Goal: Task Accomplishment & Management: Complete application form

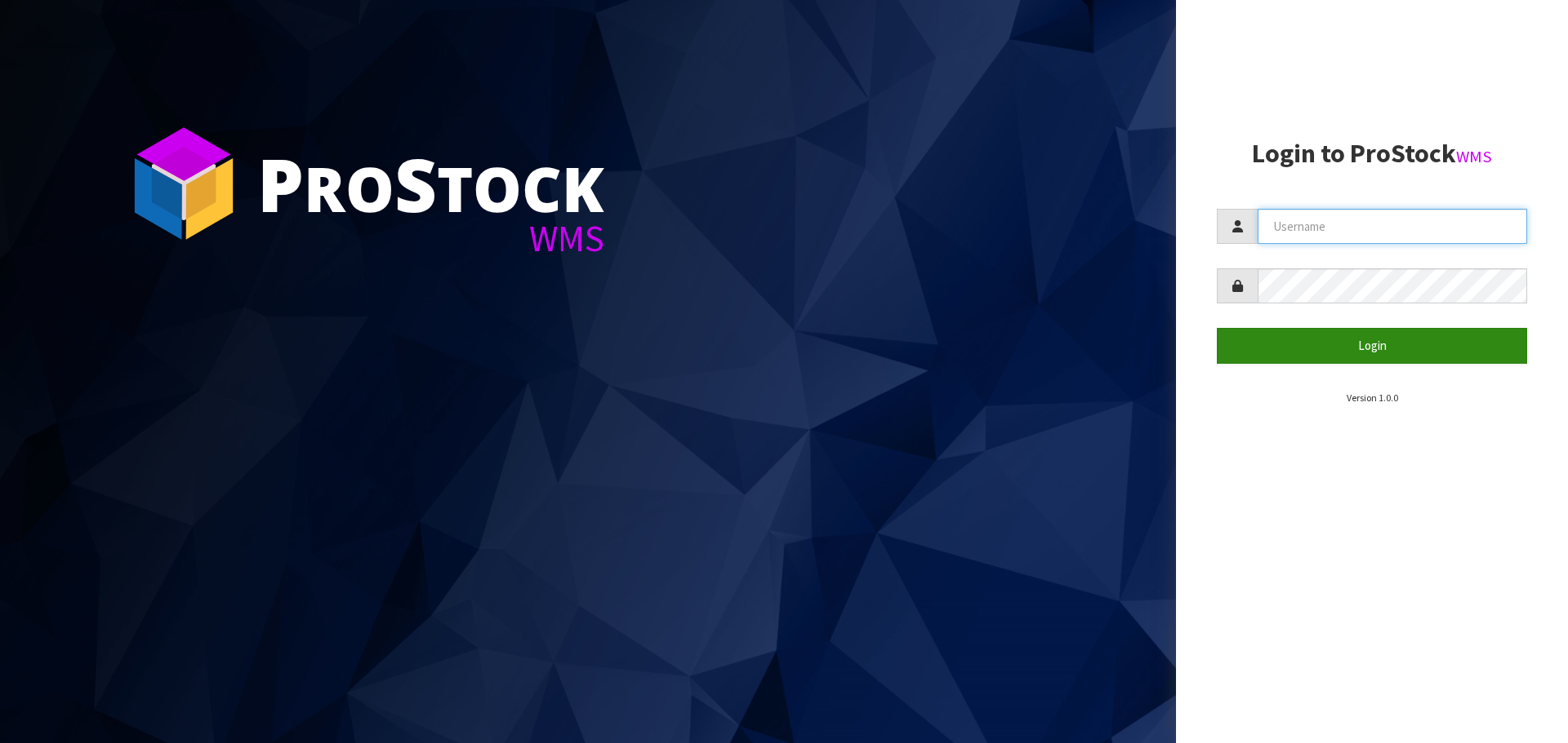
type input "[PERSON_NAME]"
click at [1367, 350] on button "Login" at bounding box center [1371, 345] width 310 height 35
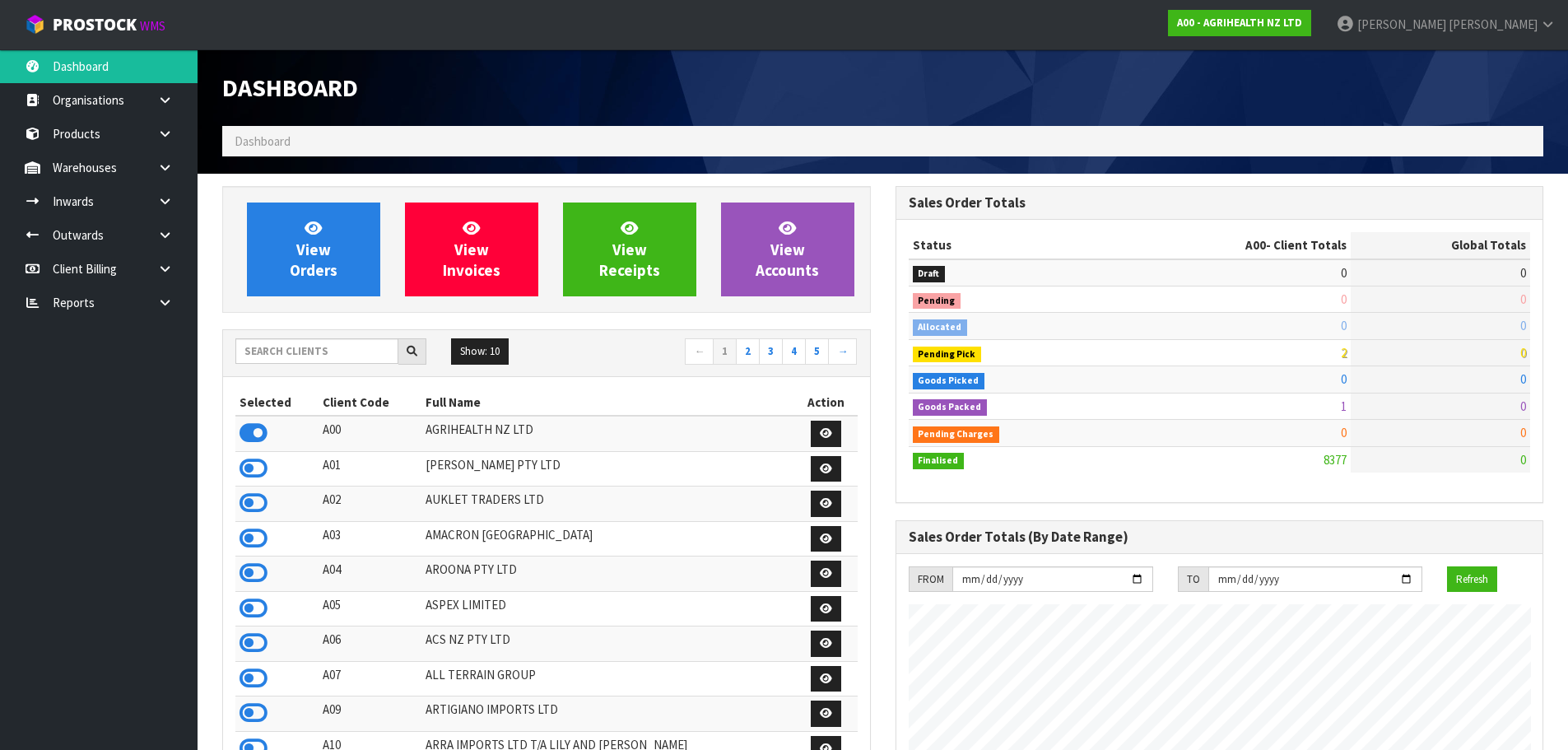
scroll to position [1248, 672]
click at [286, 346] on input "text" at bounding box center [317, 351] width 163 height 26
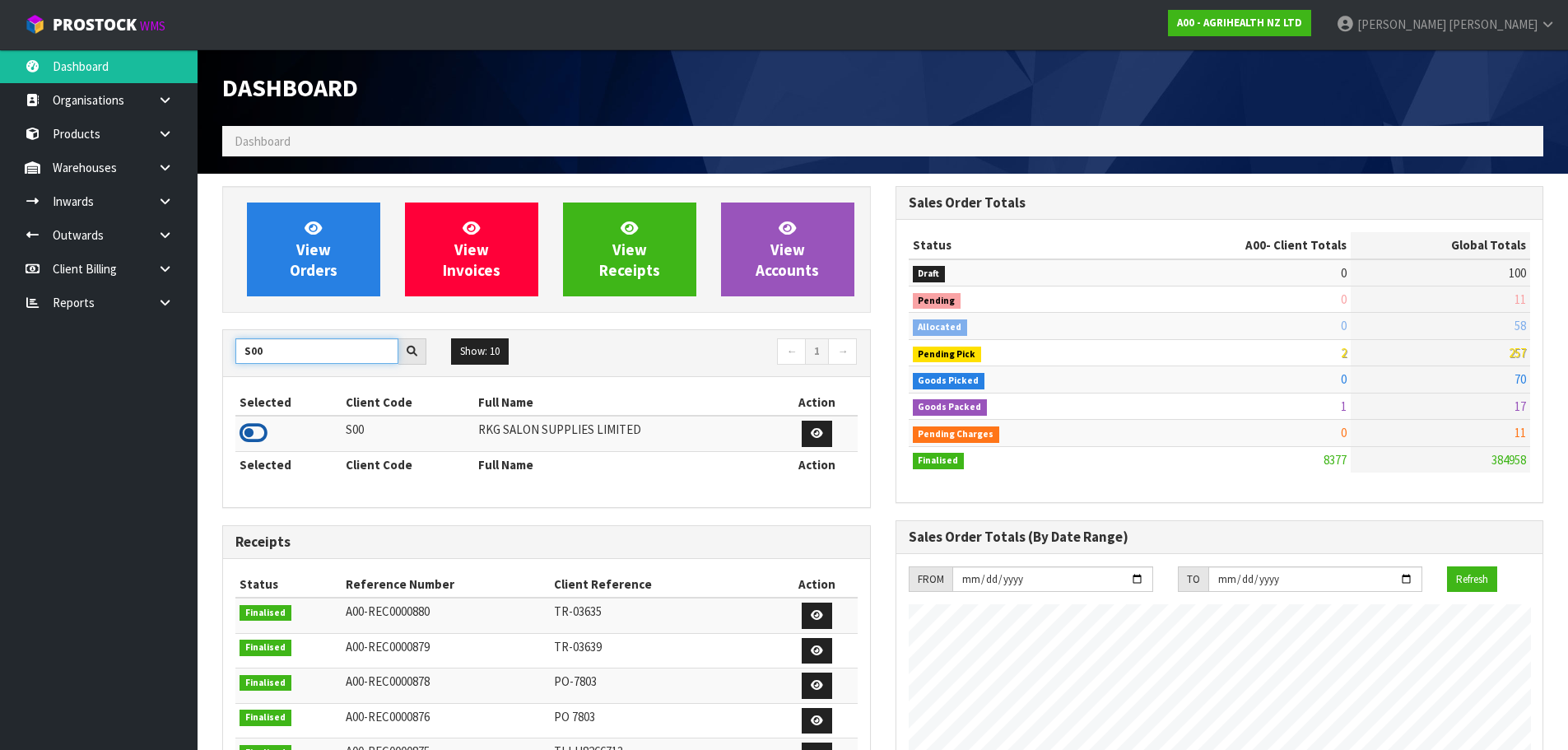
type input "S00"
click at [256, 431] on icon at bounding box center [253, 433] width 28 height 25
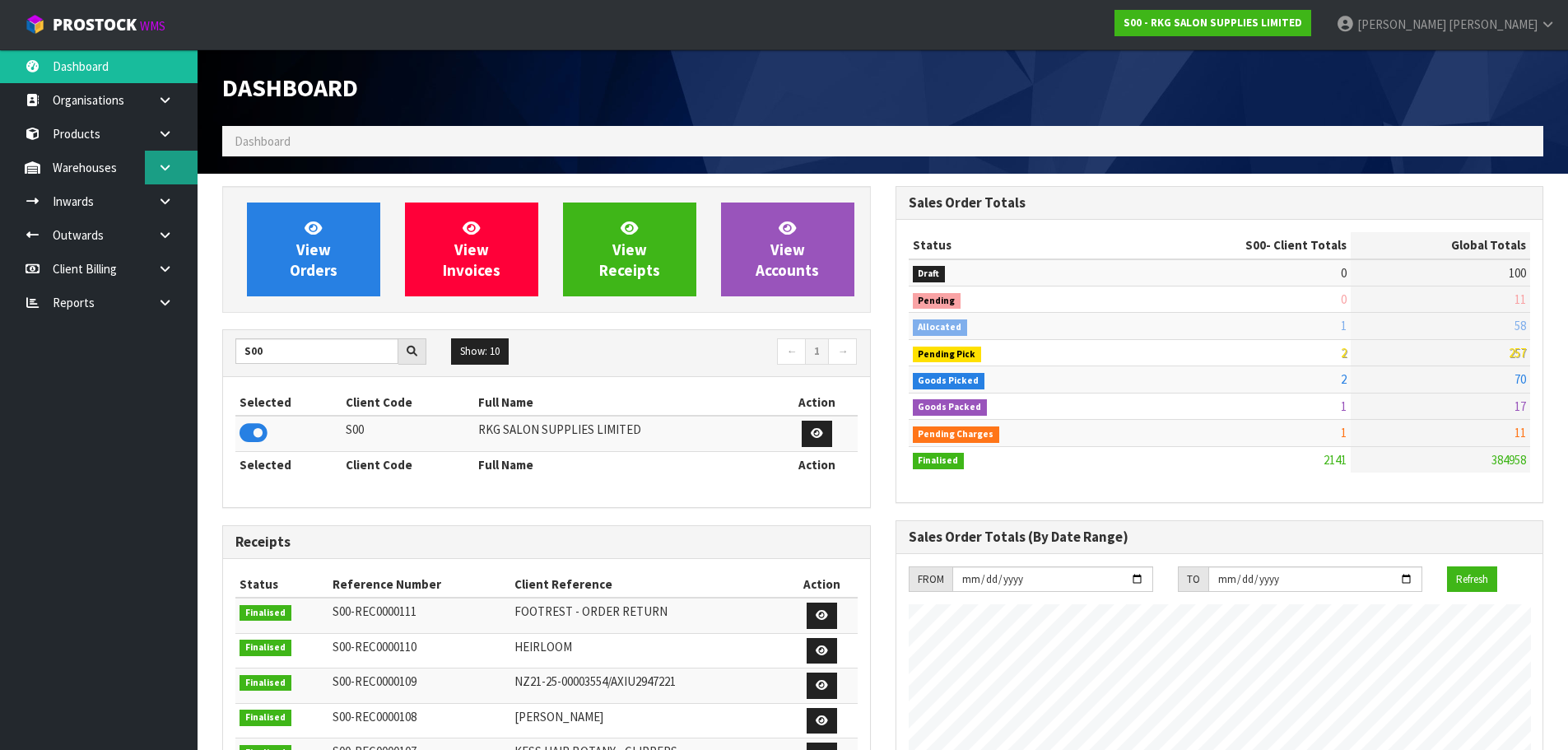
click at [165, 176] on link at bounding box center [170, 167] width 52 height 34
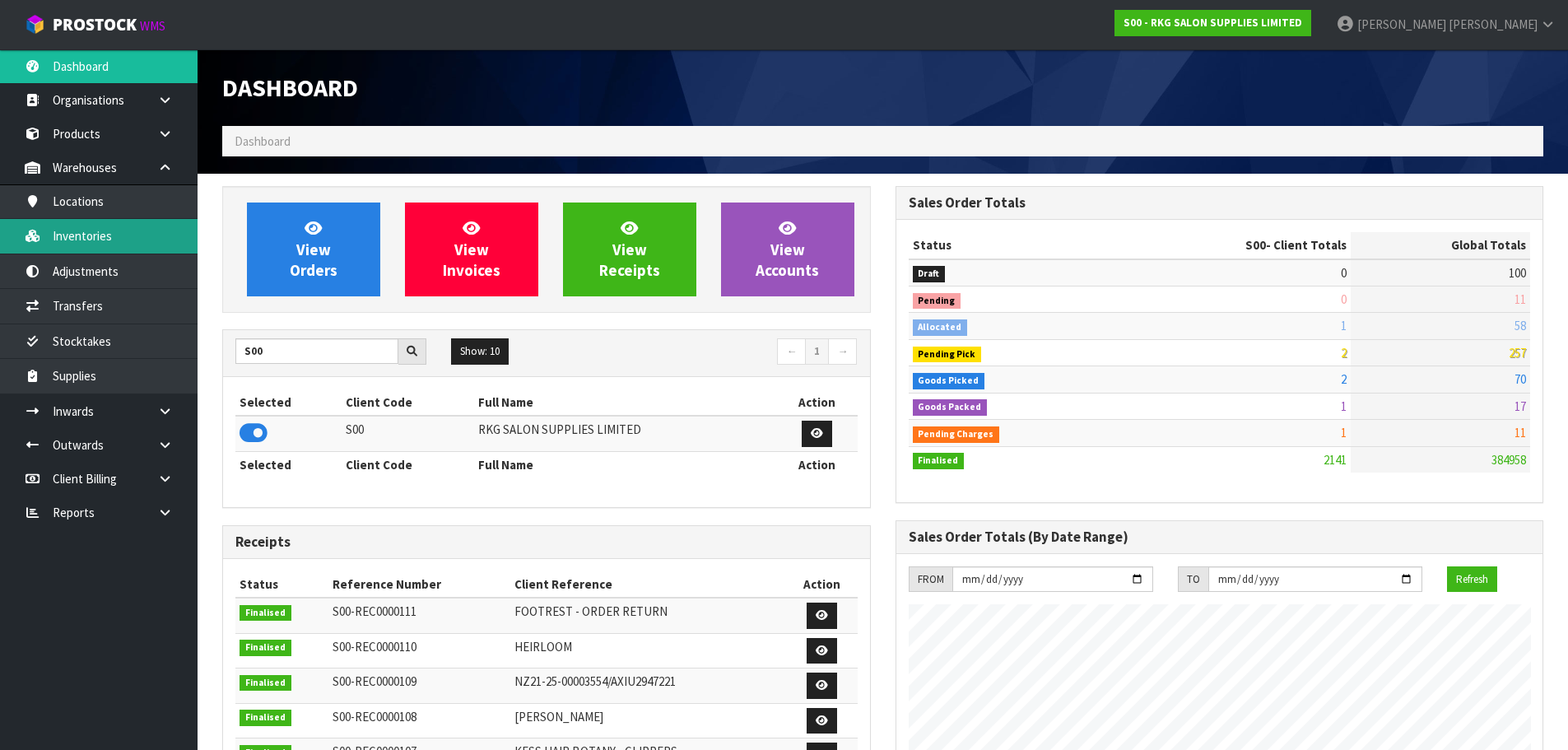
click at [87, 238] on link "Inventories" at bounding box center [99, 235] width 198 height 34
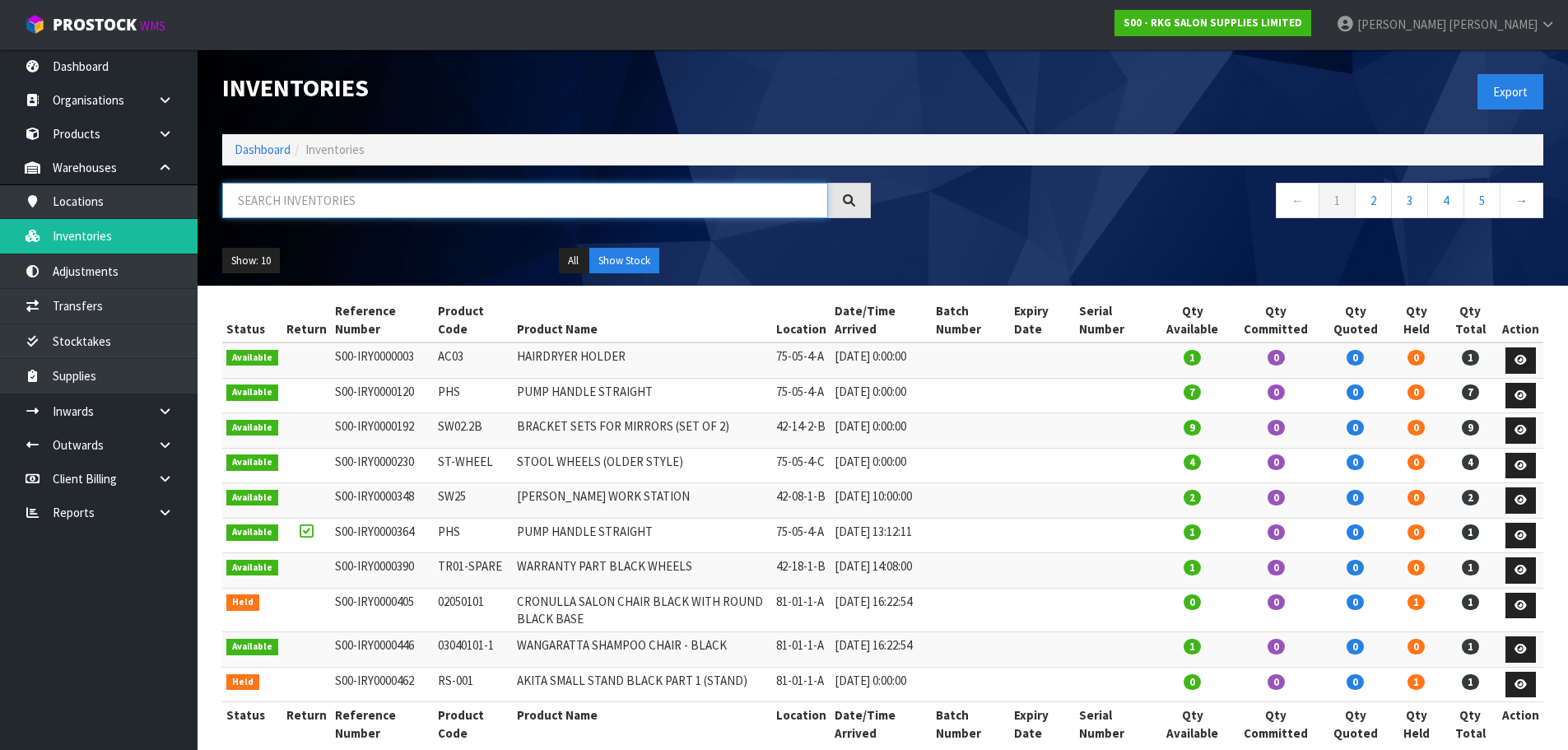
click at [321, 205] on input "text" at bounding box center [525, 200] width 606 height 35
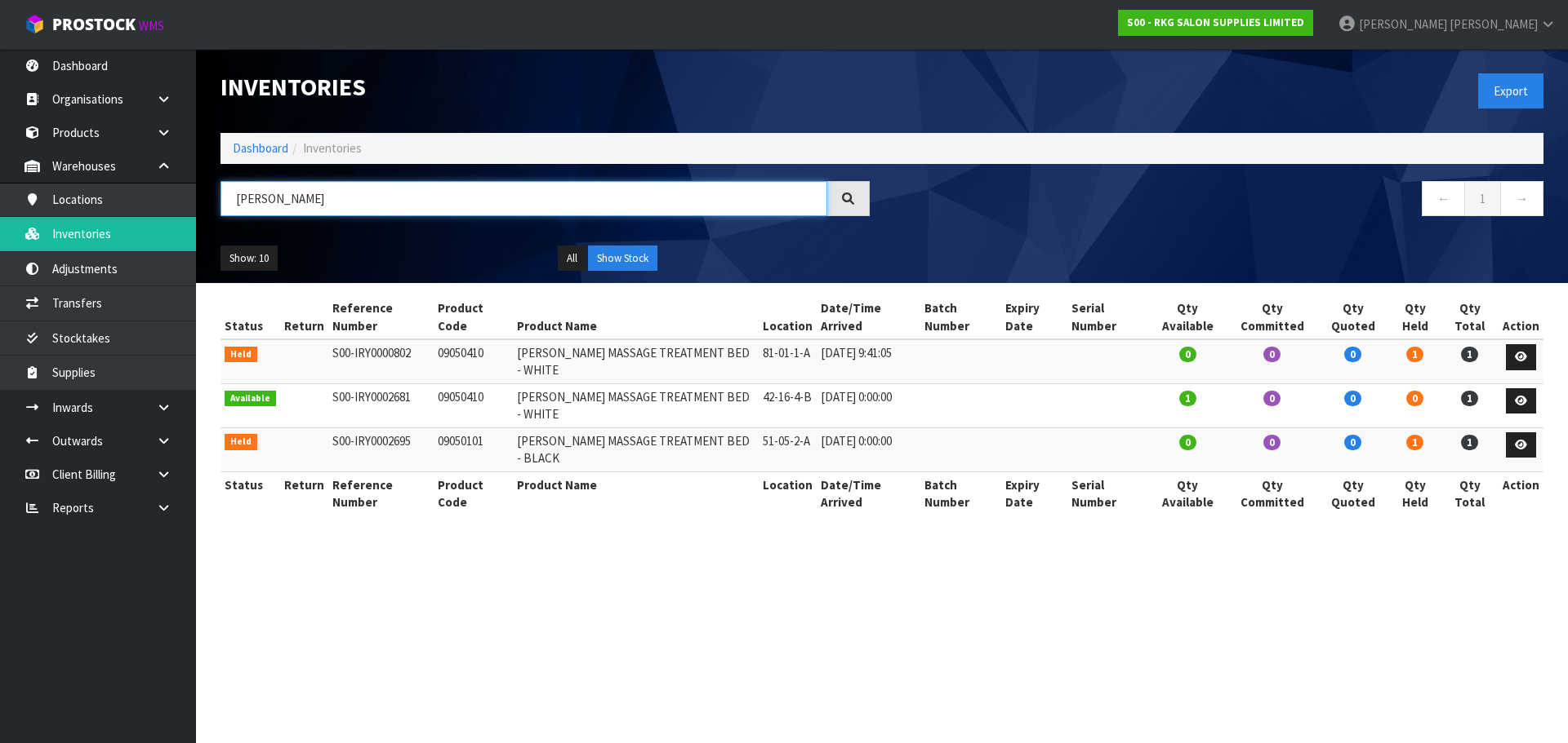
drag, startPoint x: 291, startPoint y: 205, endPoint x: 216, endPoint y: 204, distance: 75.0
click at [216, 204] on div "NAPIER" at bounding box center [545, 204] width 673 height 47
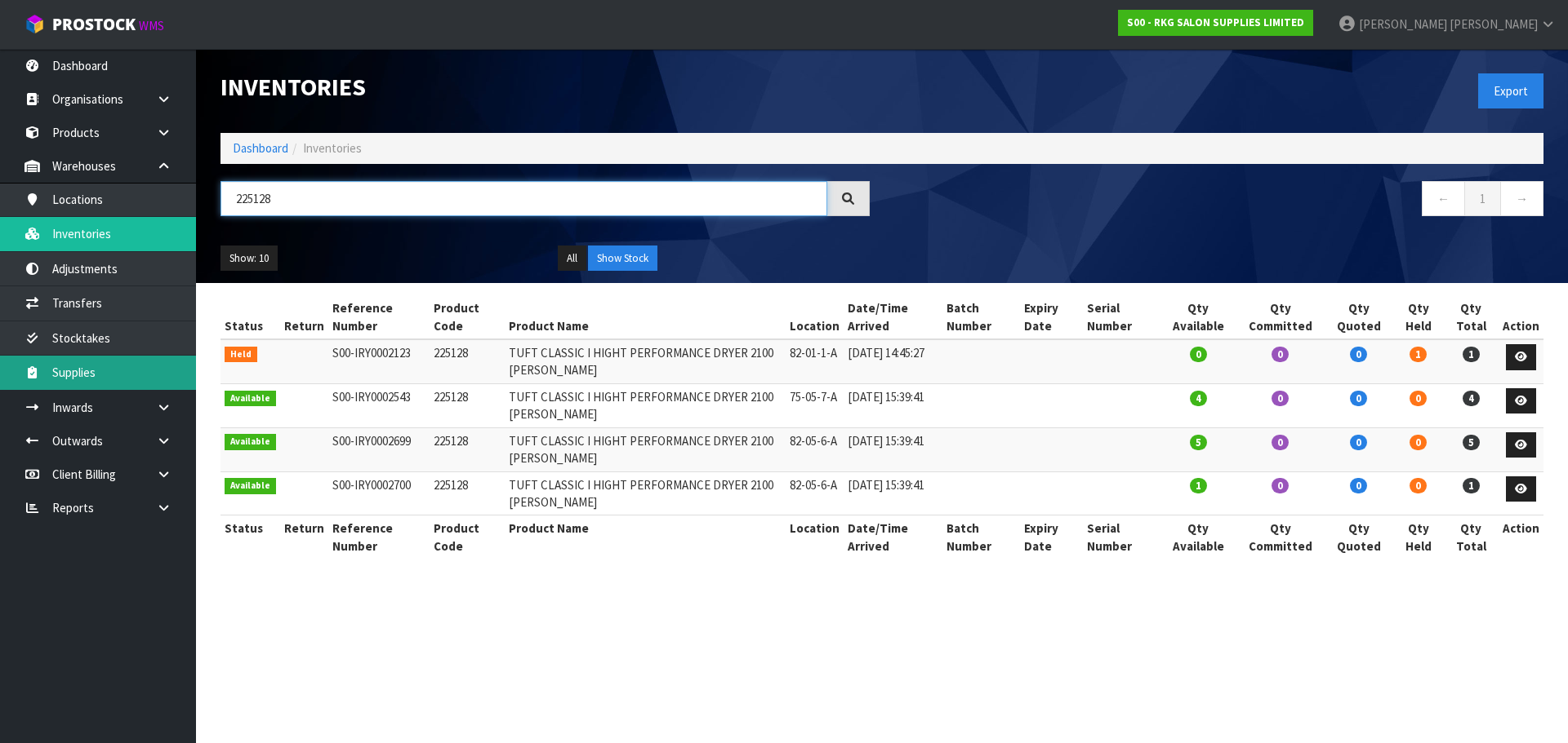
type input "225128"
click at [291, 200] on input "225128" at bounding box center [523, 198] width 607 height 35
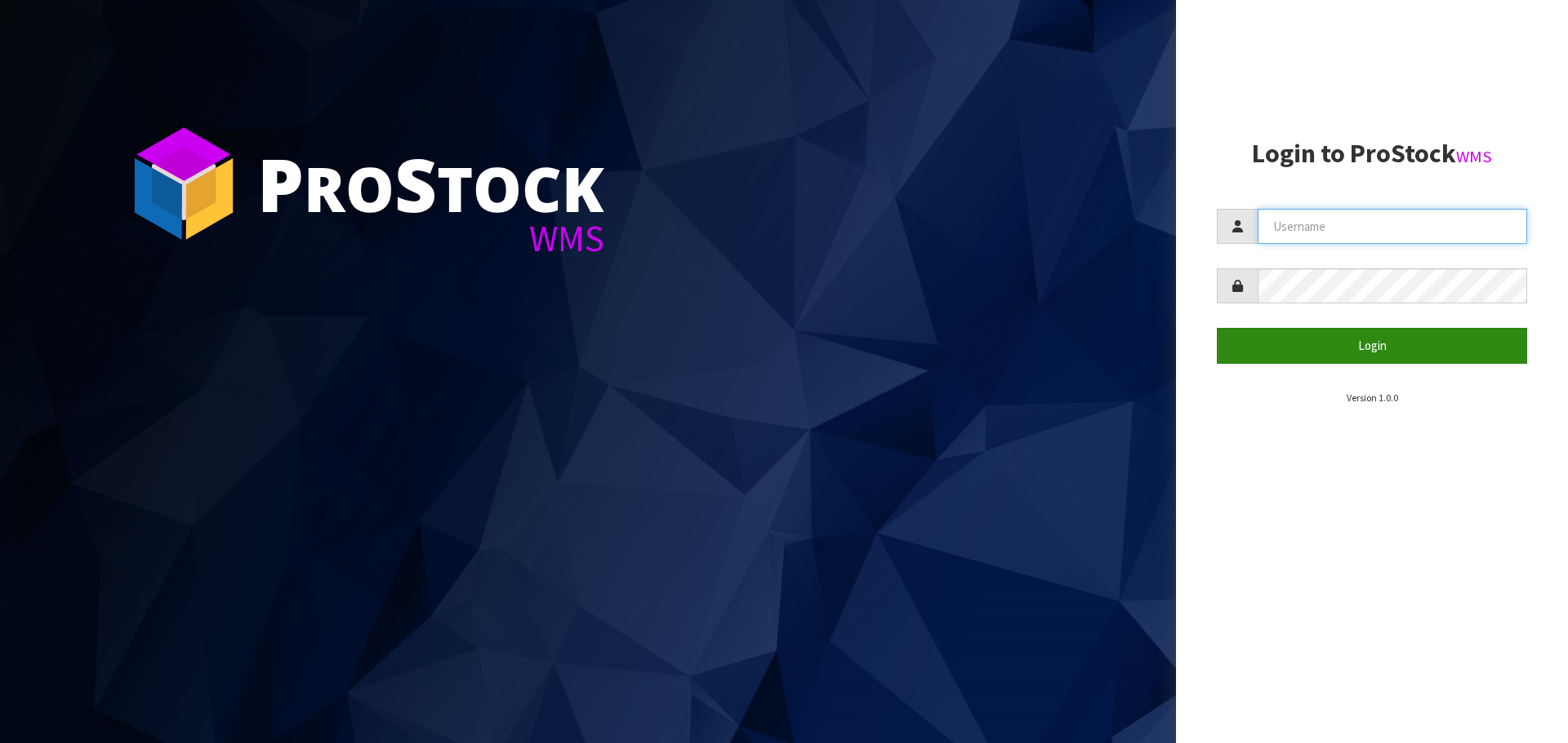
type input "[PERSON_NAME]"
click at [1385, 348] on button "Login" at bounding box center [1371, 345] width 310 height 35
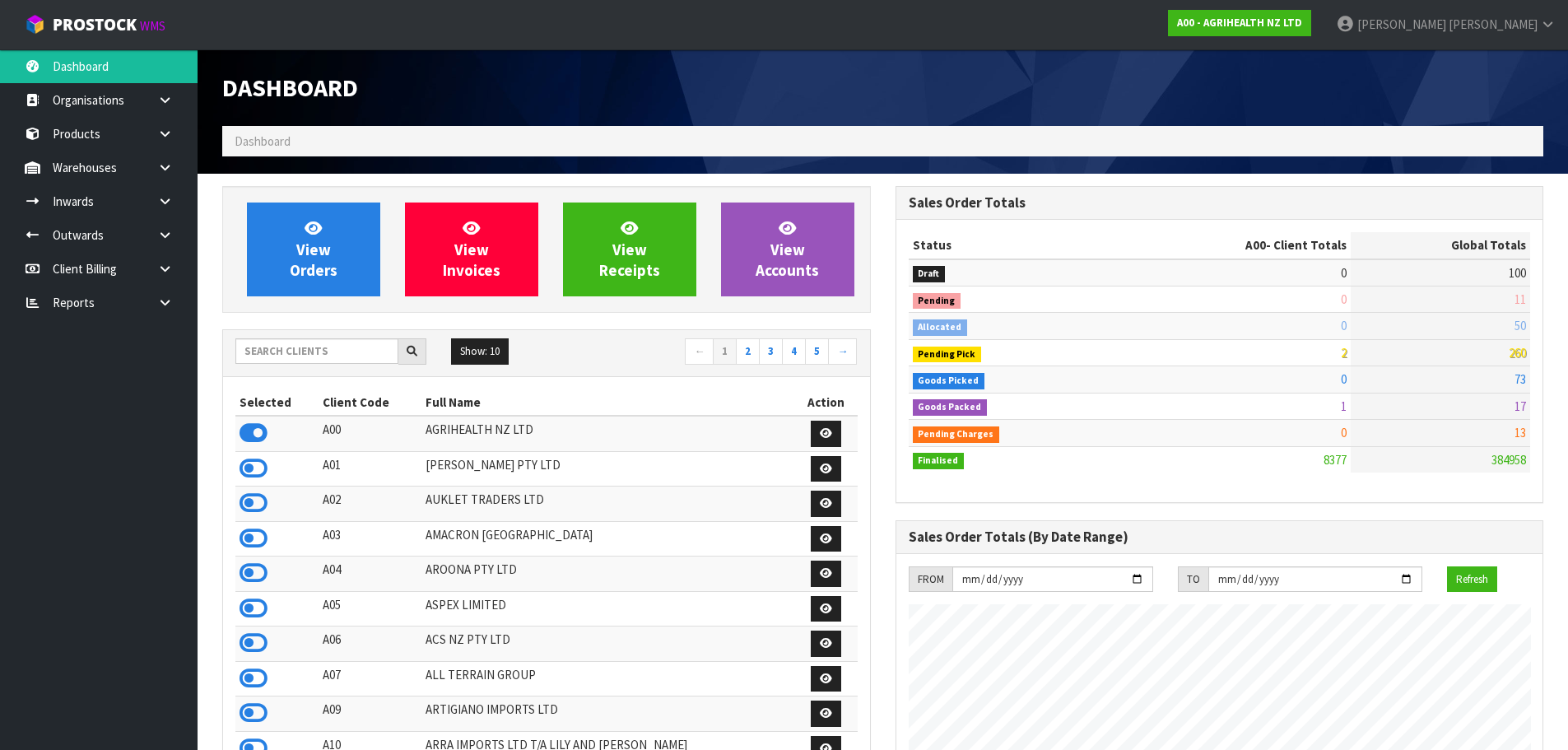
scroll to position [1248, 672]
click at [291, 347] on input "text" at bounding box center [317, 351] width 163 height 26
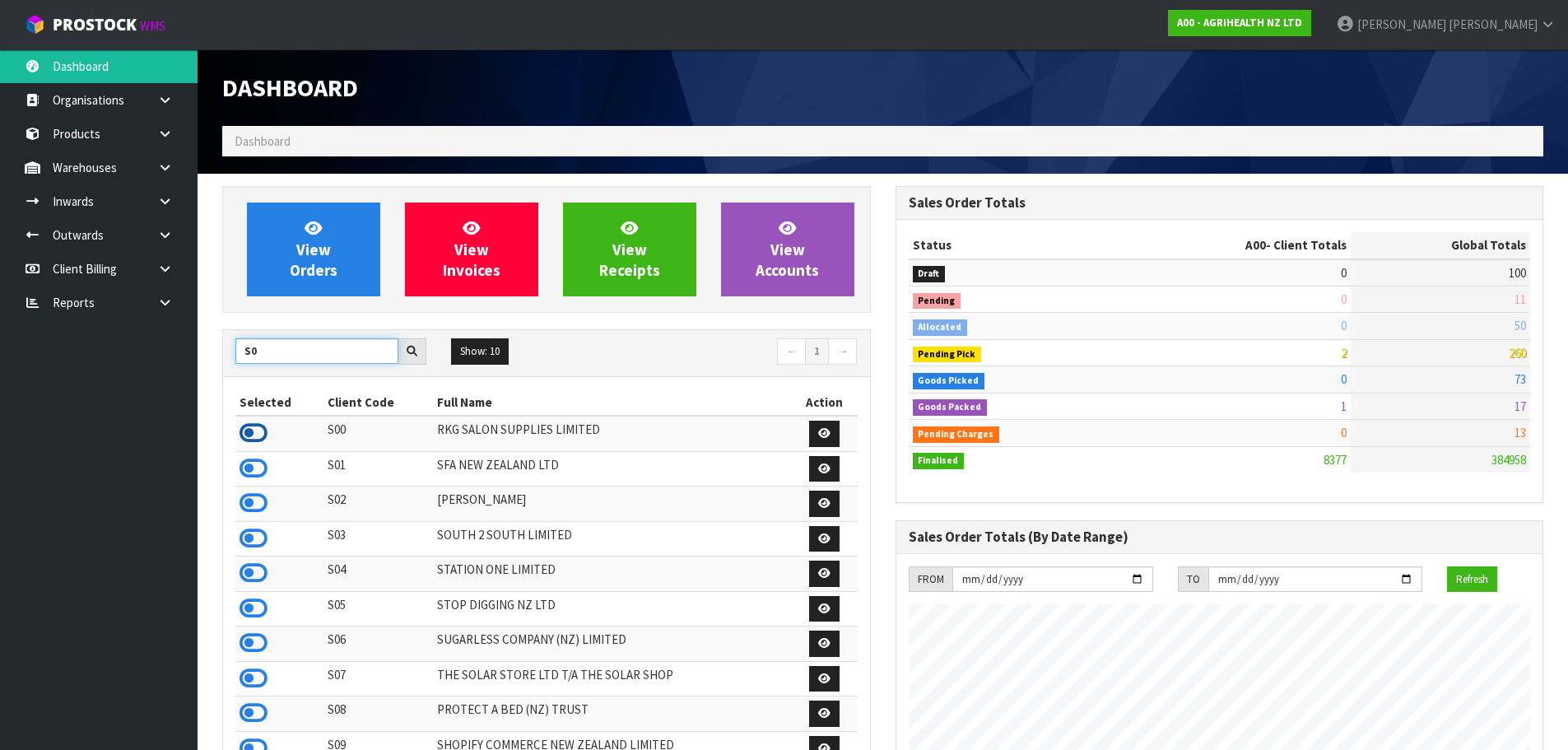
type input "S0"
click at [254, 425] on icon at bounding box center [253, 433] width 28 height 25
click at [169, 208] on link at bounding box center [170, 201] width 52 height 34
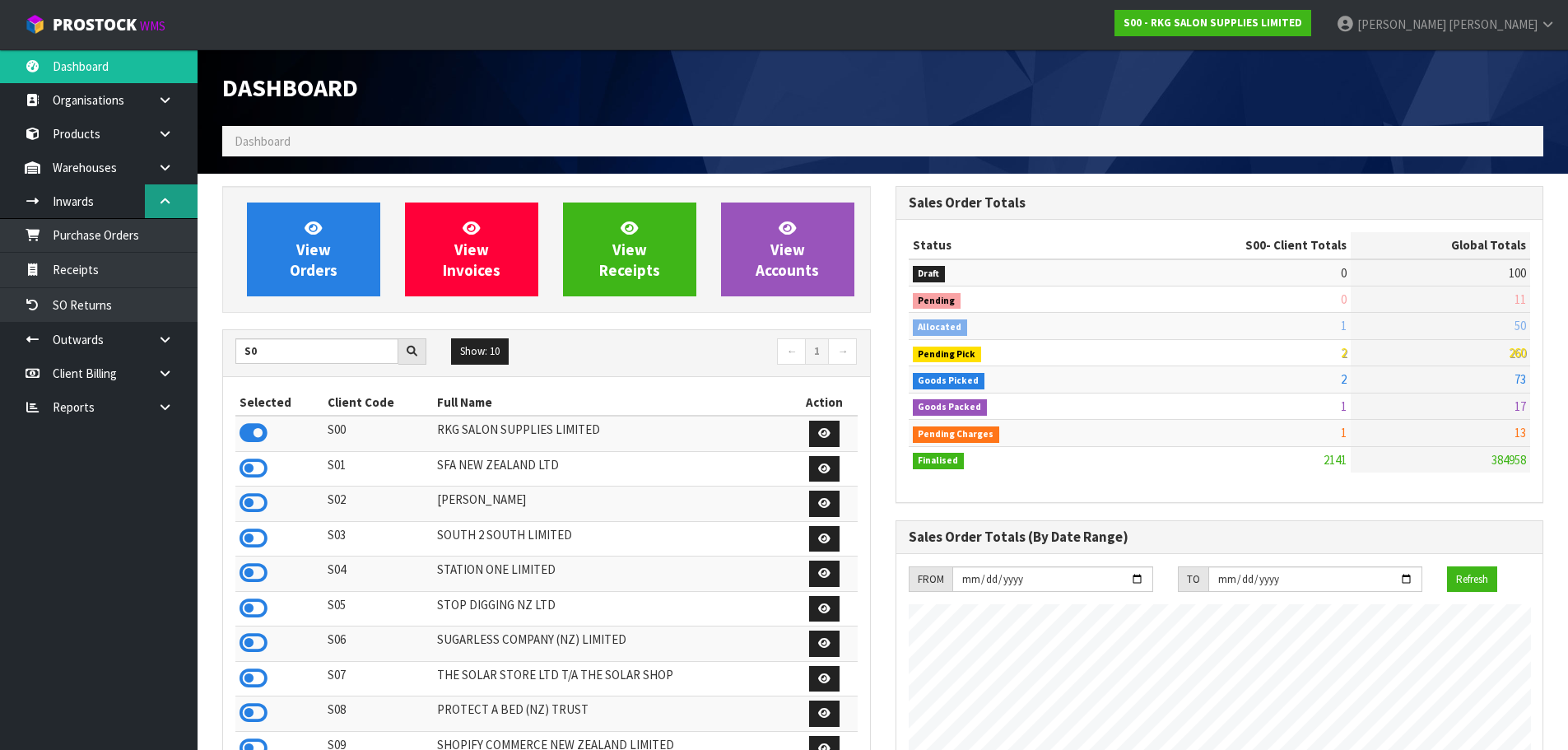
click at [161, 201] on icon at bounding box center [165, 201] width 15 height 12
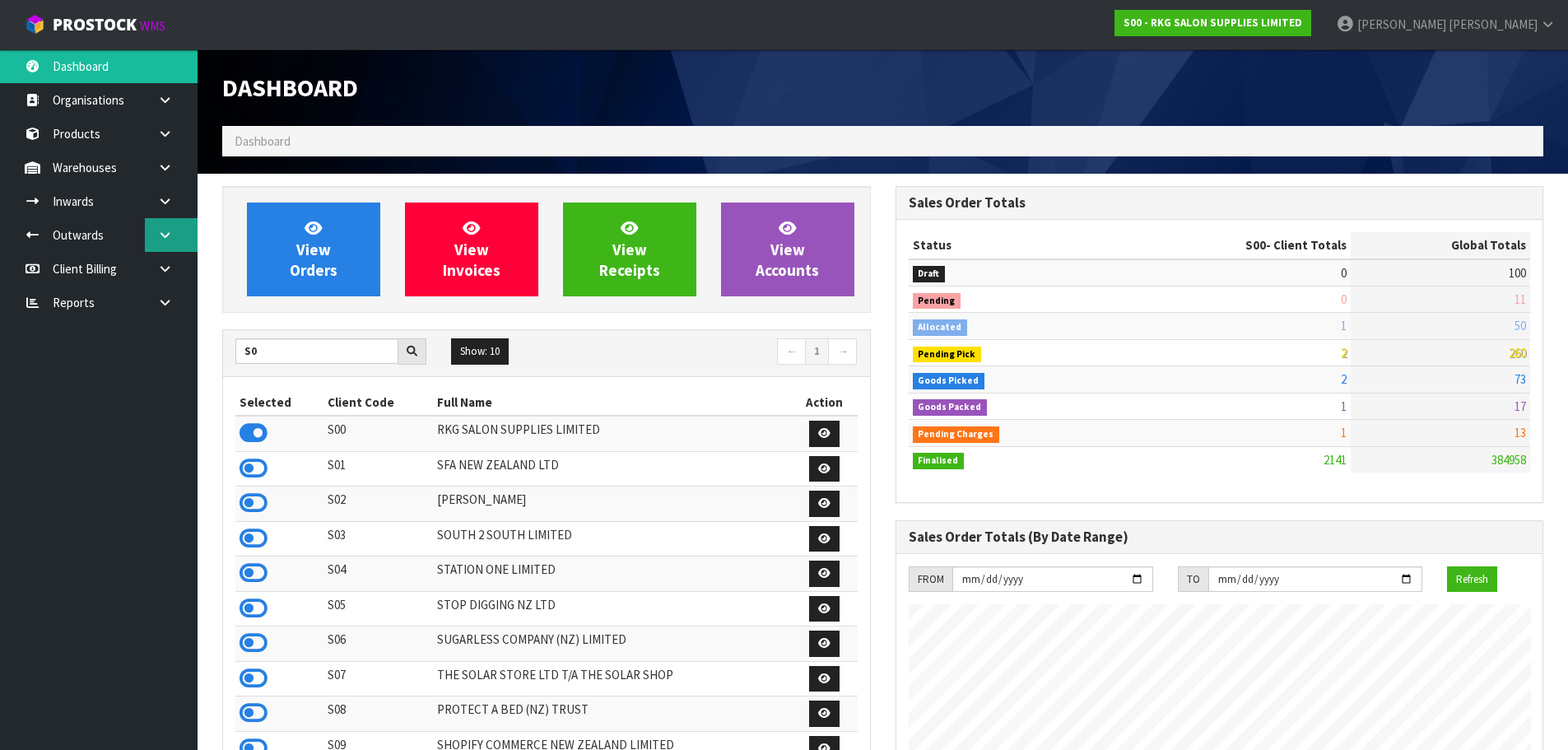
click at [161, 234] on icon at bounding box center [165, 235] width 15 height 12
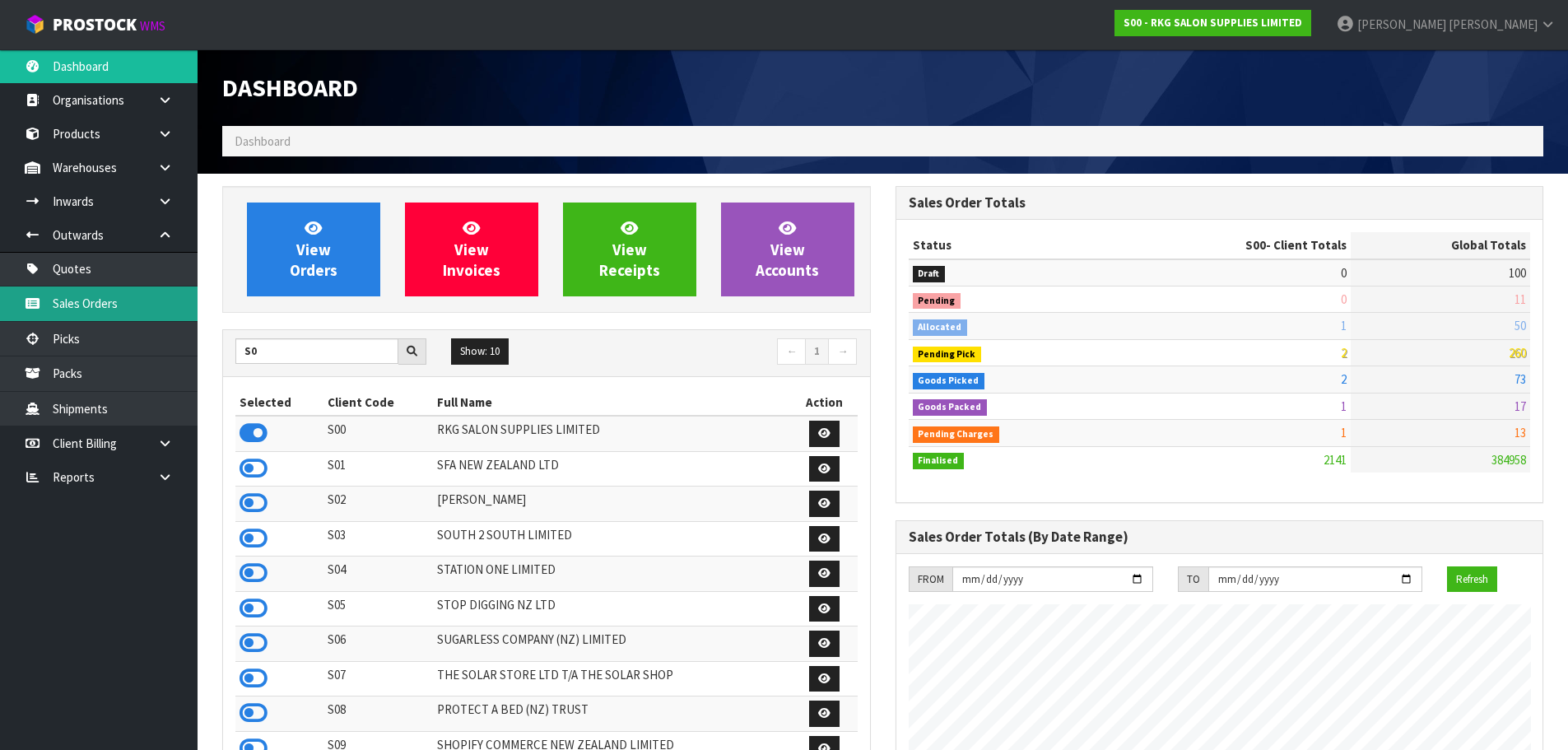
click at [103, 306] on link "Sales Orders" at bounding box center [99, 303] width 198 height 34
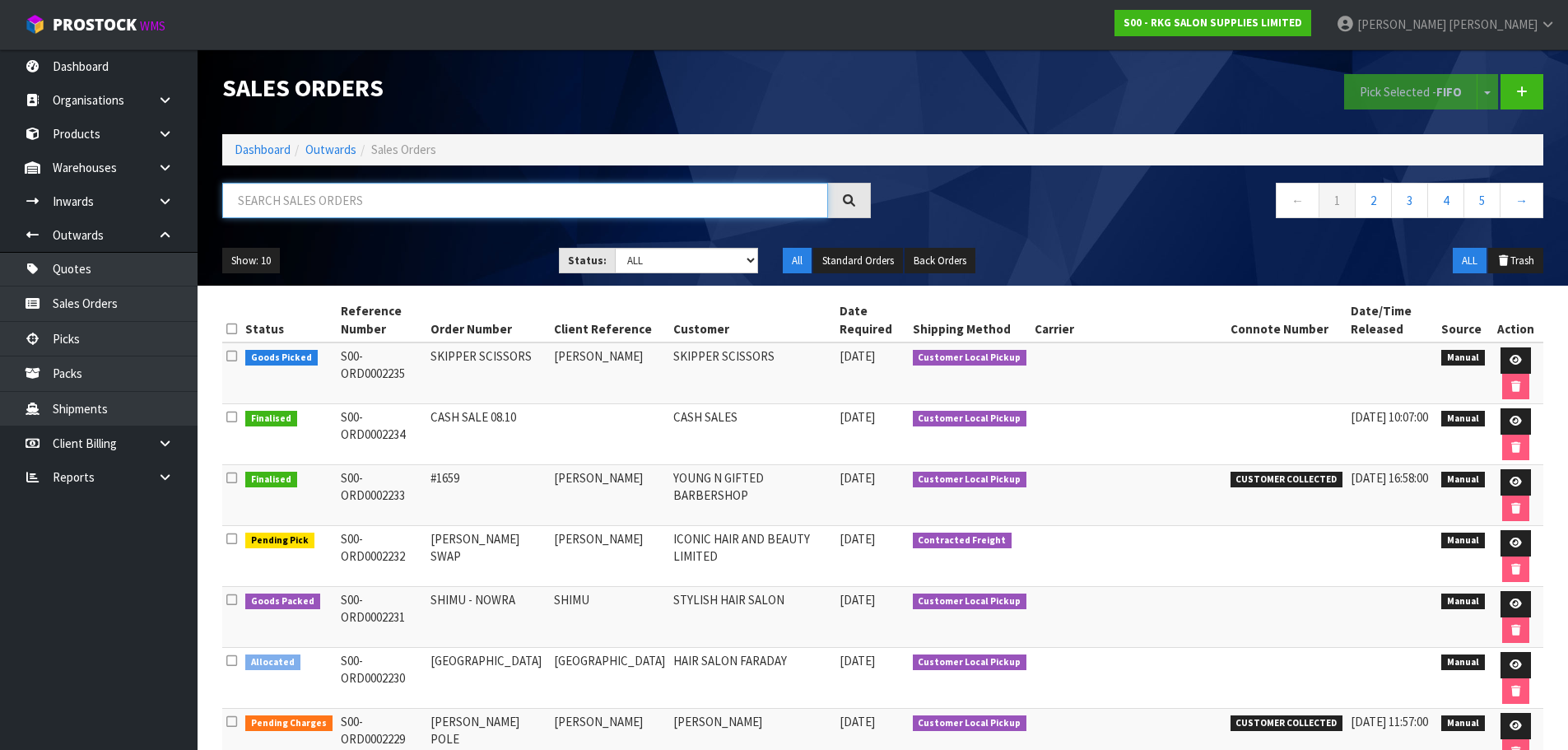
click at [332, 199] on input "text" at bounding box center [525, 200] width 606 height 35
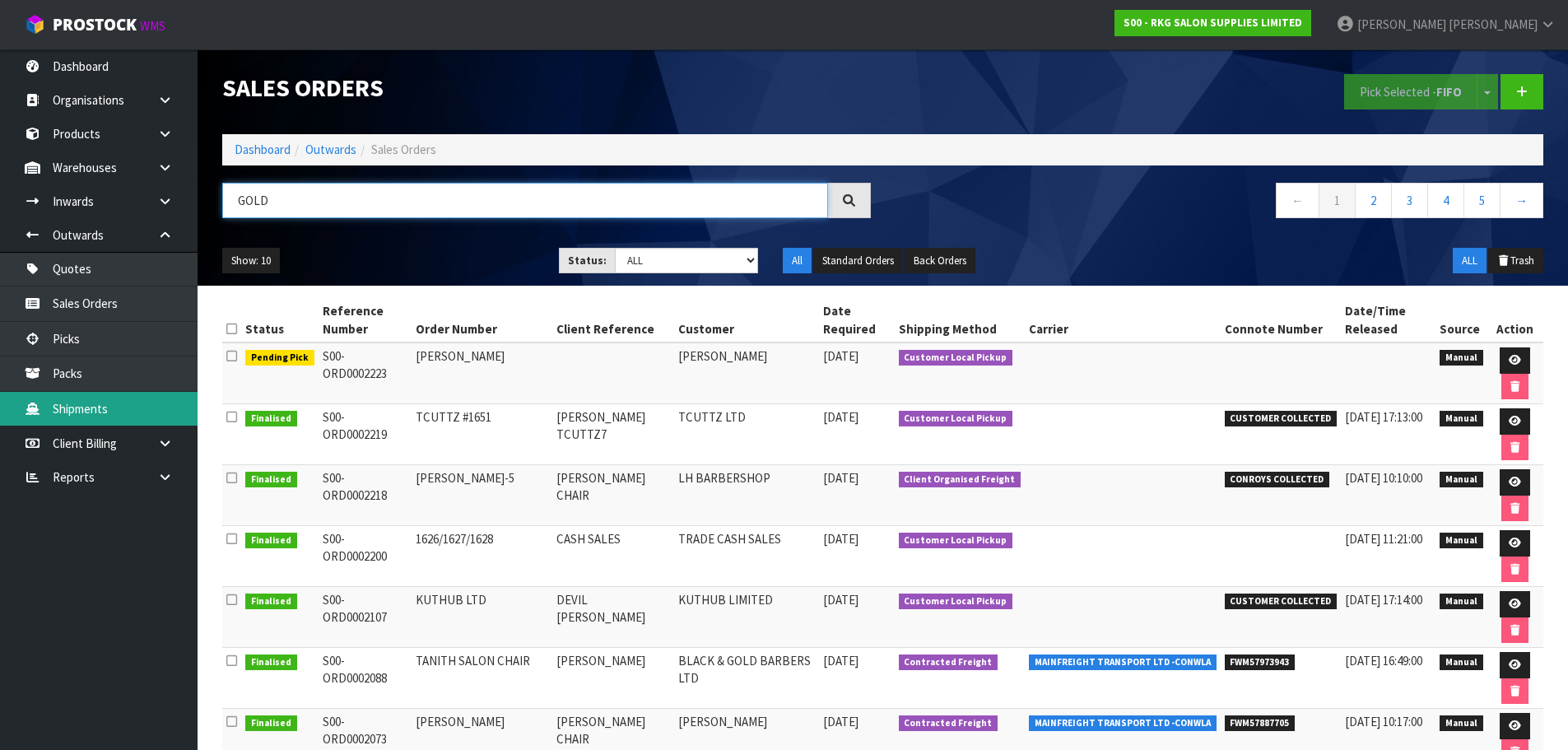
type input "GOLD"
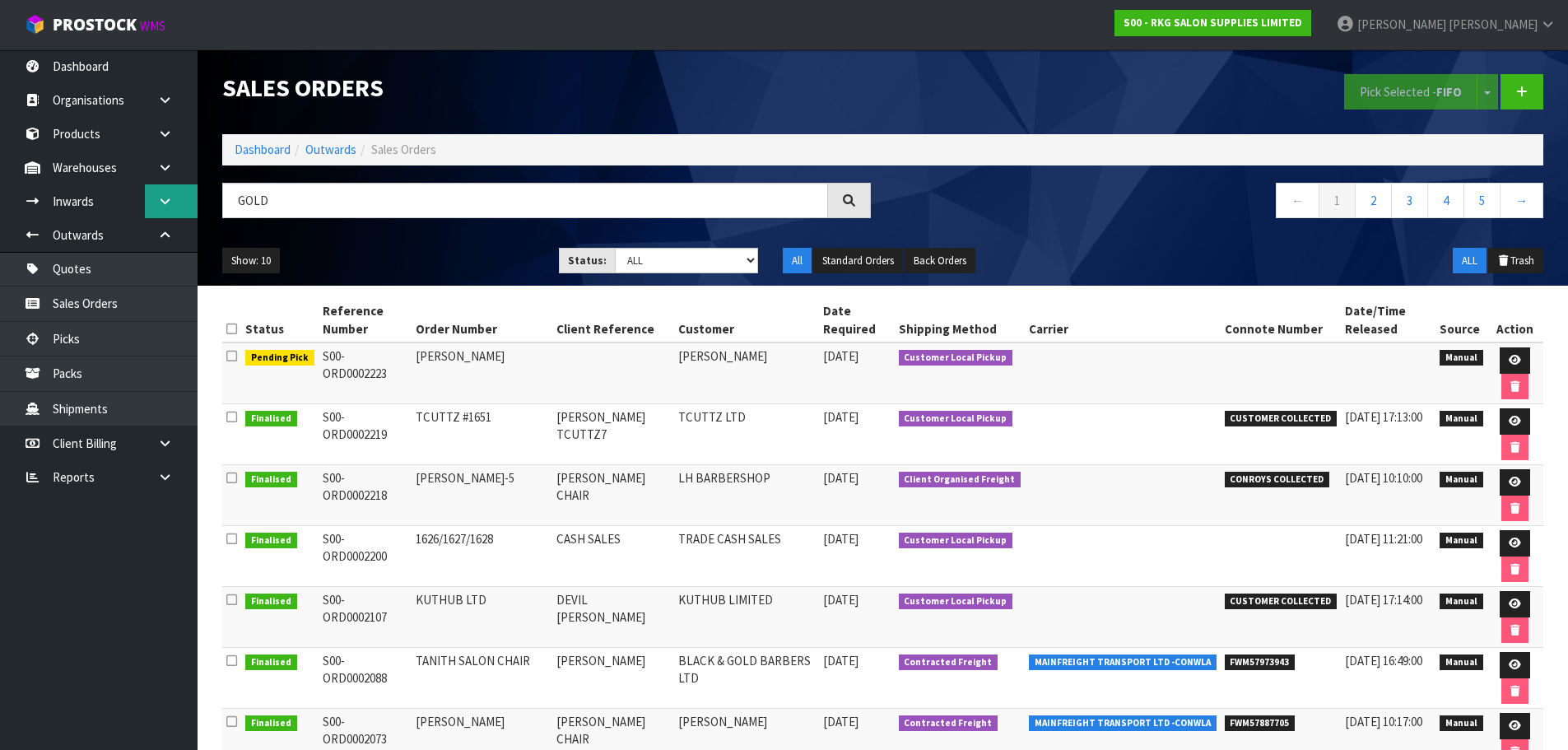
click at [164, 202] on icon at bounding box center [165, 201] width 15 height 12
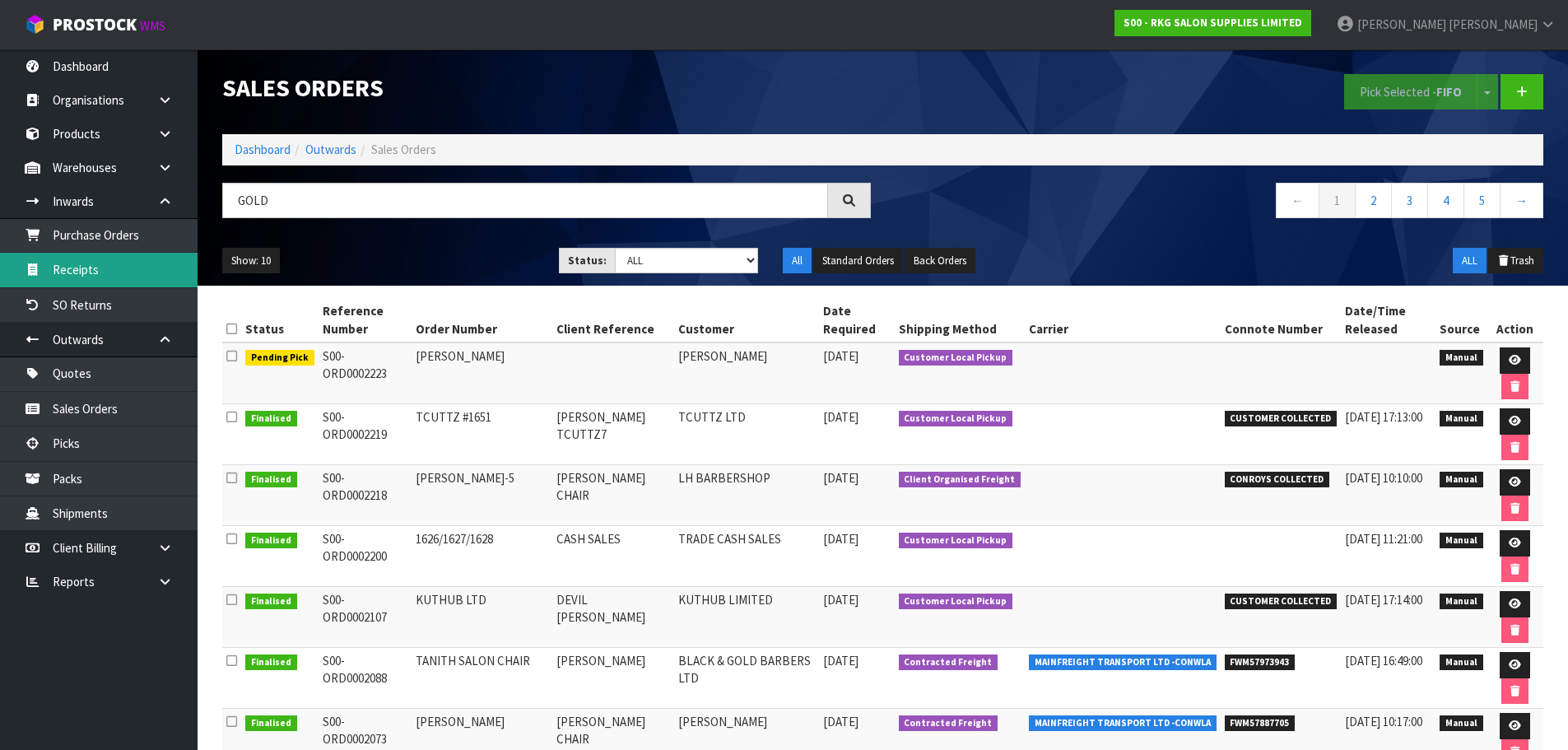
click at [88, 270] on link "Receipts" at bounding box center [99, 270] width 198 height 34
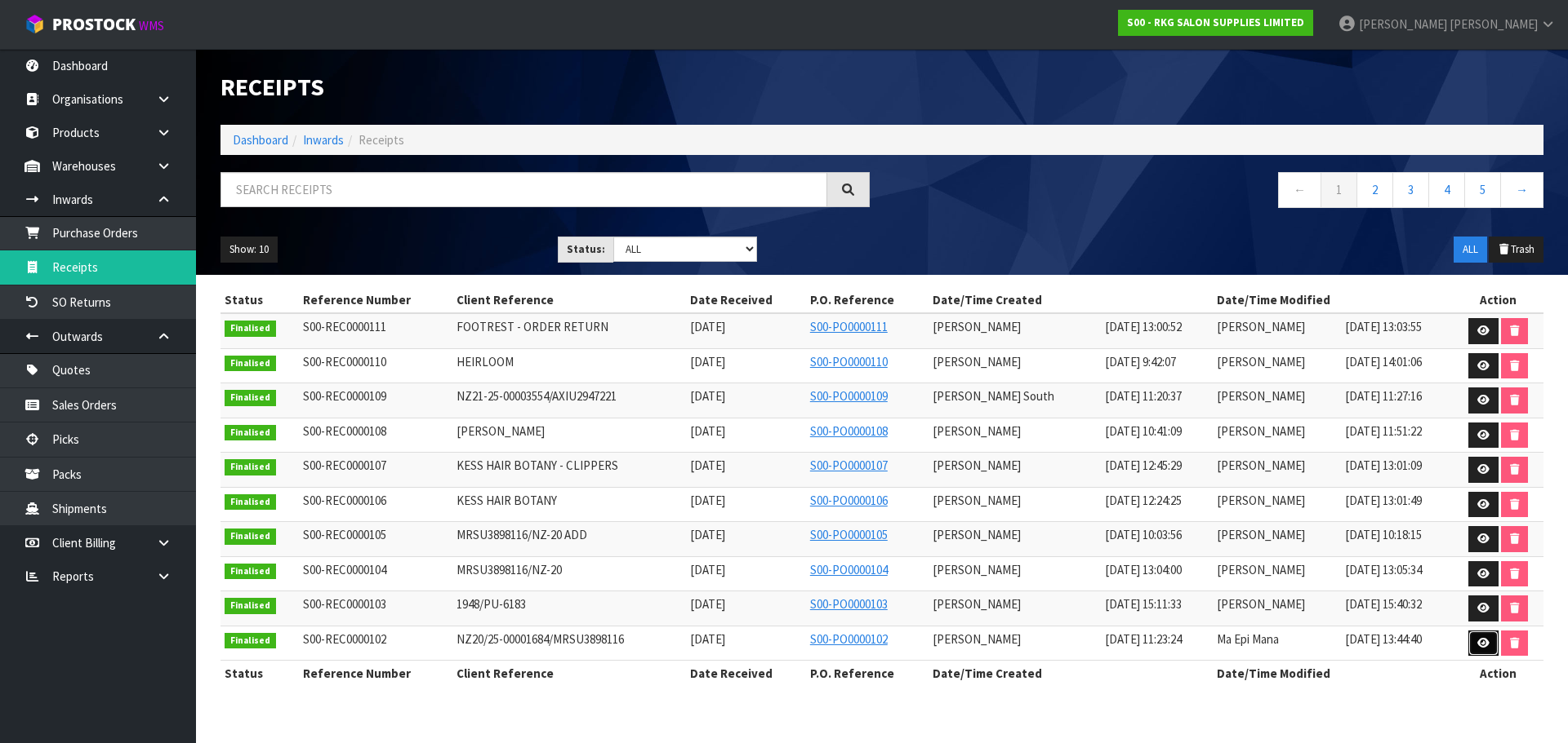
click at [1475, 647] on link at bounding box center [1483, 643] width 30 height 26
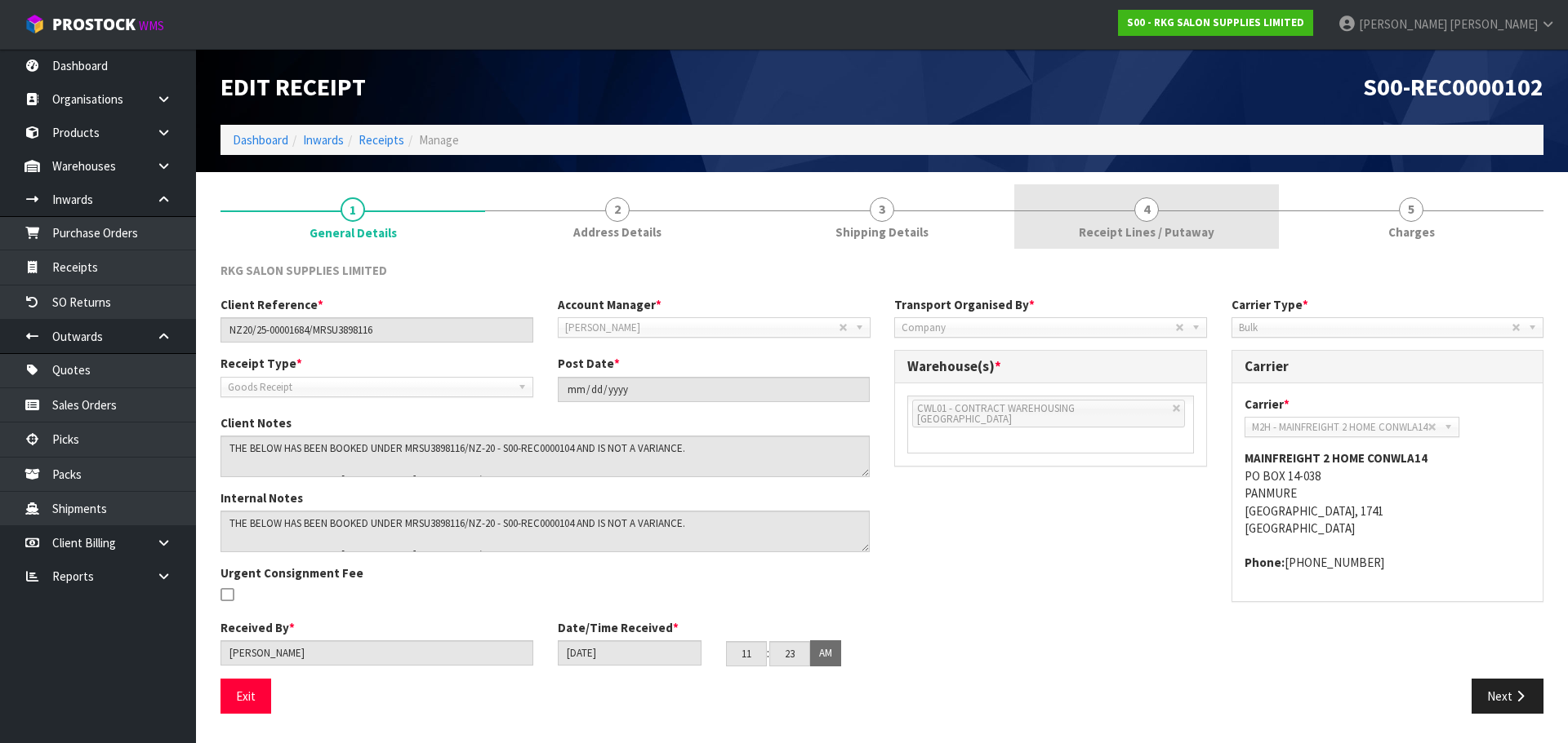
click at [1154, 207] on span "4" at bounding box center [1146, 209] width 25 height 25
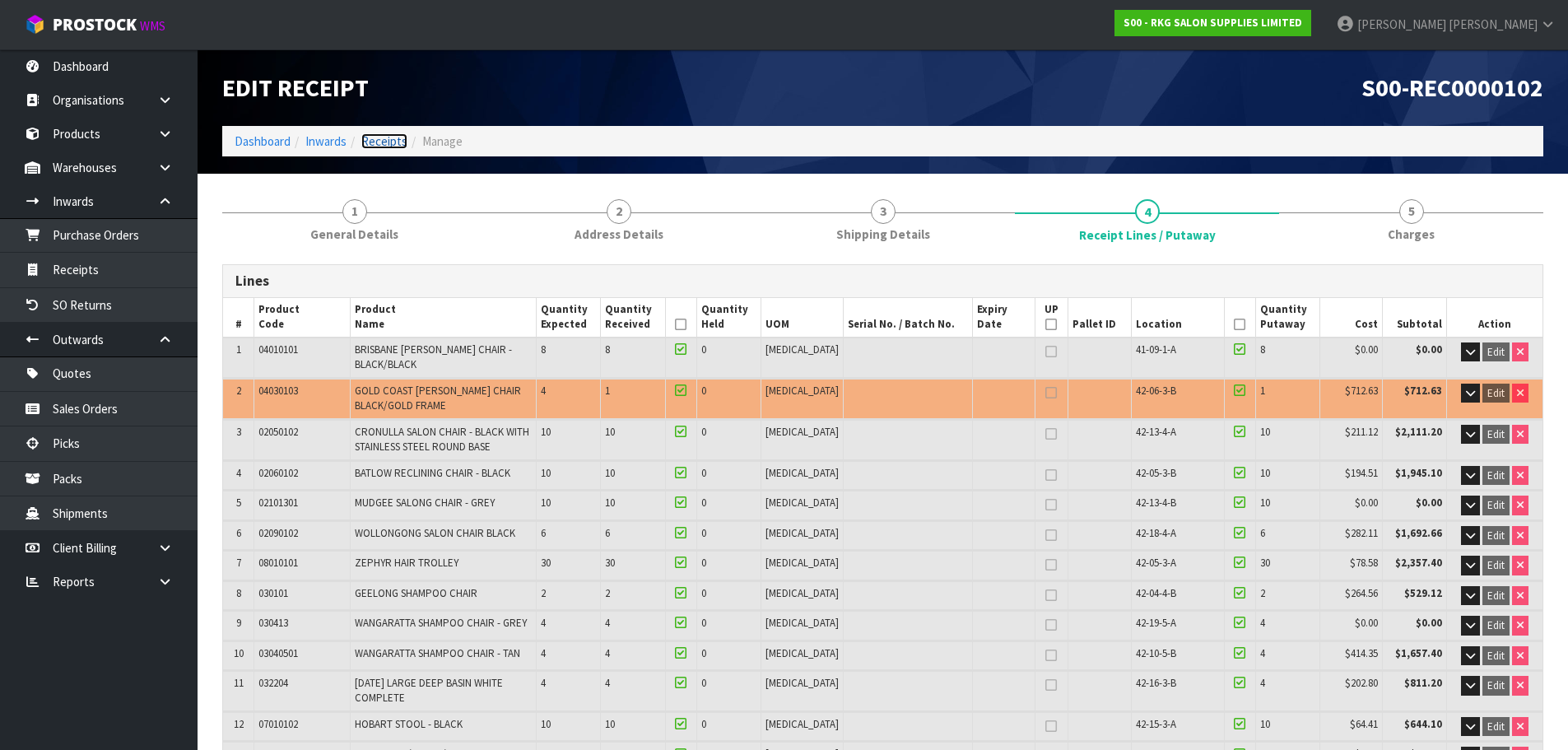
click at [380, 135] on link "Receipts" at bounding box center [385, 141] width 46 height 15
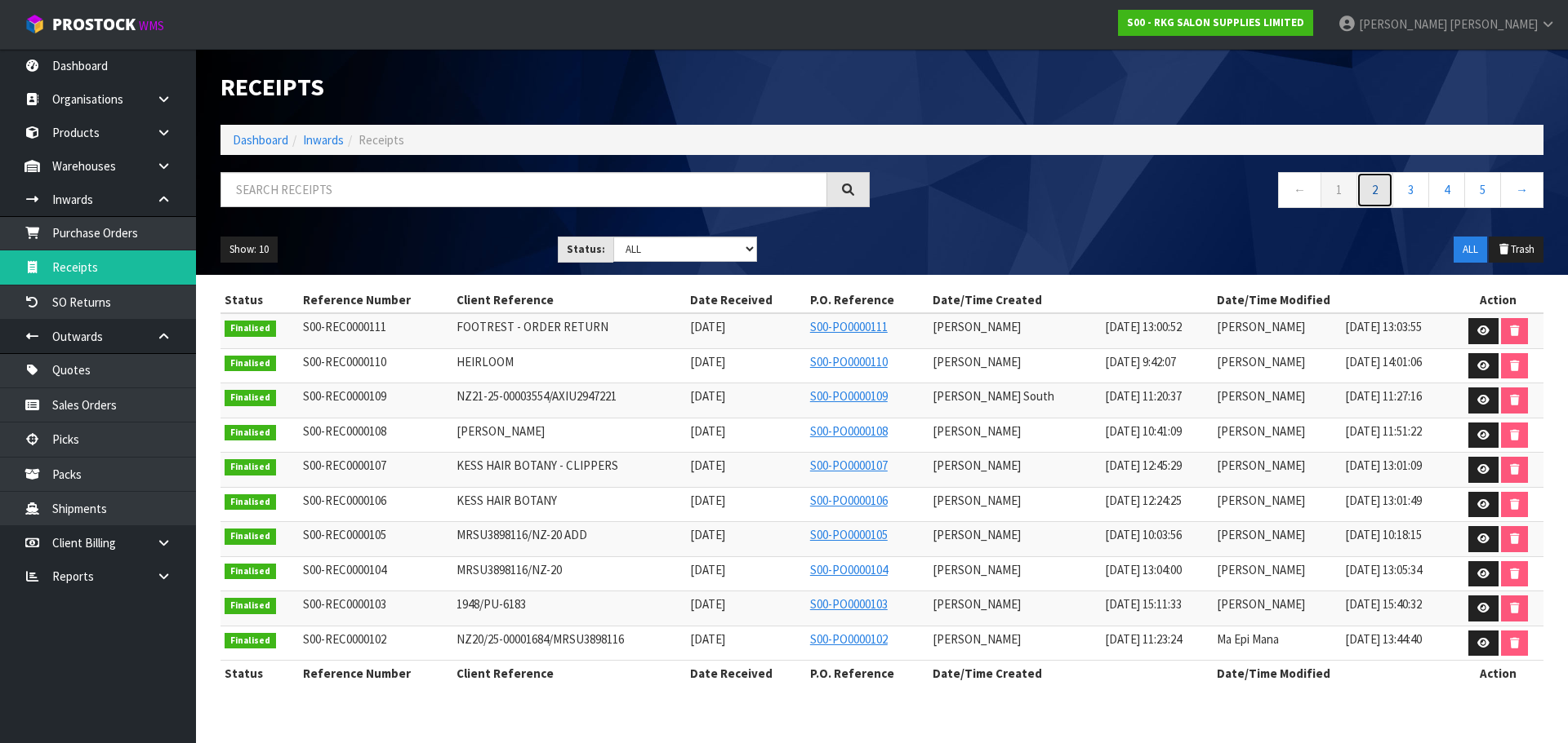
click at [1372, 194] on link "2" at bounding box center [1374, 189] width 37 height 35
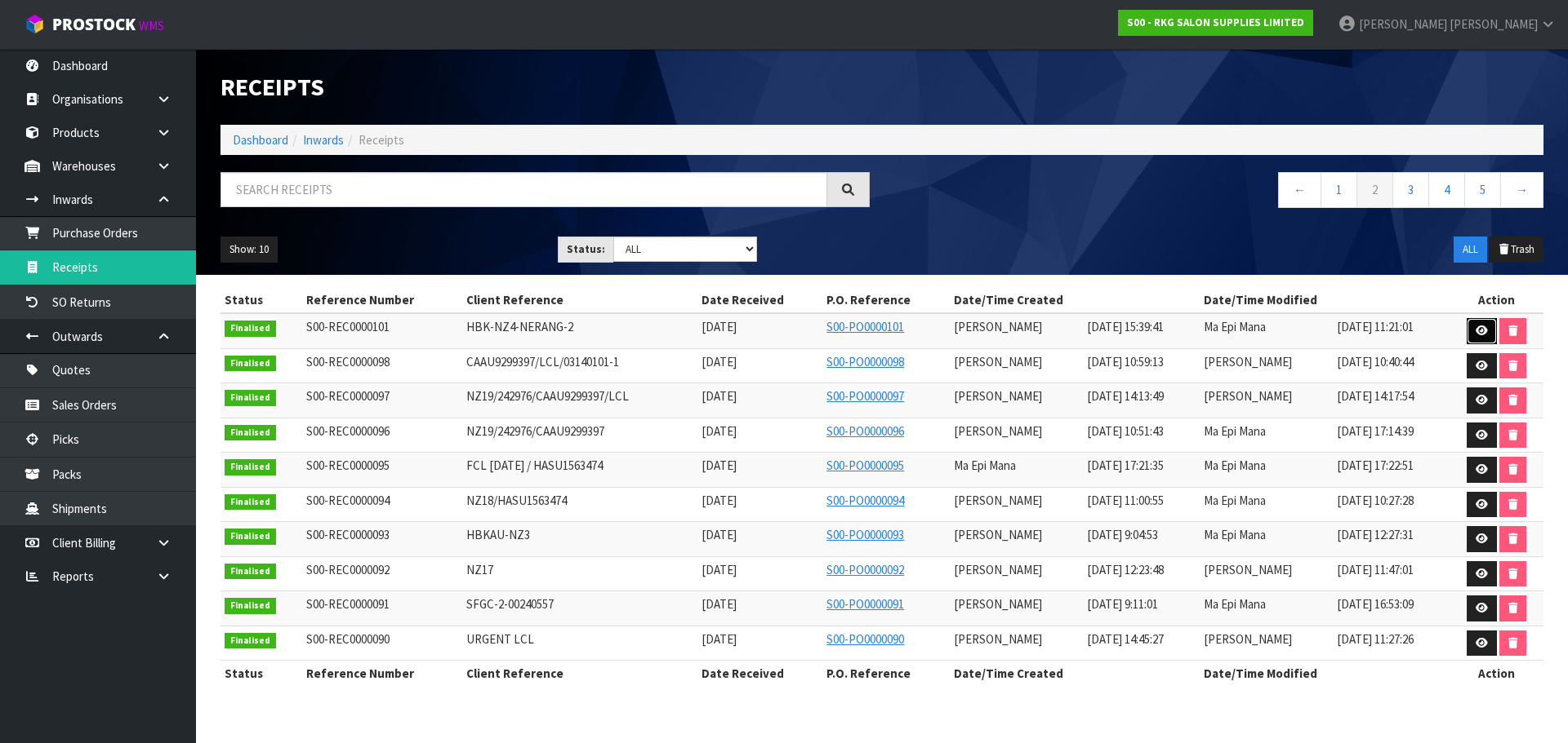
click at [1484, 328] on icon at bounding box center [1481, 331] width 12 height 10
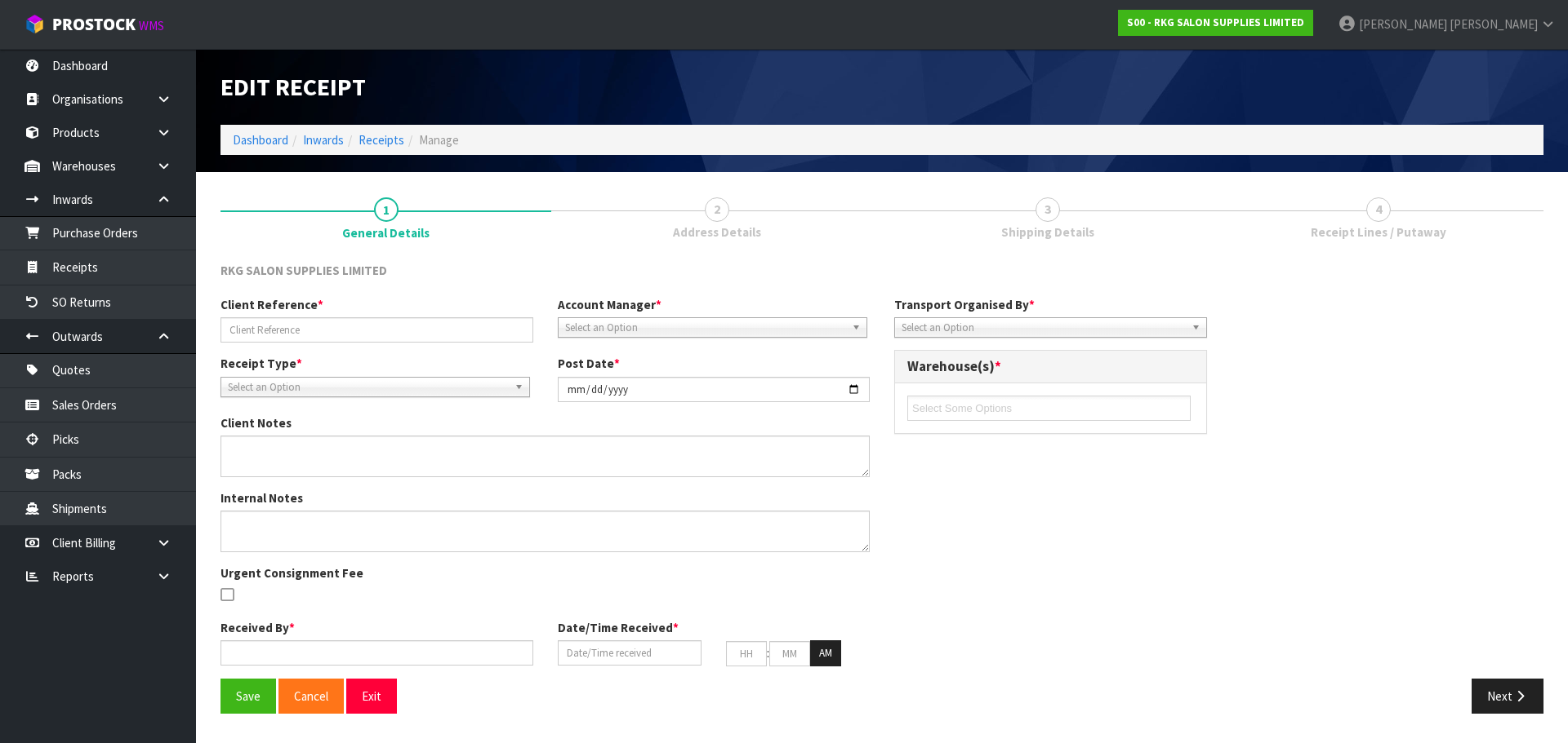
type input "HBK-NZ4-NERANG-2"
type input "2025-04-17"
type textarea "THERE ARE SOME NEW ITEMS OF FURNITURE: 01020100 STERILIZER 01050428 LED LIGHT 0…"
type input "Prabhneet Kaur"
type input "17/04/2025"
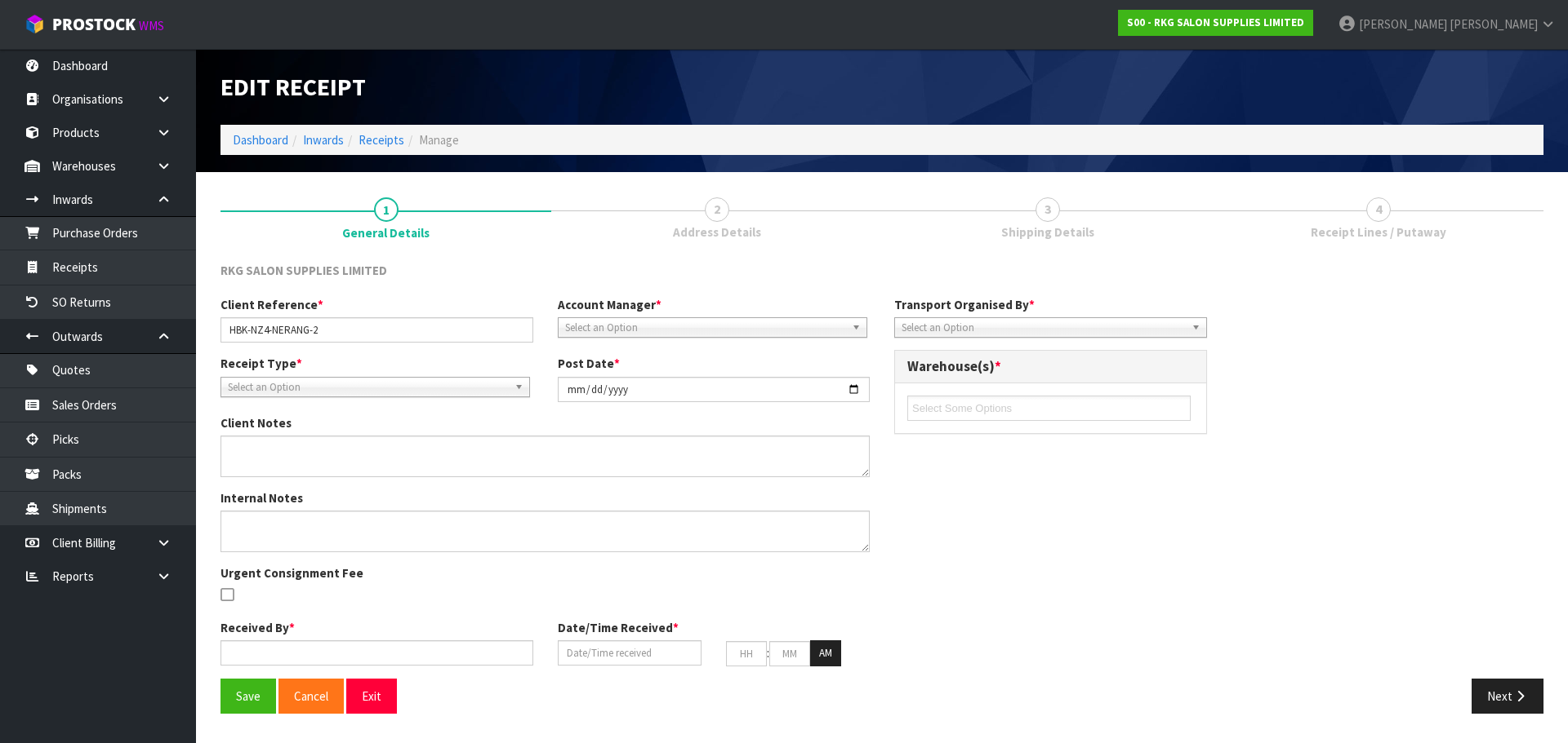
type input "03"
type input "39"
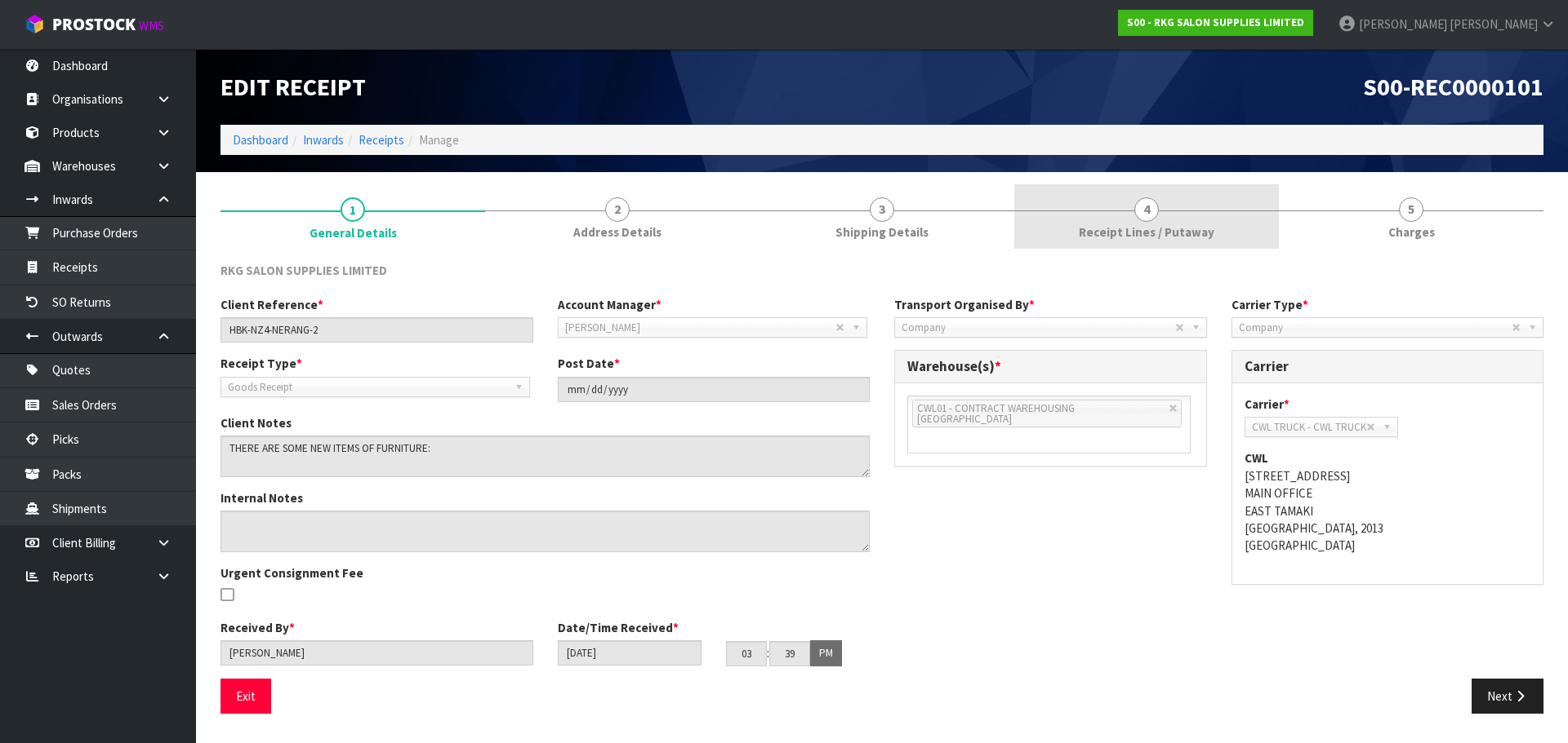
click at [1157, 216] on span "4" at bounding box center [1146, 209] width 25 height 25
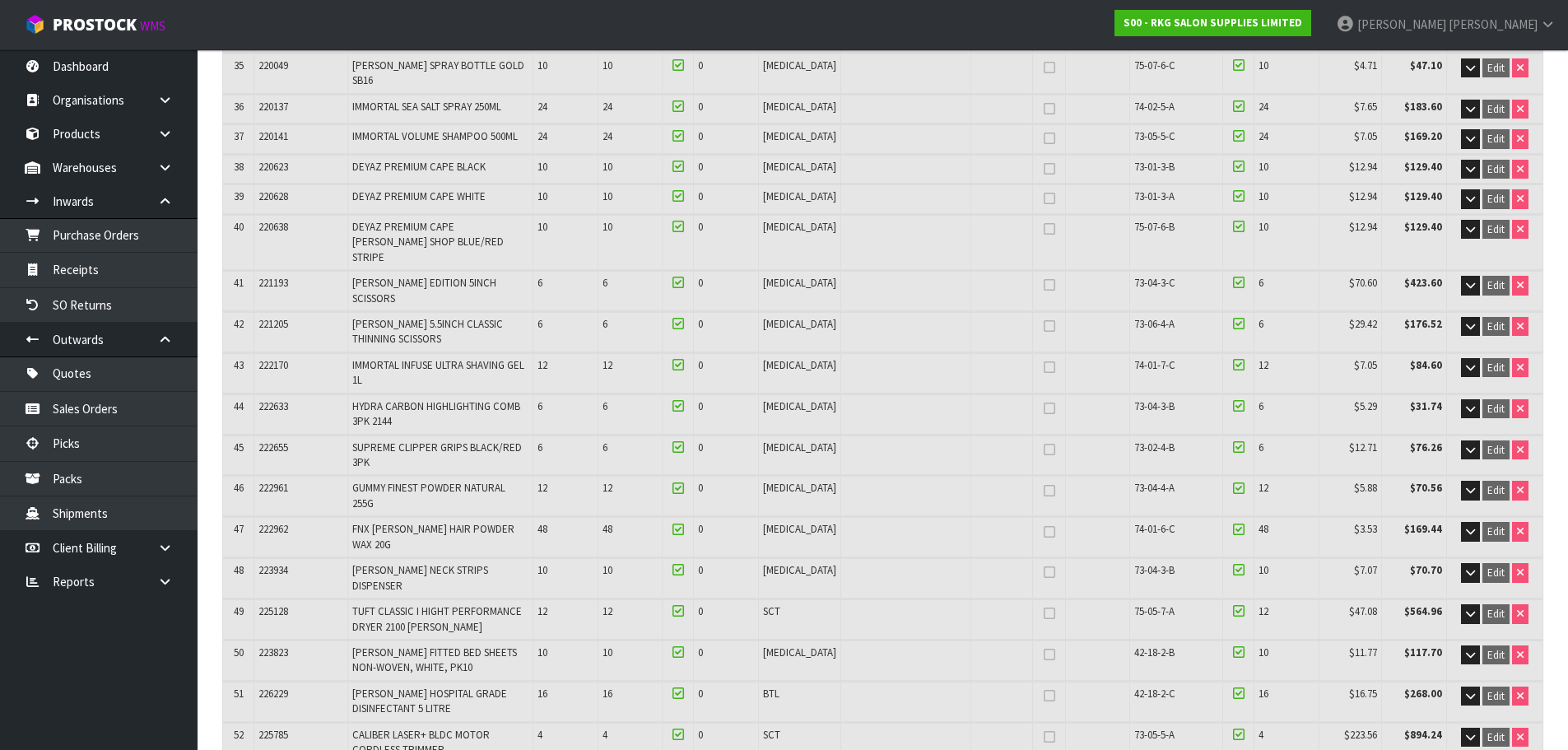
scroll to position [1565, 0]
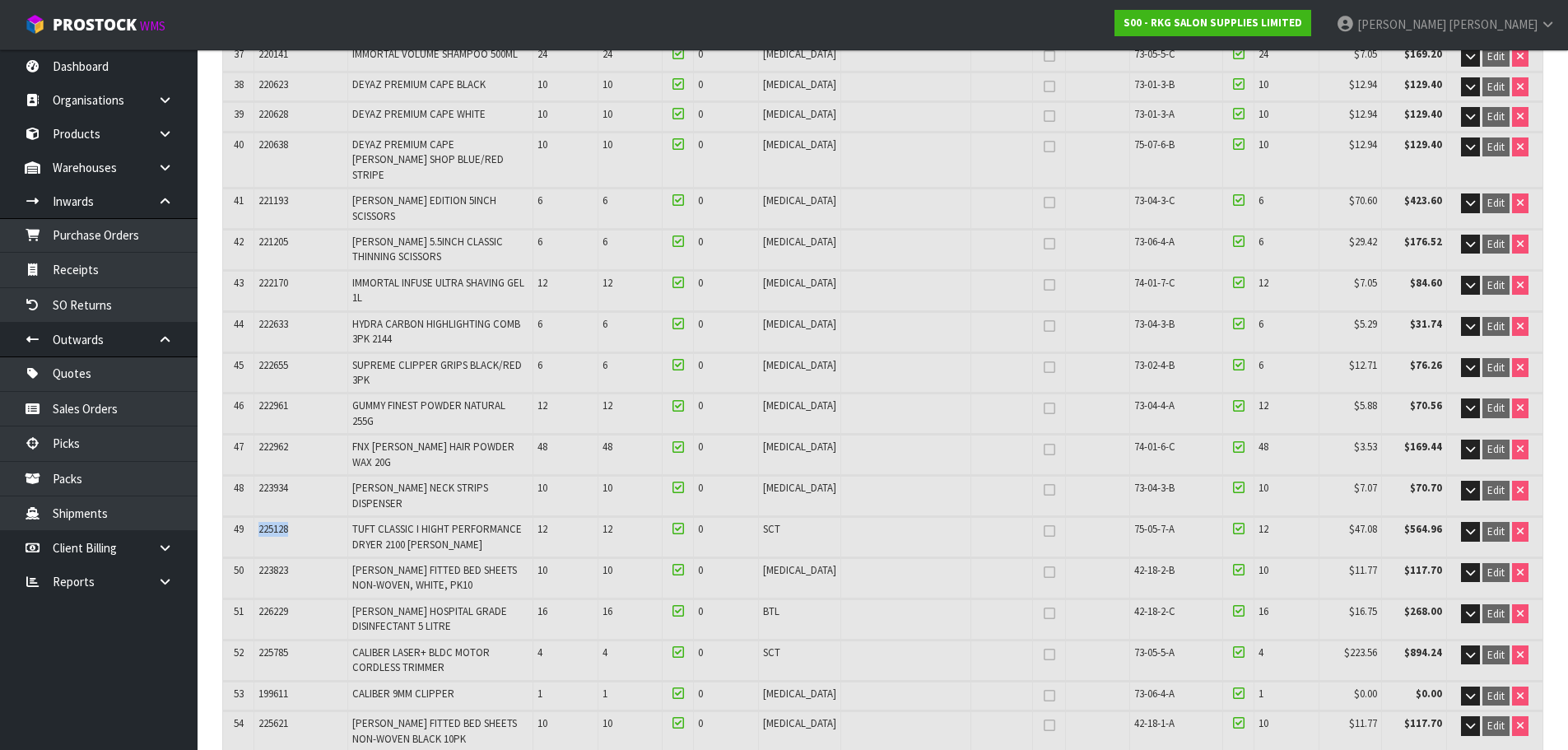
drag, startPoint x: 259, startPoint y: 352, endPoint x: 293, endPoint y: 354, distance: 34.1
click at [293, 518] on td "225128" at bounding box center [301, 537] width 93 height 40
copy span "225128"
click at [160, 340] on icon at bounding box center [165, 339] width 15 height 12
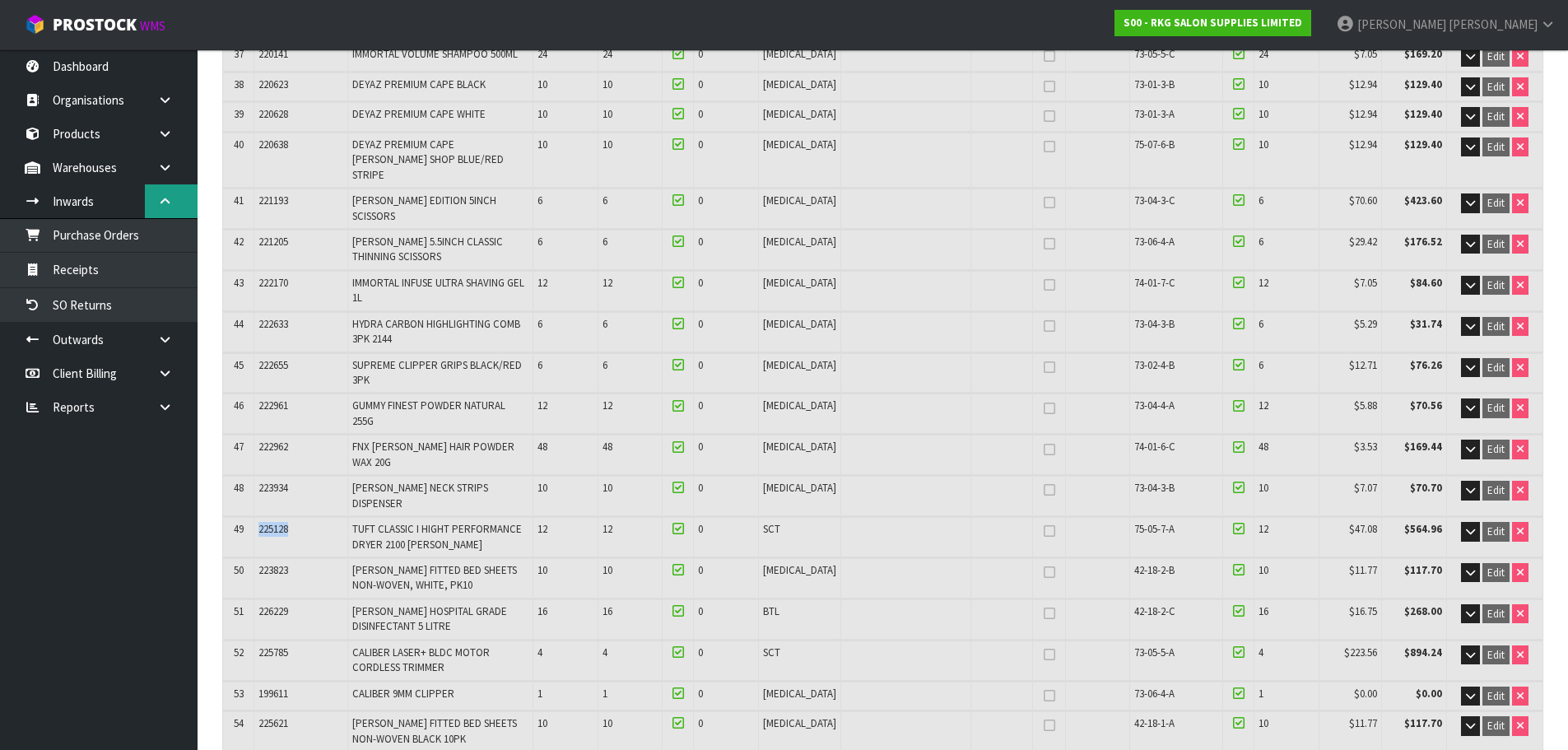
click at [159, 201] on icon at bounding box center [165, 201] width 15 height 12
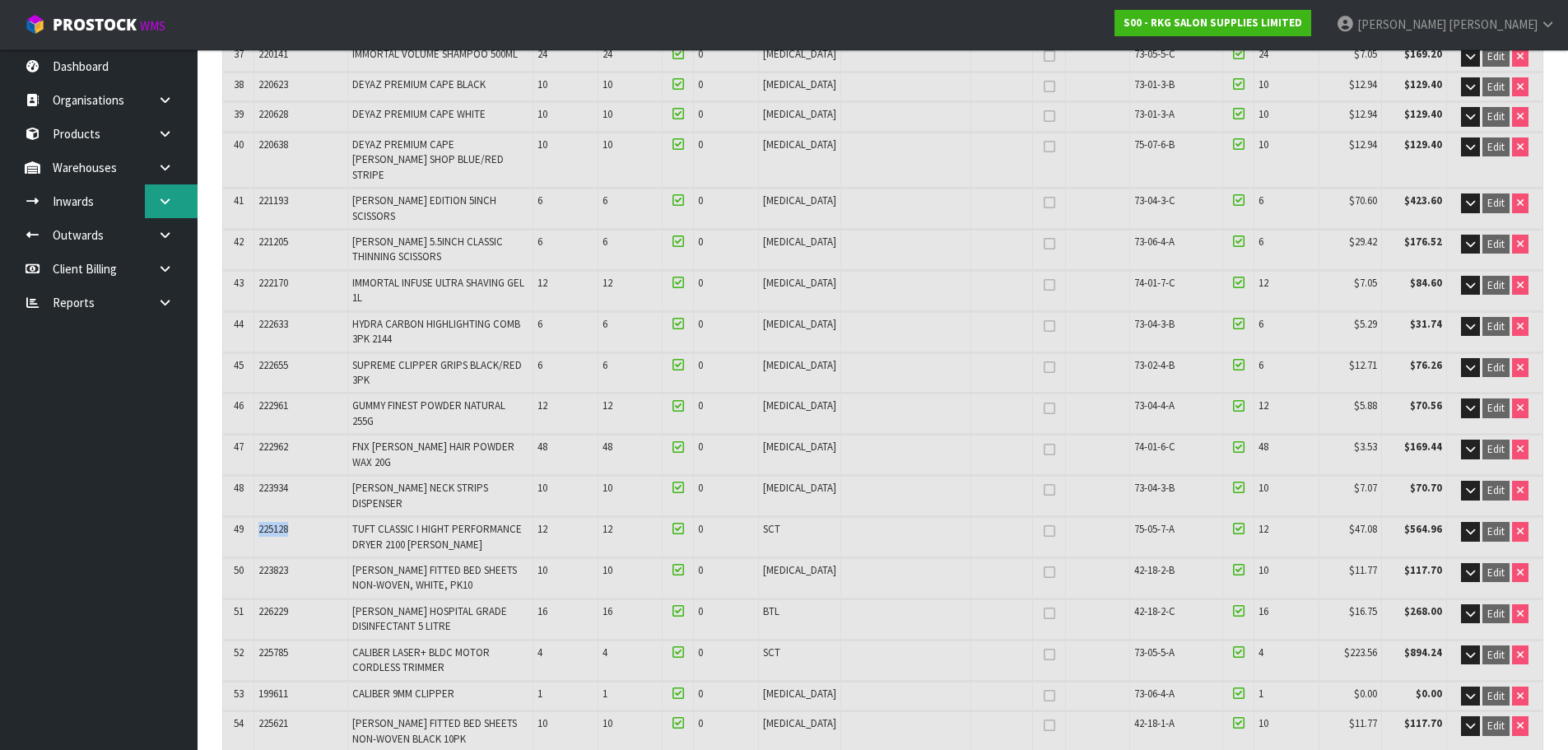
click at [164, 206] on icon at bounding box center [165, 201] width 15 height 12
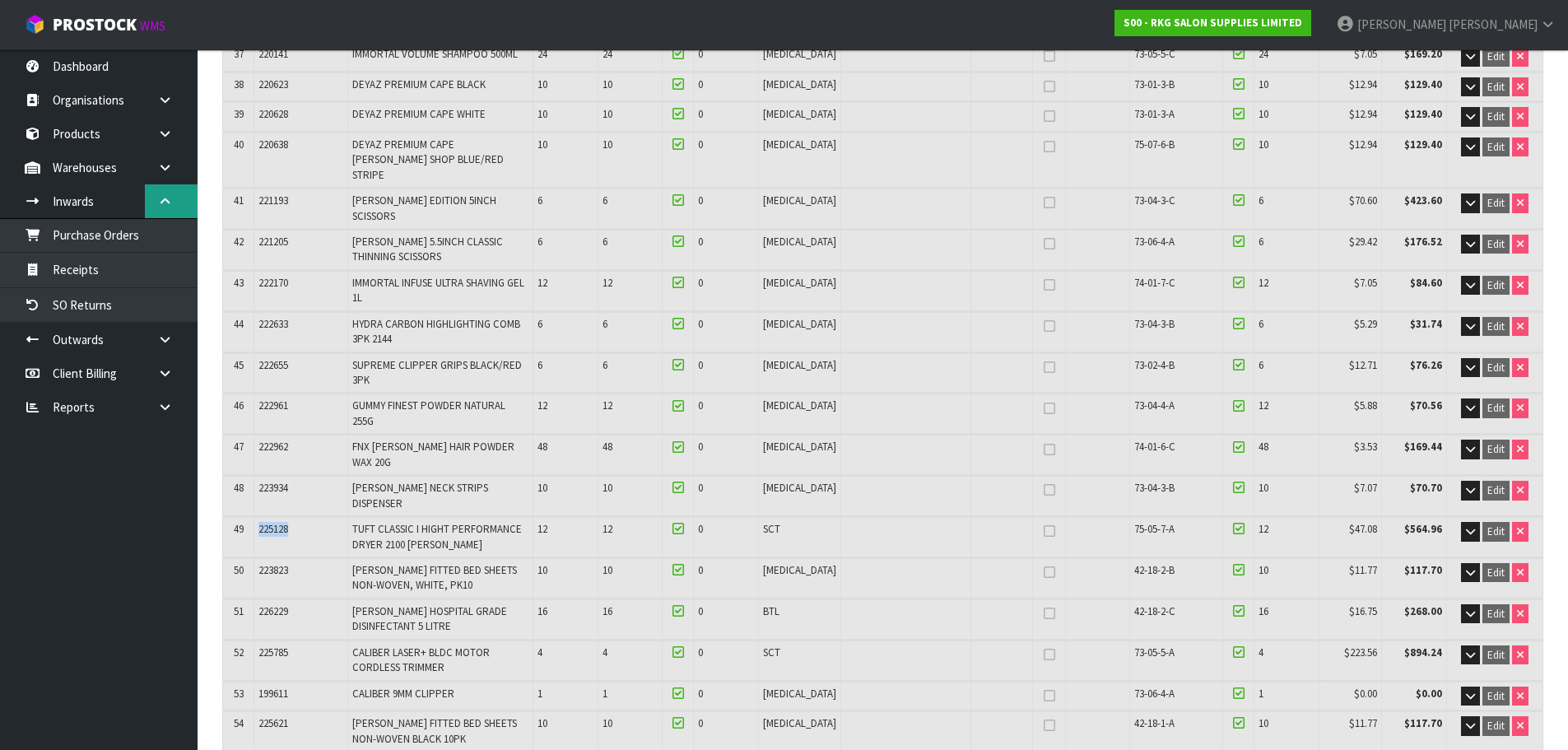
click at [169, 199] on icon at bounding box center [165, 201] width 15 height 12
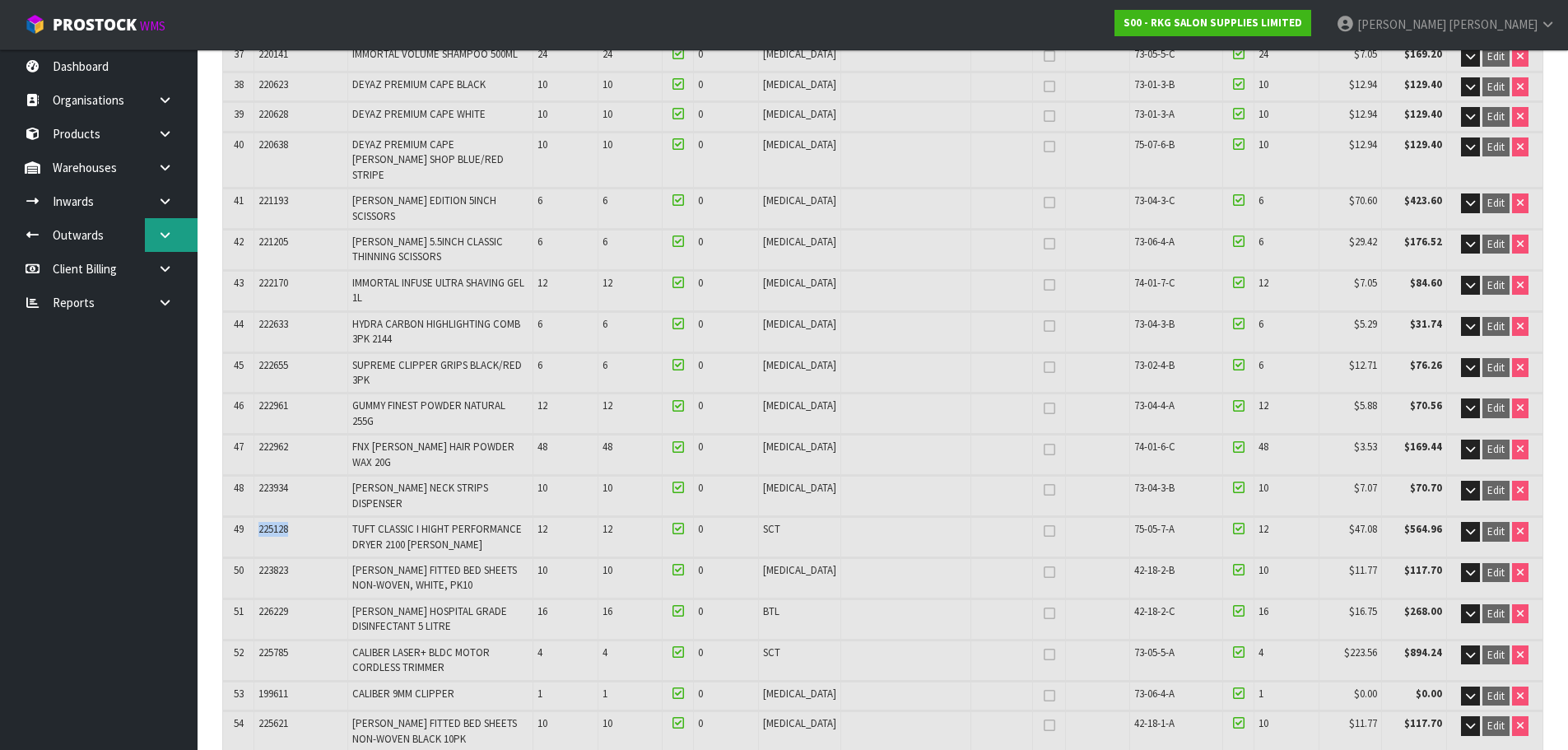
click at [164, 238] on icon at bounding box center [165, 235] width 15 height 12
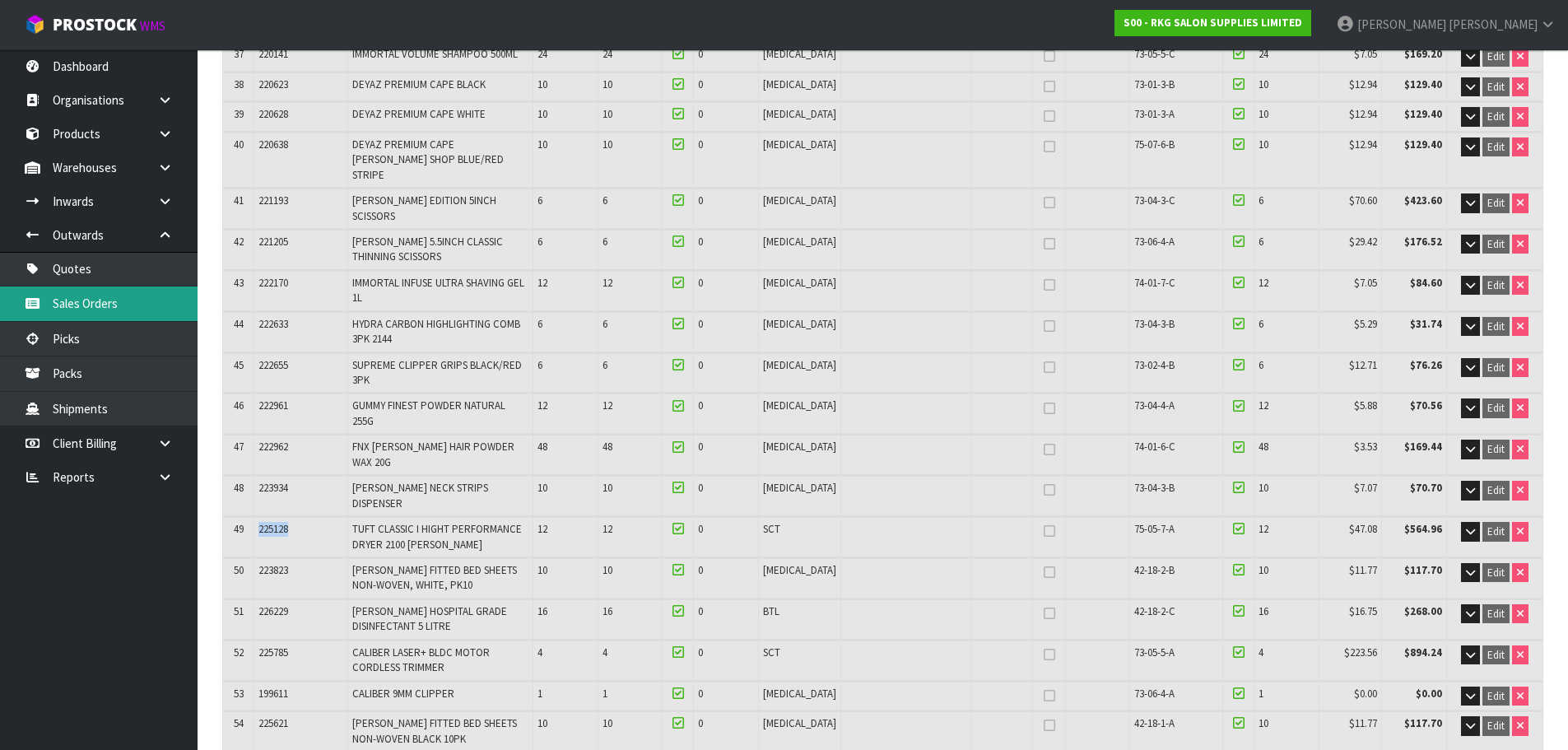
click at [64, 306] on link "Sales Orders" at bounding box center [99, 303] width 198 height 34
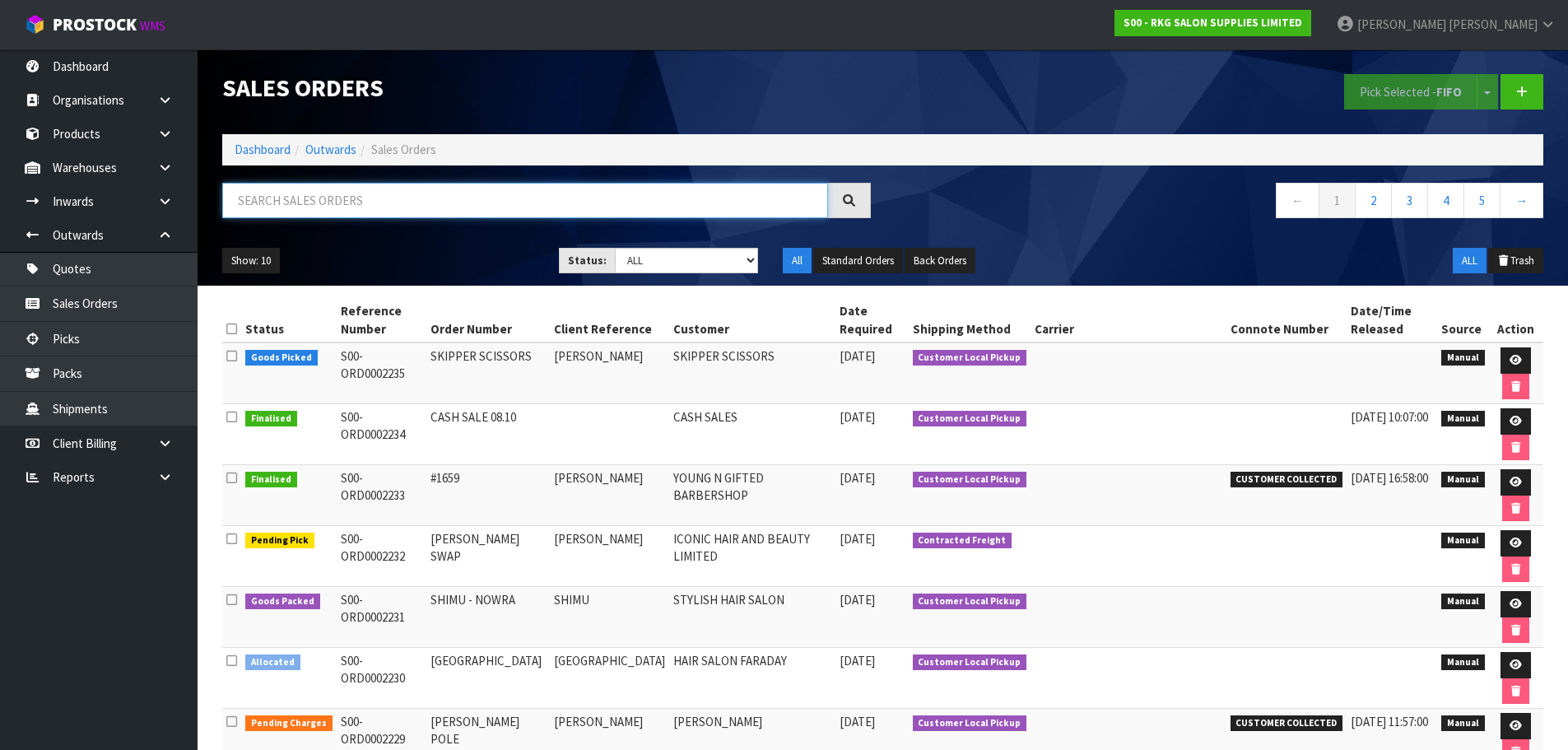
click at [324, 207] on input "text" at bounding box center [525, 200] width 606 height 35
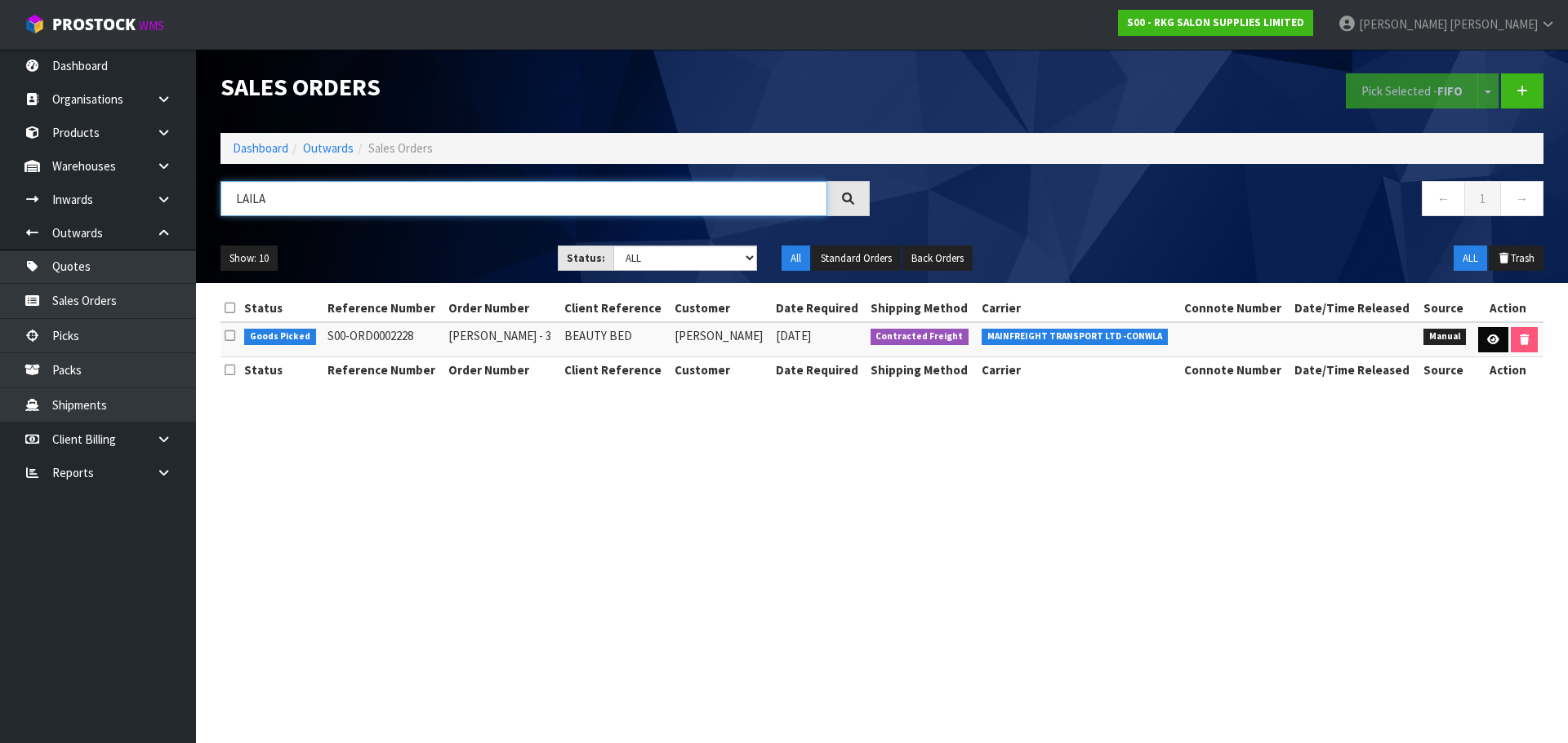
type input "LAILA"
click at [1487, 340] on icon at bounding box center [1493, 340] width 12 height 10
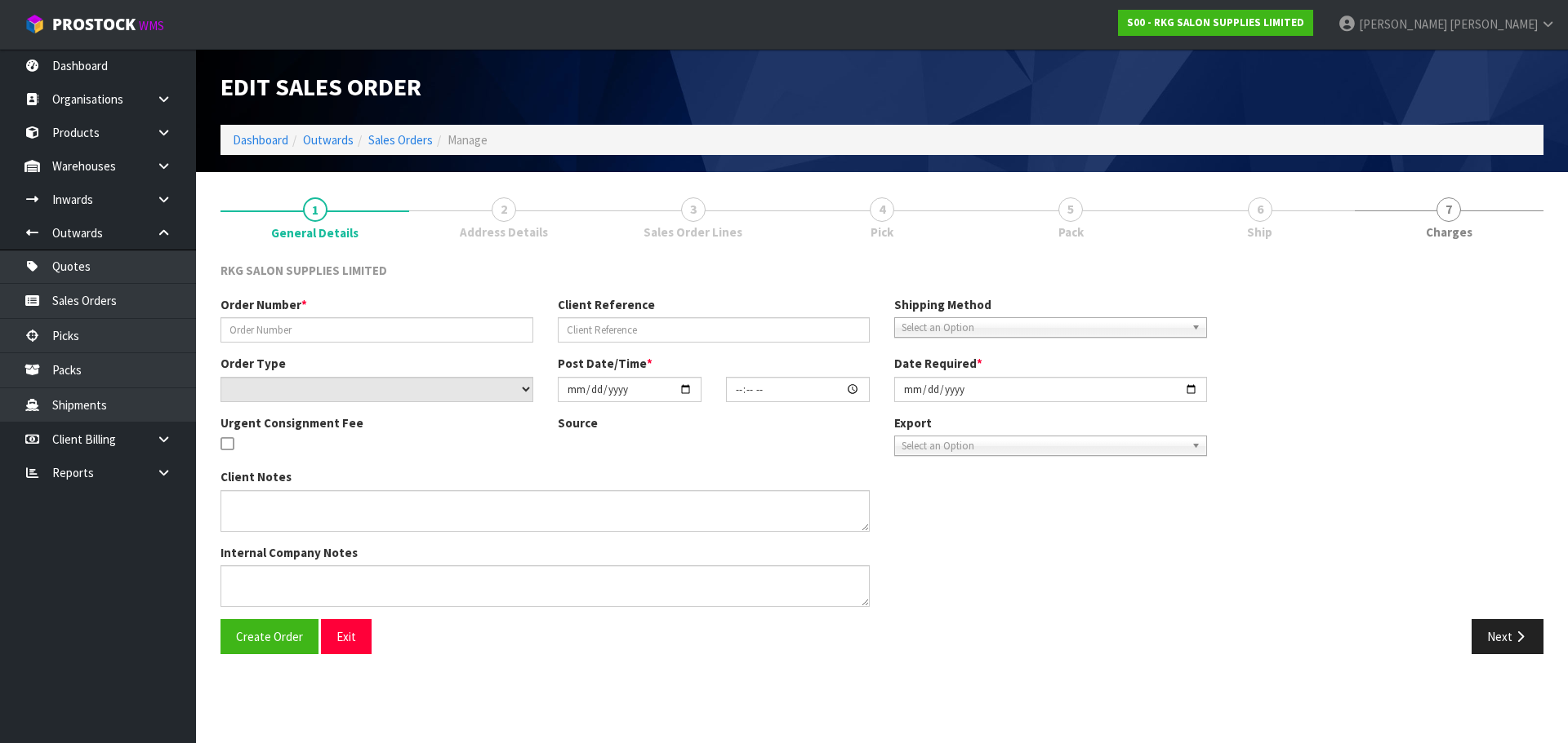
type input "LAILA WYLIE - 3"
type input "BEAUTY BED"
select select "number:0"
type input "2025-10-06"
type input "13:30:00.000"
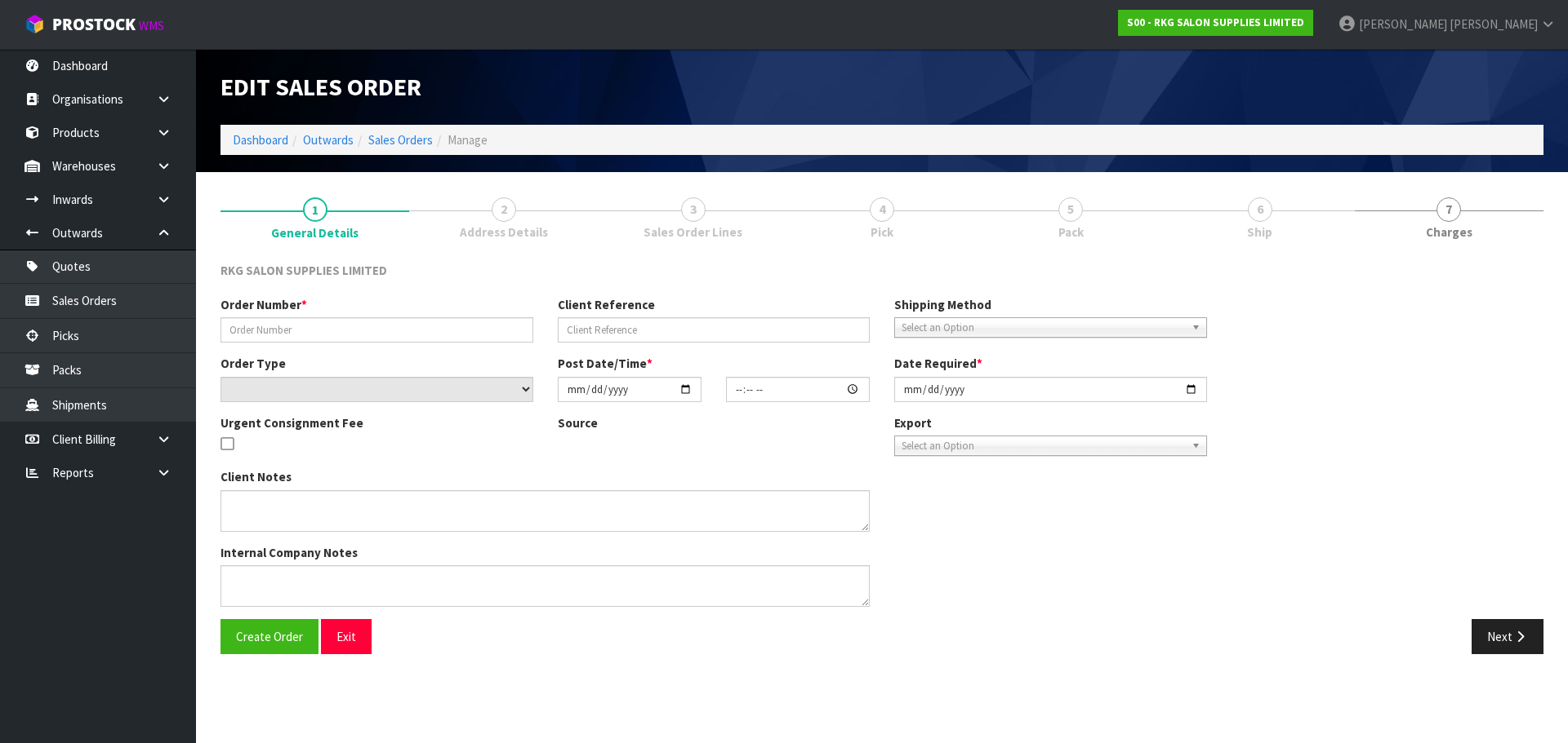
type input "2025-10-07"
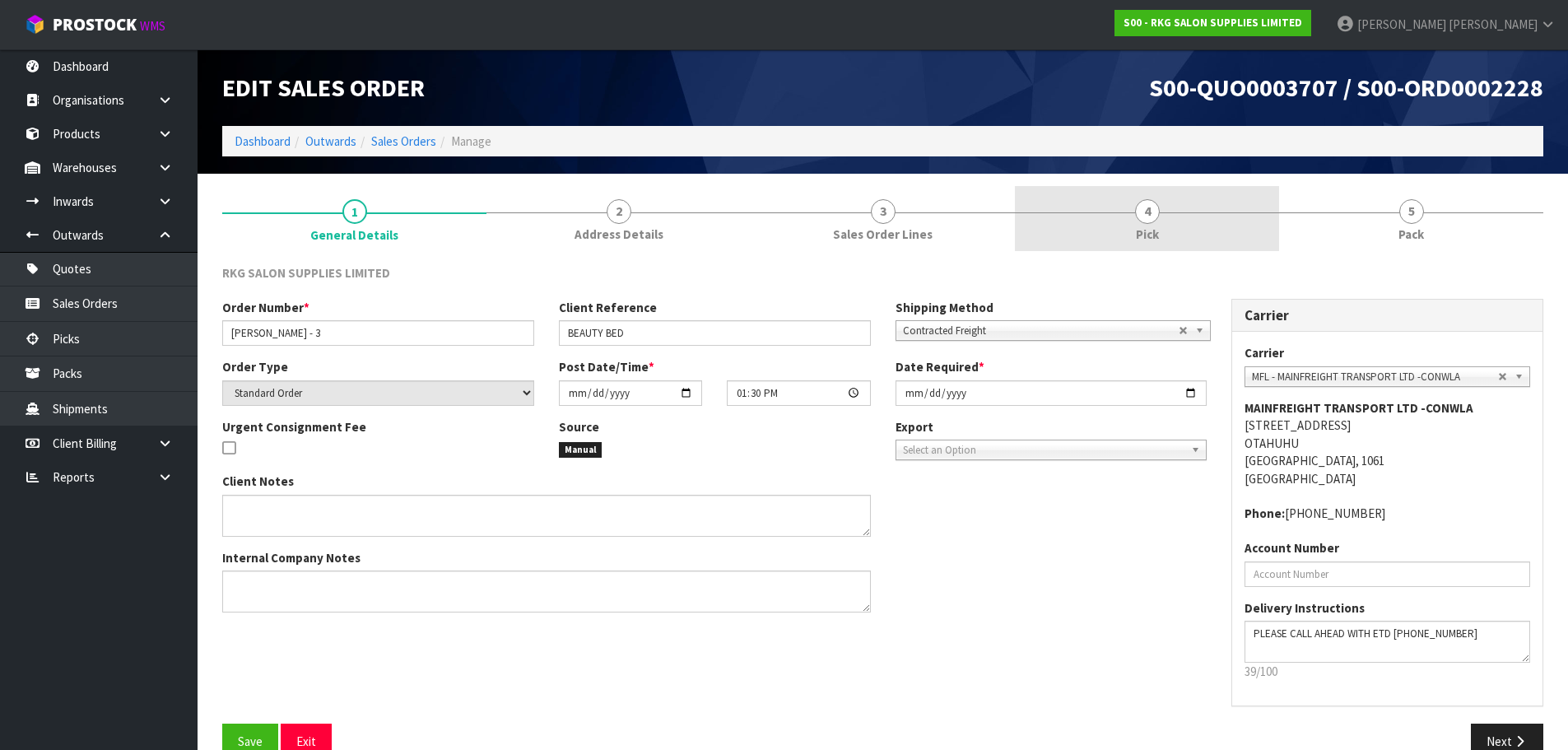
click at [1142, 214] on span "4" at bounding box center [1147, 211] width 25 height 25
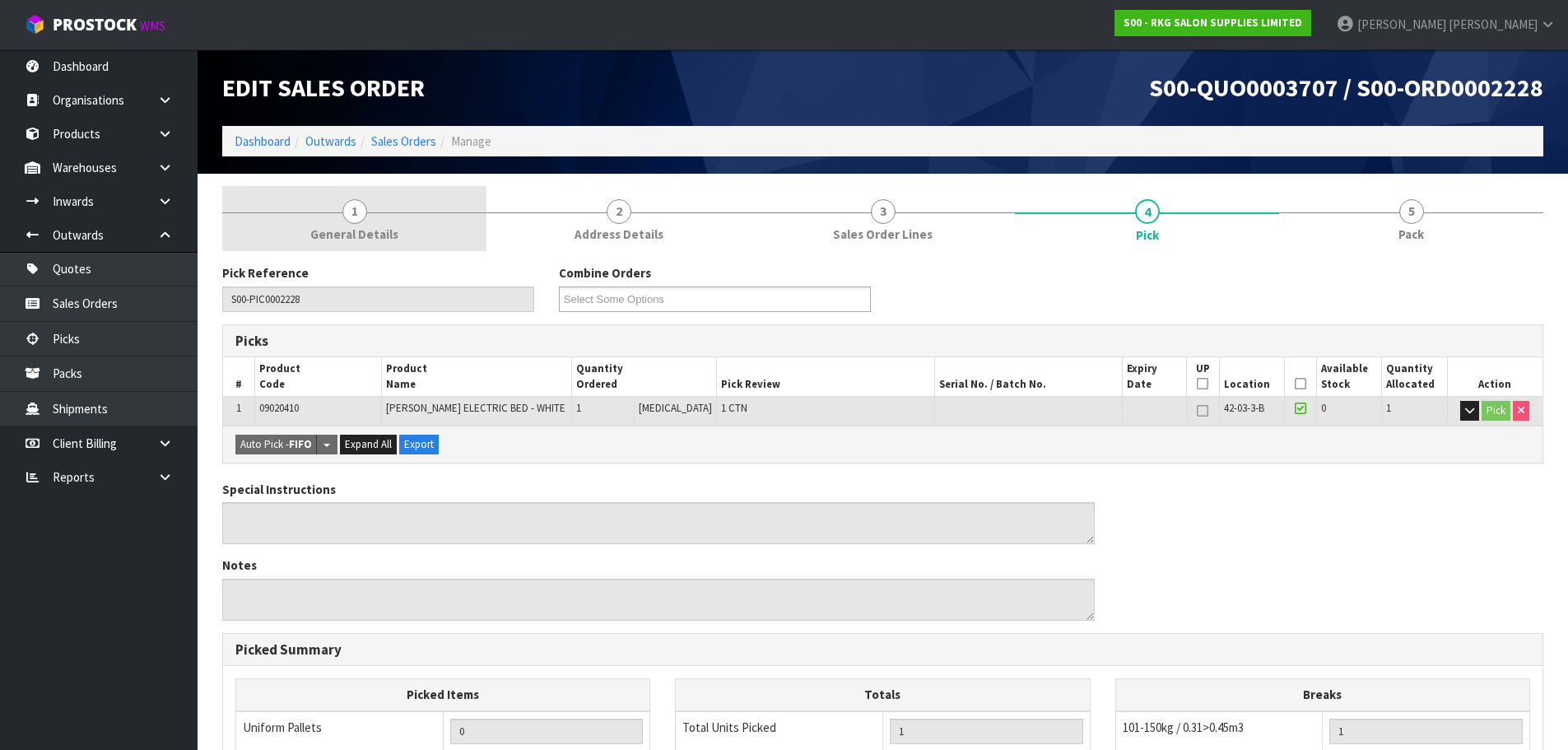
click at [351, 213] on span "1" at bounding box center [355, 211] width 25 height 25
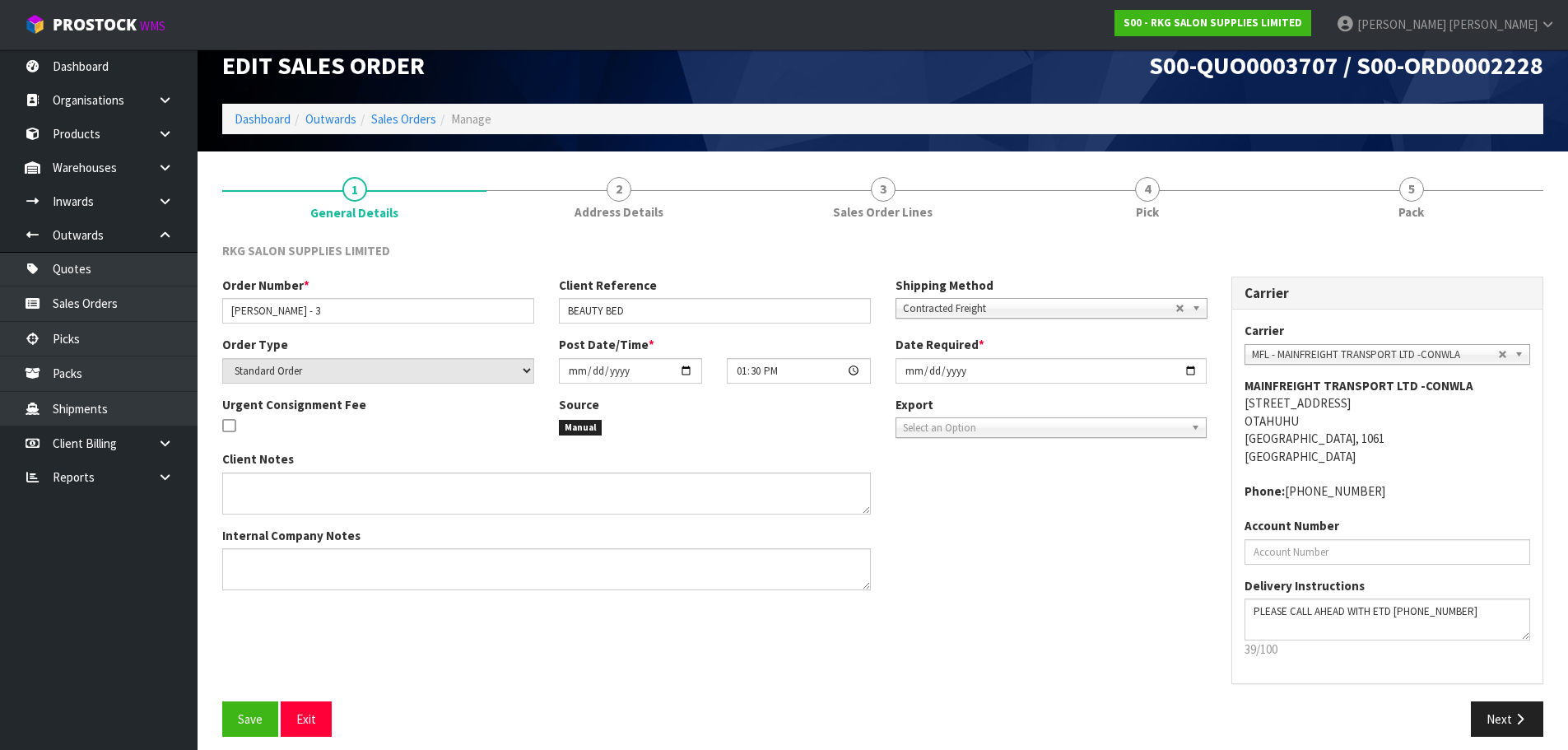
scroll to position [34, 0]
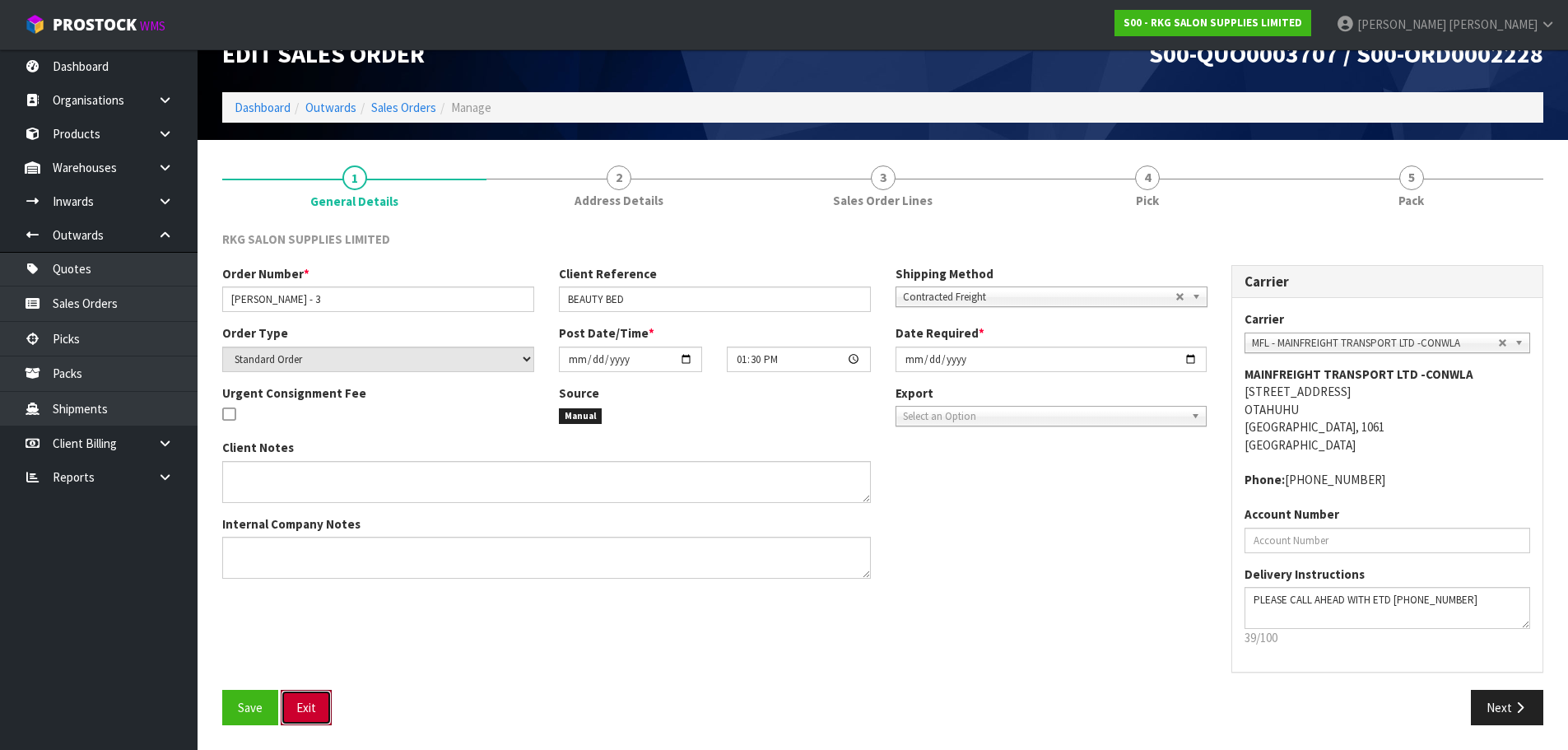
drag, startPoint x: 297, startPoint y: 705, endPoint x: 420, endPoint y: 642, distance: 138.2
click at [297, 705] on button "Exit" at bounding box center [306, 708] width 51 height 35
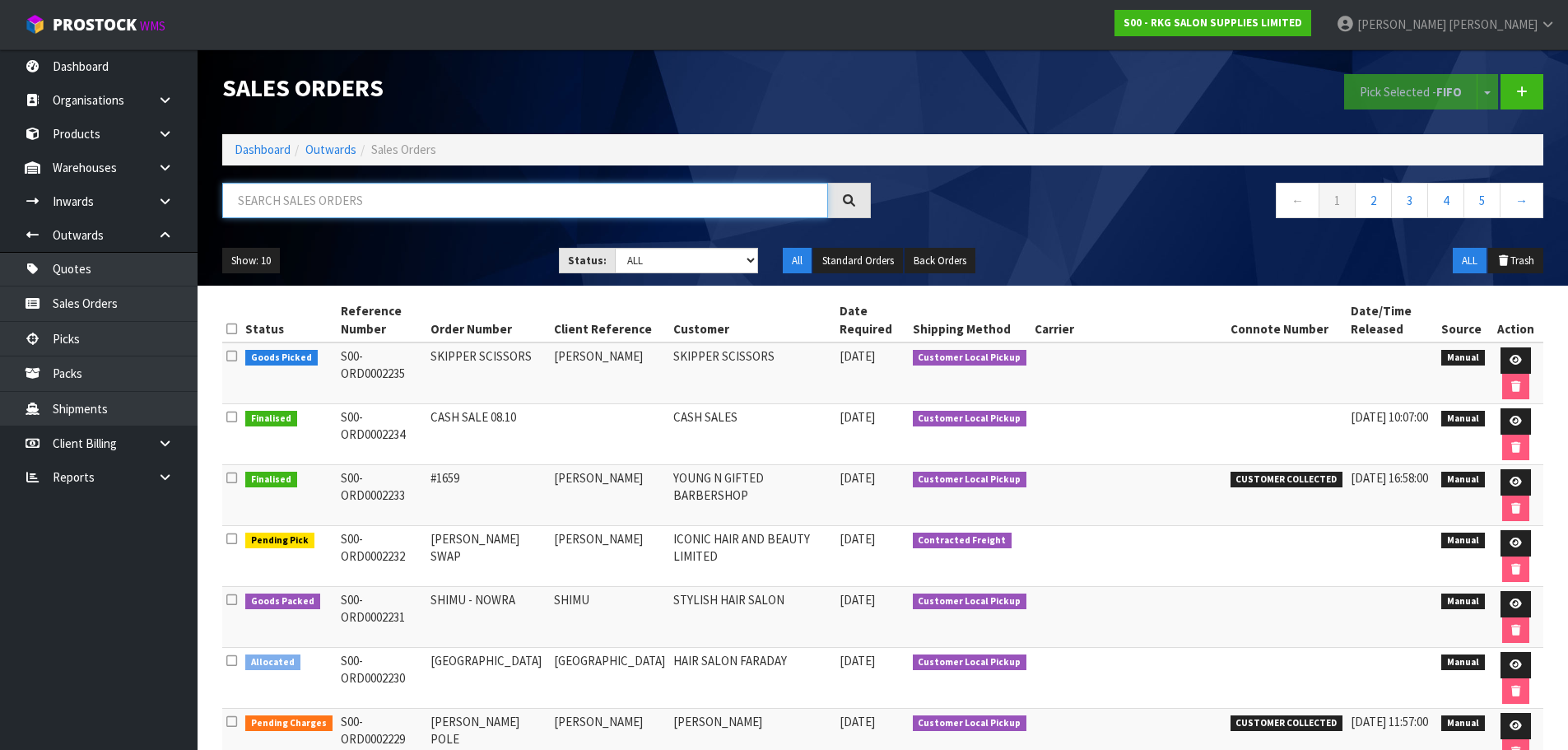
click at [392, 191] on input "text" at bounding box center [525, 200] width 606 height 35
type input "2"
type input "2228"
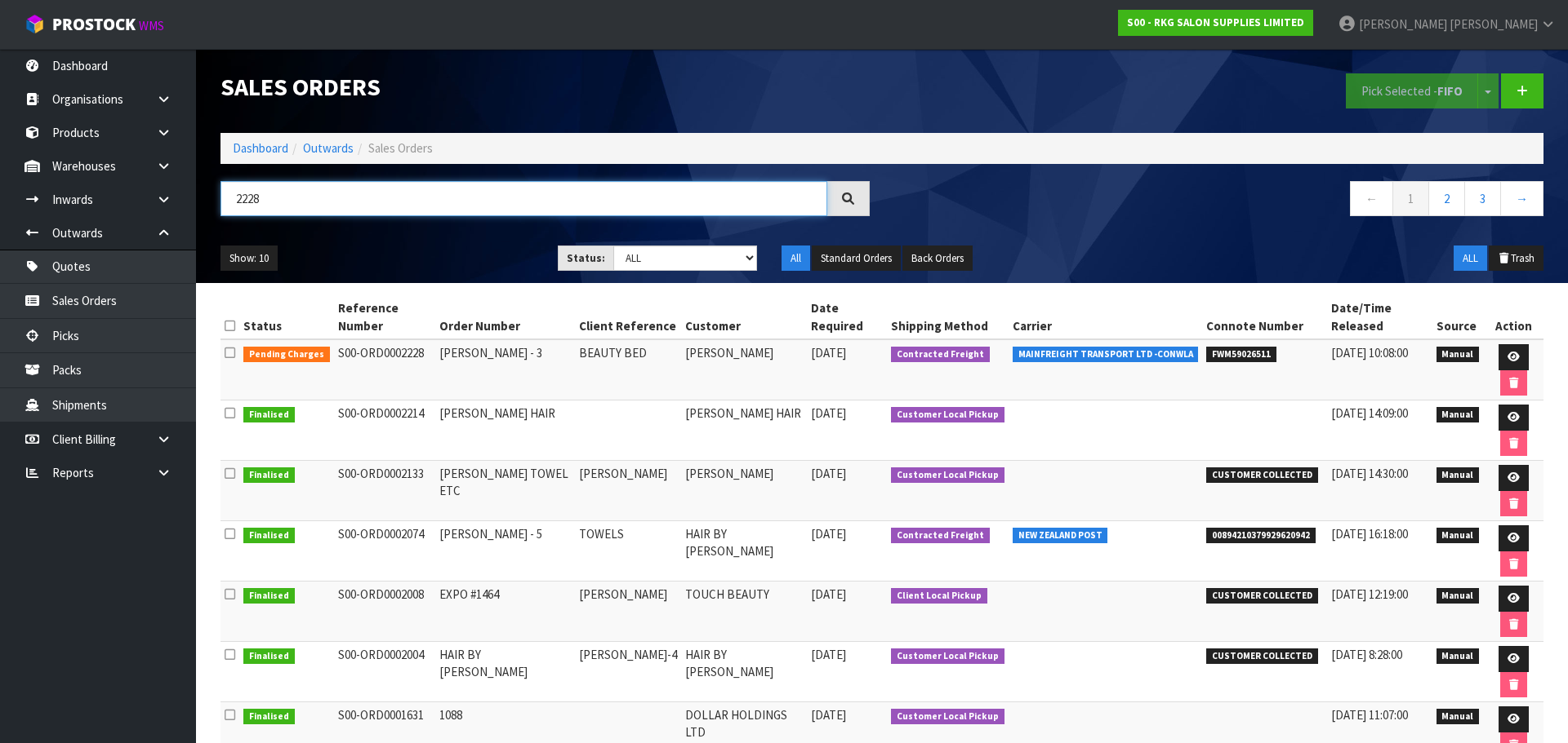
drag, startPoint x: 311, startPoint y: 195, endPoint x: 228, endPoint y: 195, distance: 83.0
click at [228, 195] on input "2228" at bounding box center [523, 198] width 607 height 35
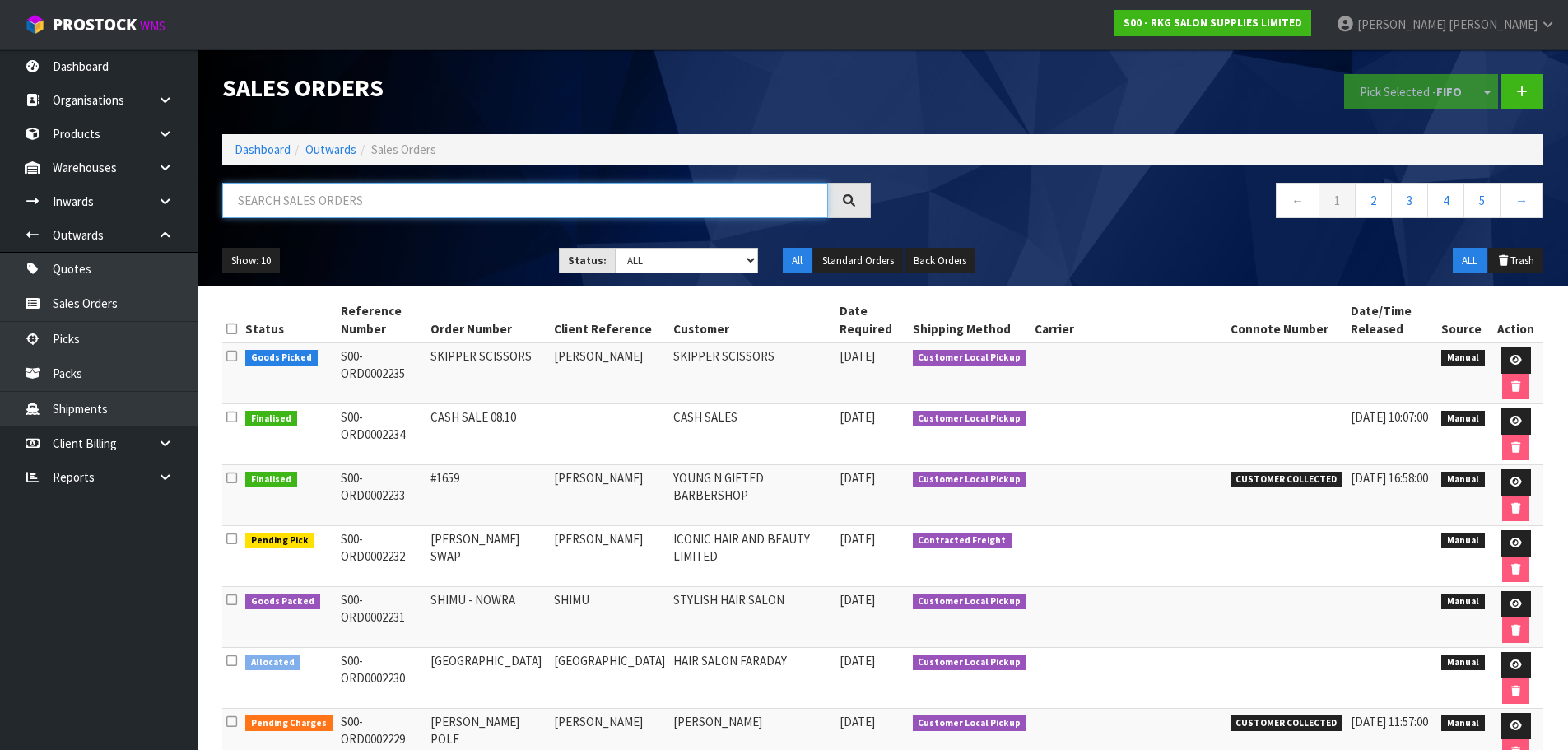
click at [345, 203] on input "text" at bounding box center [525, 200] width 606 height 35
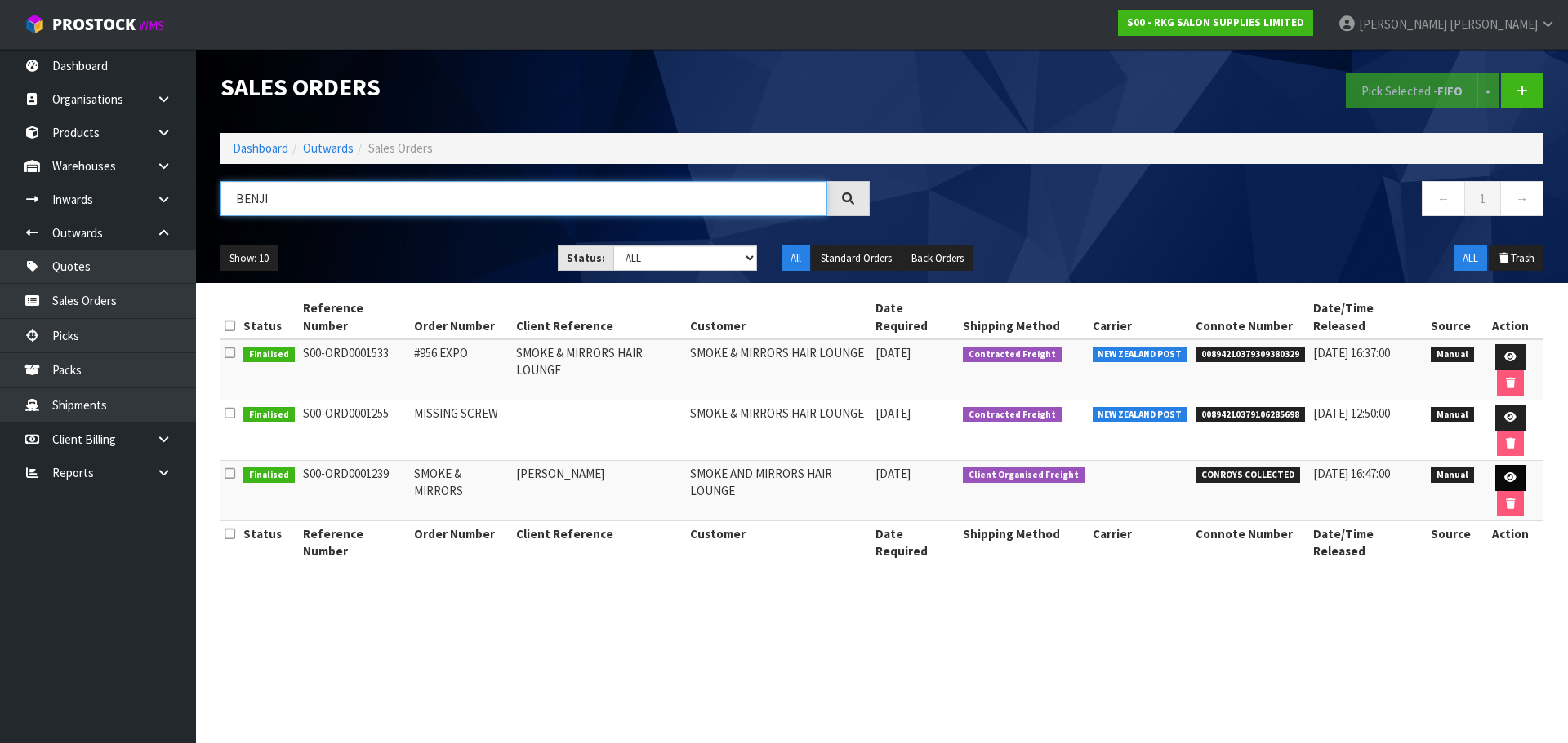
type input "BENJI"
click at [1504, 473] on icon at bounding box center [1510, 478] width 12 height 10
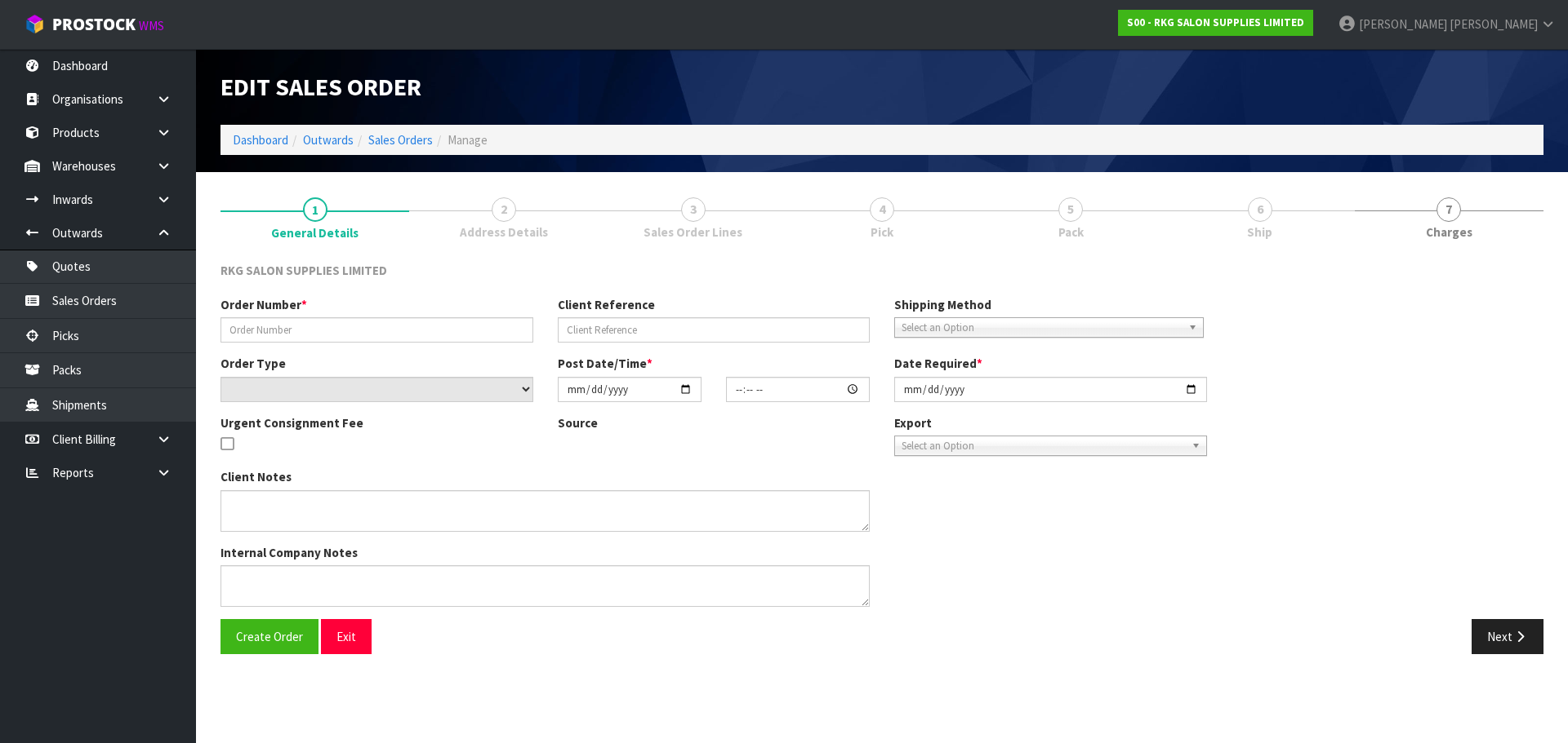
type input "SMOKE & MIRRORS"
type input "BENJI LAWRENCE"
select select "number:0"
type input "2023-11-28"
type input "10:30:00.000"
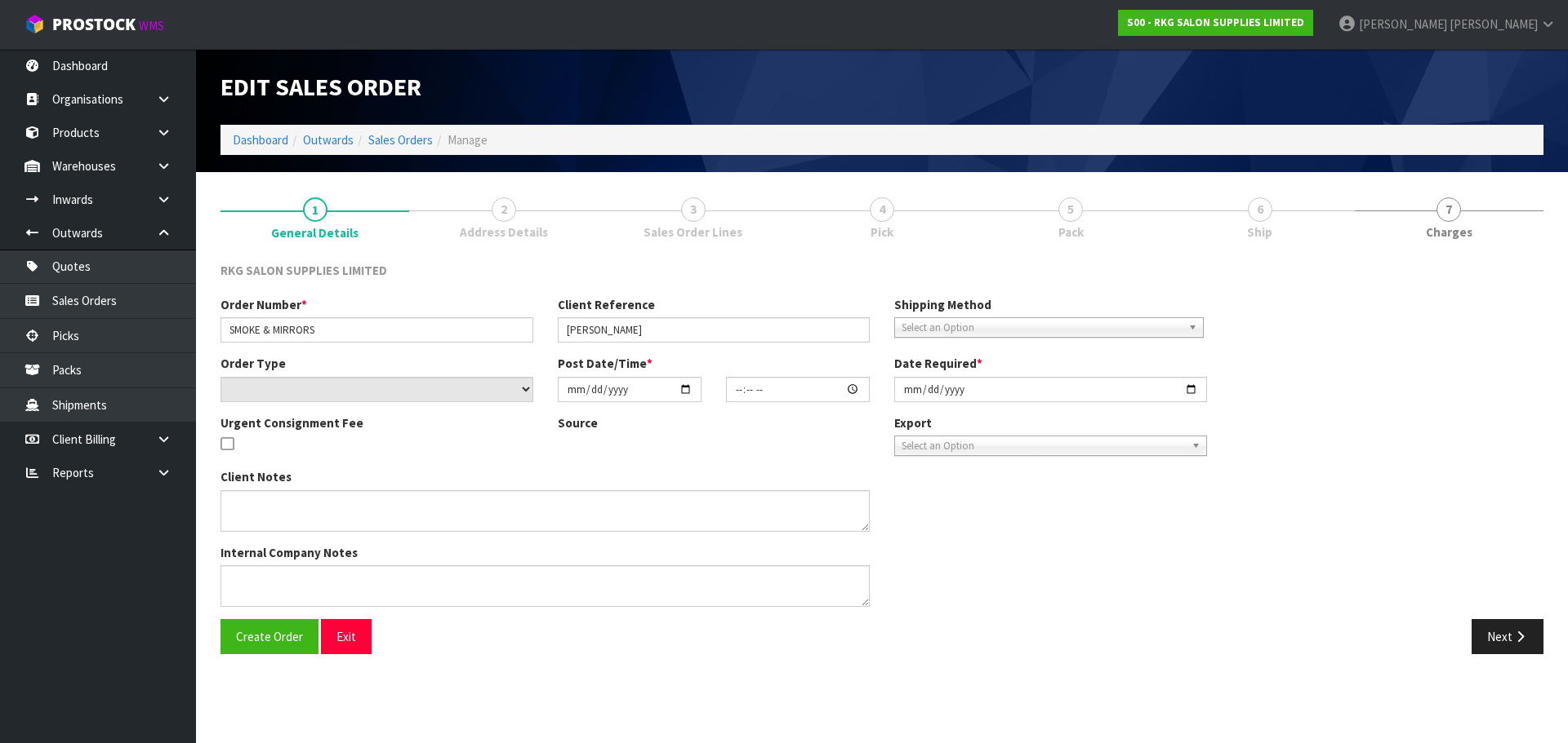
type input "2023-11-30"
type textarea "CONROYS TO COLLECT WEDNESDAY 29TH NOV - JOB #2810412"
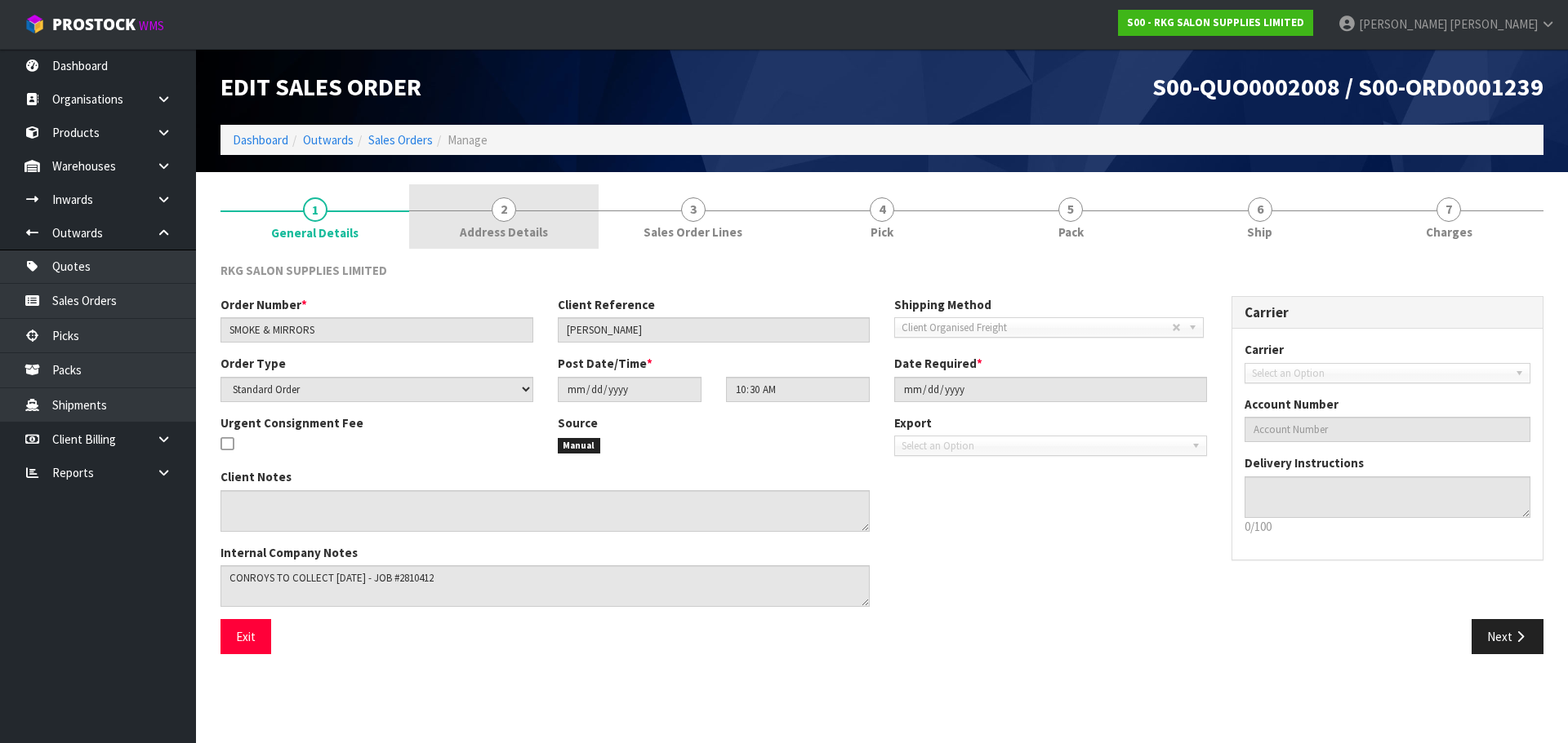
click at [504, 216] on span "2" at bounding box center [504, 209] width 25 height 25
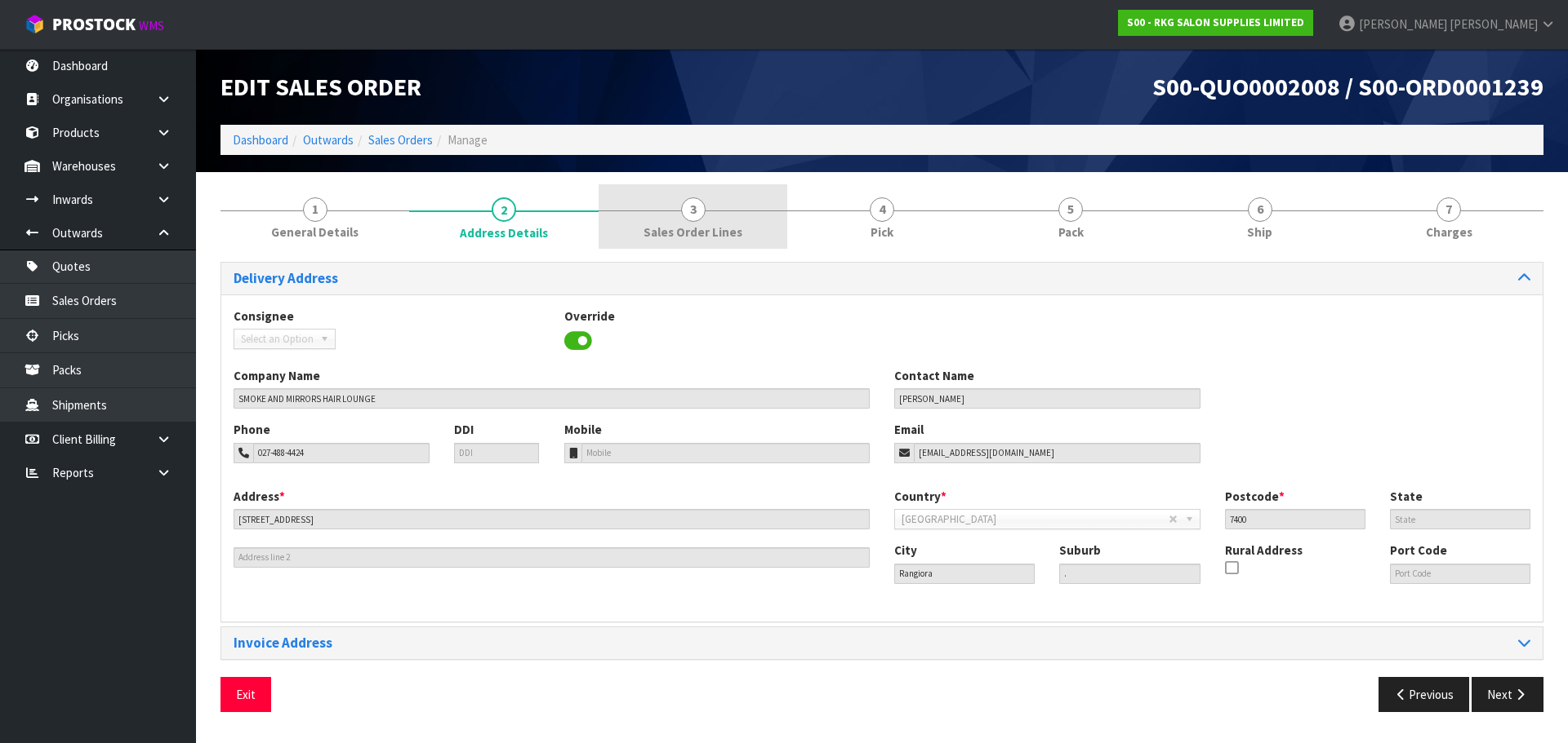
click at [690, 218] on span "3" at bounding box center [693, 209] width 25 height 25
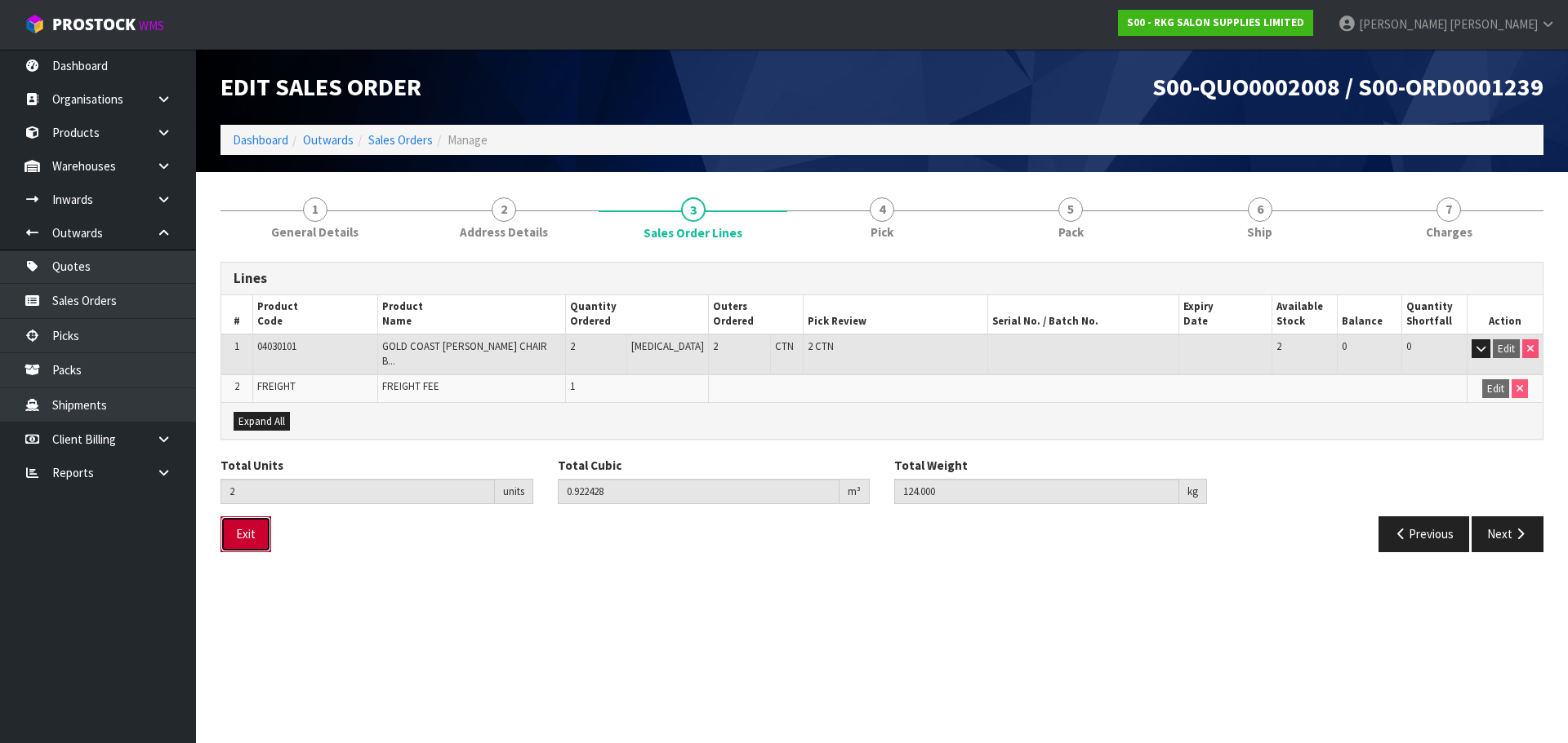
click at [249, 520] on button "Exit" at bounding box center [245, 533] width 50 height 35
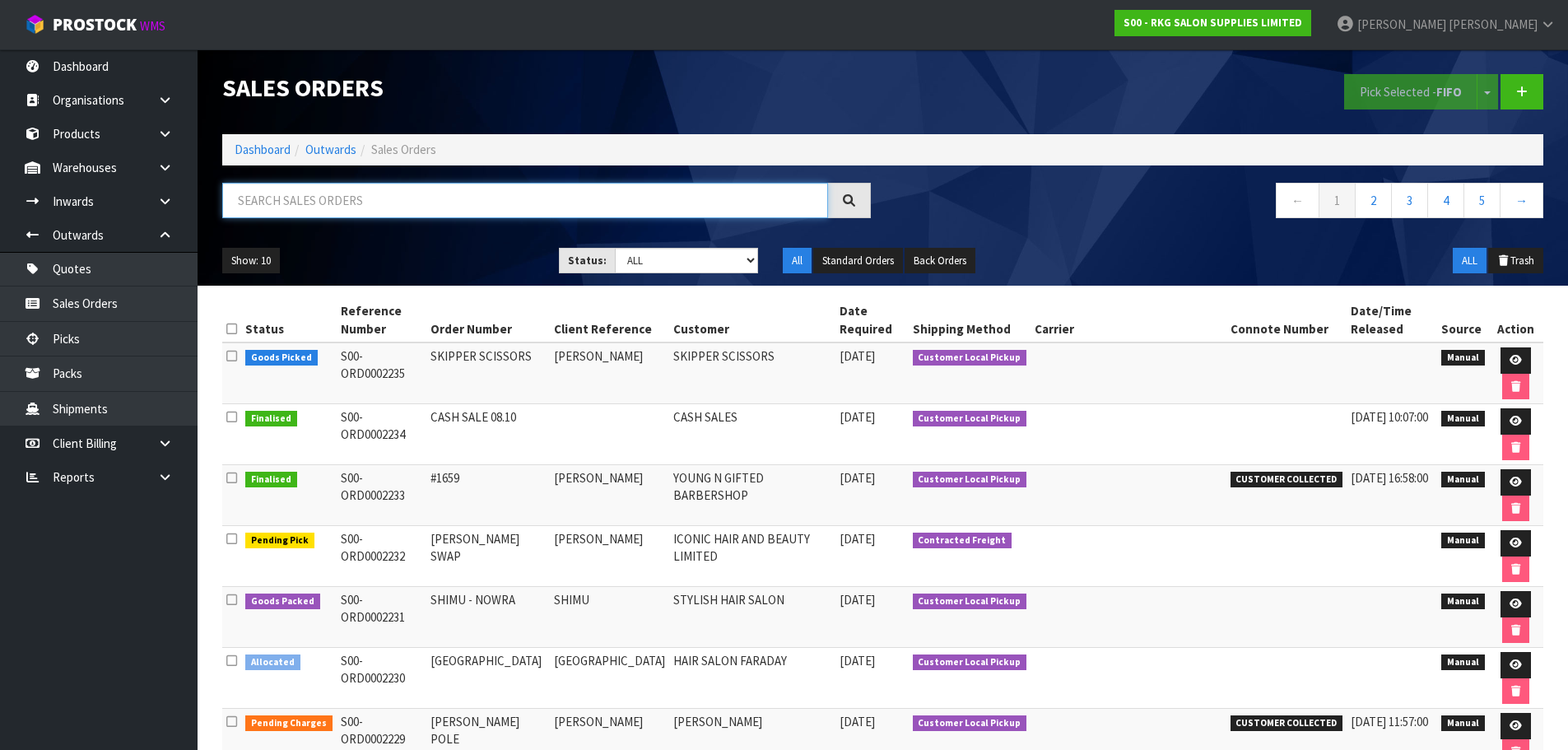
click at [327, 191] on input "text" at bounding box center [525, 200] width 606 height 35
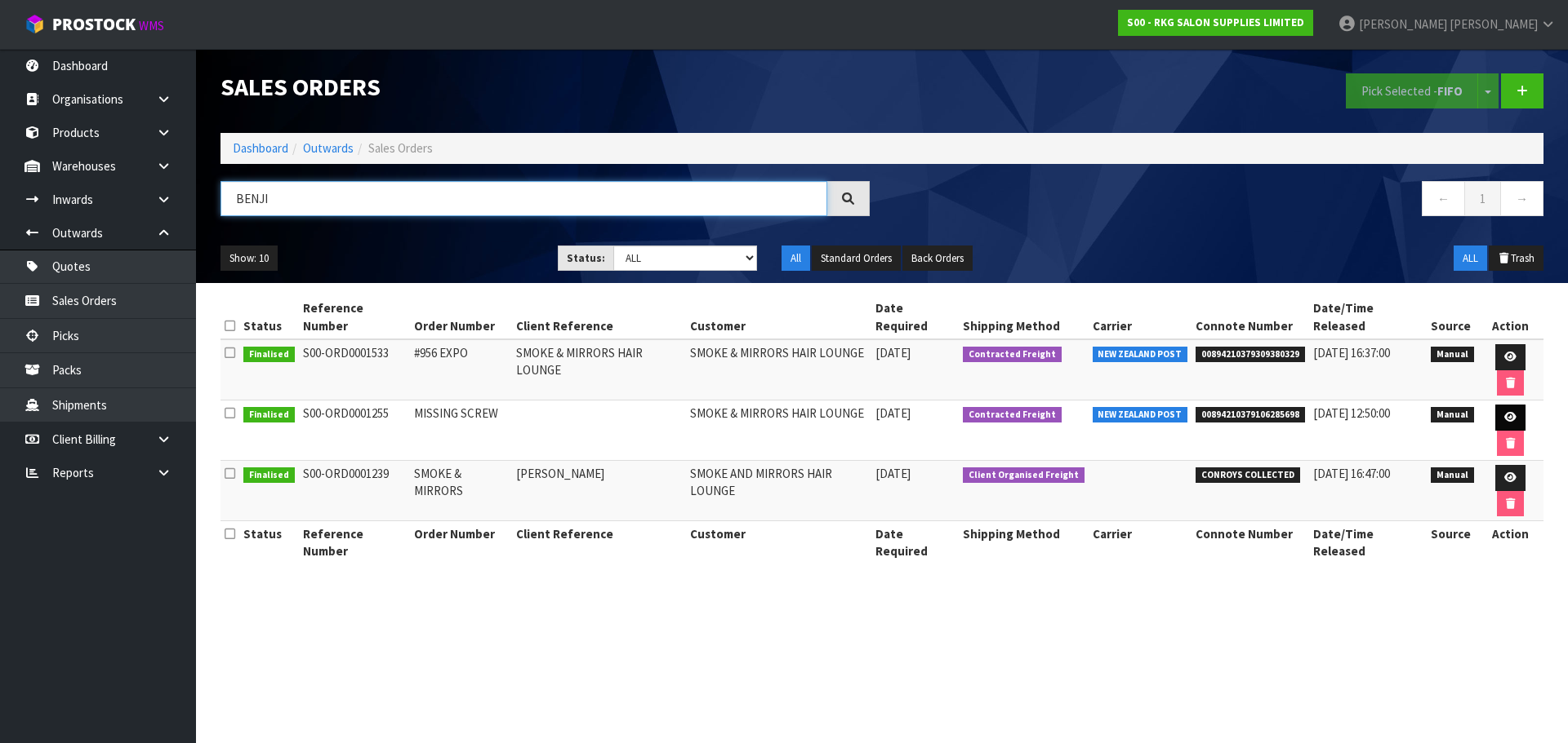
type input "BENJI"
click at [1504, 412] on icon at bounding box center [1510, 417] width 12 height 10
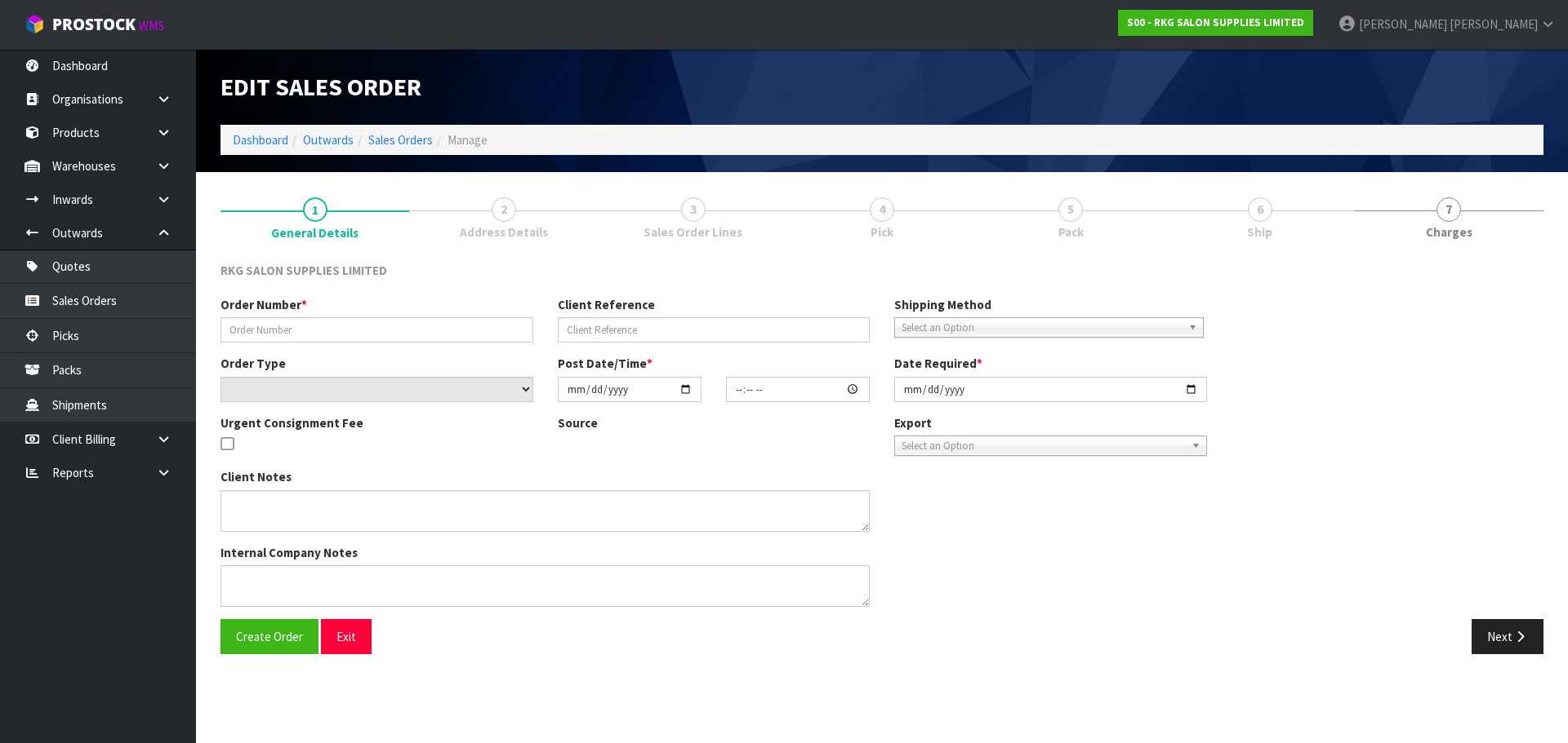
type input "MISSING SCREW"
select select "number:0"
type input "2023-12-08"
type input "12:03:00.000"
type input "2023-12-08"
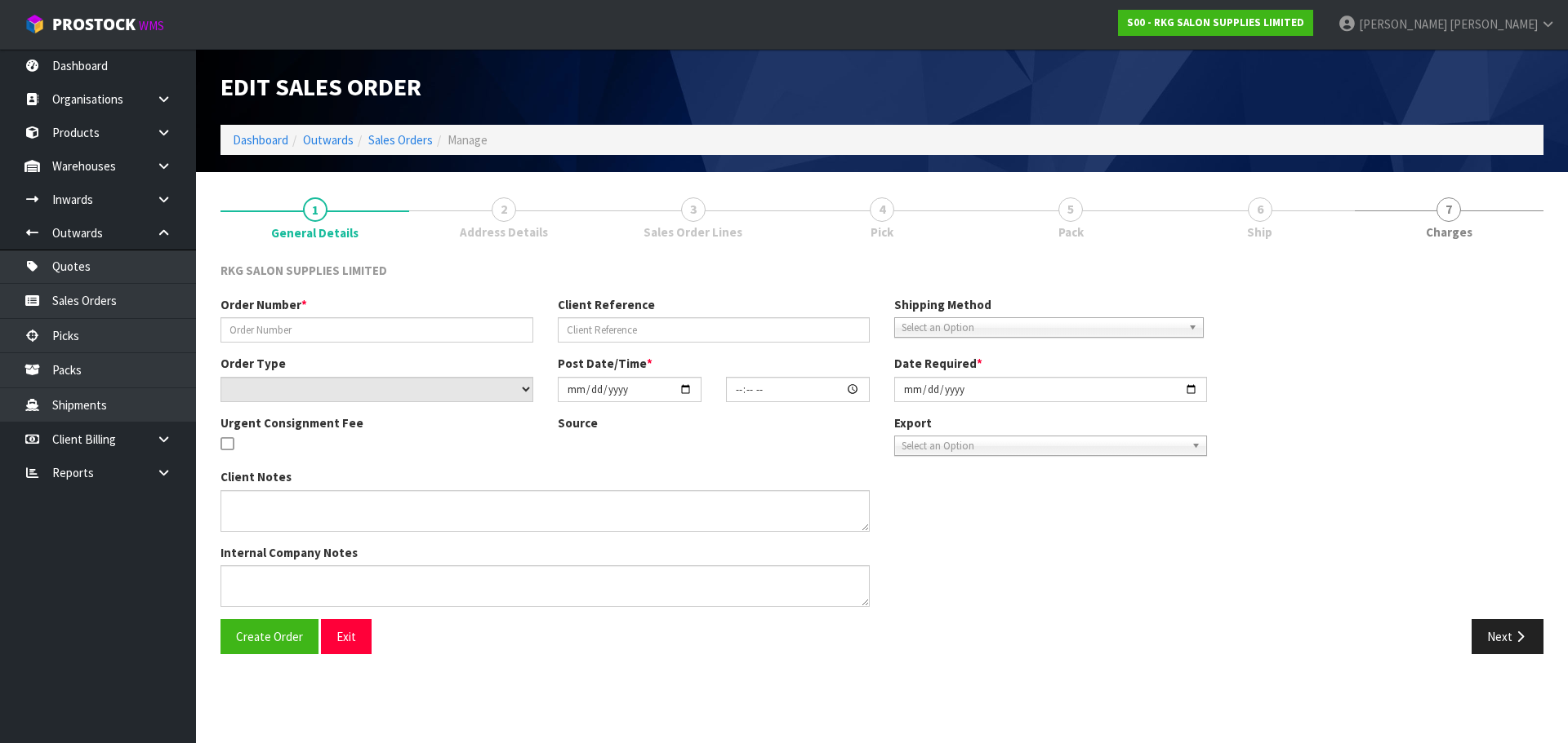
type textarea "PLEASE DISPATCH TODAY (INCLUDES REPLACEMENT CHAIR SEAT SCREW)"
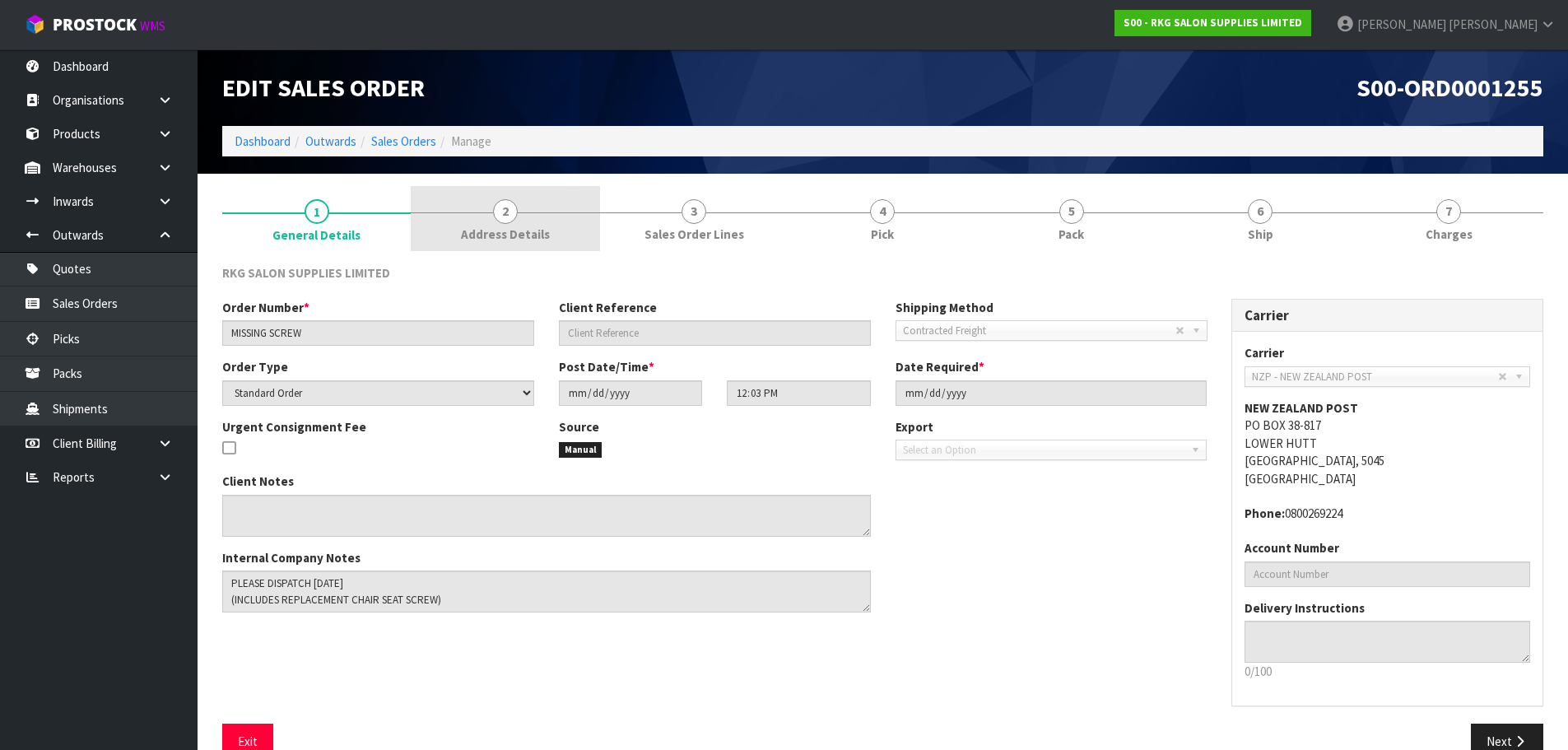
click at [503, 210] on span "2" at bounding box center [505, 211] width 25 height 25
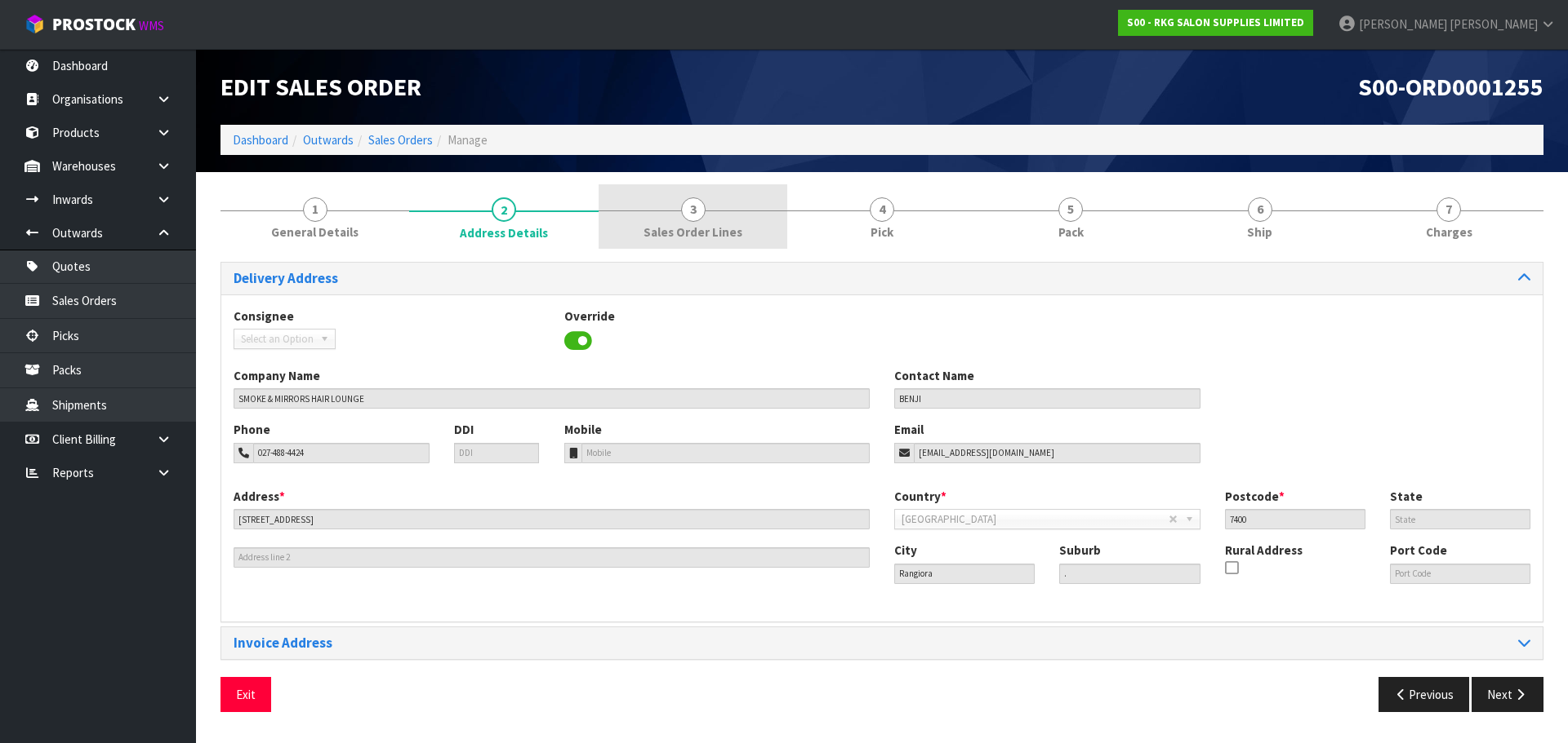
click at [691, 212] on span "3" at bounding box center [693, 209] width 25 height 25
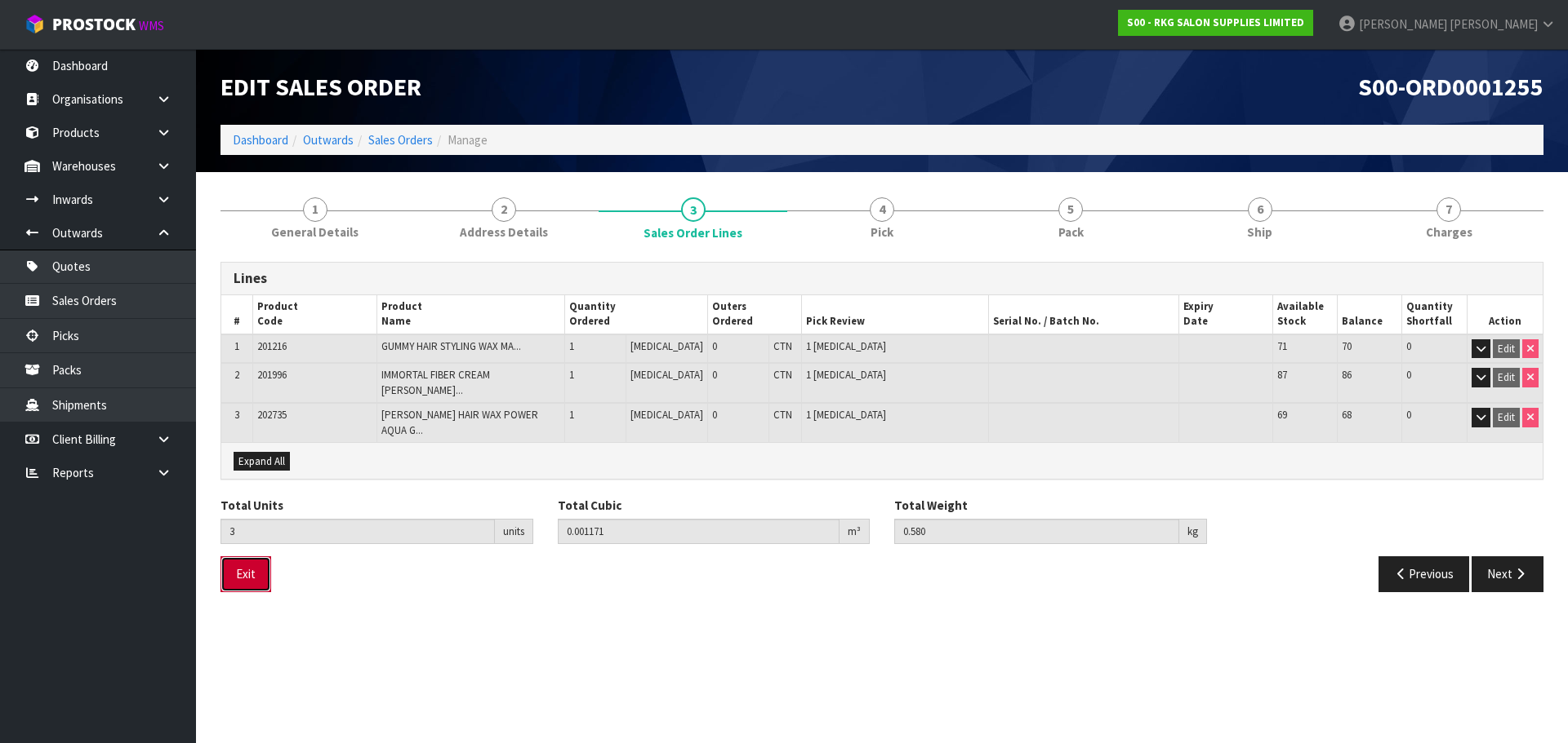
click at [261, 557] on button "Exit" at bounding box center [245, 573] width 50 height 35
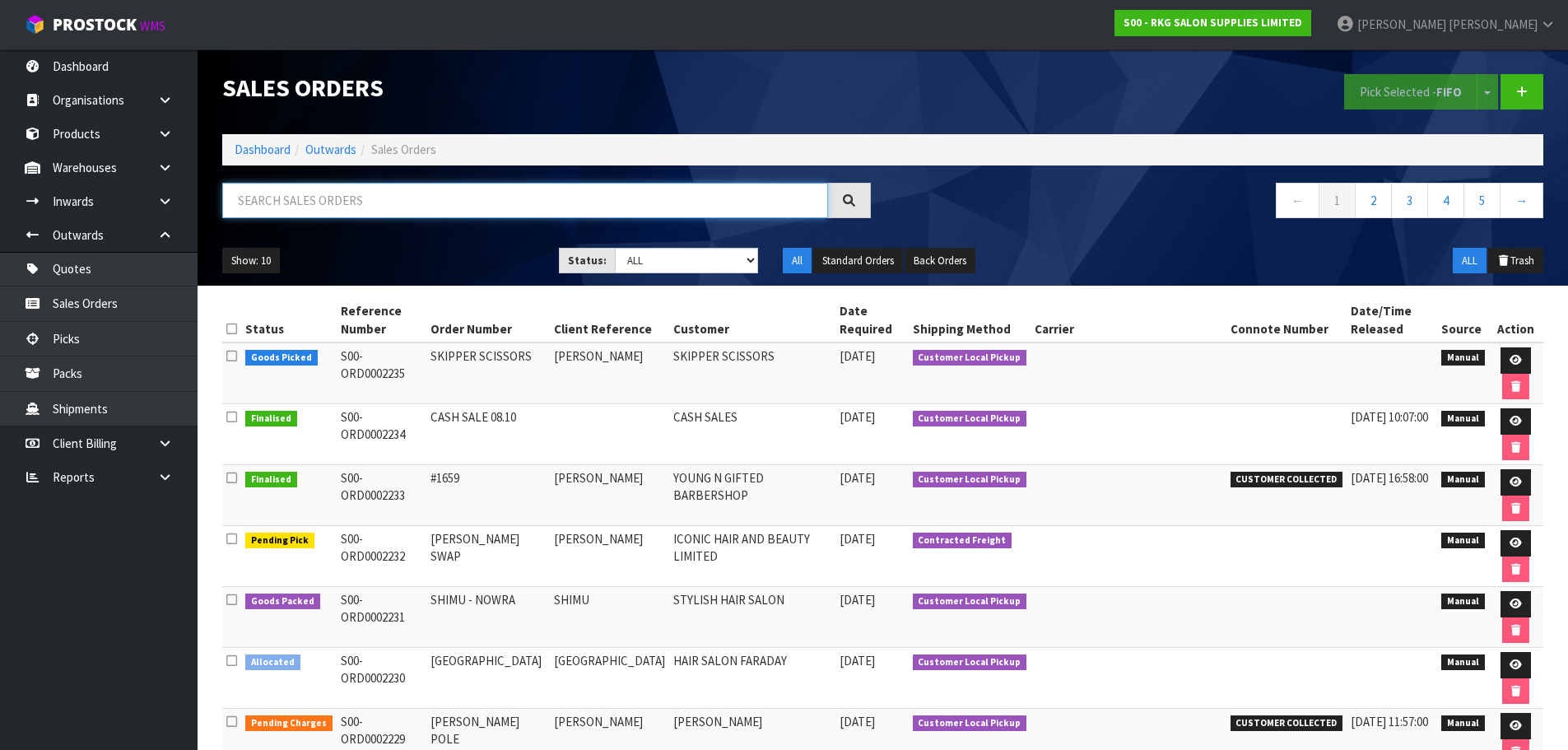
click at [343, 198] on input "text" at bounding box center [525, 200] width 606 height 35
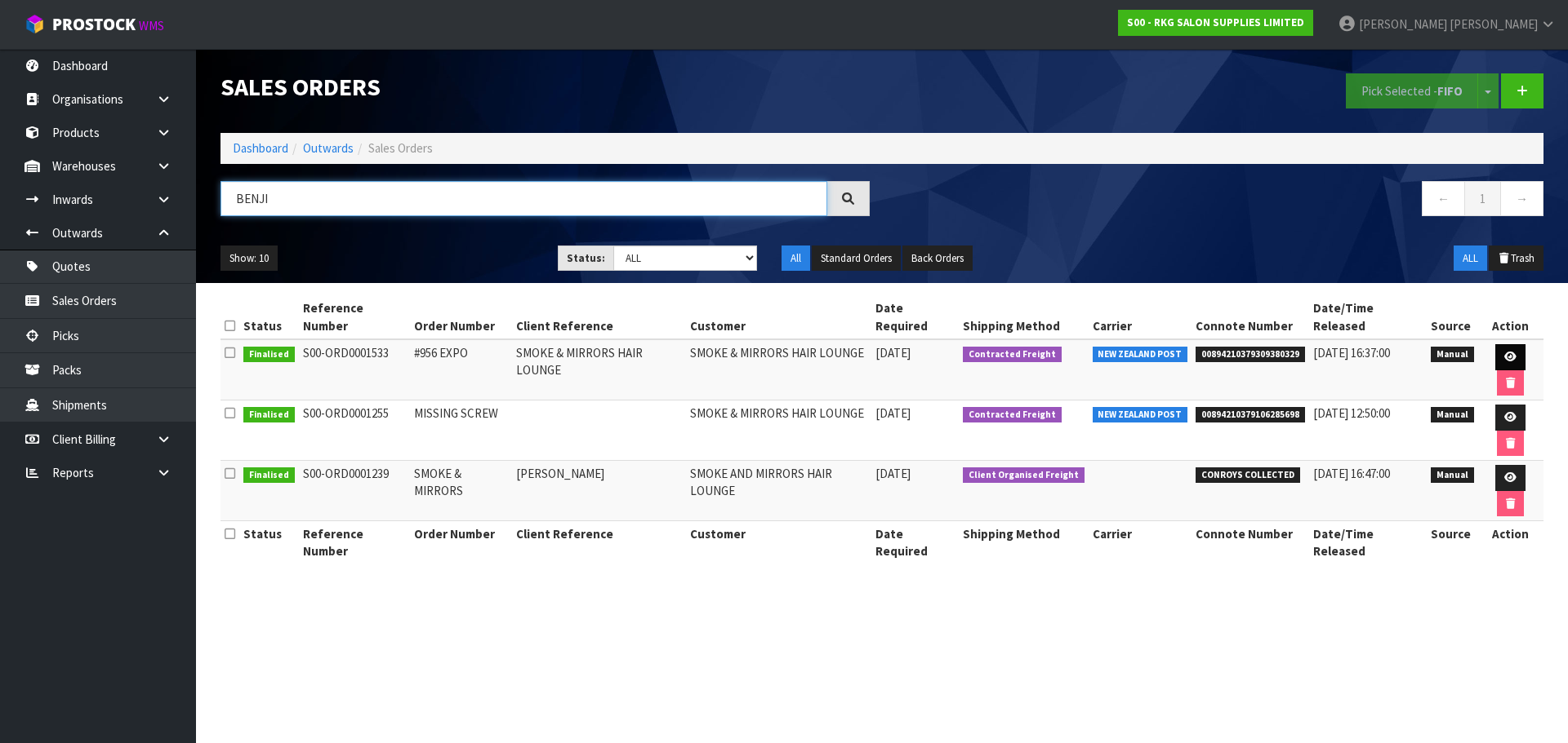
type input "BENJI"
click at [1504, 351] on icon at bounding box center [1510, 357] width 12 height 10
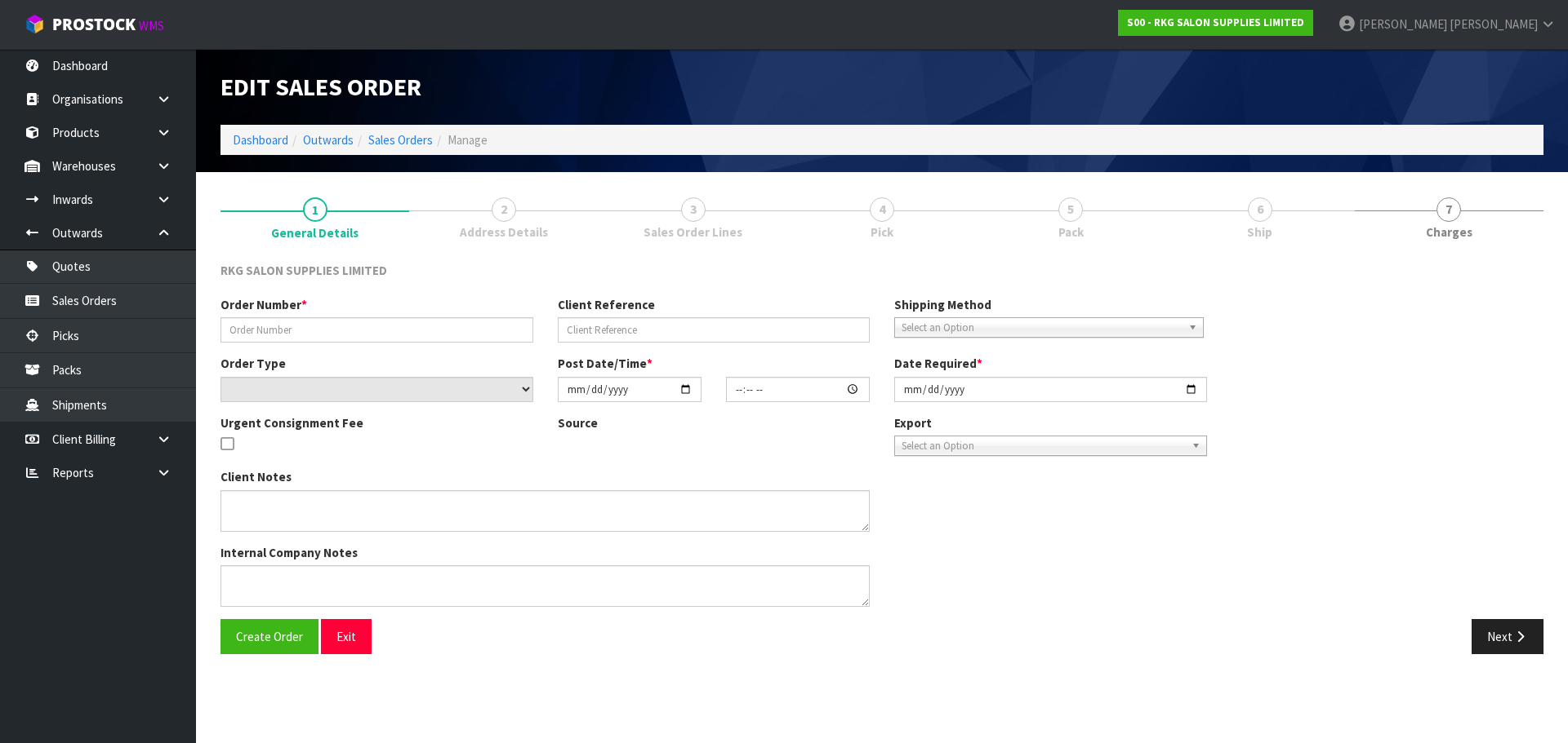
type input "#956 EXPO"
type input "SMOKE & MIRRORS HAIR LOUNGE"
select select "number:0"
type input "2024-06-17"
type input "13:44:00.000"
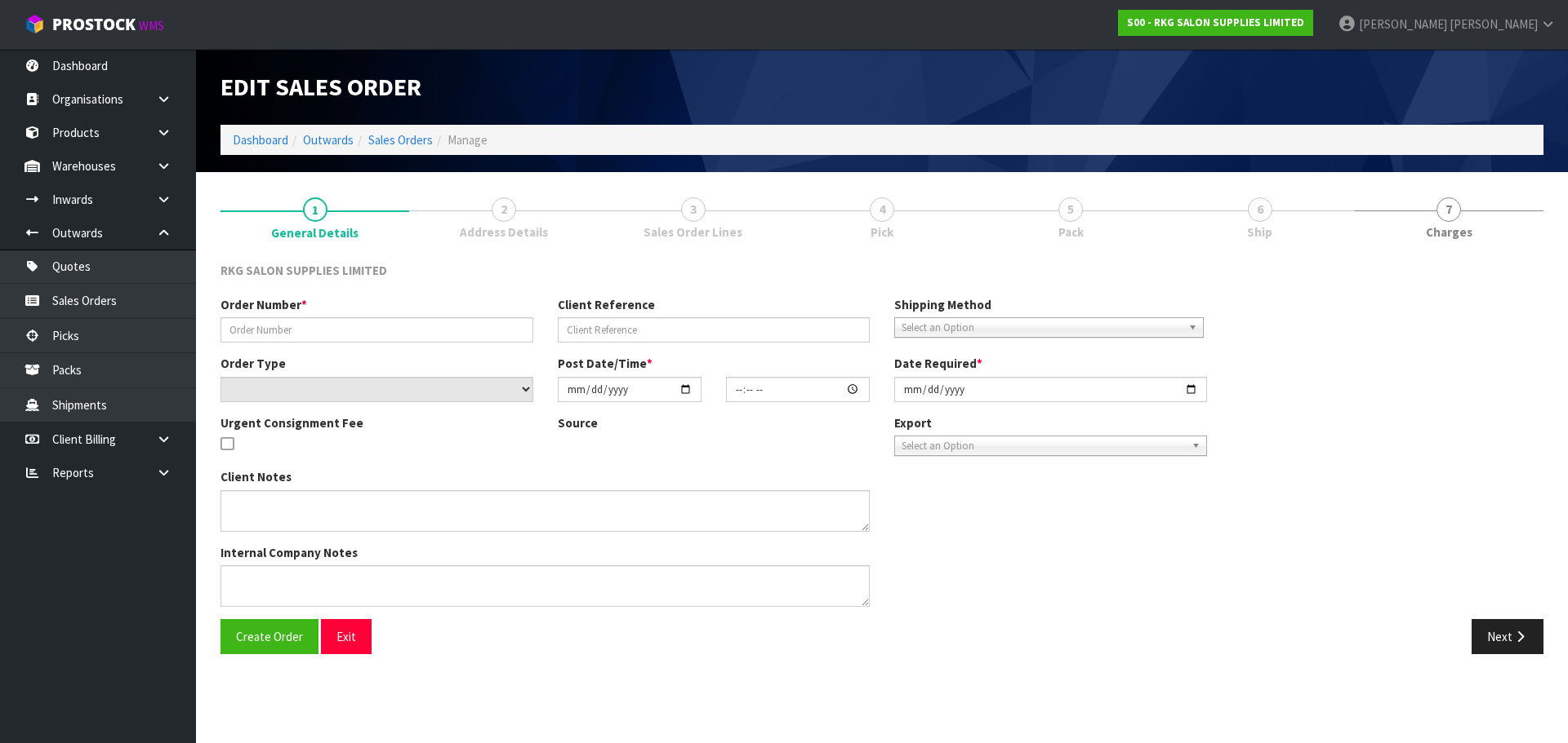
type input "2024-06-17"
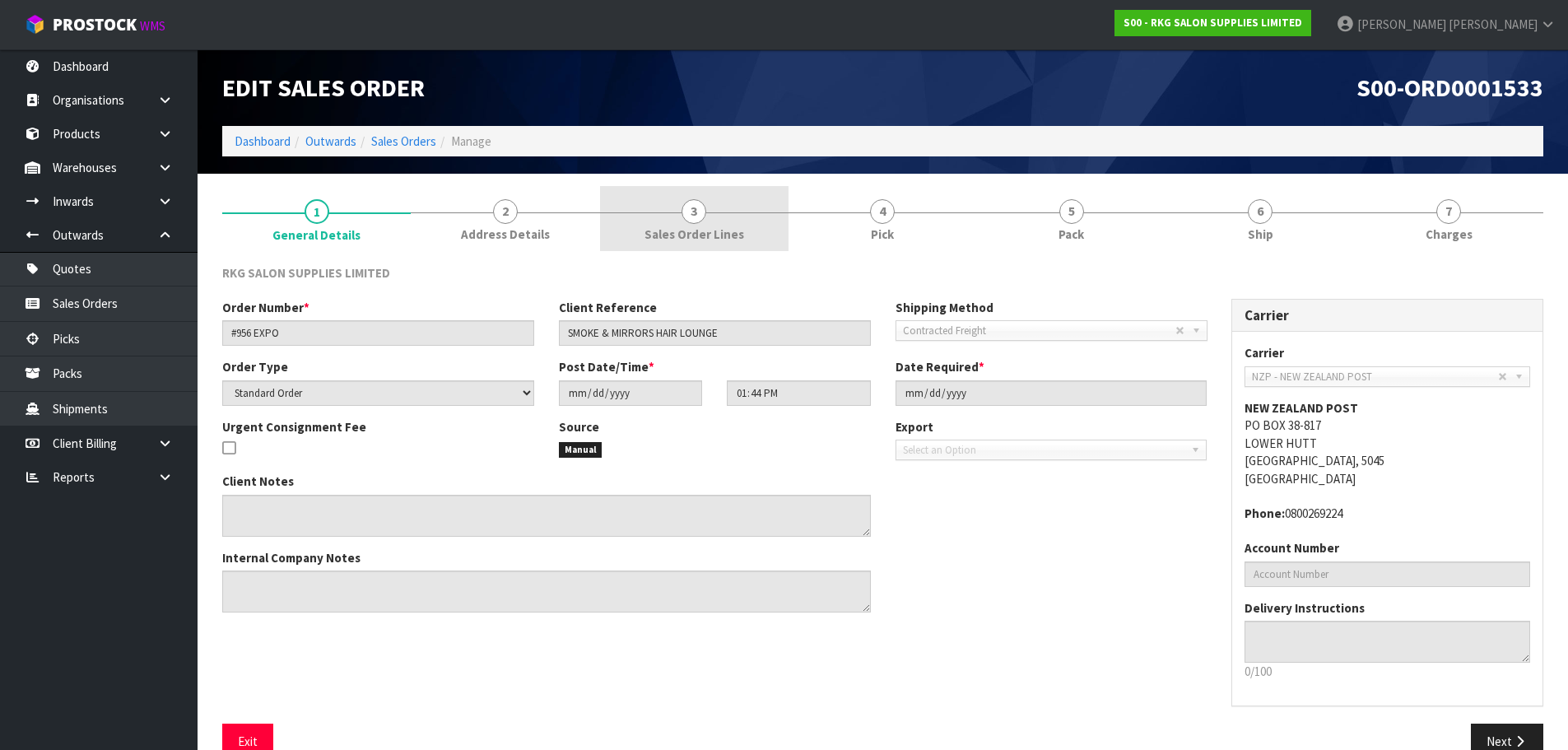
click at [694, 217] on span "3" at bounding box center [694, 211] width 25 height 25
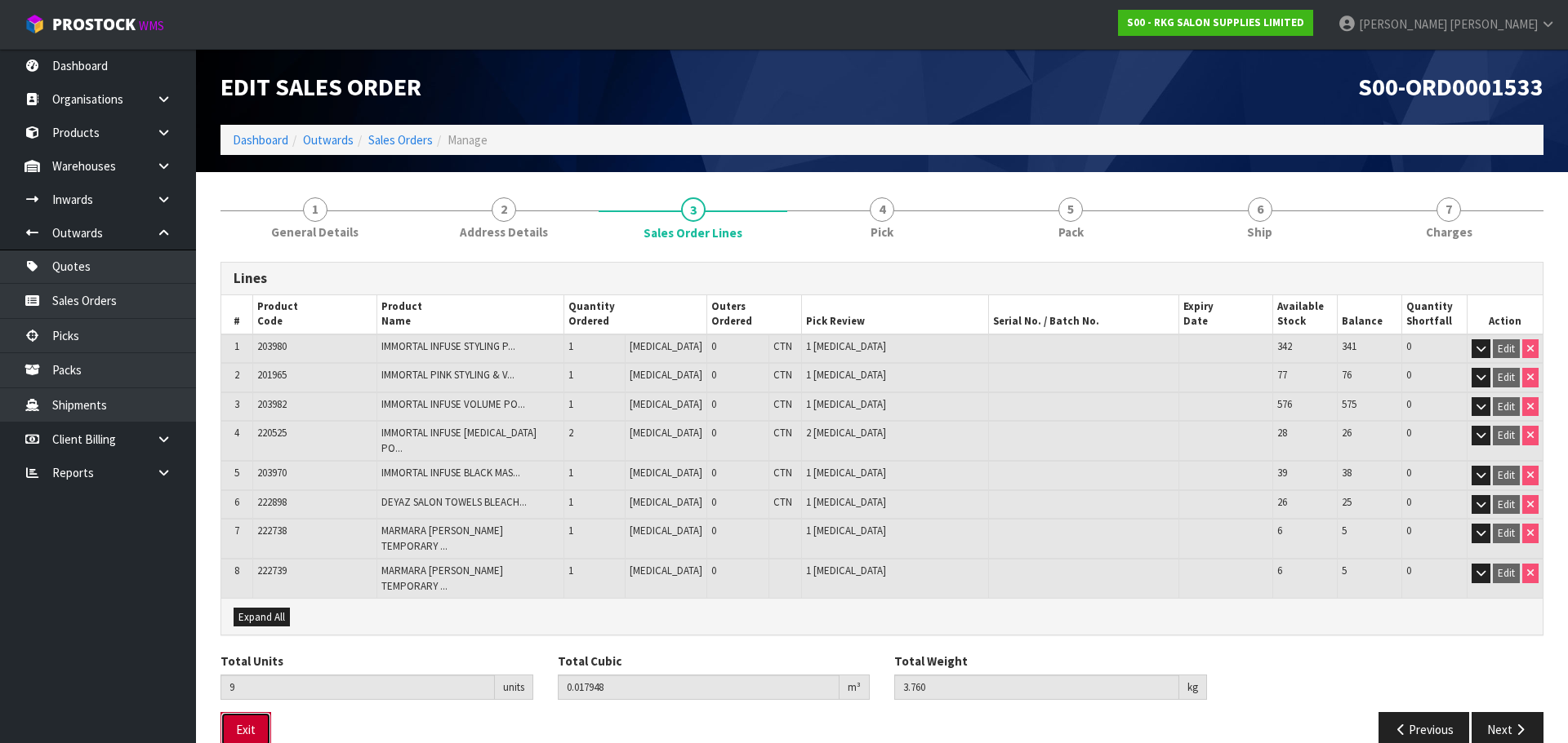
click at [251, 712] on button "Exit" at bounding box center [245, 729] width 50 height 35
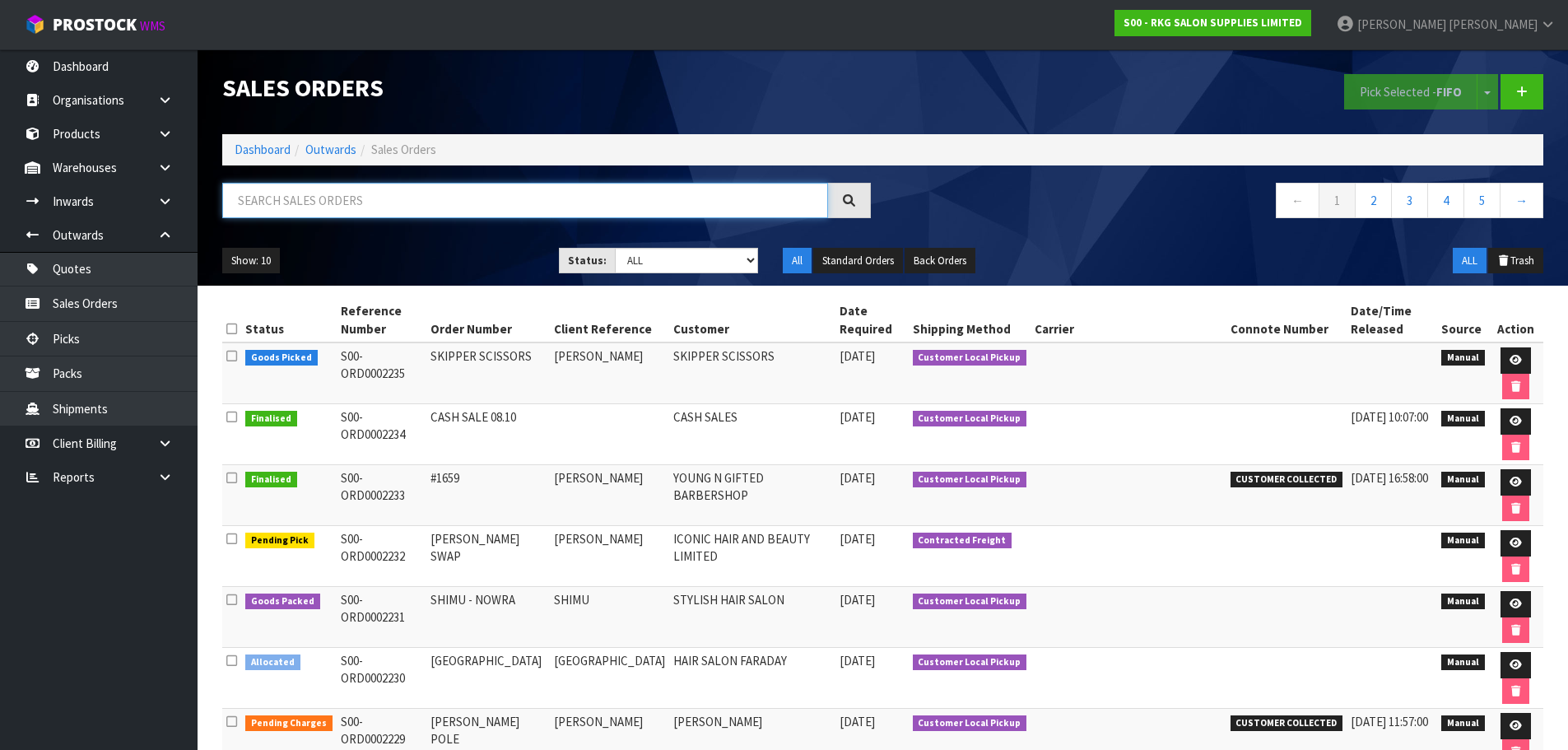
click at [307, 201] on input "text" at bounding box center [525, 200] width 606 height 35
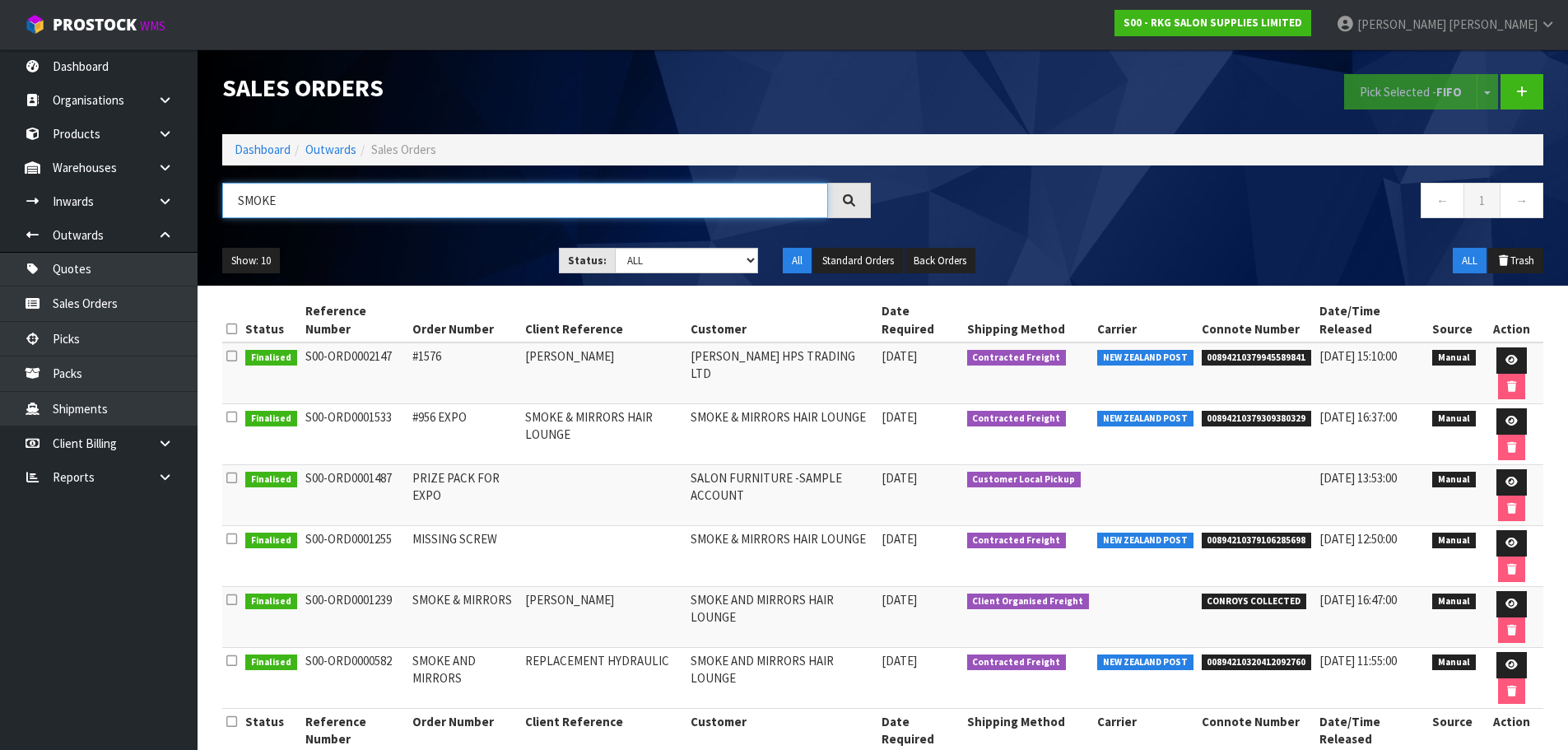
scroll to position [32, 0]
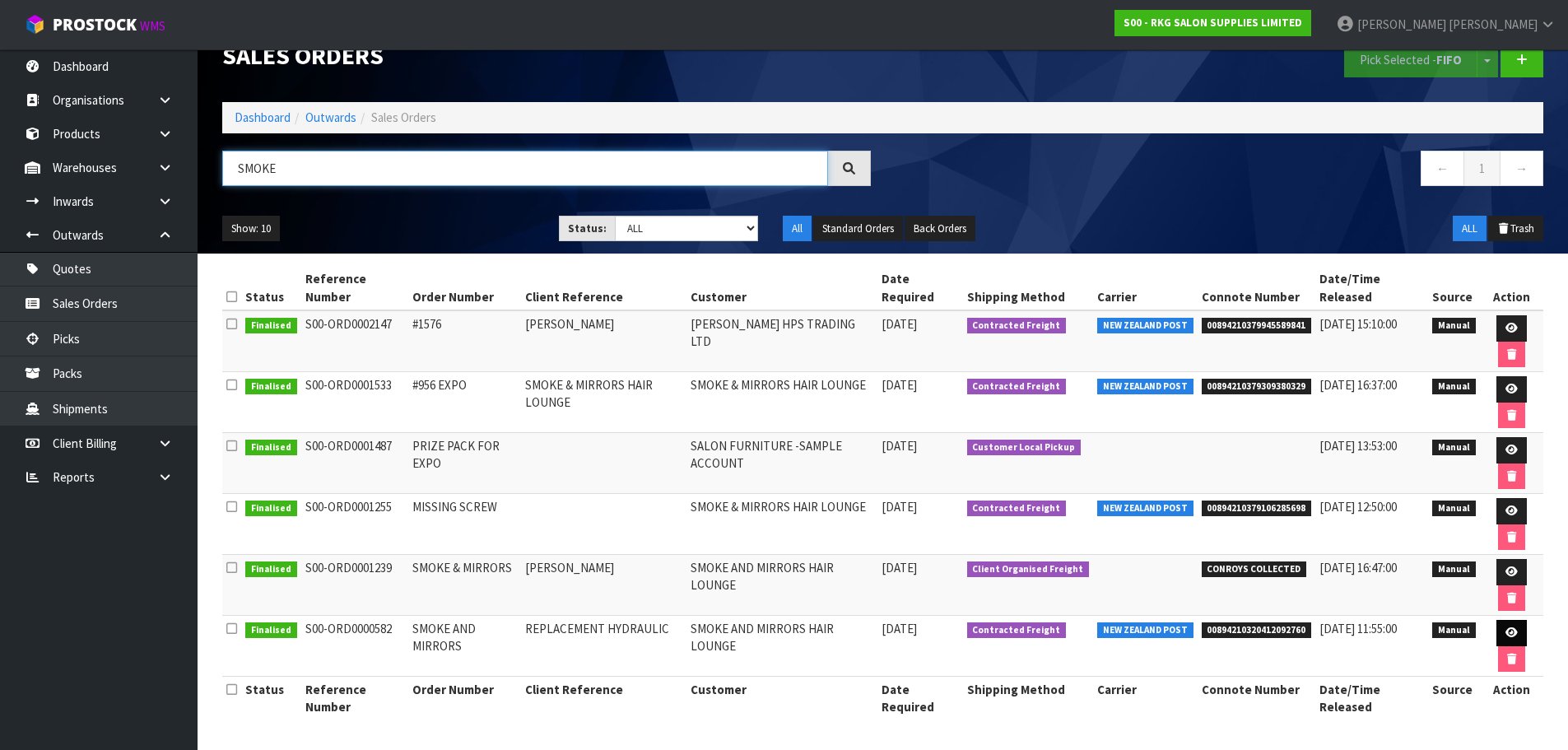
type input "SMOKE"
click at [1506, 634] on icon at bounding box center [1512, 633] width 12 height 10
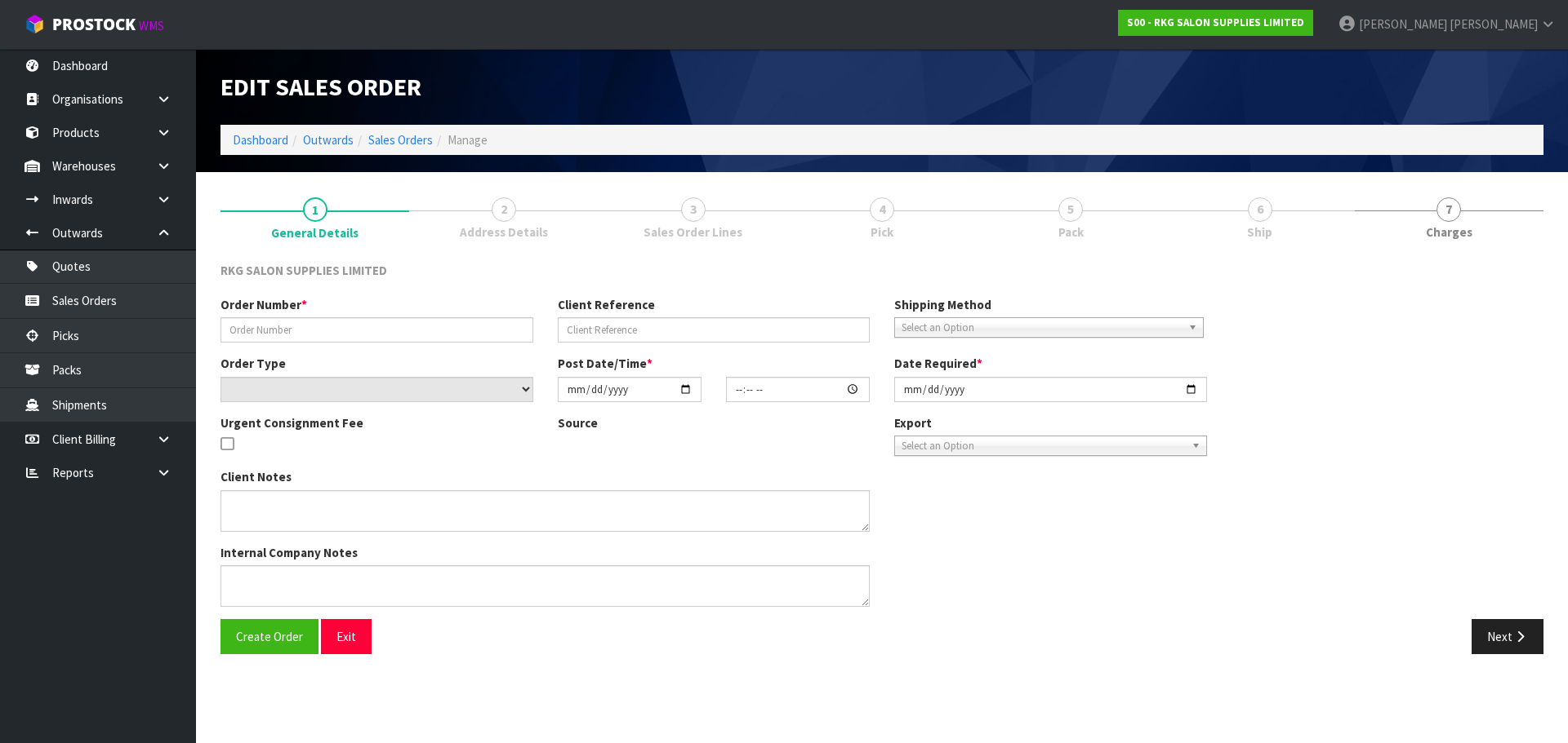
type input "SMOKE AND MIRRORS"
type input "REPLACEMENT HYDRAULIC"
select select "number:0"
type input "2022-02-03"
type input "09:46:00.000"
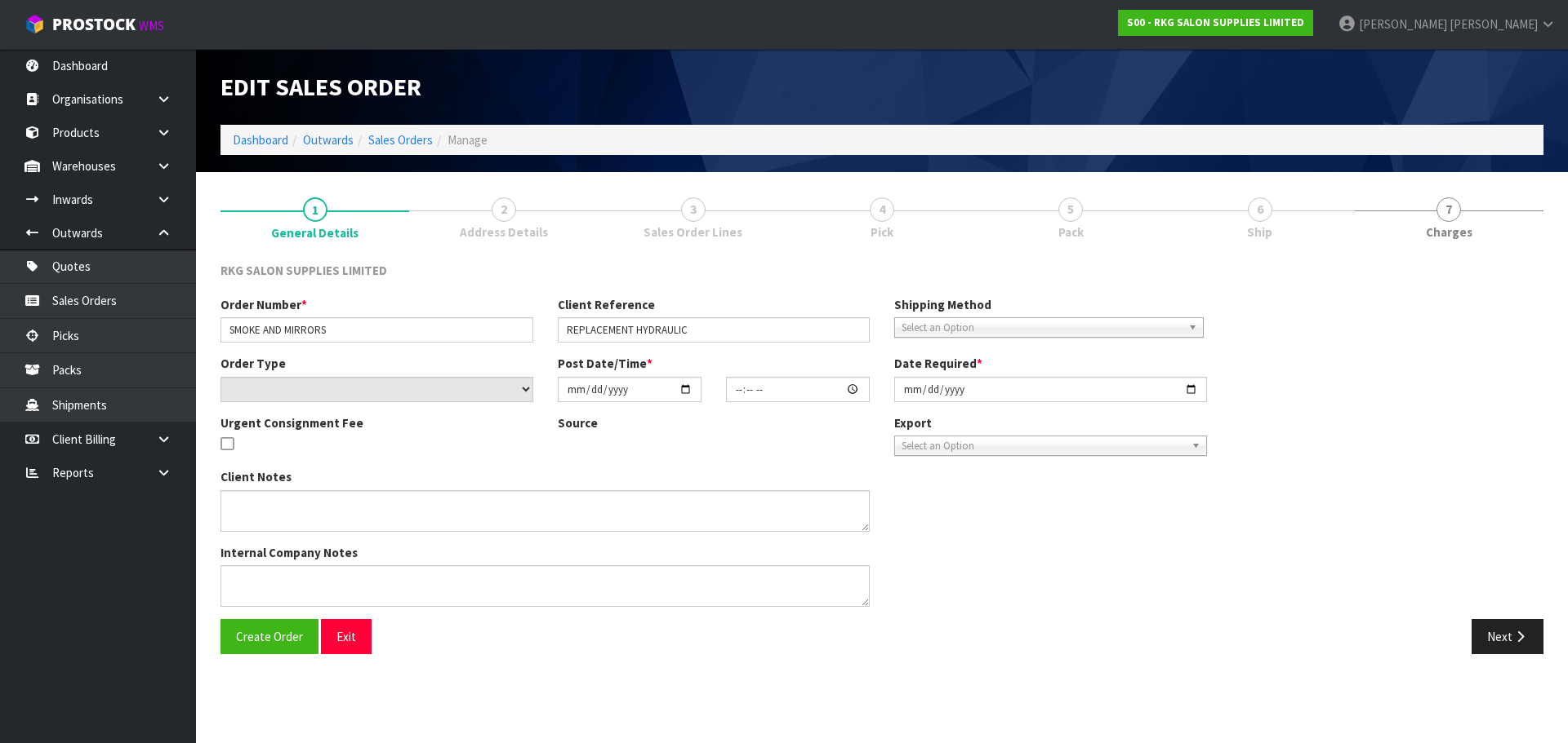
type input "2022-02-03"
type textarea "PLEASE WRAP/PACK WELL AND PACK INTO A SUITABLE CARTON, MARK FRAGILE. THANKS."
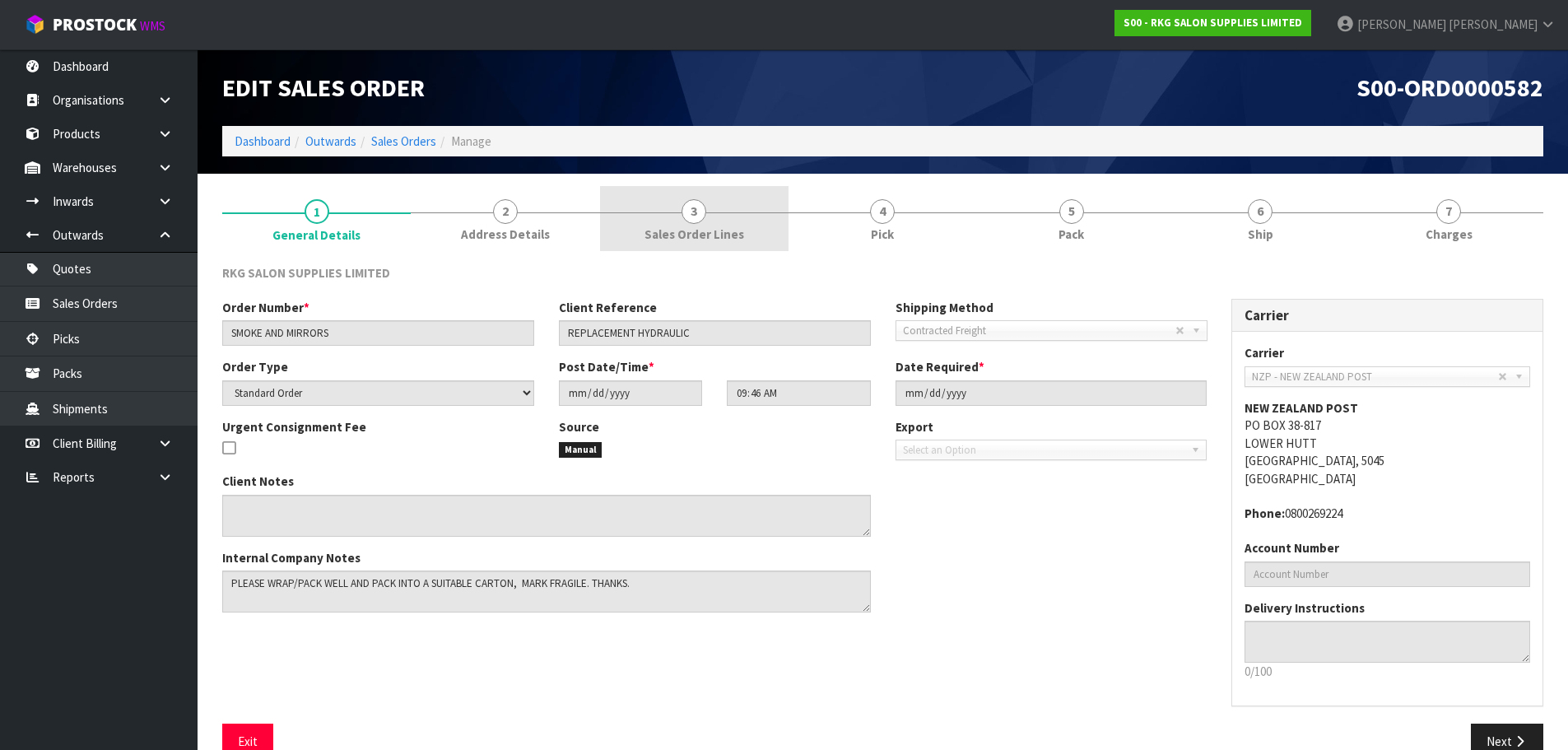
click at [700, 211] on span "3" at bounding box center [694, 211] width 25 height 25
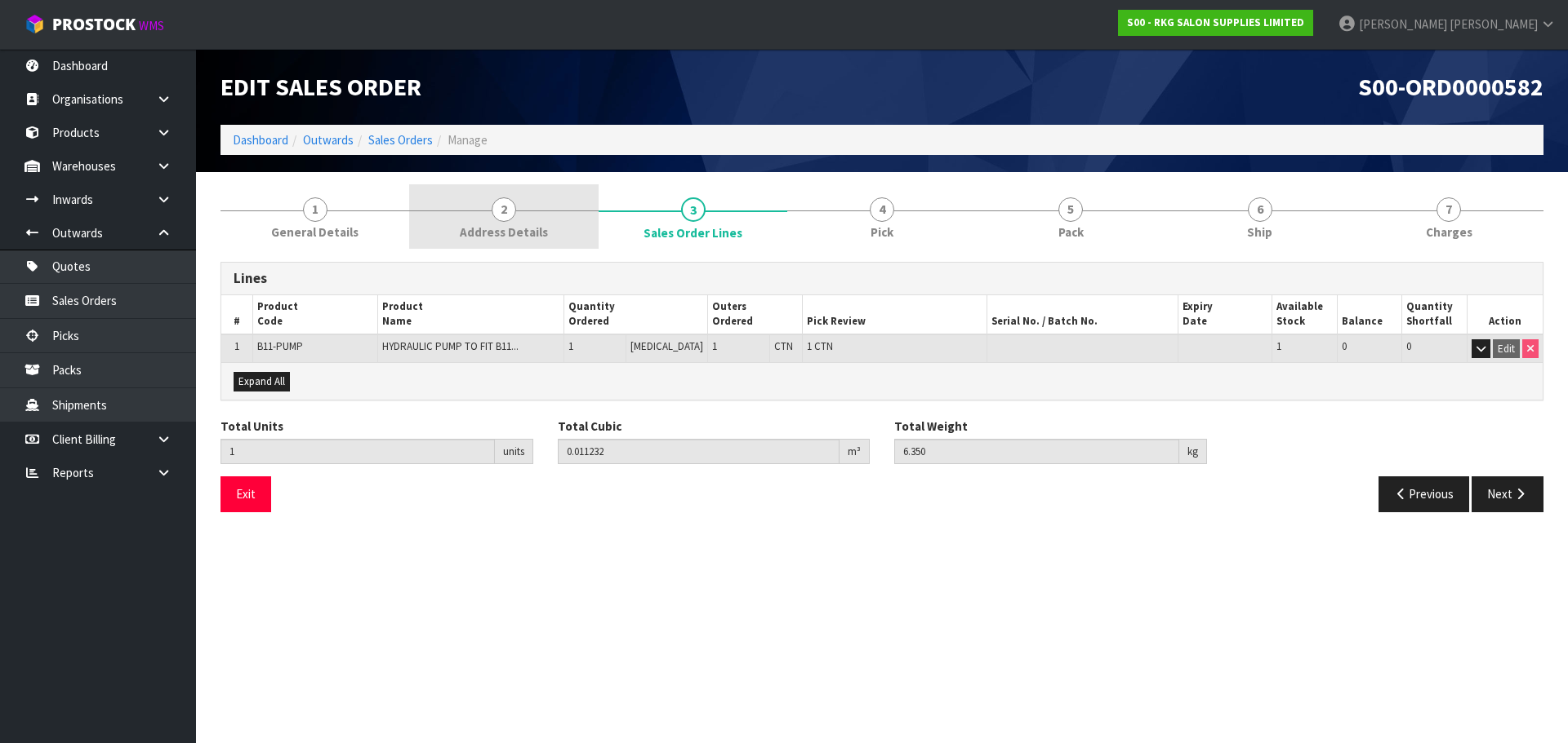
click at [502, 213] on span "2" at bounding box center [504, 209] width 25 height 25
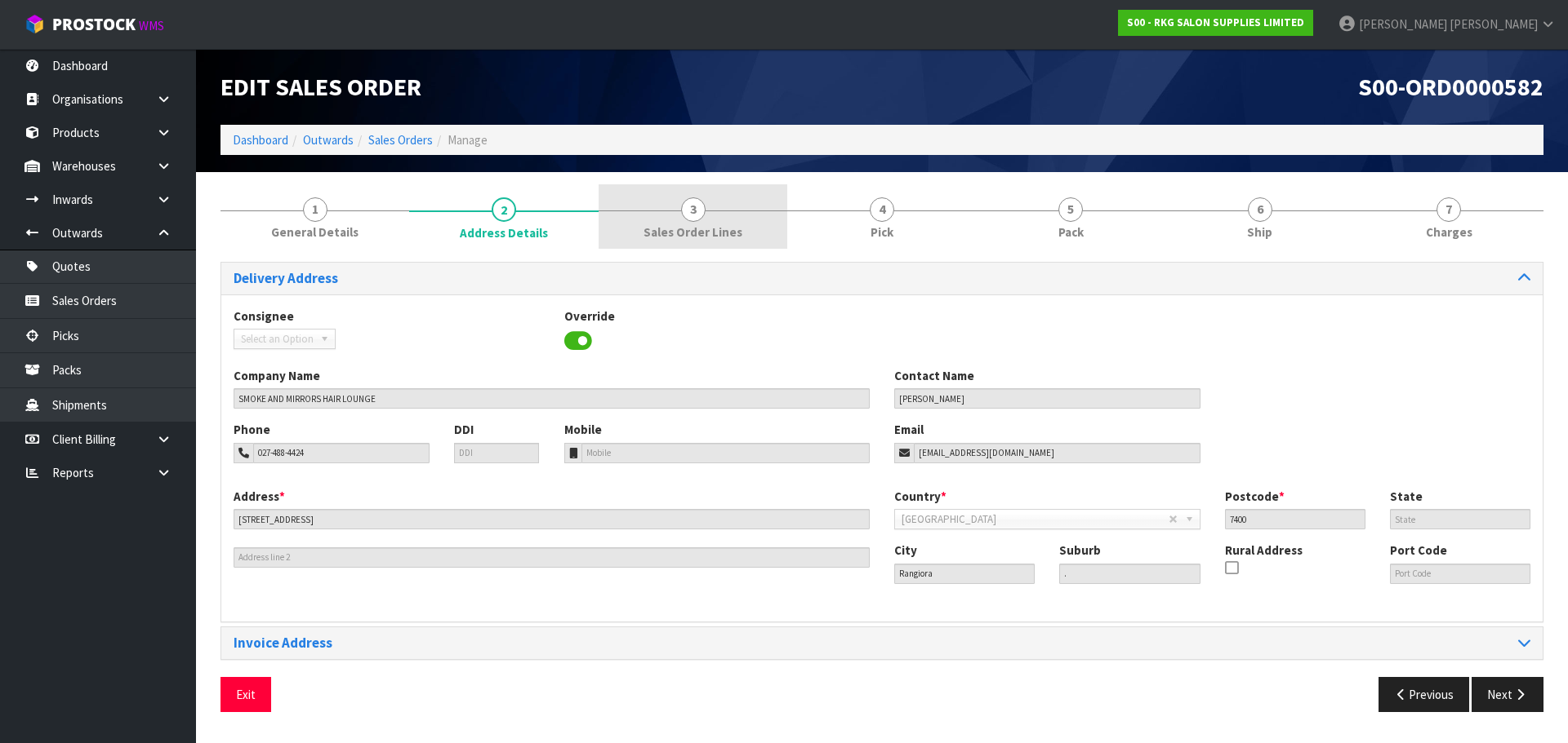
click at [696, 210] on span "3" at bounding box center [693, 209] width 25 height 25
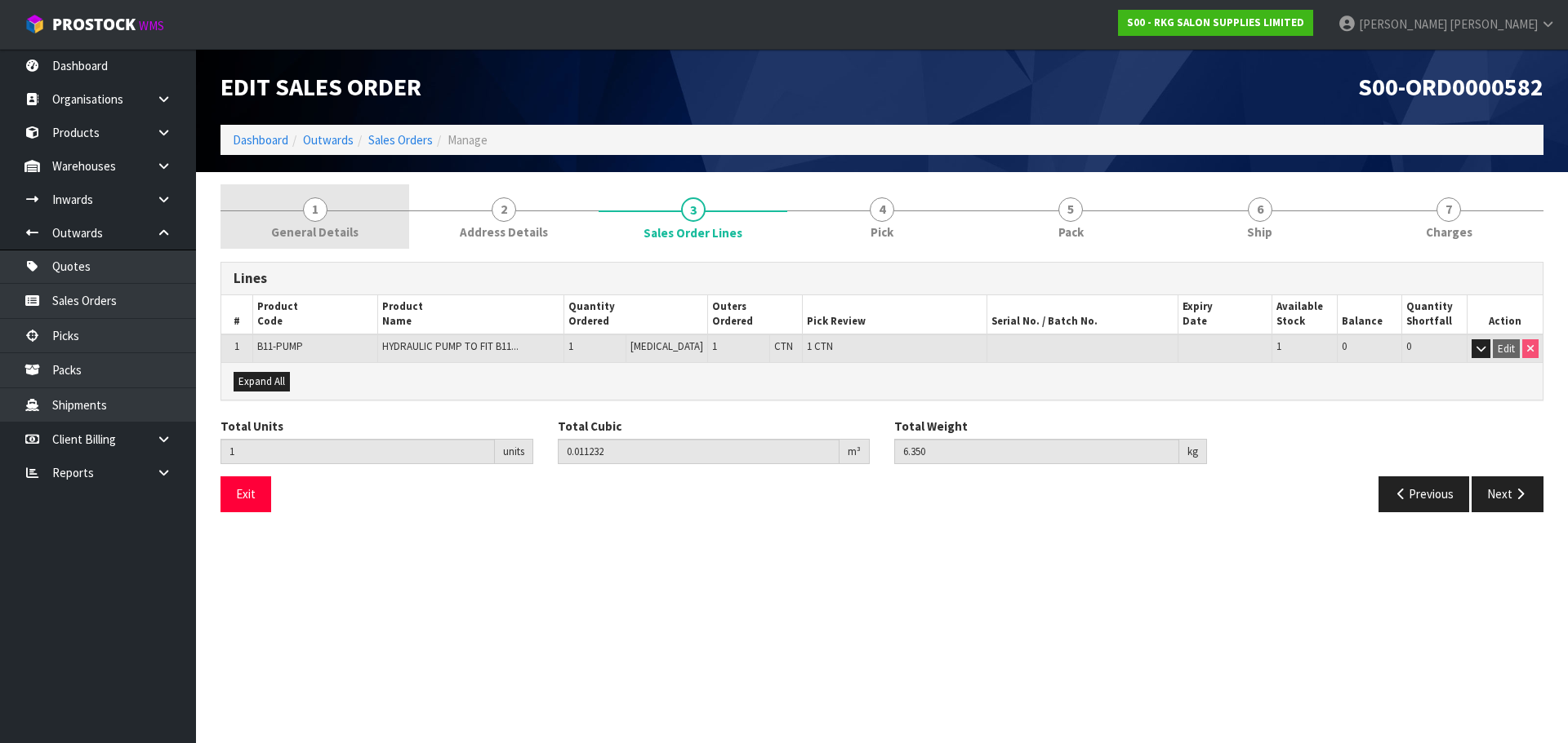
click at [310, 211] on span "1" at bounding box center [315, 209] width 25 height 25
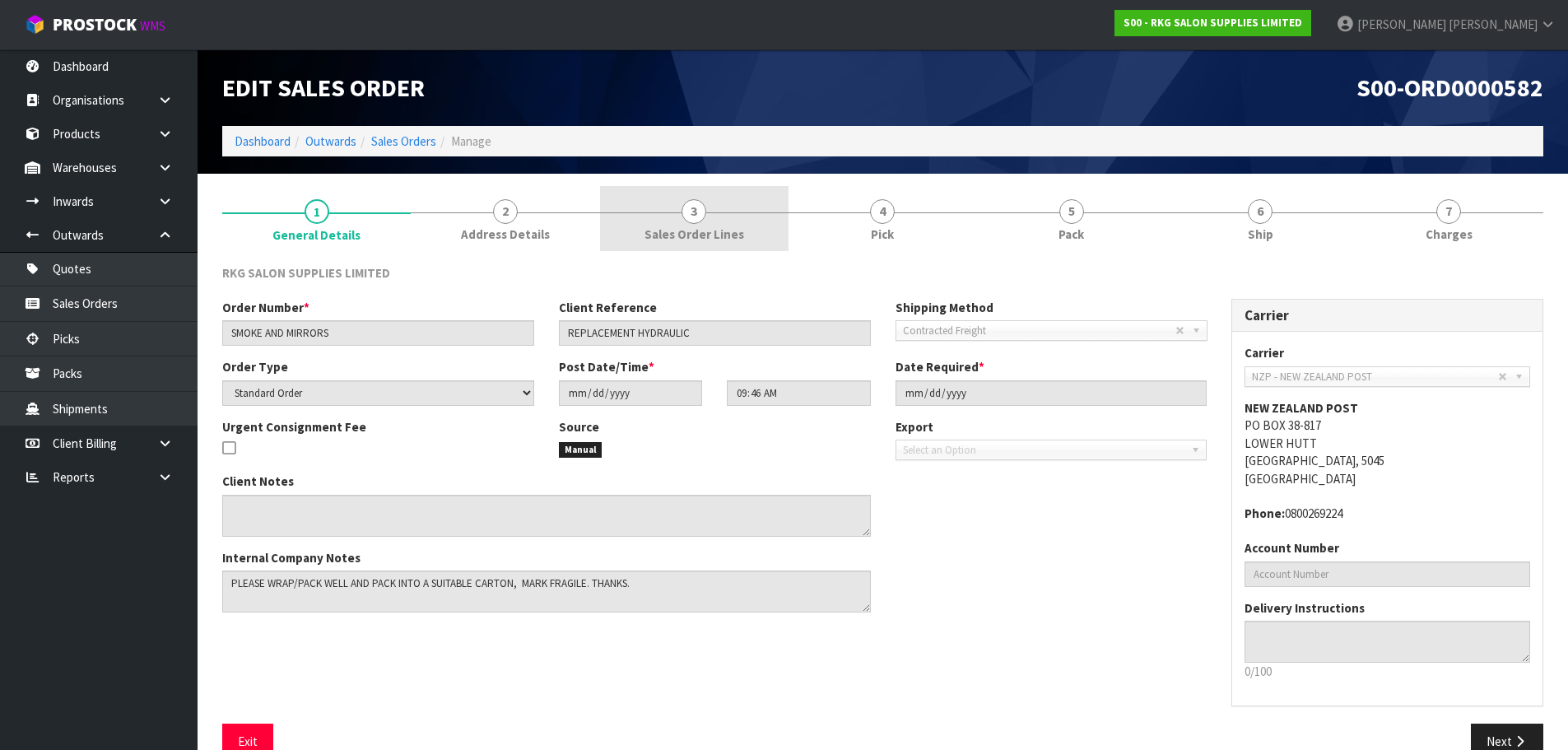
click at [698, 216] on span "3" at bounding box center [694, 211] width 25 height 25
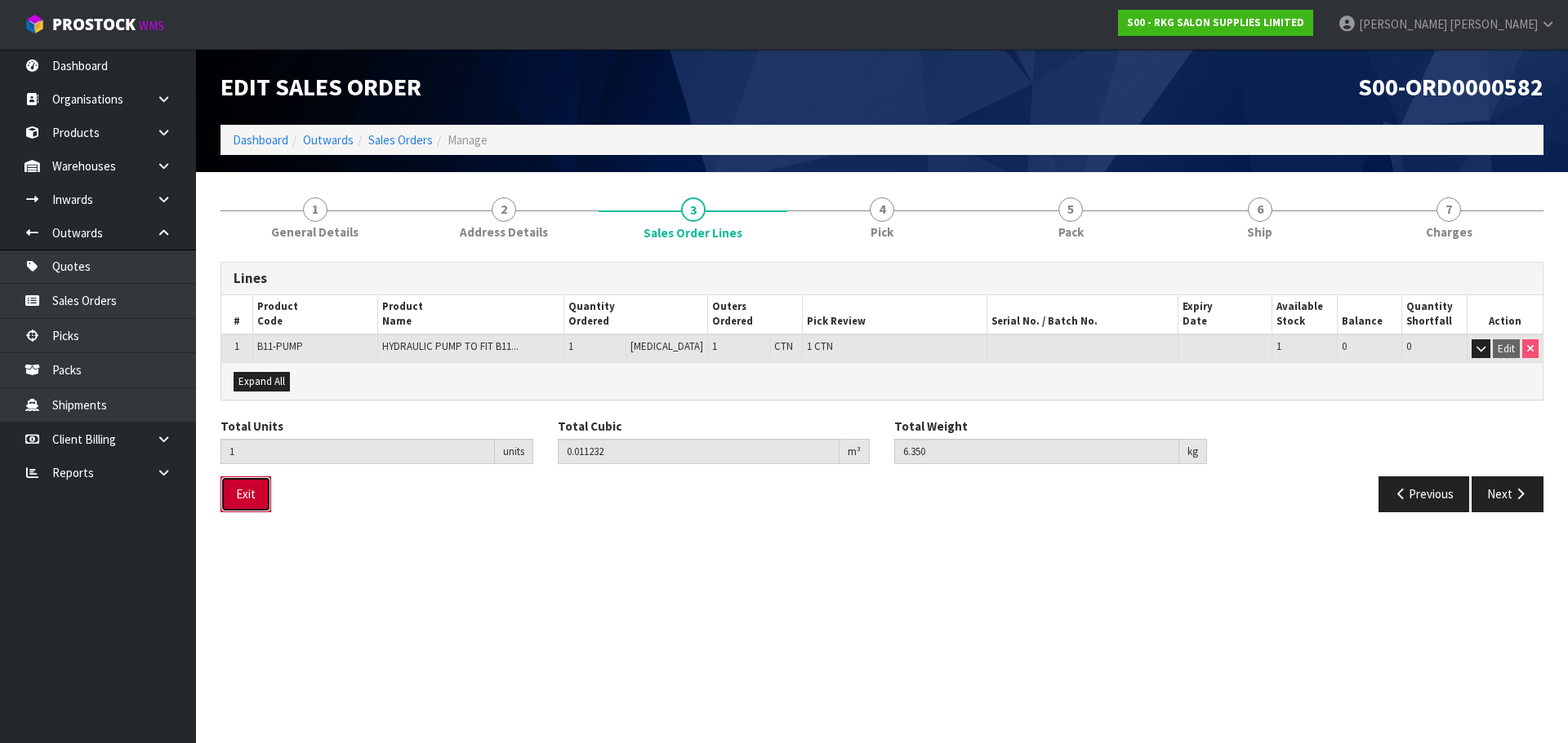
click at [257, 498] on button "Exit" at bounding box center [245, 494] width 50 height 35
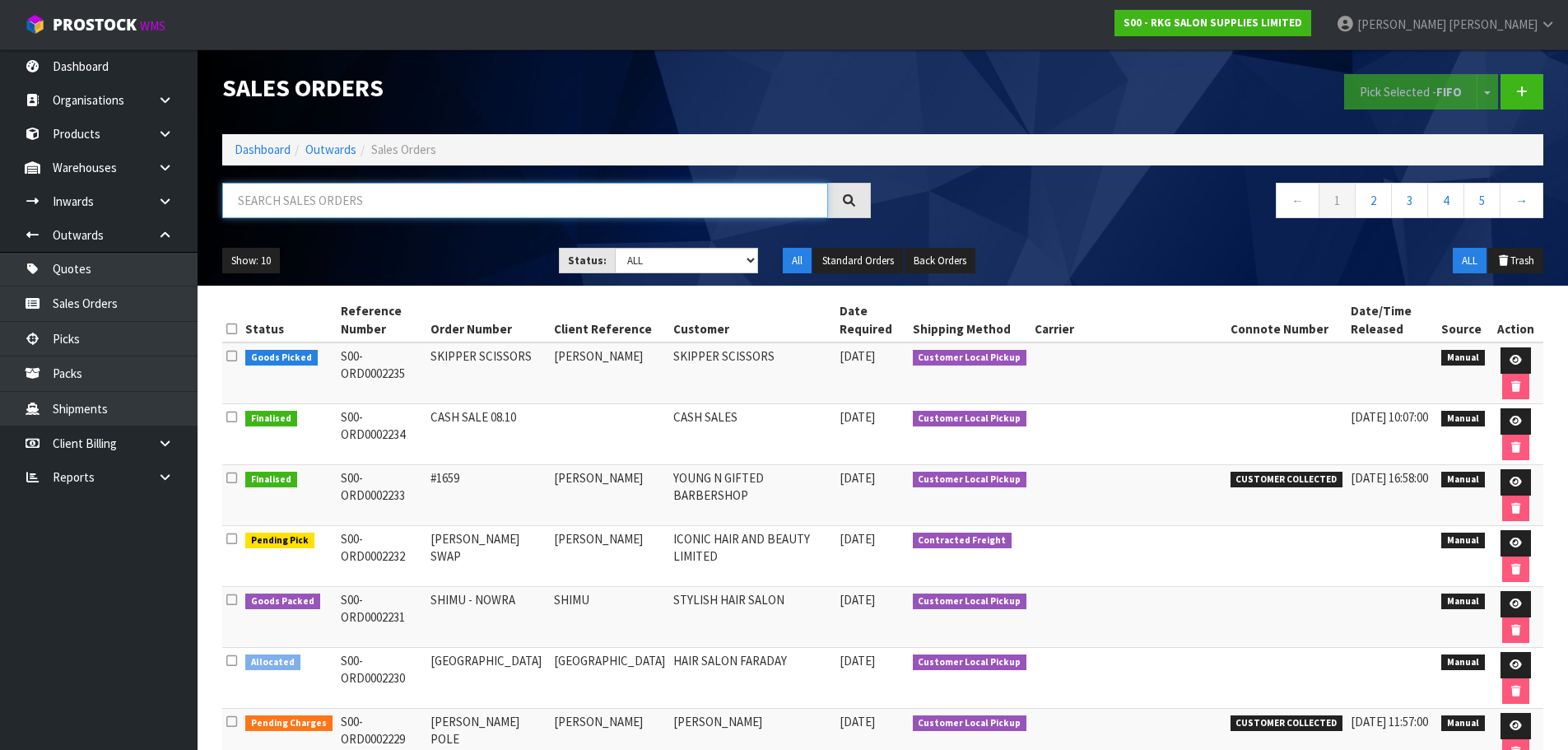
click at [315, 201] on input "text" at bounding box center [525, 200] width 606 height 35
type input "SMOKE"
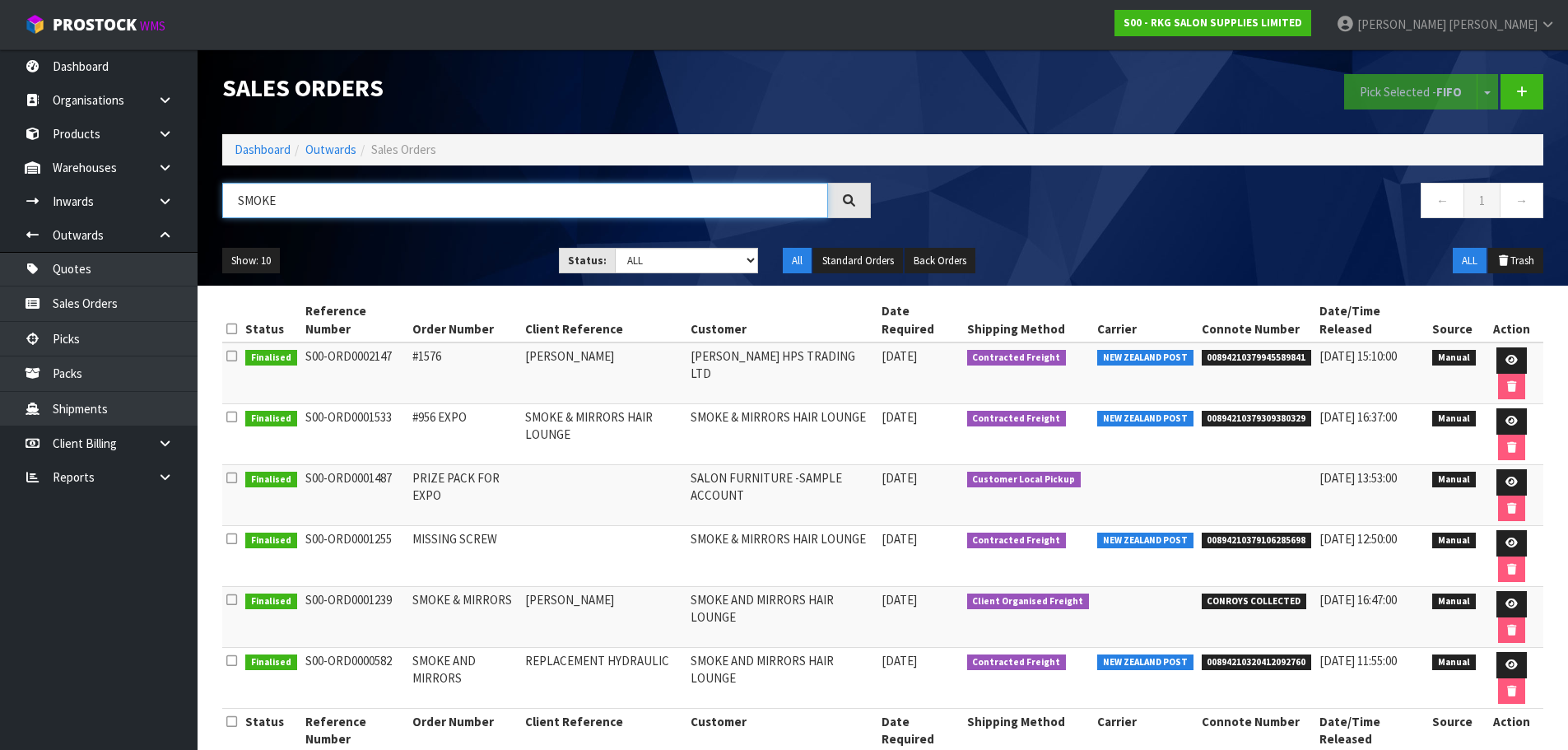
scroll to position [32, 0]
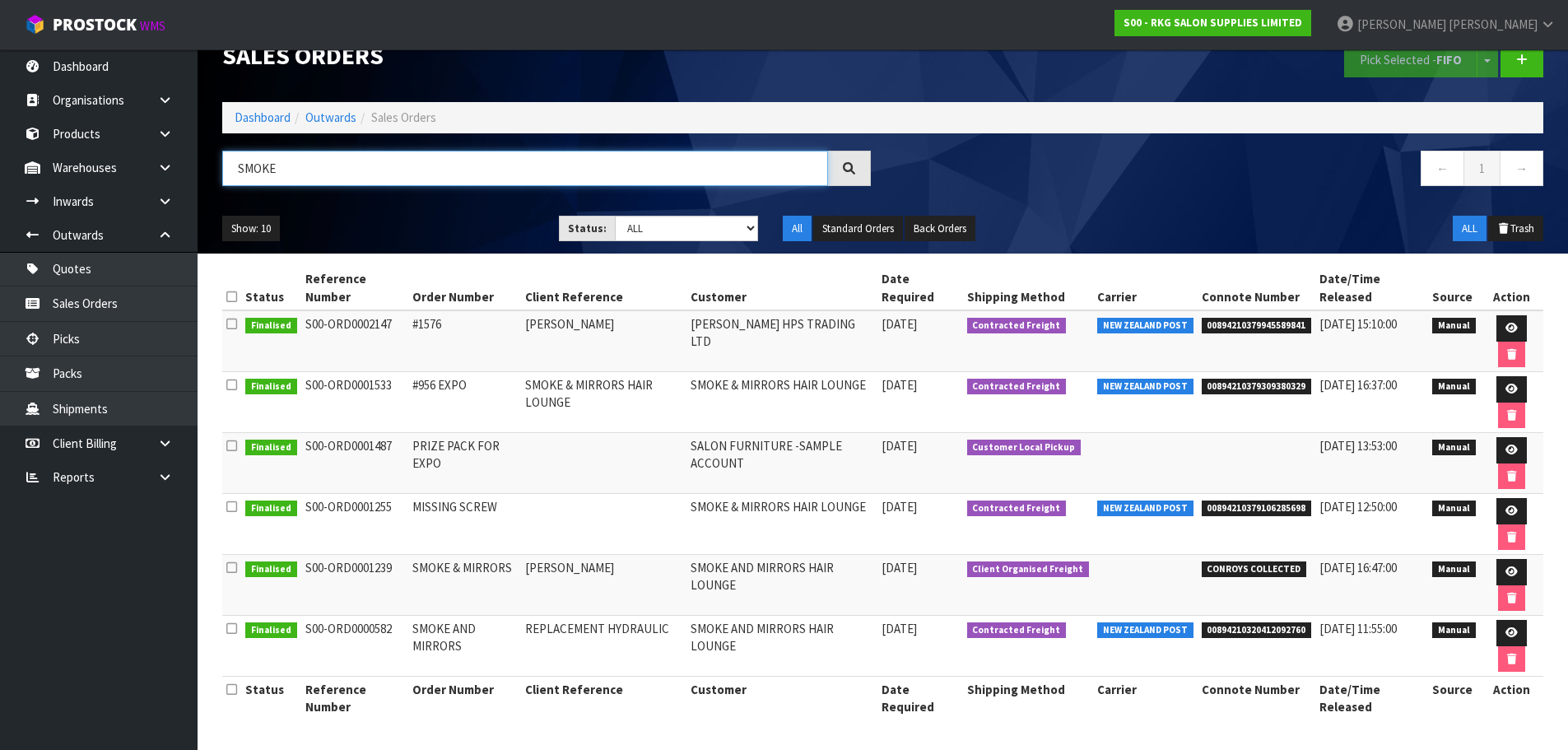
drag, startPoint x: 310, startPoint y: 174, endPoint x: 233, endPoint y: 182, distance: 77.4
click at [233, 182] on input "SMOKE" at bounding box center [525, 168] width 606 height 35
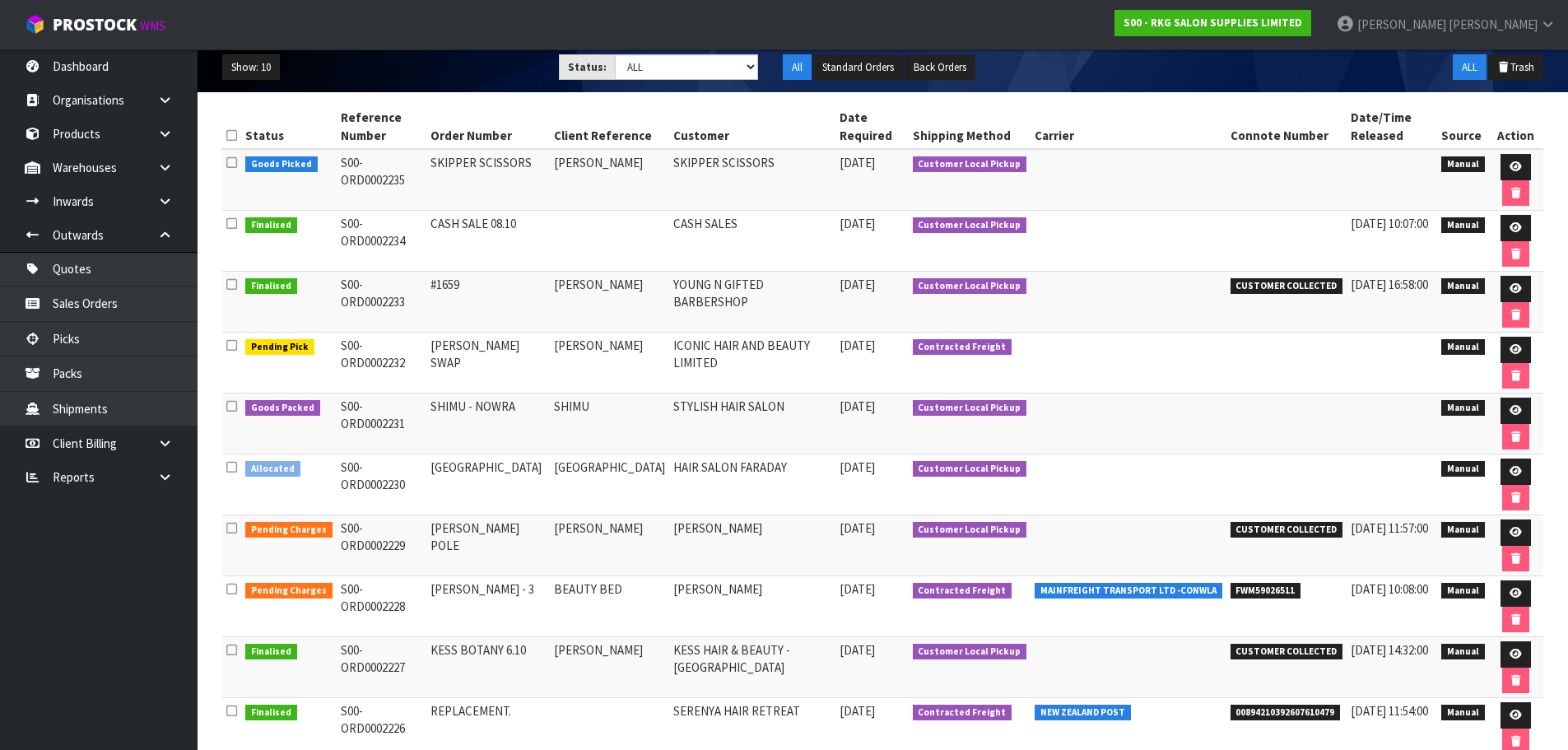
scroll to position [164, 0]
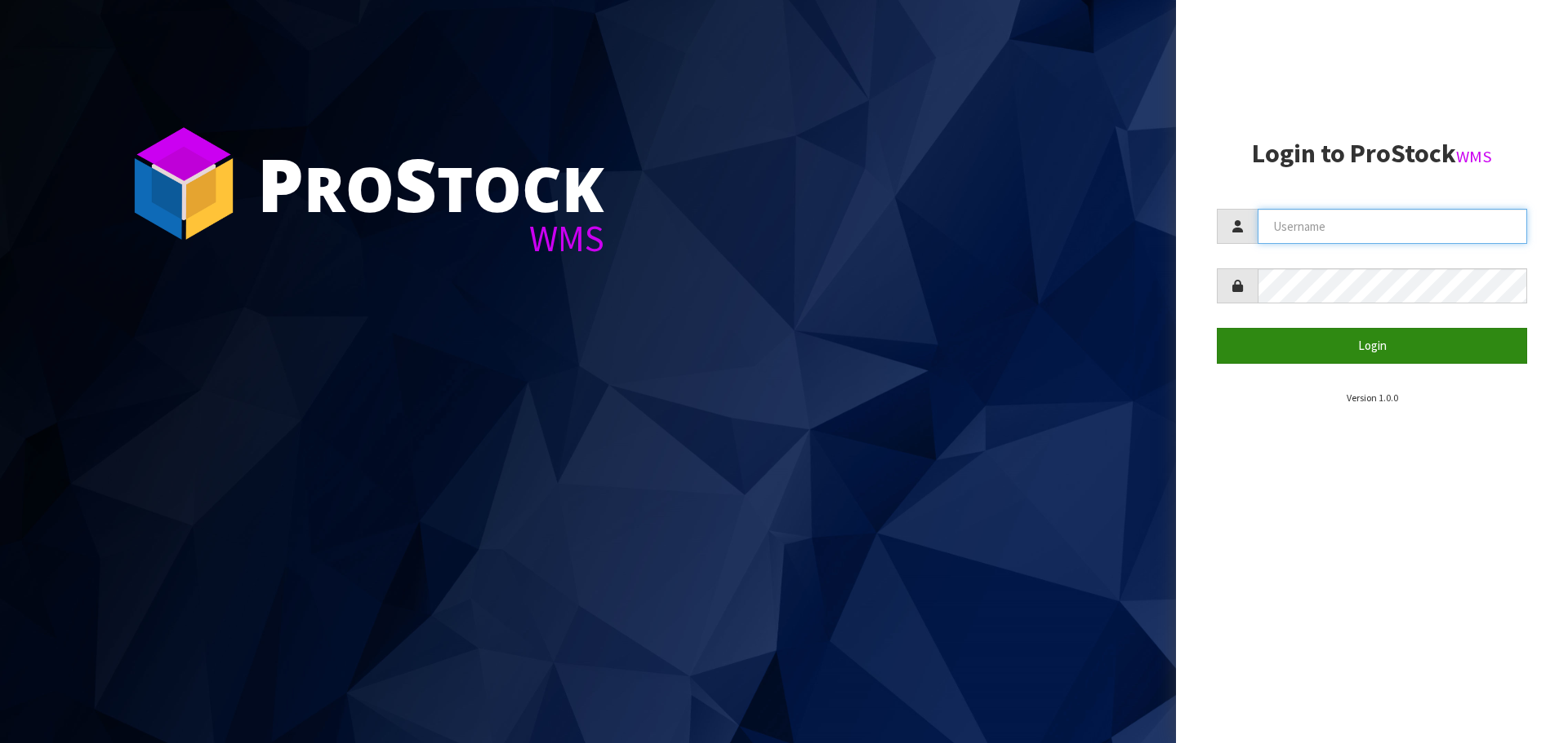
type input "[PERSON_NAME]"
click at [1356, 342] on button "Login" at bounding box center [1371, 345] width 310 height 35
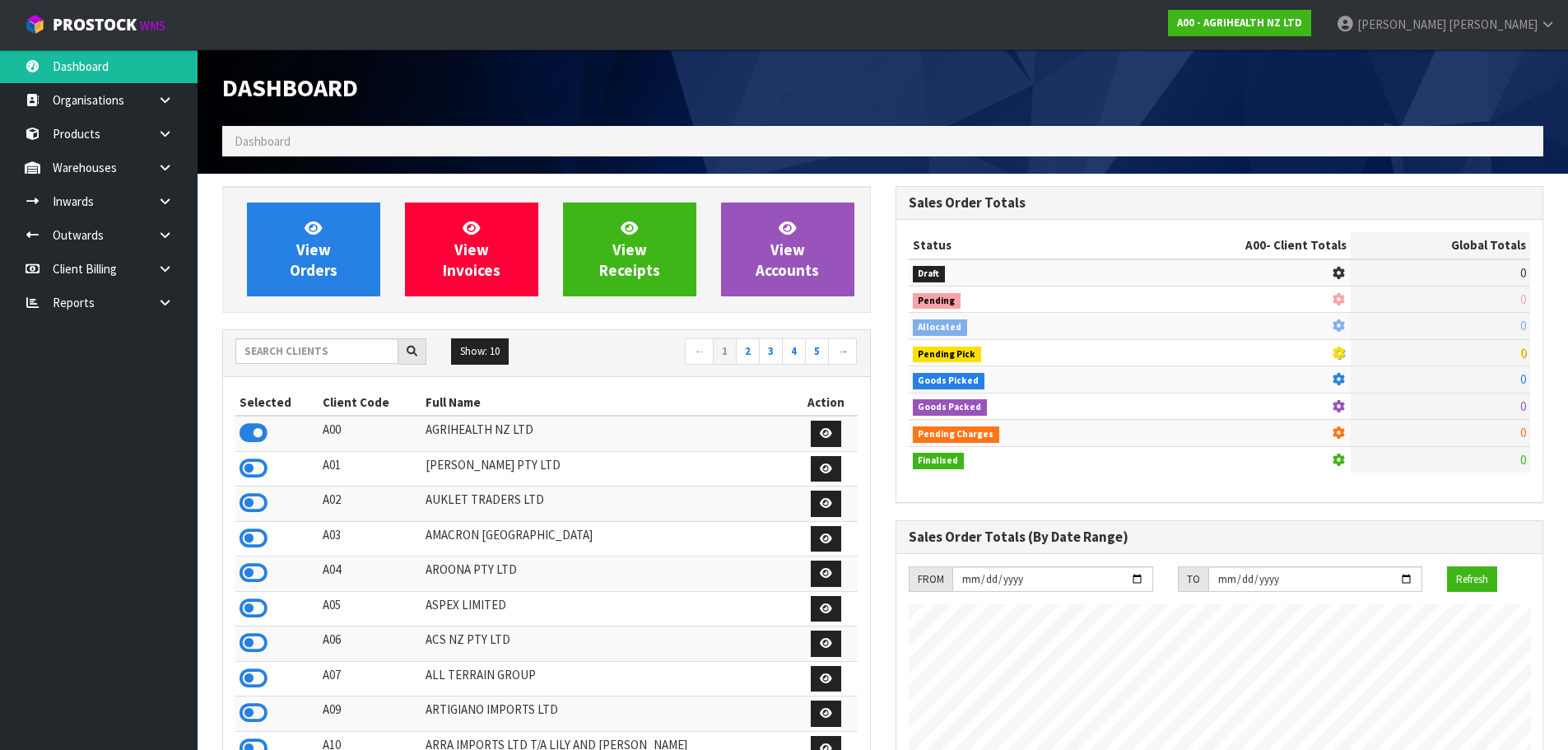
scroll to position [1248, 672]
click at [167, 302] on icon at bounding box center [165, 302] width 15 height 12
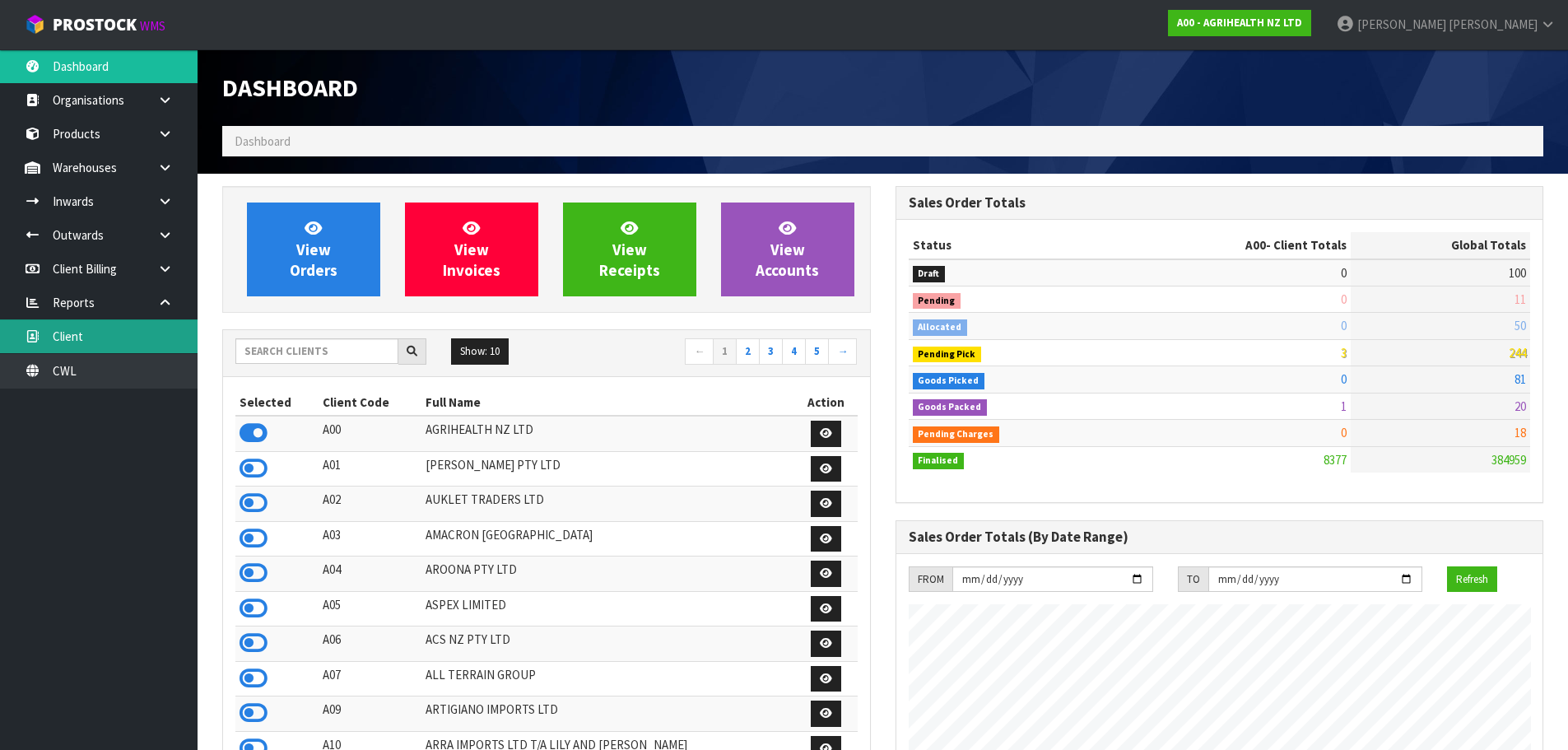
click at [86, 335] on link "Client" at bounding box center [99, 336] width 198 height 34
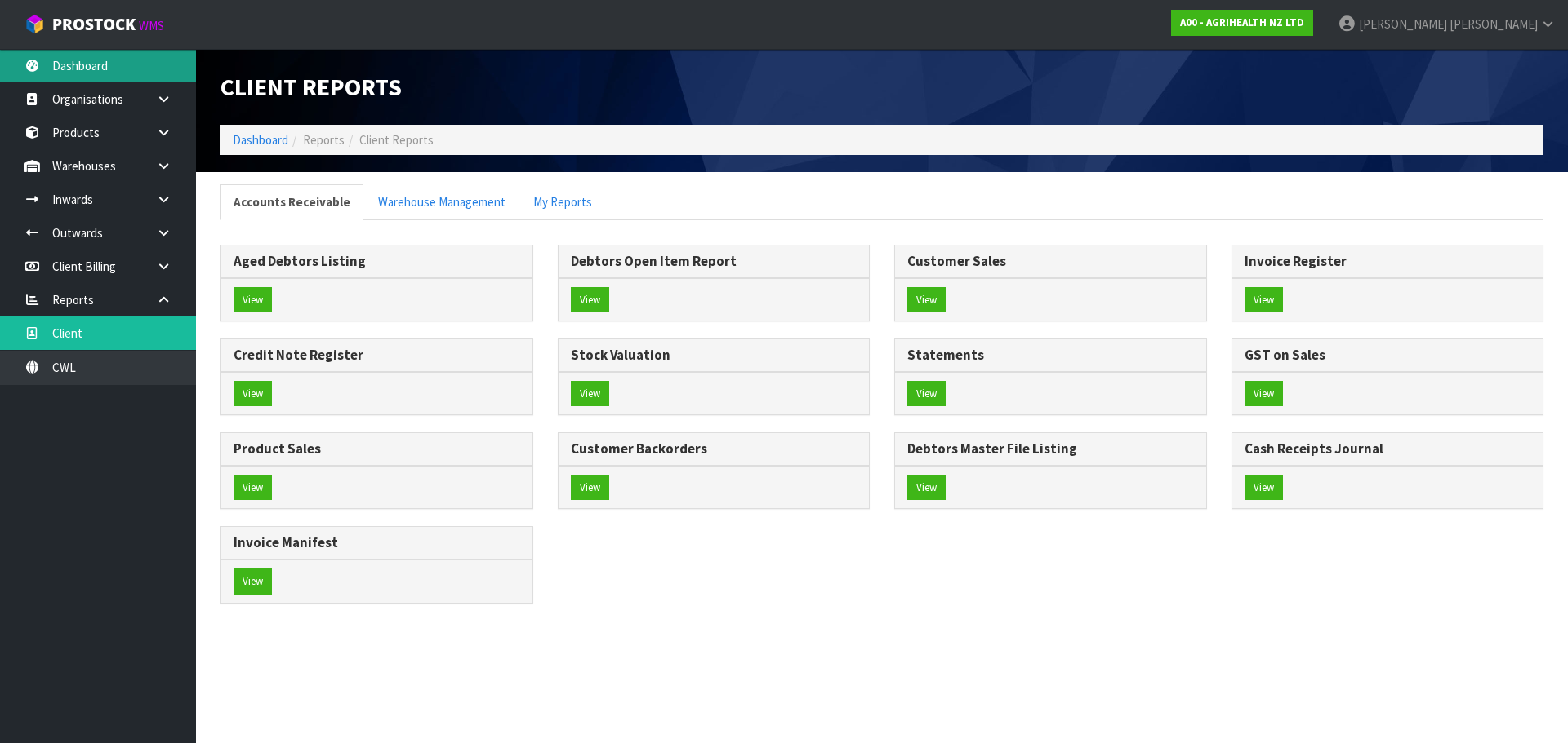
click at [82, 68] on link "Dashboard" at bounding box center [98, 65] width 196 height 33
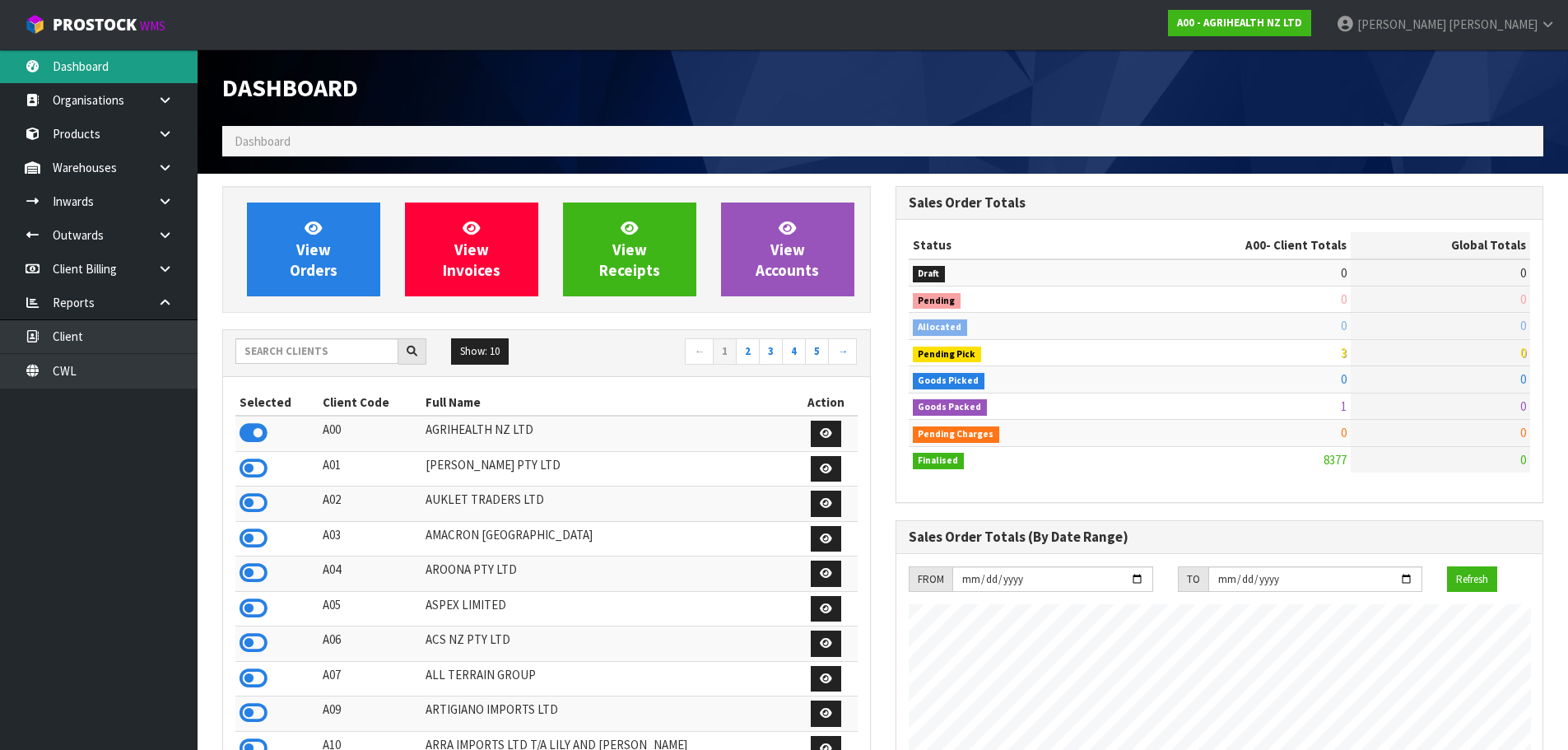
scroll to position [1248, 672]
click at [299, 351] on input "text" at bounding box center [317, 351] width 163 height 26
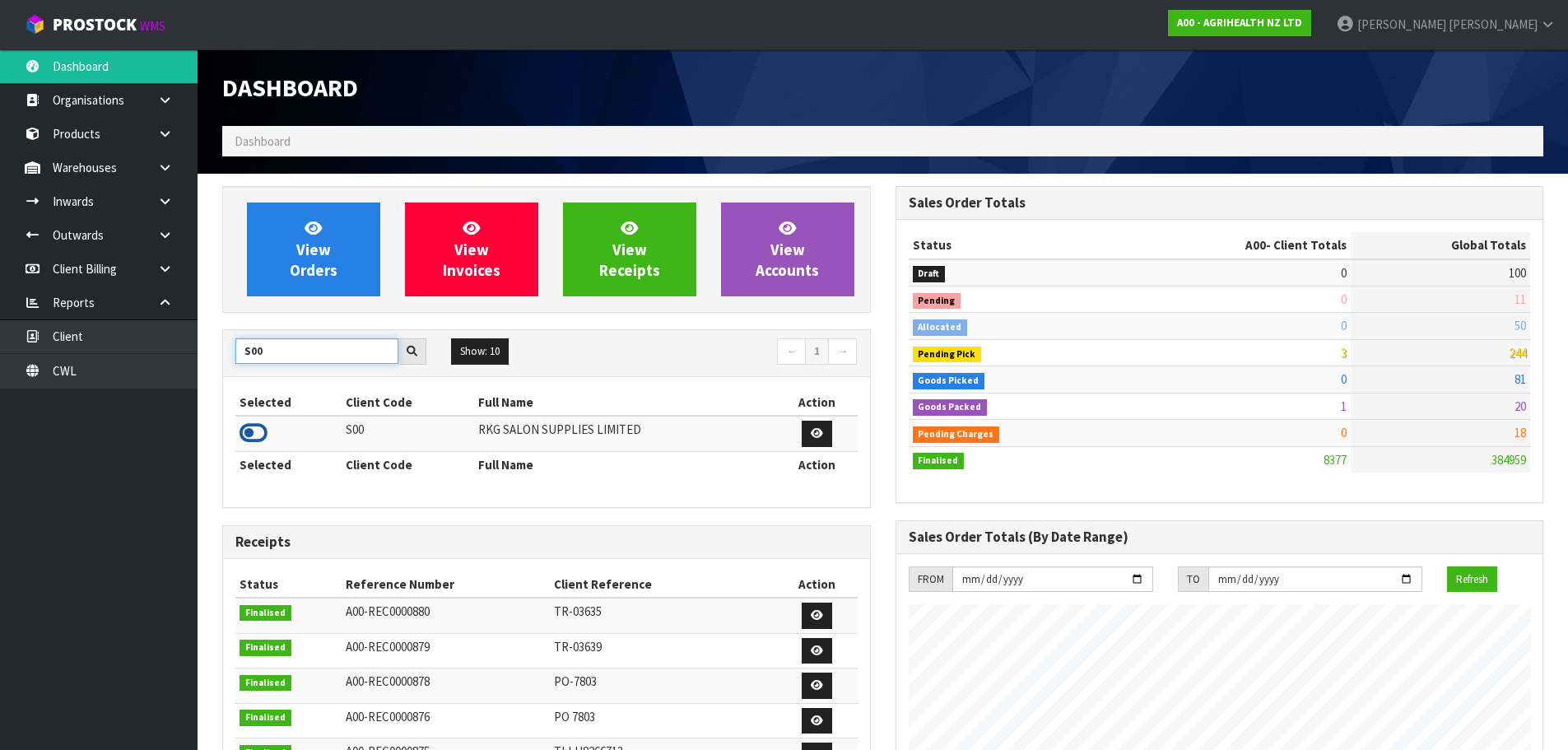
type input "S00"
click at [252, 436] on icon at bounding box center [253, 433] width 28 height 25
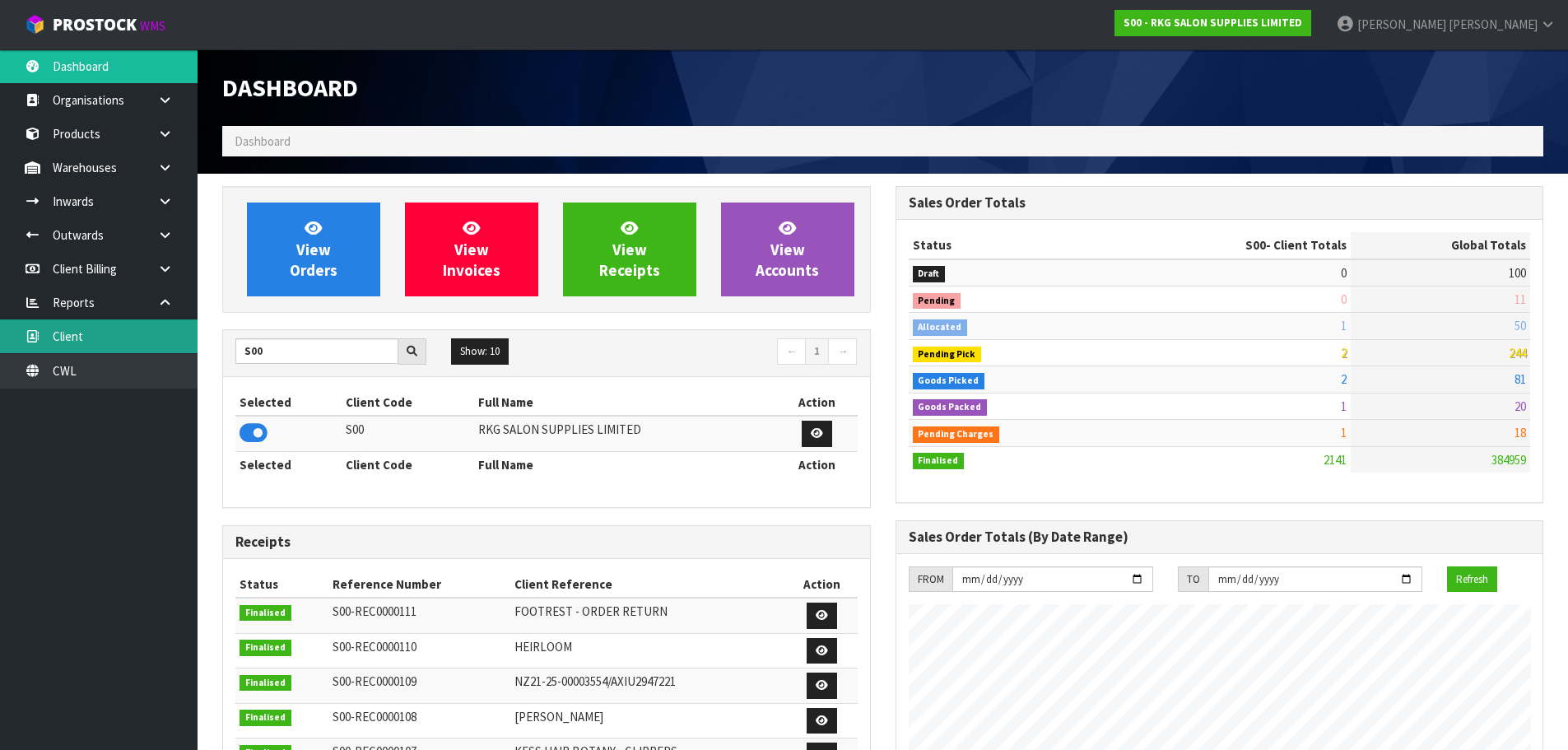
click at [83, 338] on link "Client" at bounding box center [99, 336] width 198 height 34
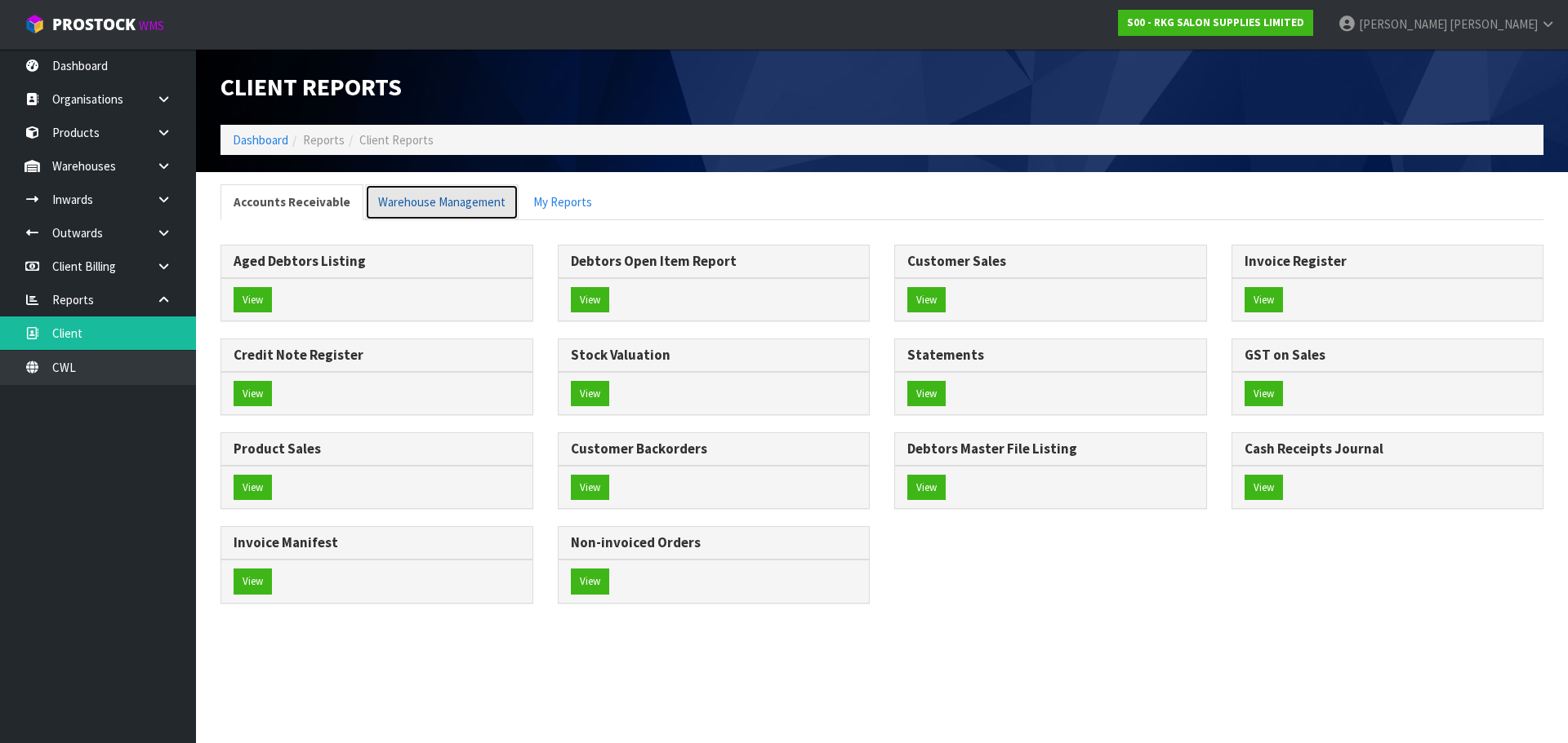
click at [452, 204] on link "Warehouse Management" at bounding box center [442, 201] width 154 height 35
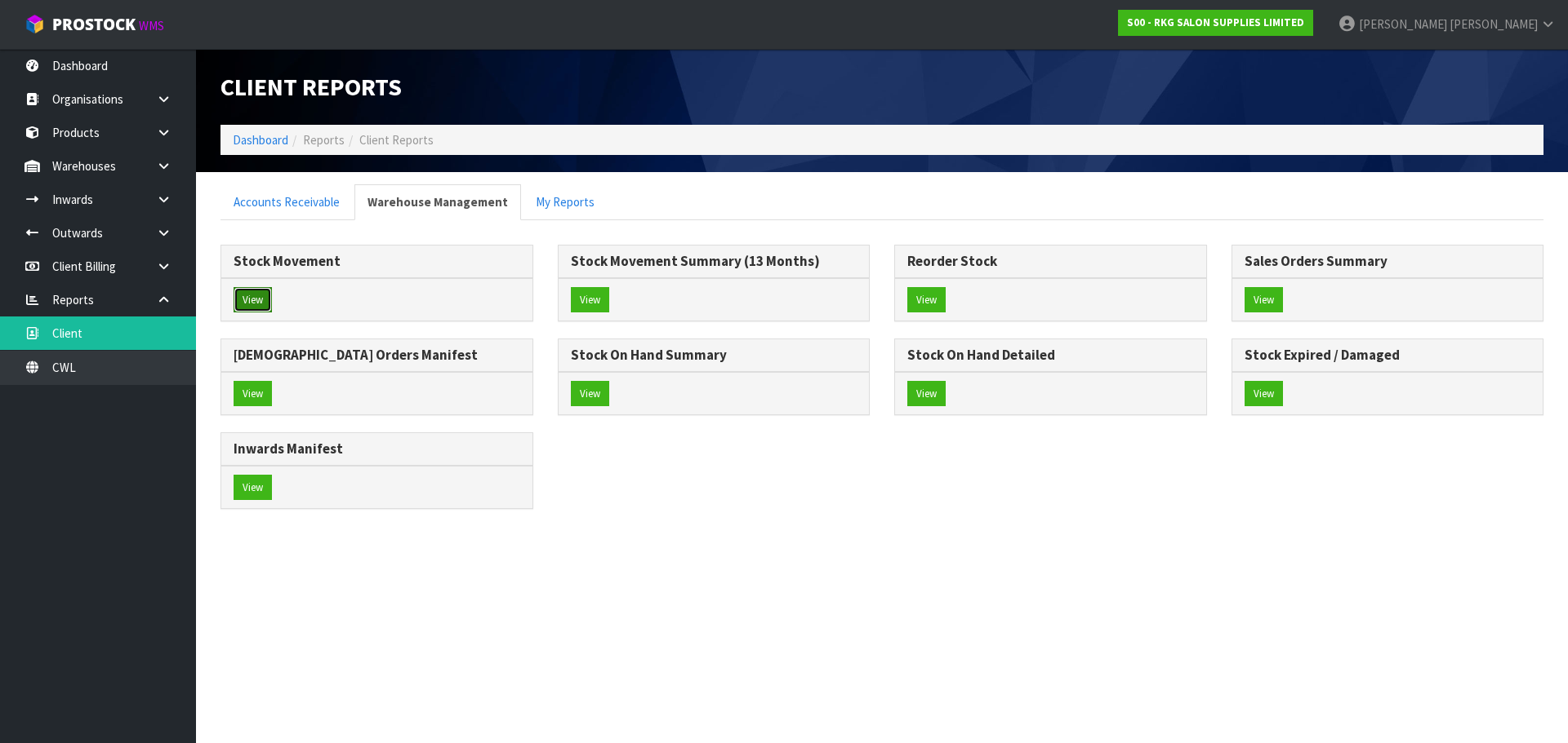
click at [265, 287] on button "View" at bounding box center [253, 300] width 38 height 26
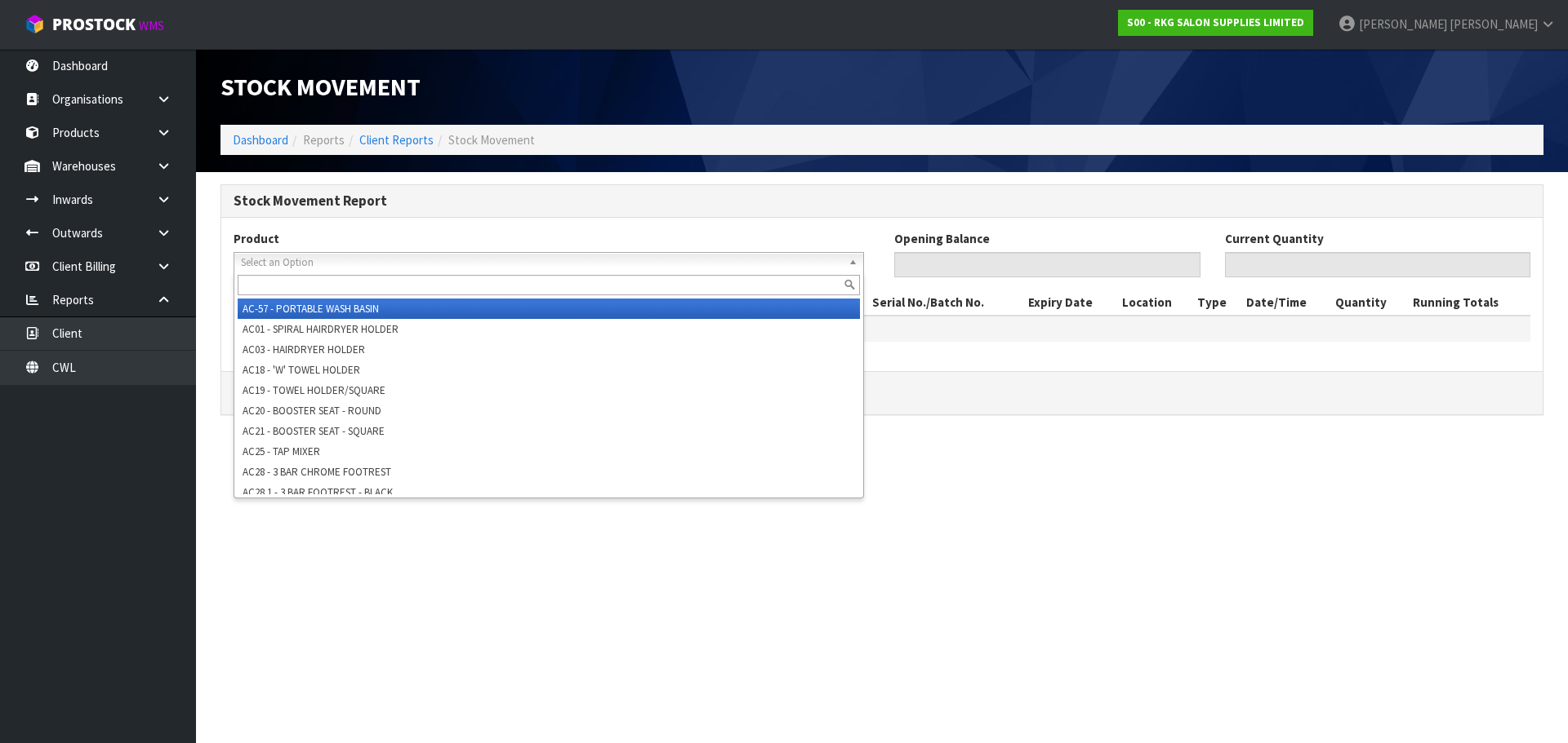
click at [386, 264] on span "Select an Option" at bounding box center [541, 263] width 601 height 20
paste input "225128"
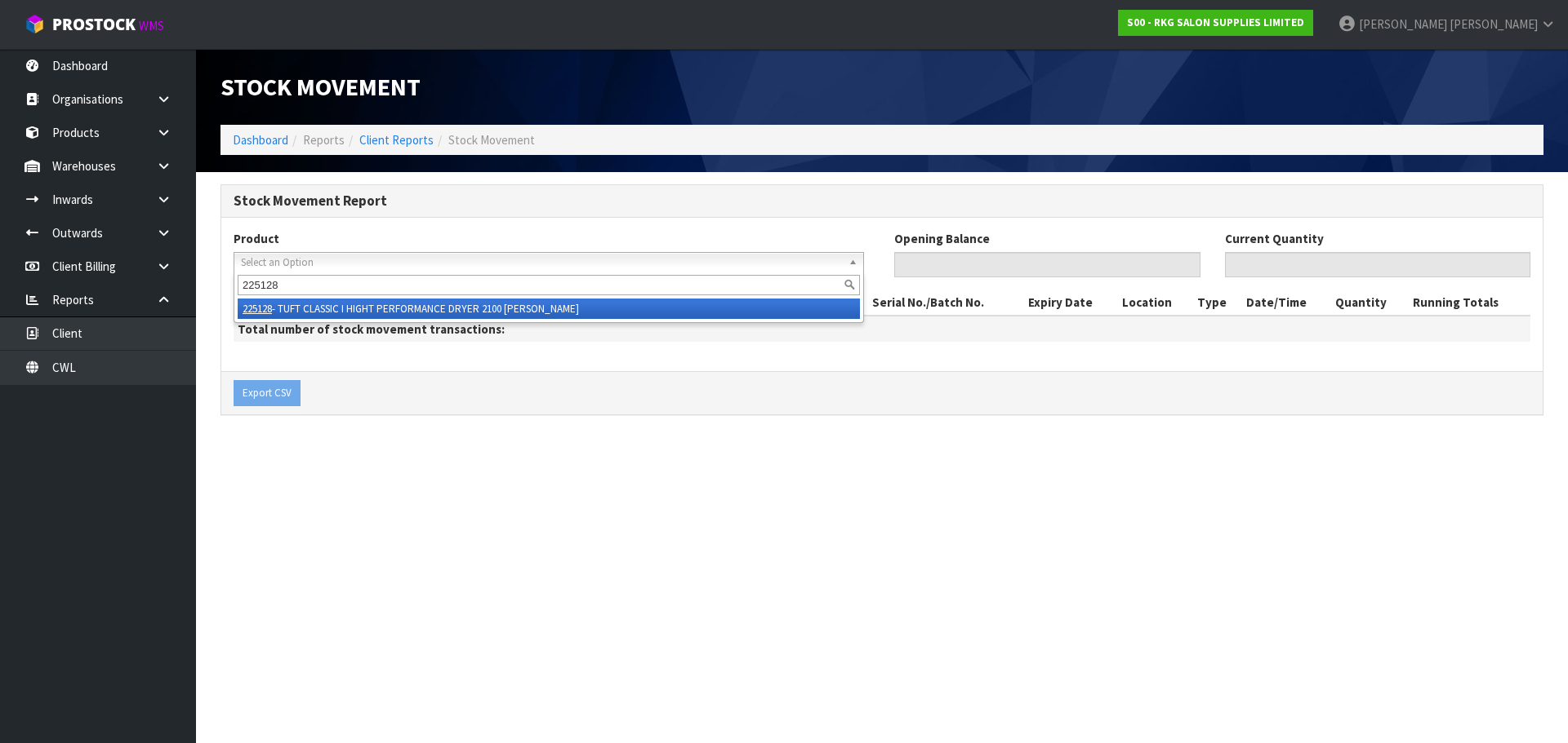
type input "225128"
click at [346, 310] on li "225128 - TUFT CLASSIC I HIGHT PERFORMANCE DRYER 2100 WATTS" at bounding box center [548, 309] width 622 height 20
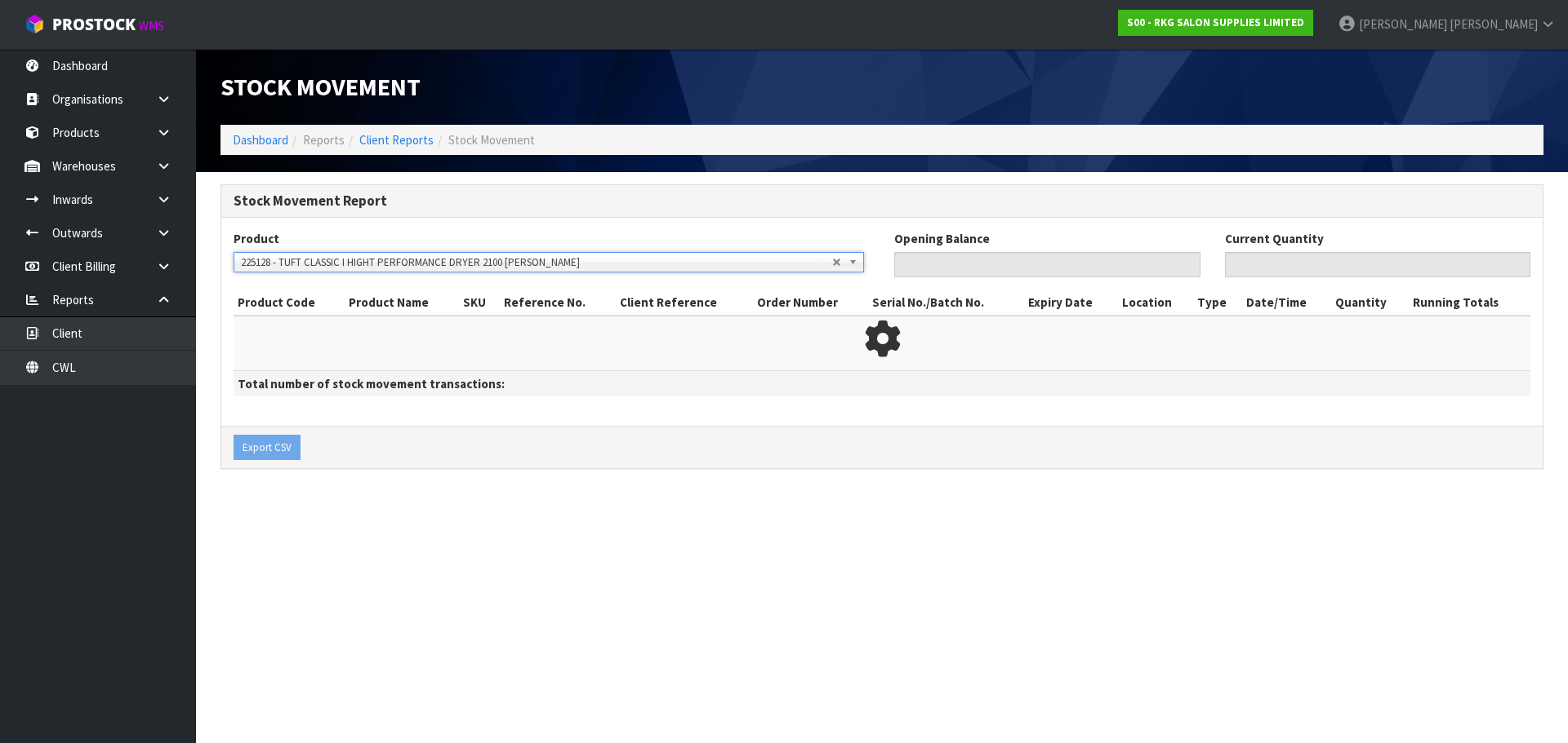
type input "0"
type input "11"
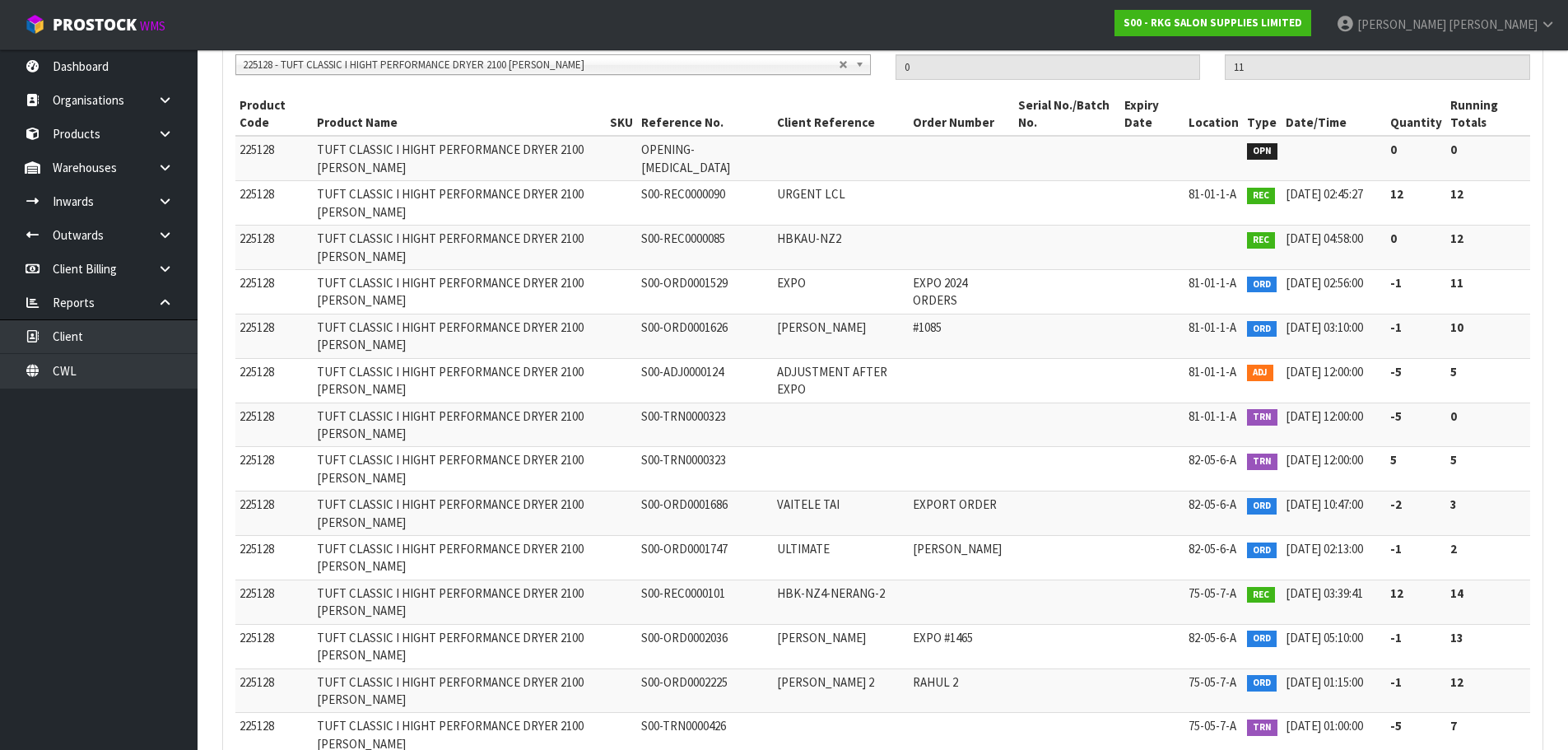
scroll to position [45, 0]
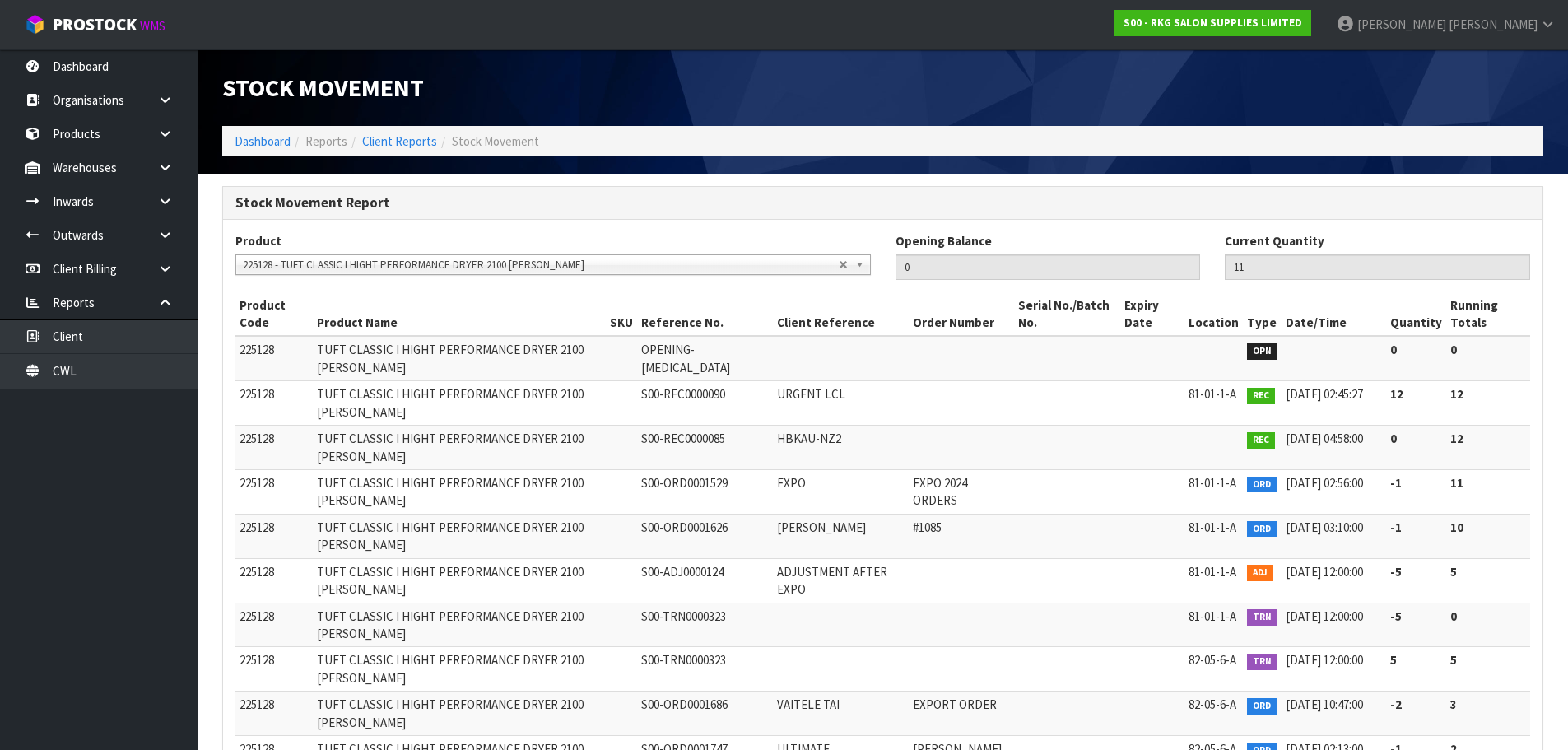
scroll to position [45, 0]
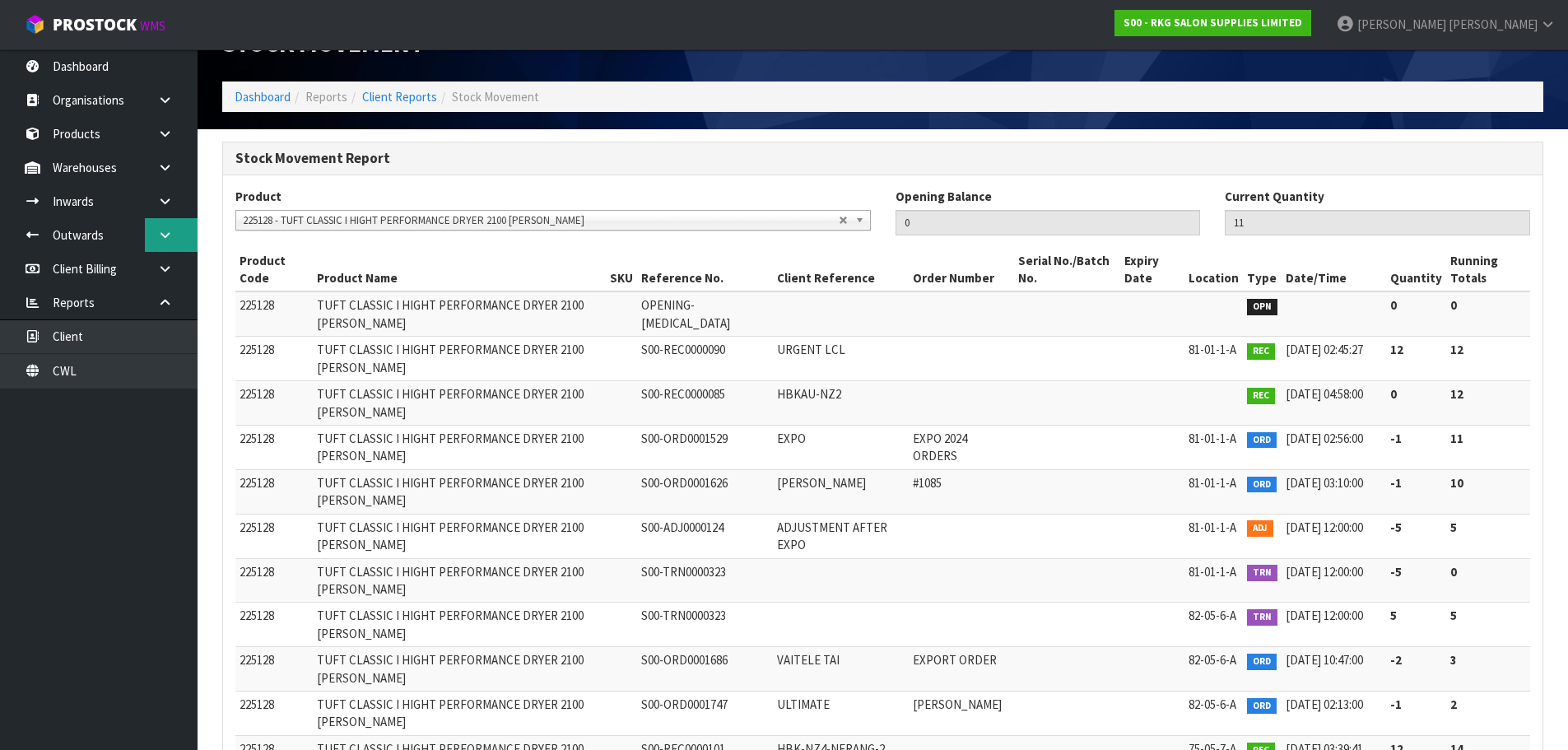
click at [166, 233] on icon at bounding box center [165, 235] width 15 height 12
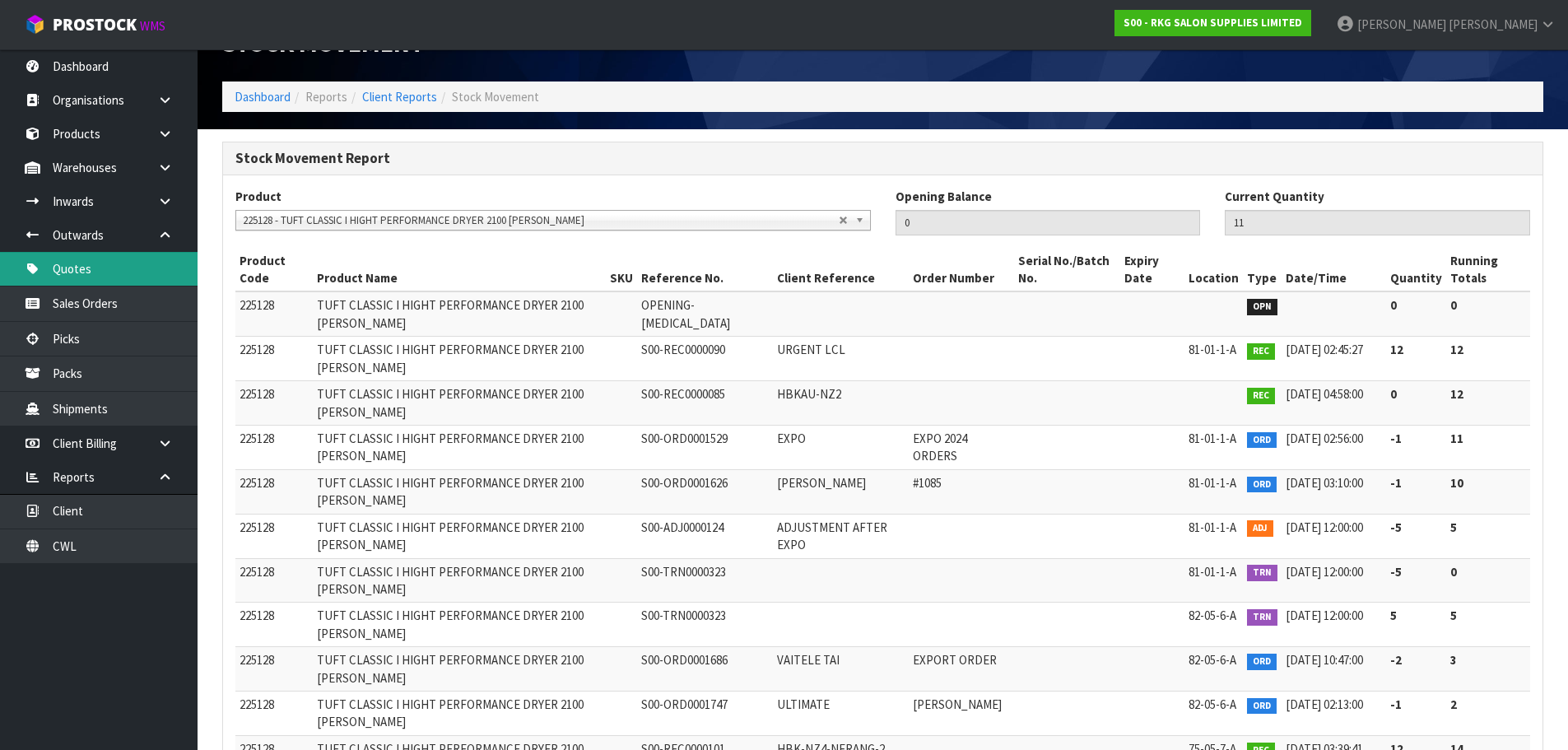
click at [121, 277] on link "Quotes" at bounding box center [99, 269] width 198 height 34
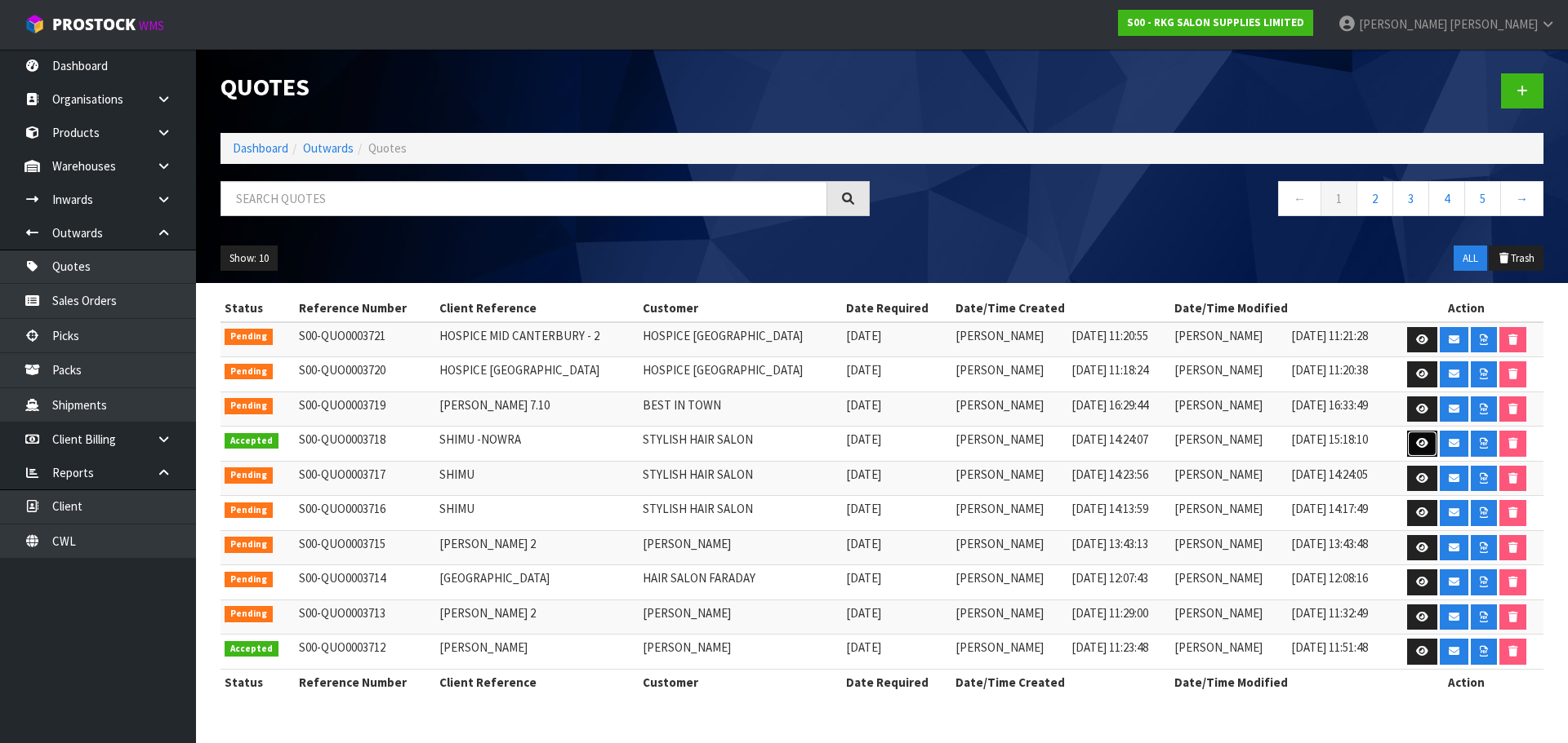
click at [1417, 444] on icon at bounding box center [1422, 444] width 12 height 10
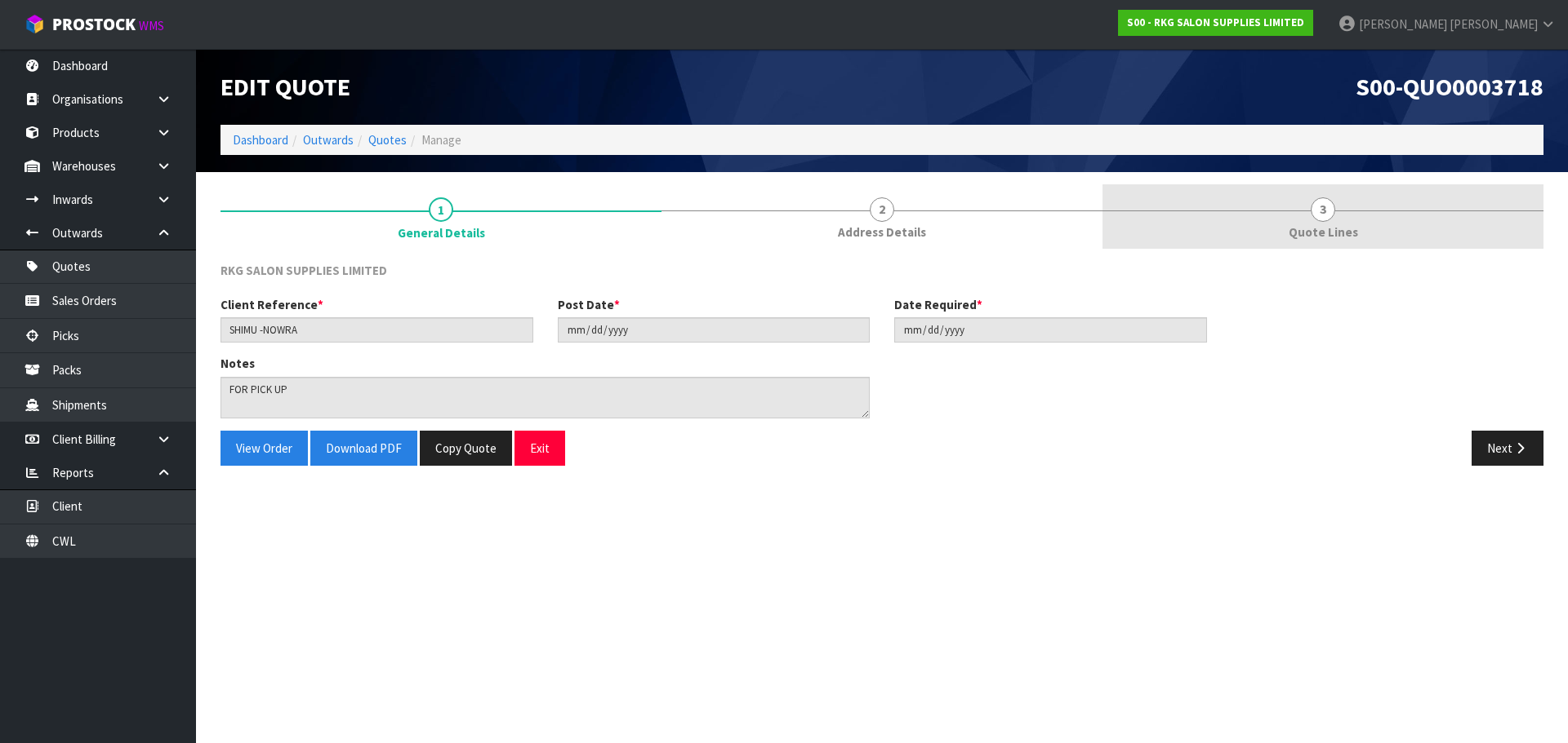
click at [1327, 199] on span "3" at bounding box center [1322, 209] width 25 height 25
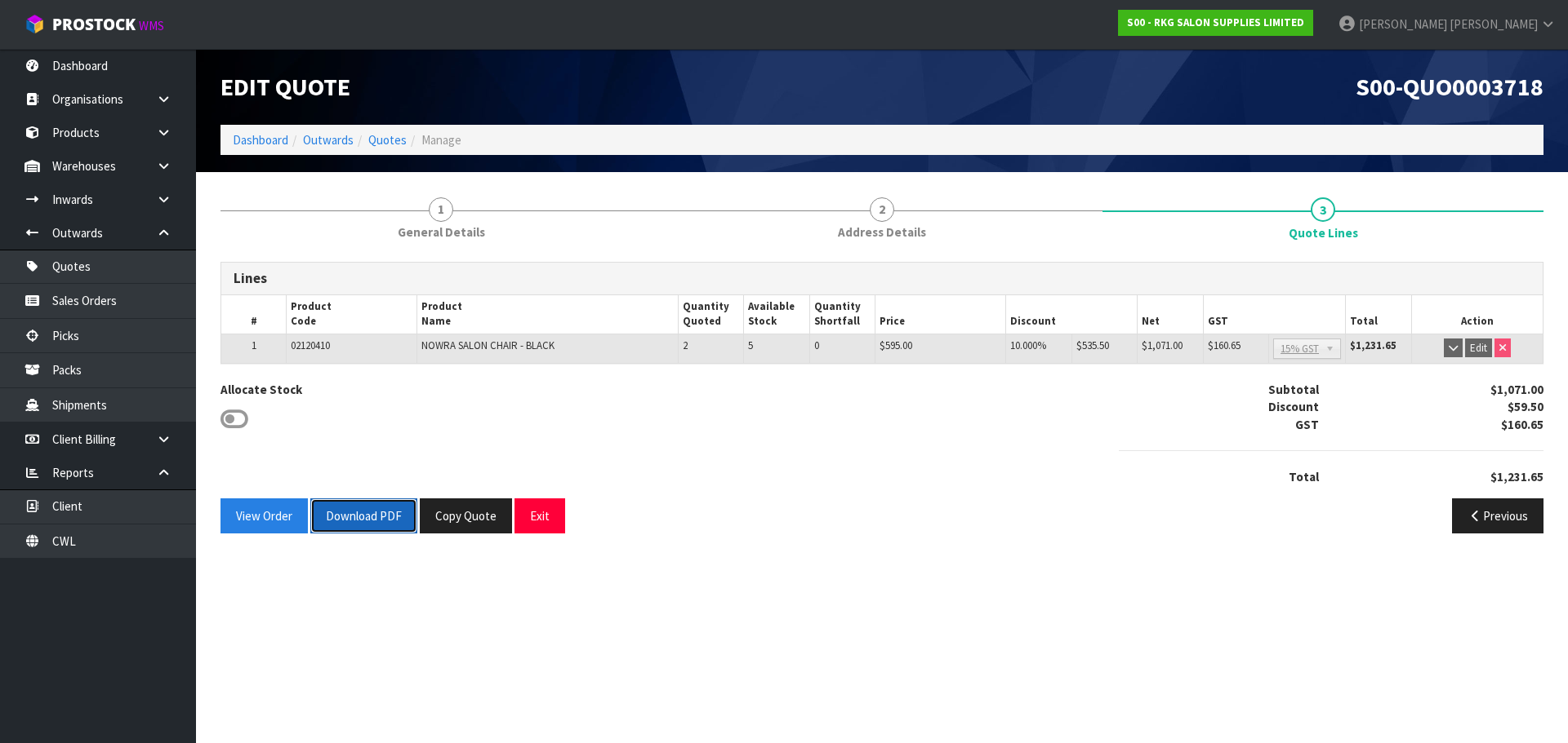
click at [366, 522] on button "Download PDF" at bounding box center [363, 515] width 107 height 35
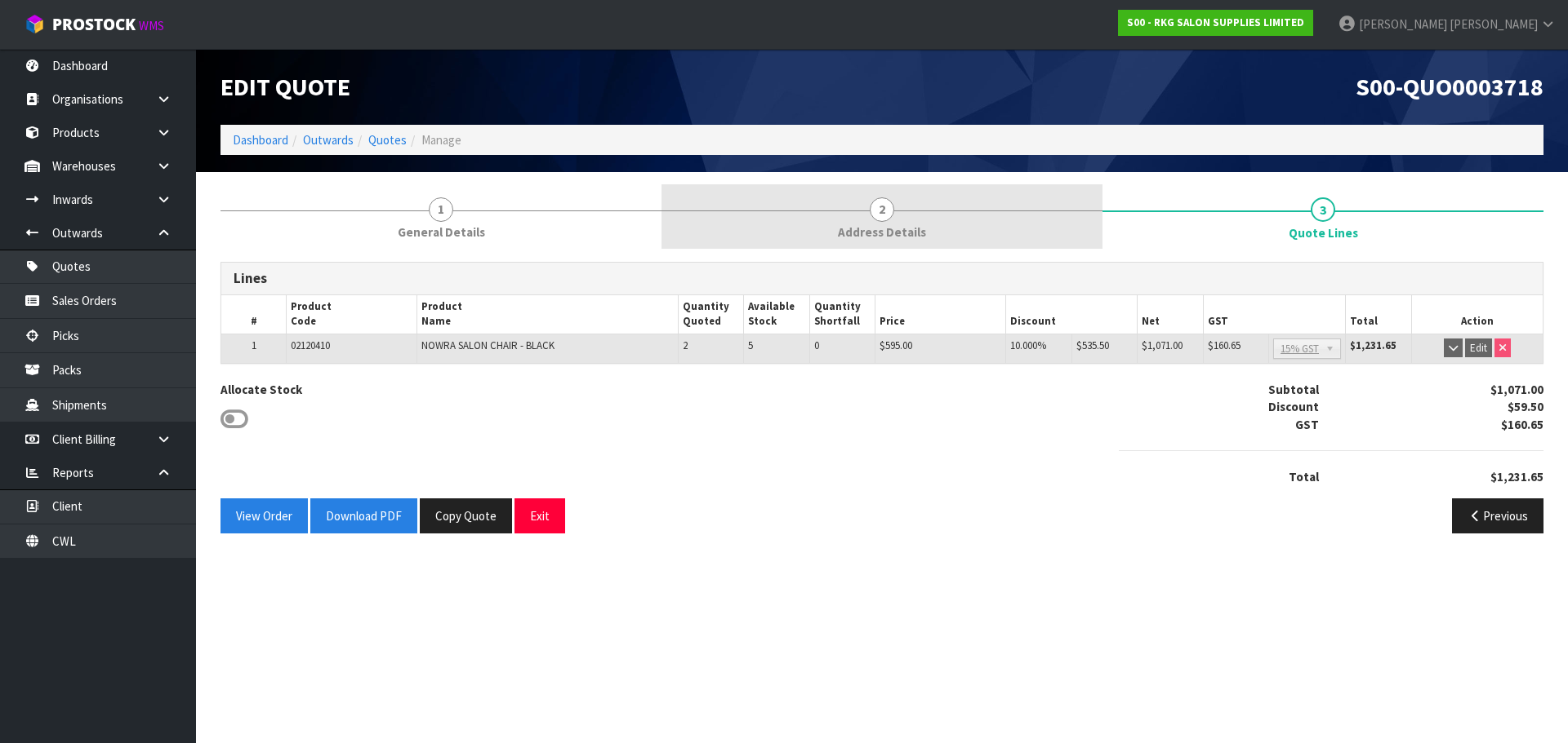
click at [869, 217] on link "2 Address Details" at bounding box center [882, 217] width 441 height 65
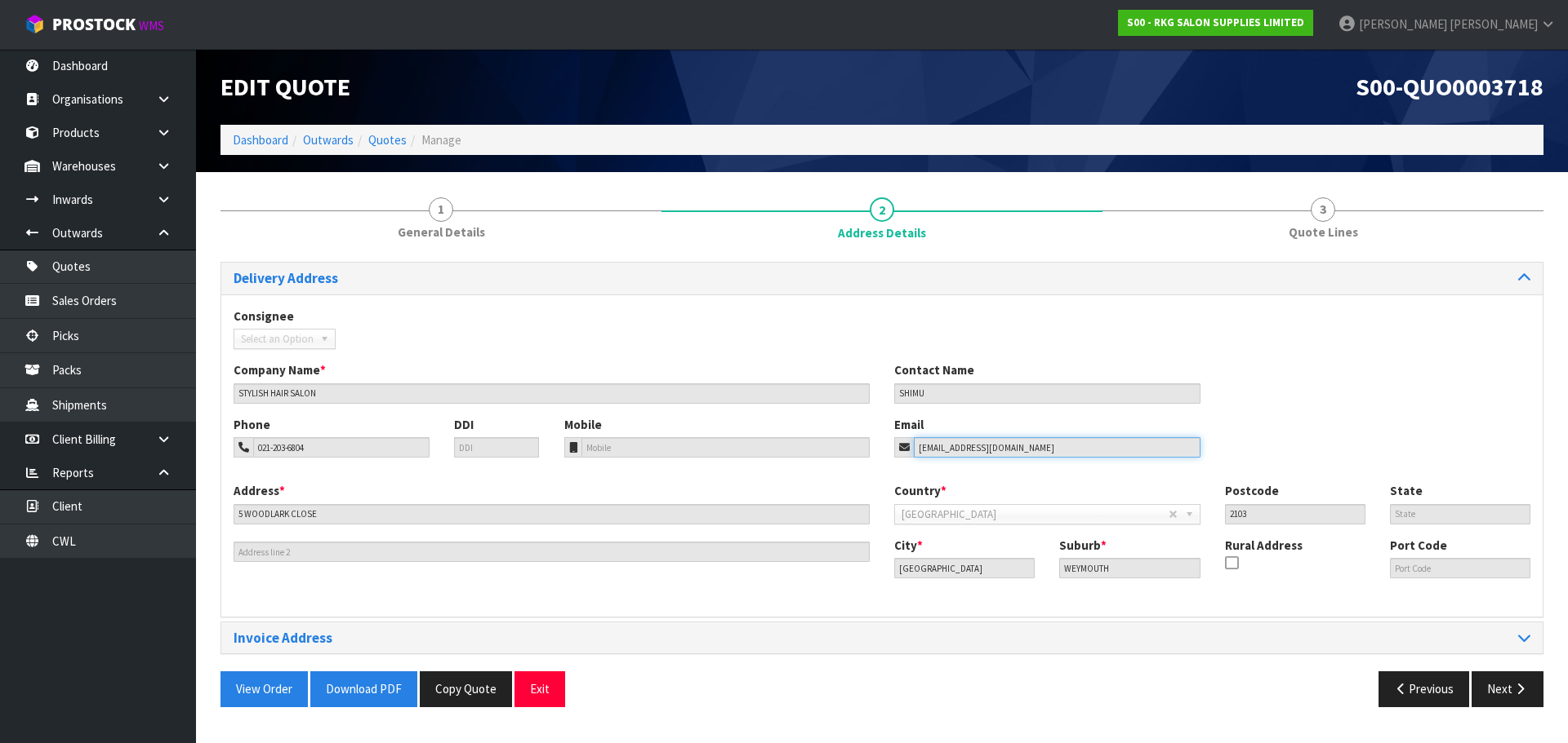
drag, startPoint x: 1033, startPoint y: 444, endPoint x: 831, endPoint y: 446, distance: 202.0
click at [831, 446] on div "Phone 021-203-6804 DDI Mobile Email stylish.hair18@gmail.com" at bounding box center [882, 449] width 1321 height 66
drag, startPoint x: 538, startPoint y: 697, endPoint x: 539, endPoint y: 685, distance: 12.0
click at [539, 690] on button "Exit" at bounding box center [539, 688] width 50 height 35
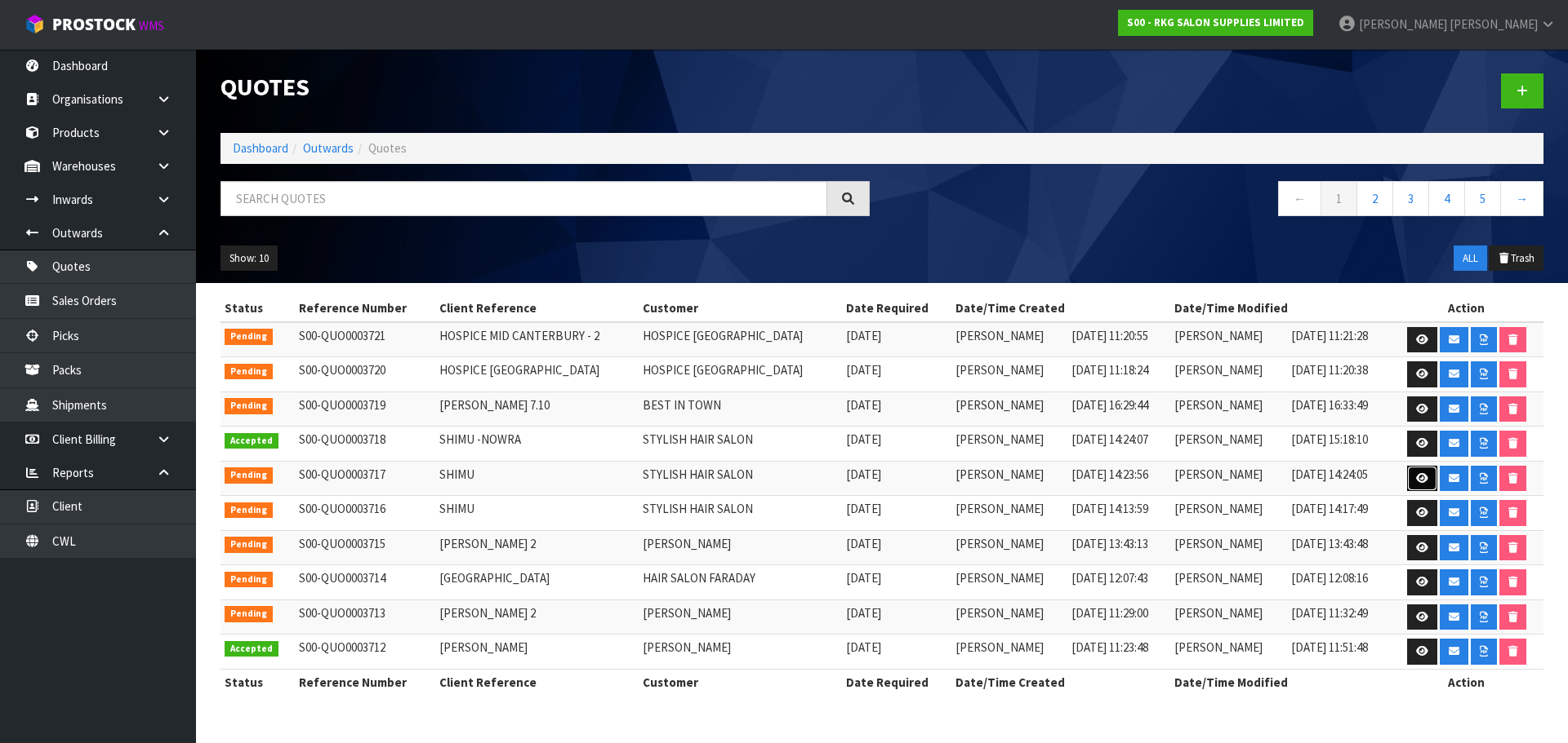
click at [1419, 484] on link at bounding box center [1421, 479] width 30 height 26
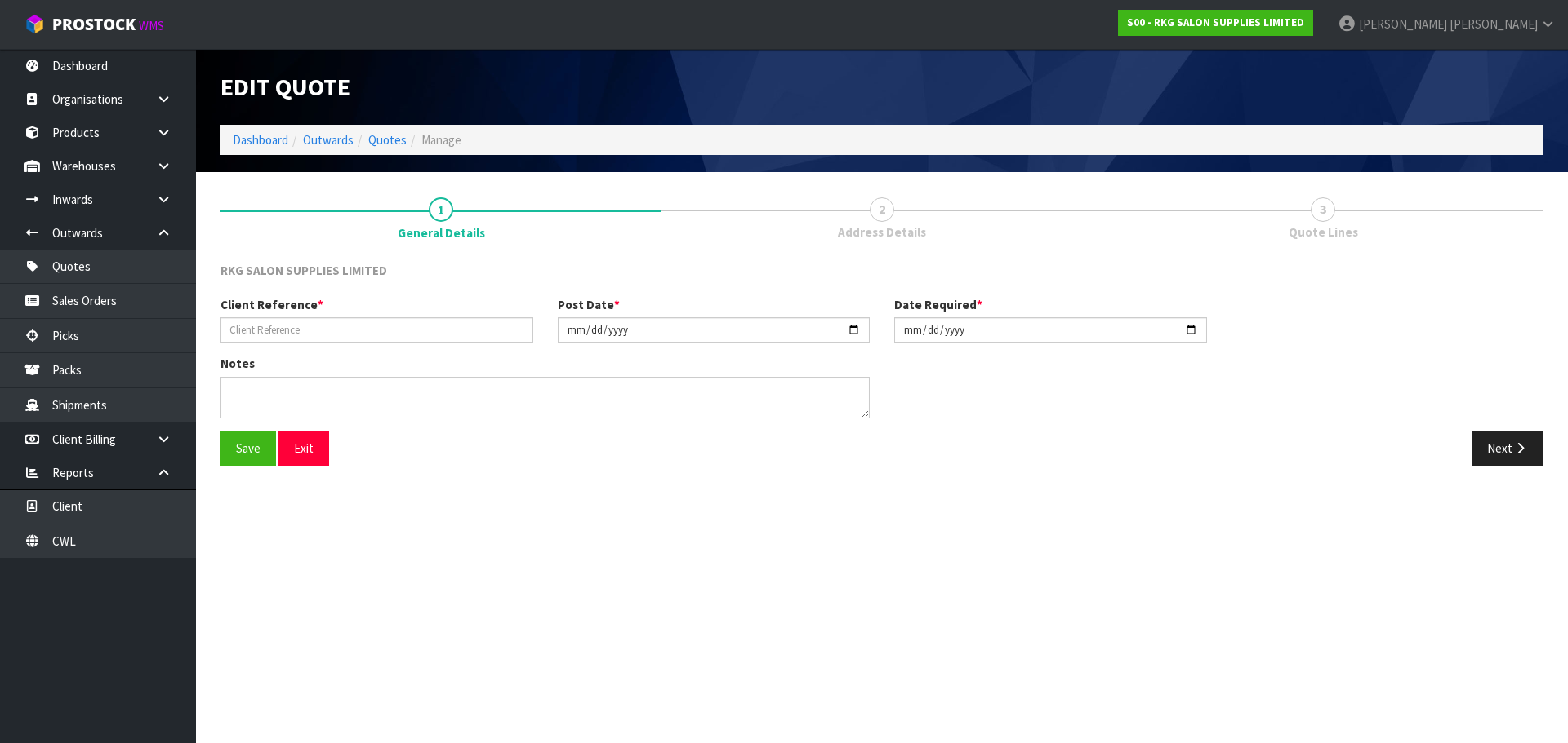
type input "SHIMU"
type input "2025-09-25"
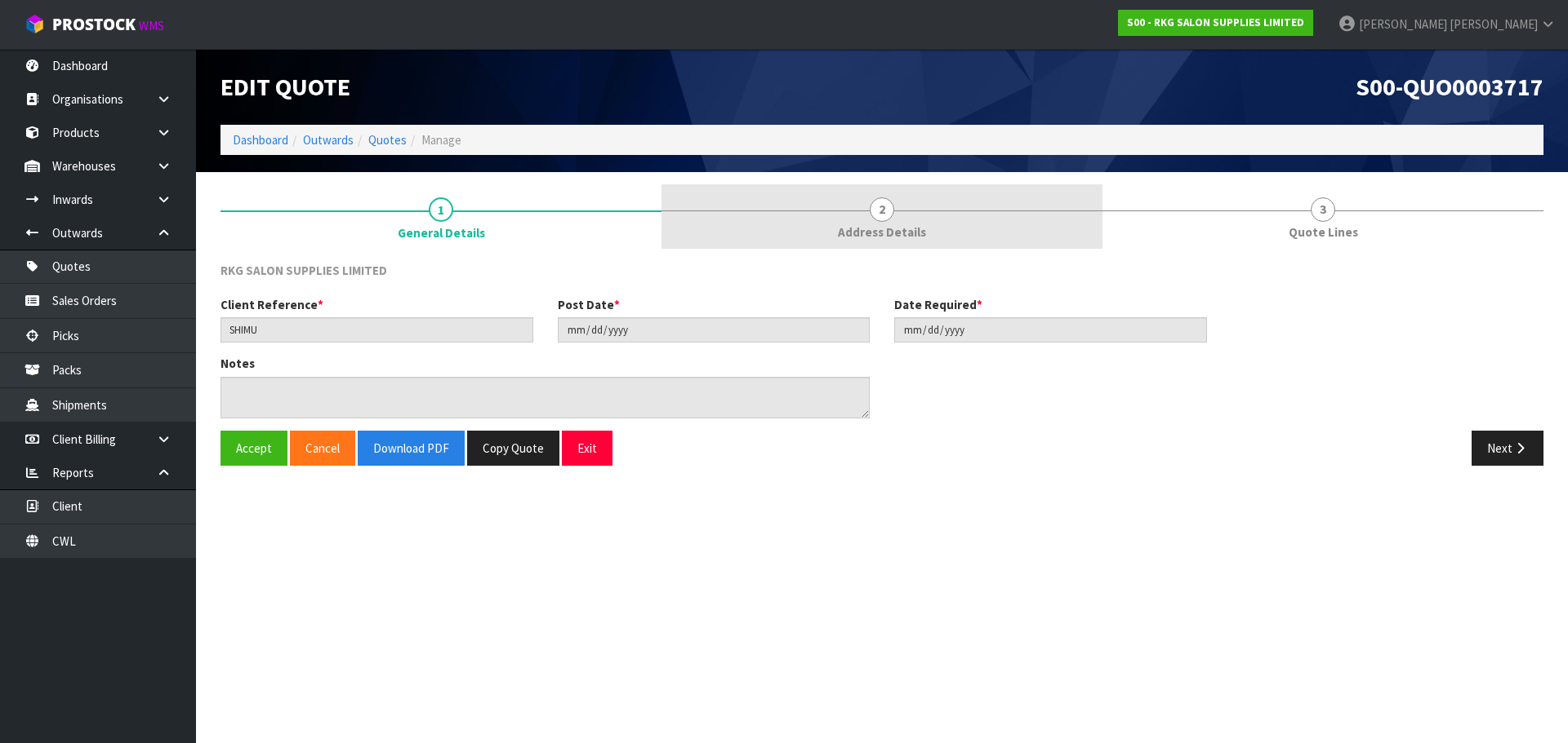
click at [883, 218] on span "2" at bounding box center [882, 209] width 25 height 25
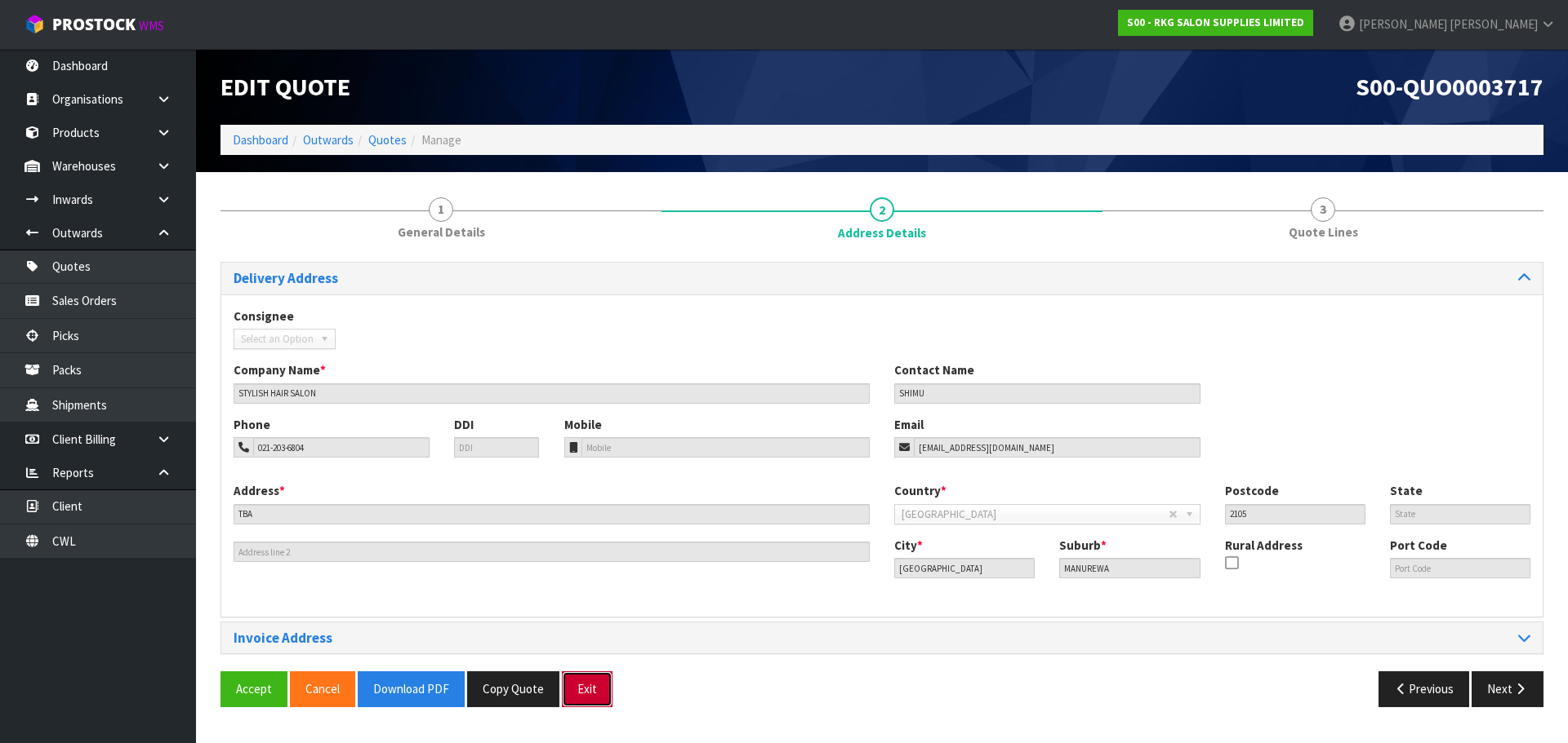
click at [590, 697] on button "Exit" at bounding box center [586, 688] width 50 height 35
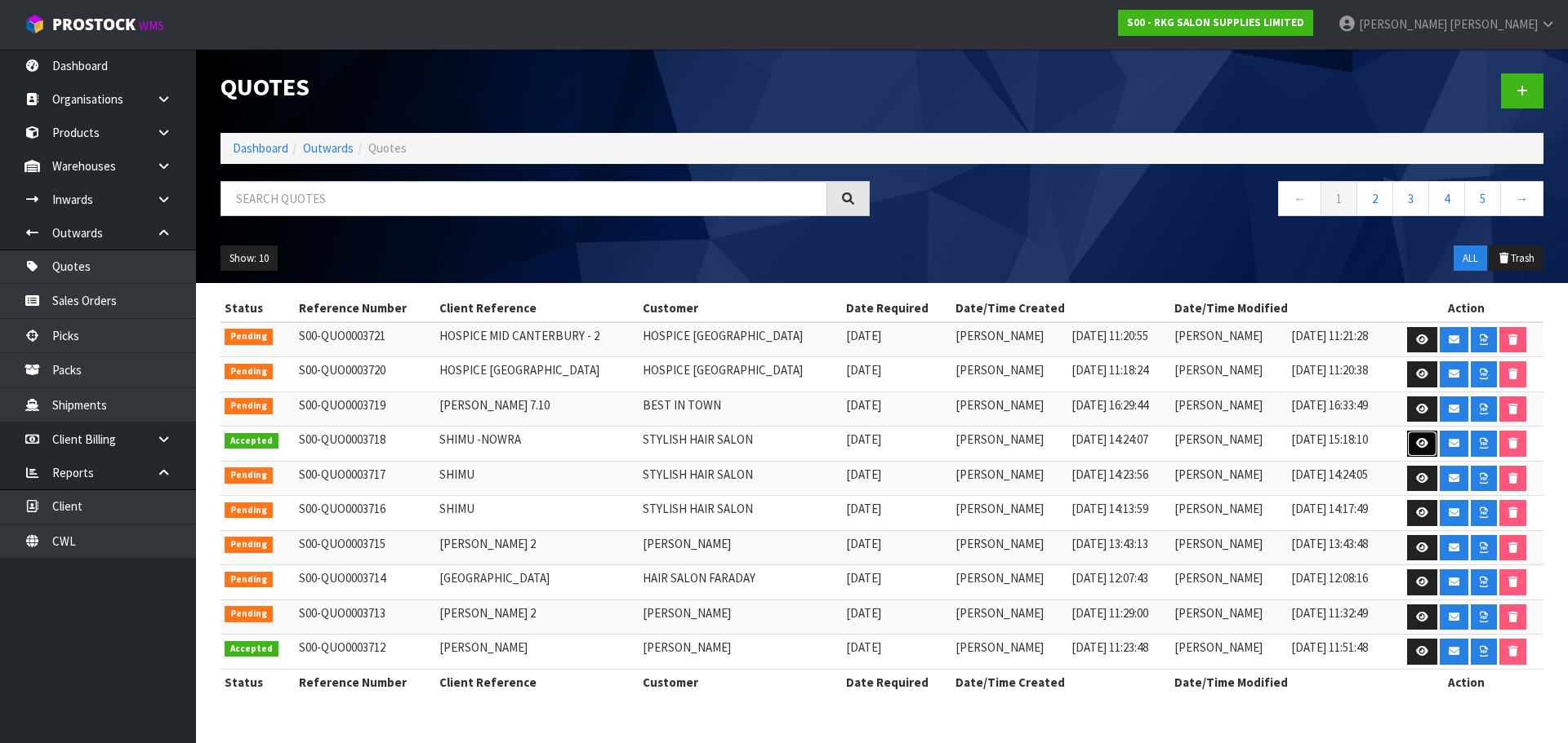
click at [1417, 447] on icon at bounding box center [1422, 444] width 12 height 10
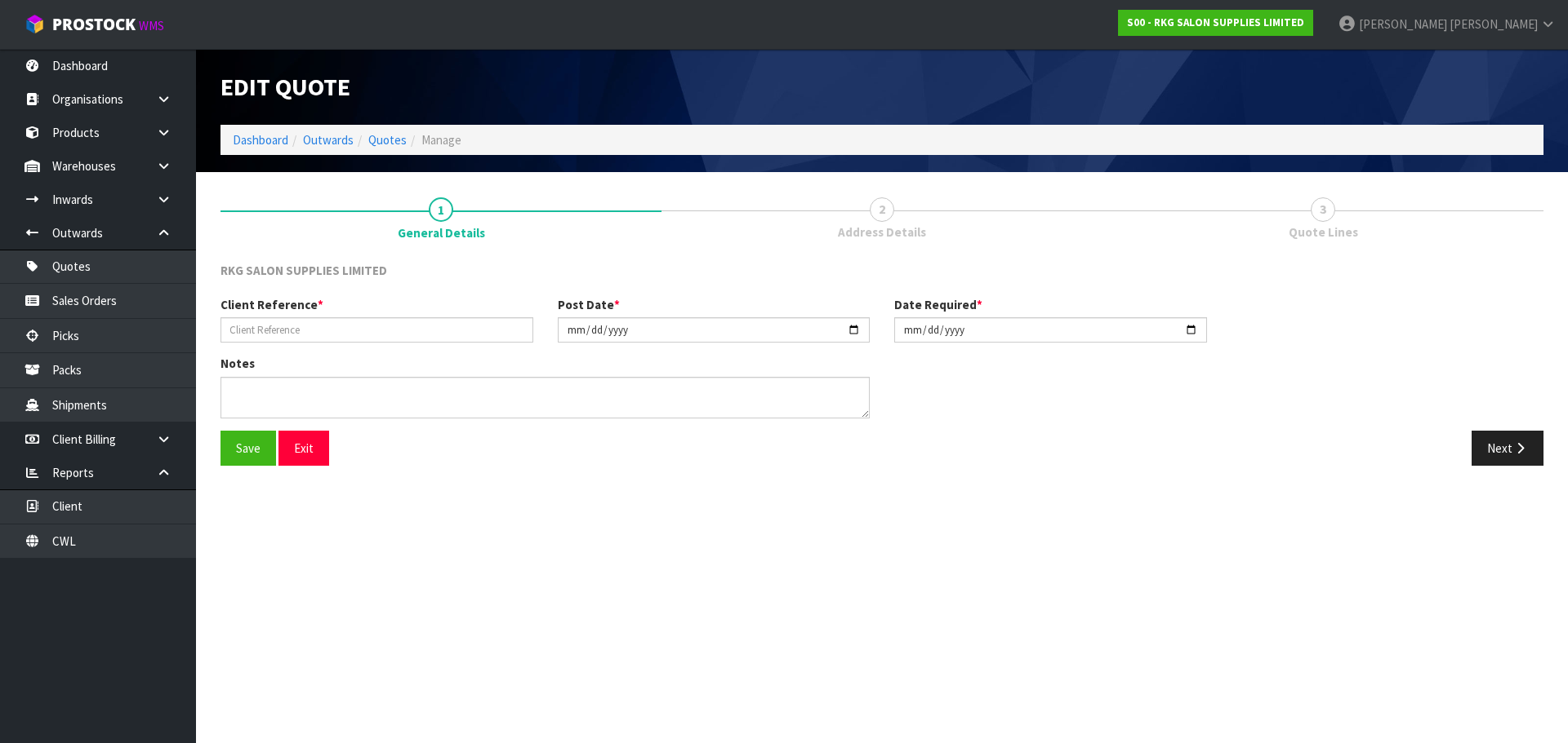
type input "SHIMU -NOWRA"
type input "2025-10-07"
type textarea "FOR PICK UP"
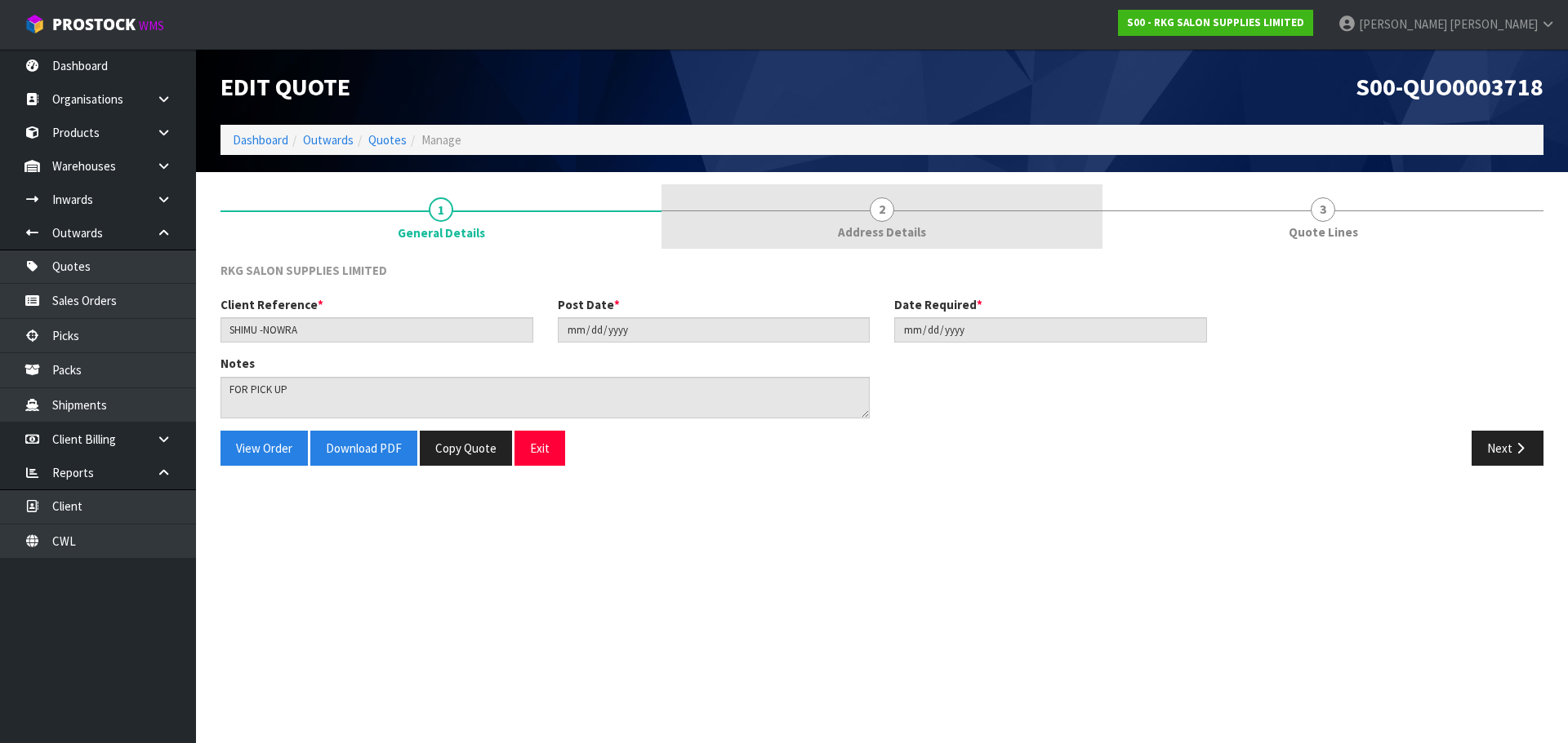
click at [874, 211] on span "2" at bounding box center [882, 209] width 25 height 25
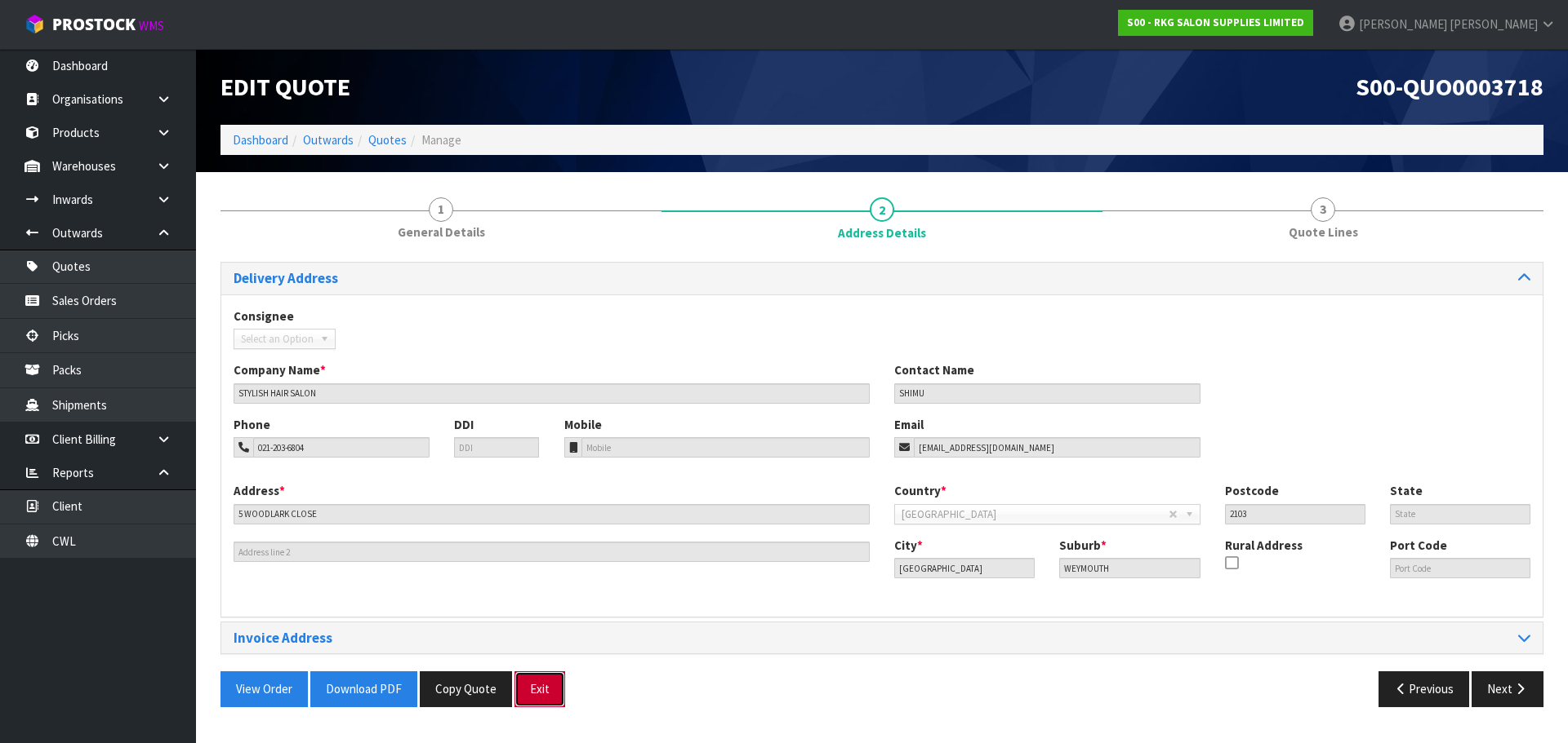
drag, startPoint x: 548, startPoint y: 694, endPoint x: 543, endPoint y: 677, distance: 17.7
click at [548, 694] on button "Exit" at bounding box center [539, 688] width 50 height 35
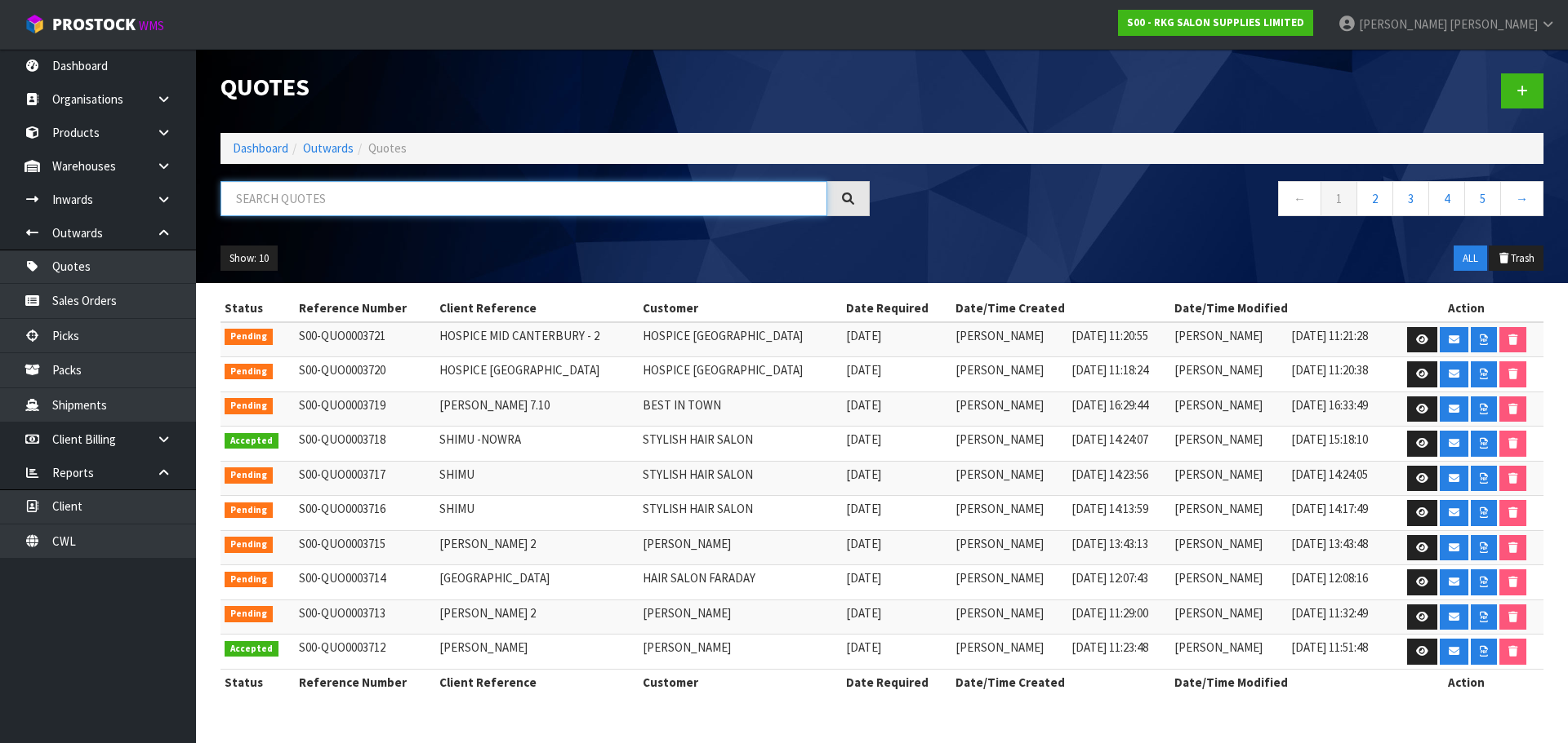
click at [277, 209] on input "text" at bounding box center [523, 198] width 607 height 35
click at [1423, 485] on link at bounding box center [1421, 479] width 30 height 26
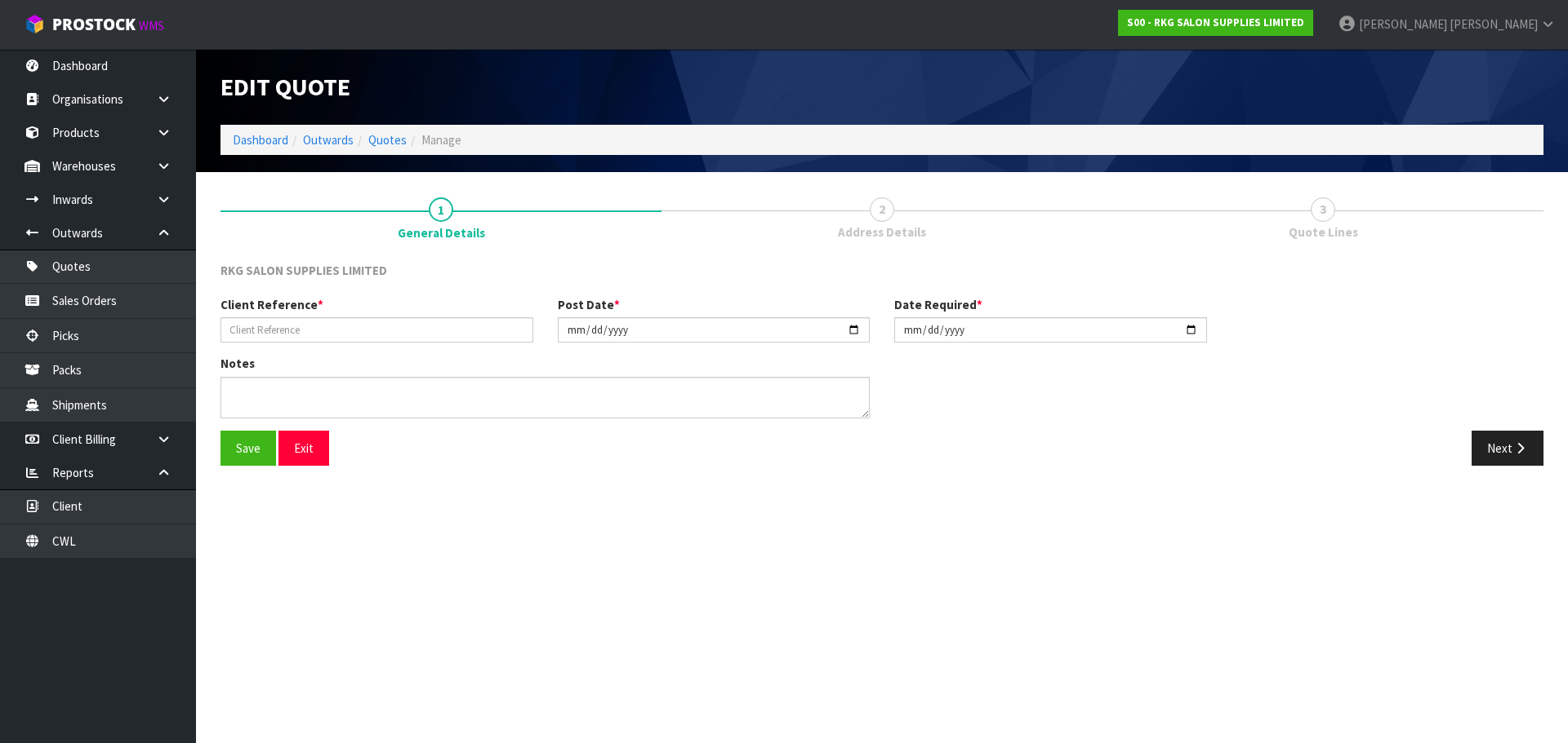
type input "SHIMU"
type input "2025-09-25"
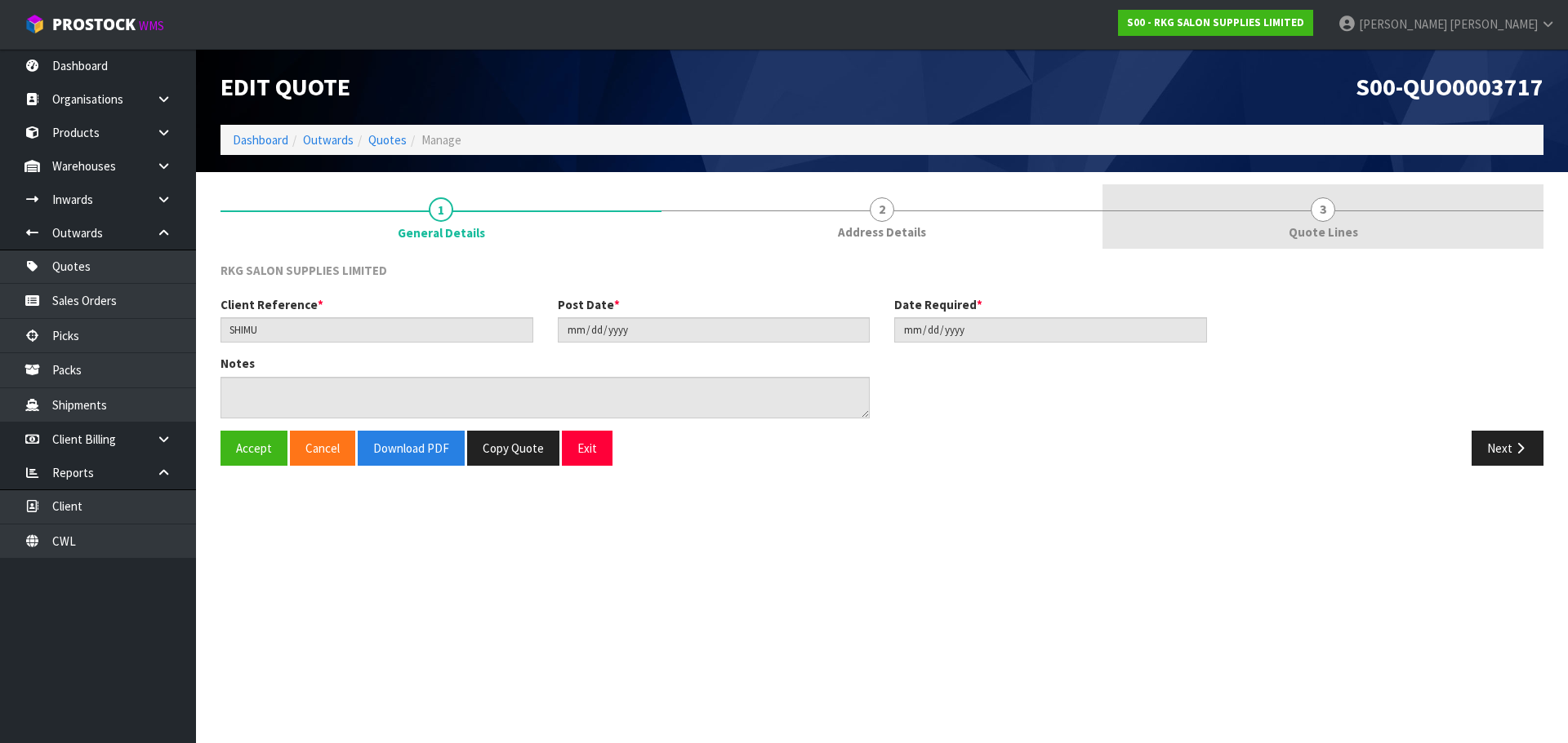
click at [1314, 218] on span "3" at bounding box center [1322, 209] width 25 height 25
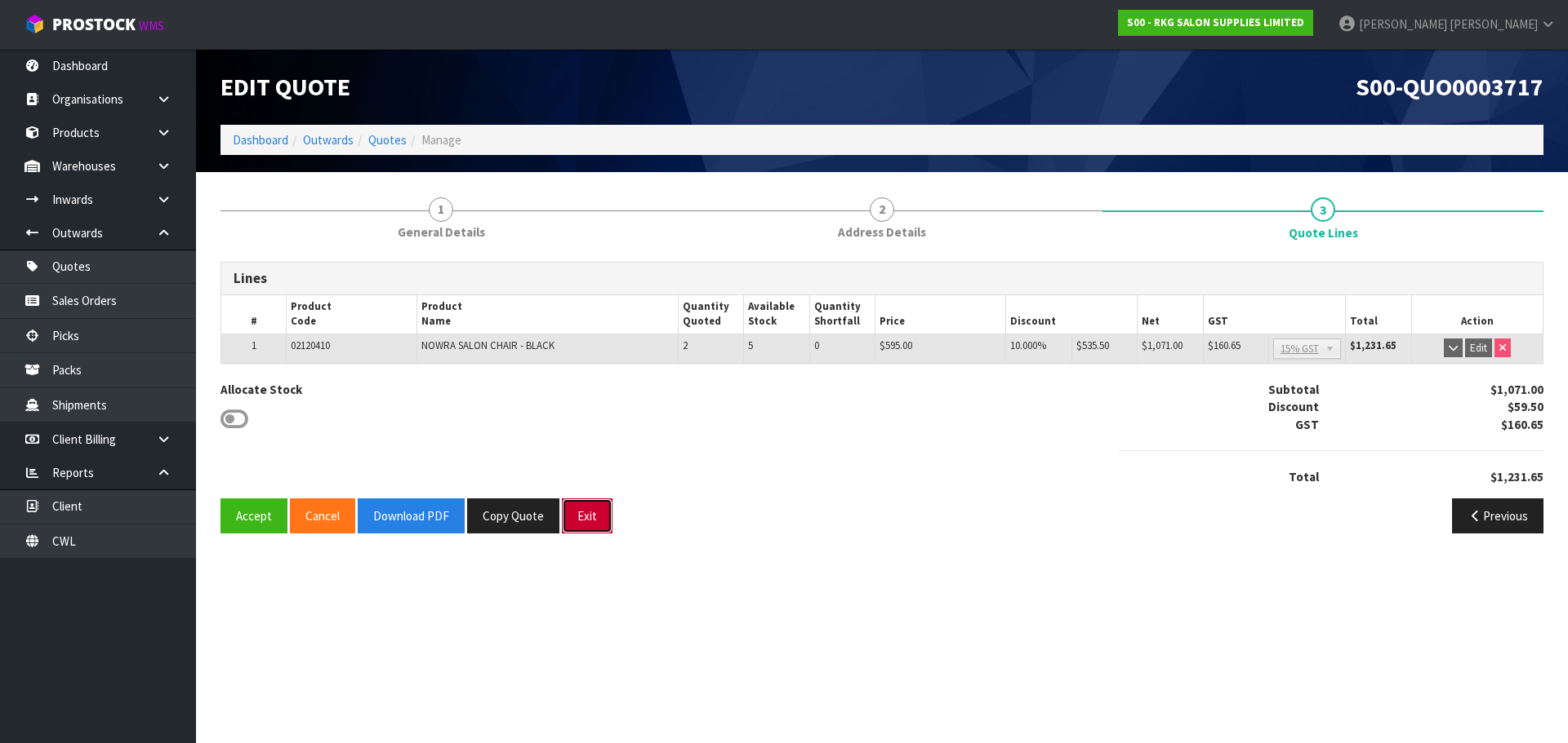
click at [588, 516] on button "Exit" at bounding box center [586, 515] width 50 height 35
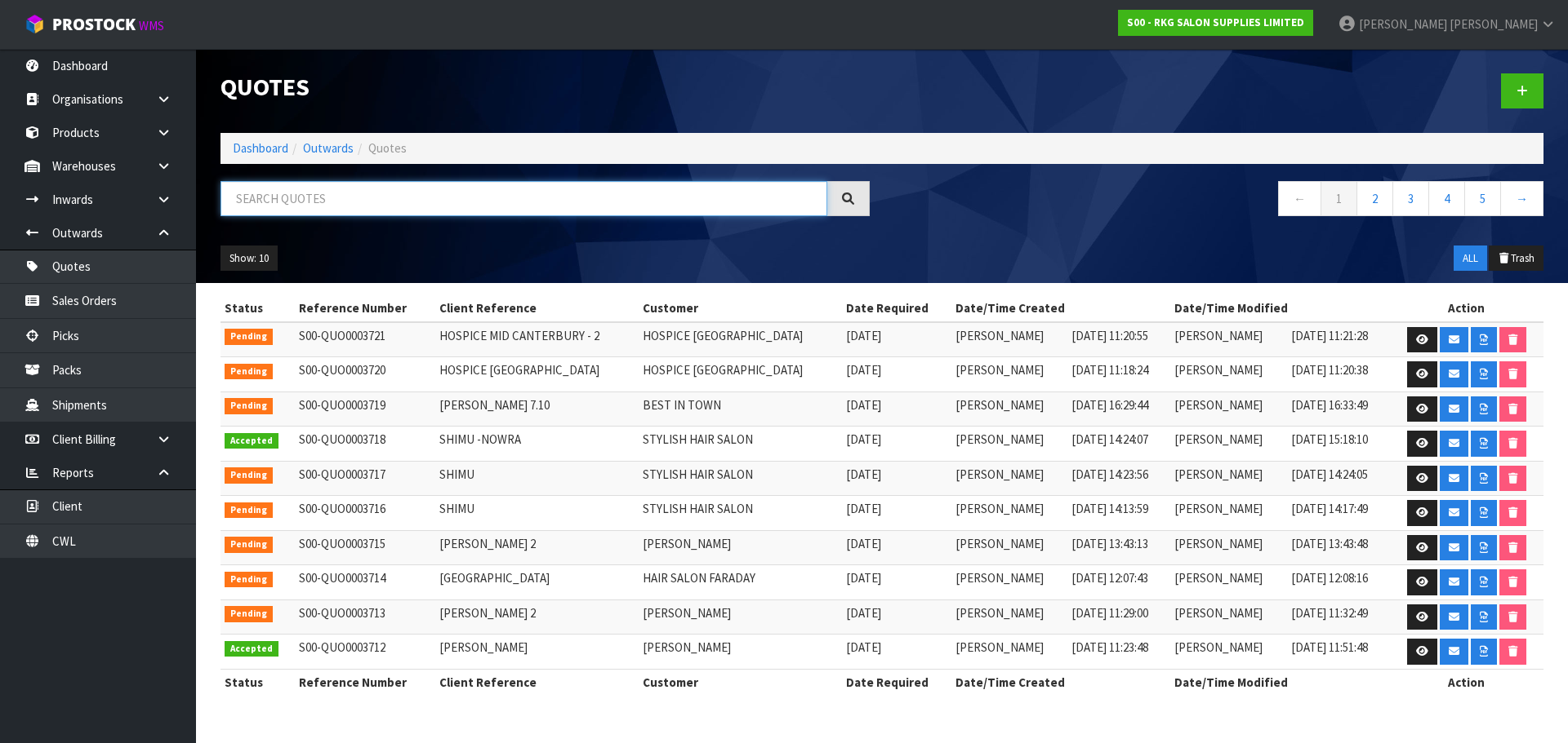
click at [265, 197] on input "text" at bounding box center [523, 198] width 607 height 35
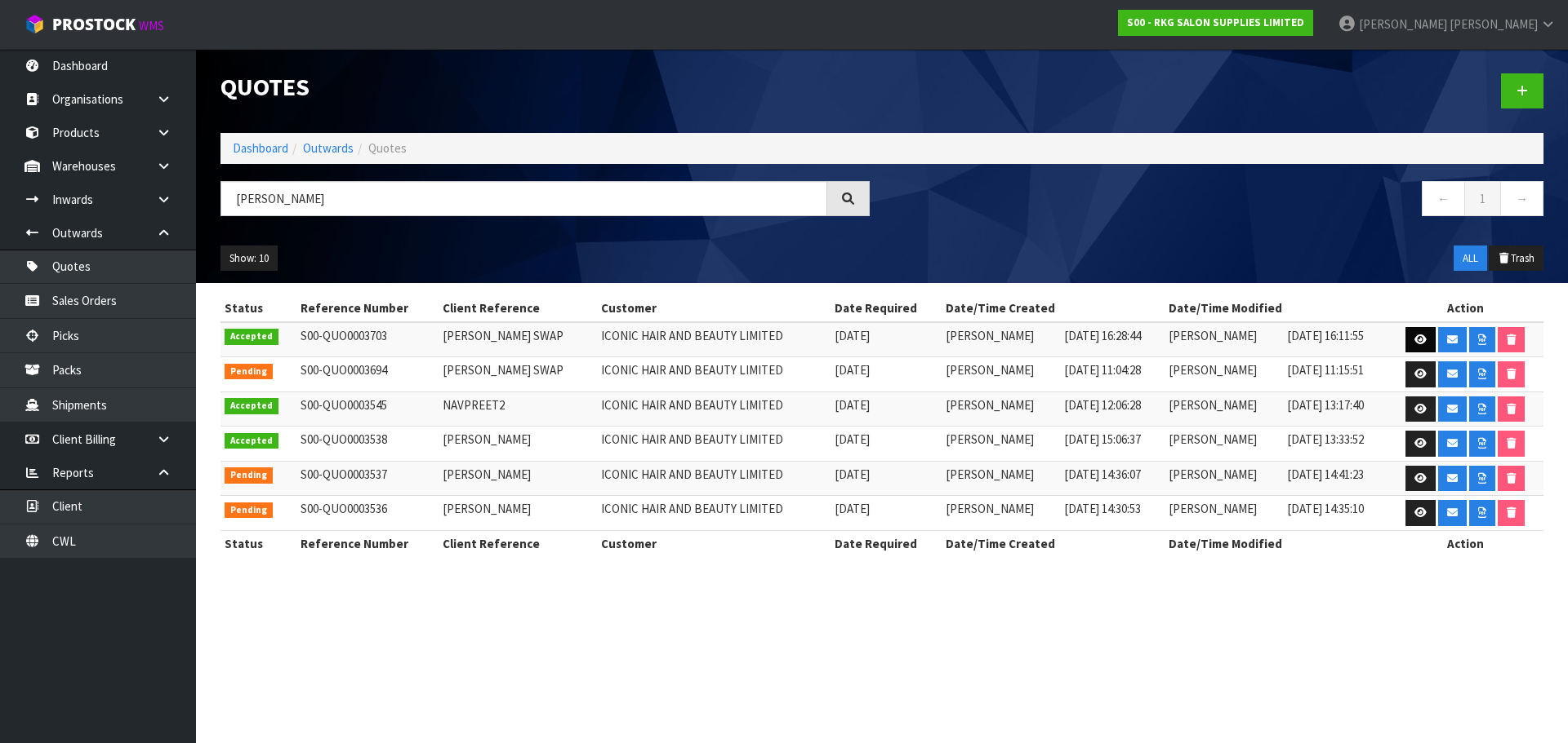
type input "[PERSON_NAME]"
click at [1419, 344] on icon at bounding box center [1420, 340] width 12 height 10
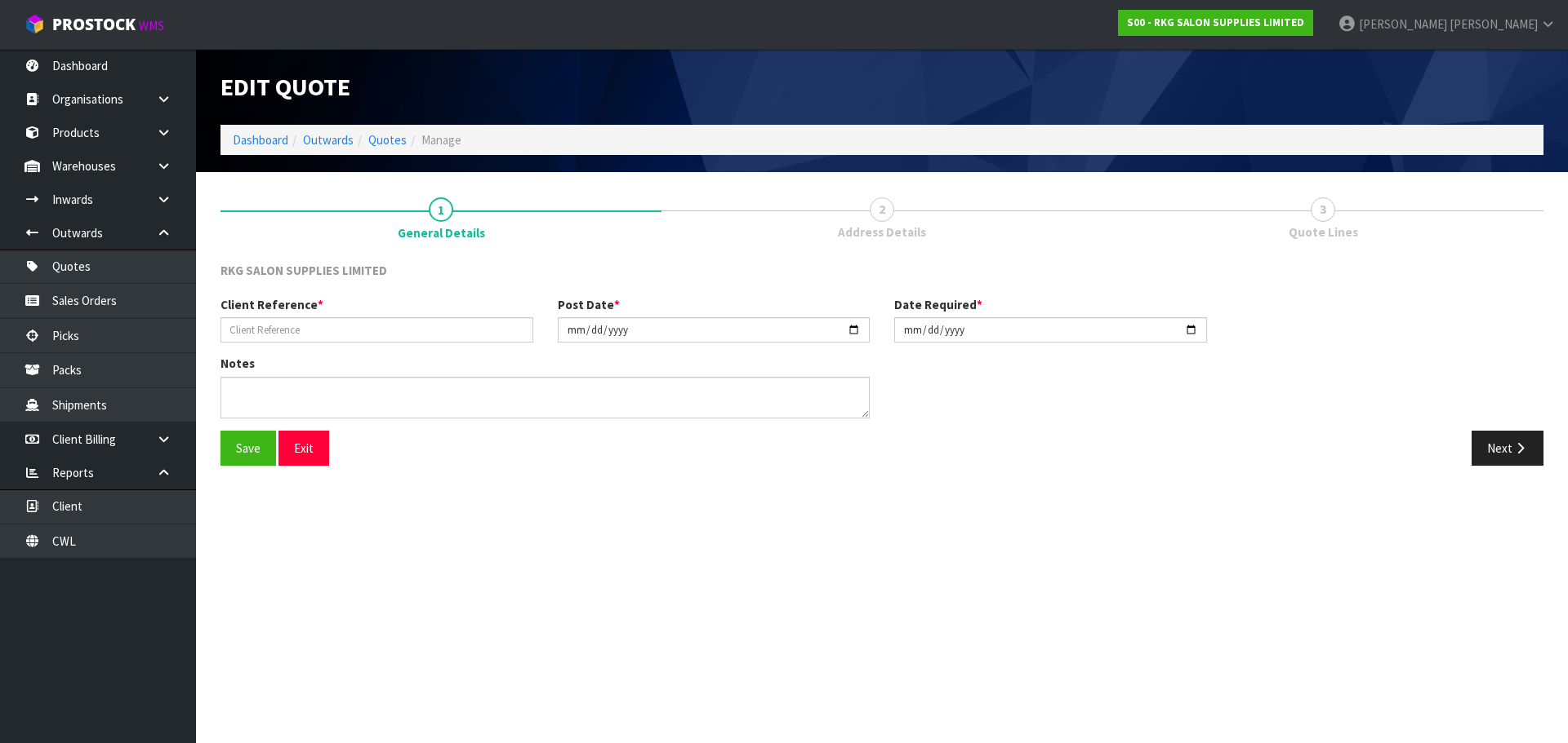
type input "[PERSON_NAME] SWAP"
type input "[DATE]"
type textarea "SWAP FOR 3 BATLOW CHAIRS AMOUNT $1506.37 BALANCE TO PAY 457 FOR NEW CHAIRS INCL…"
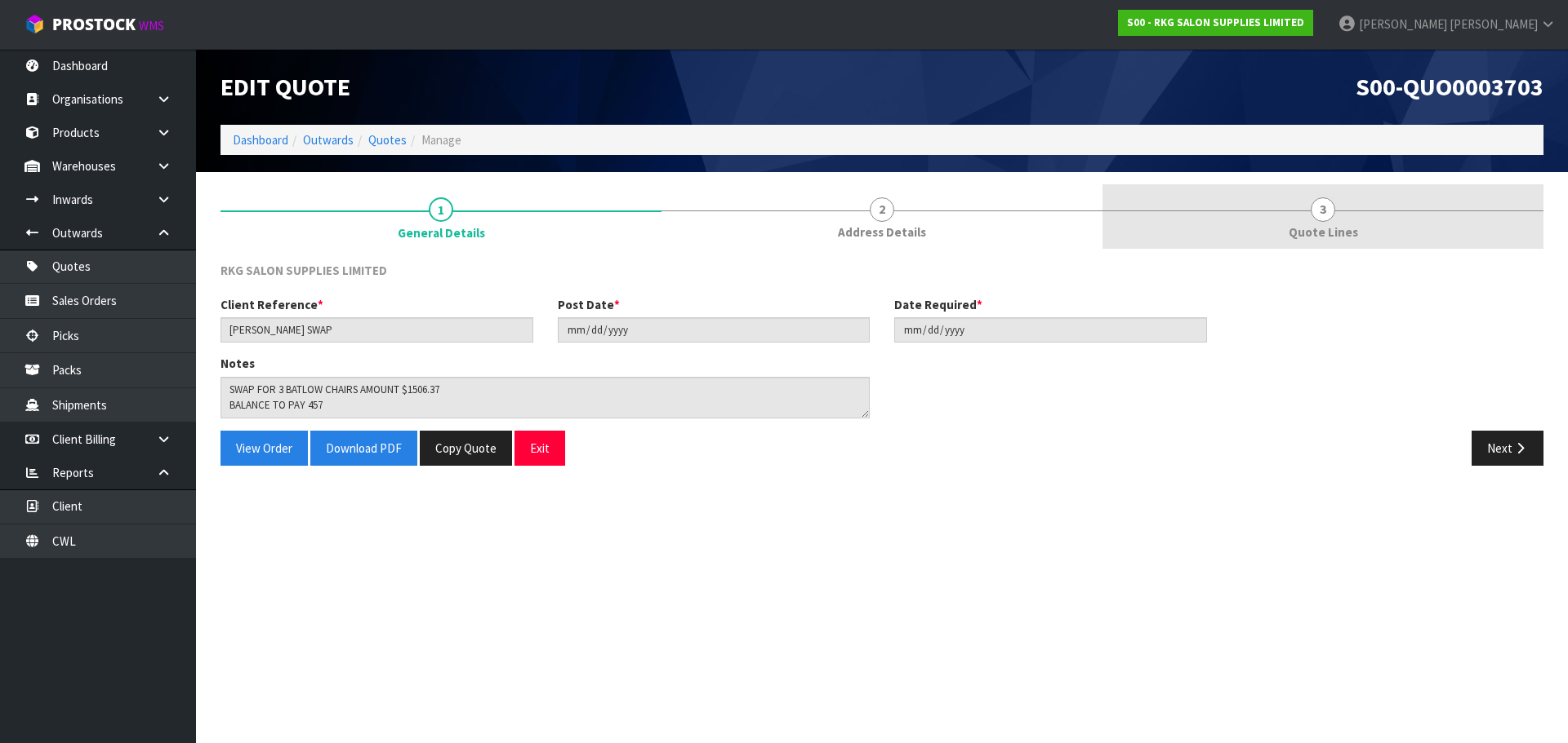
click at [1320, 207] on span "3" at bounding box center [1322, 209] width 25 height 25
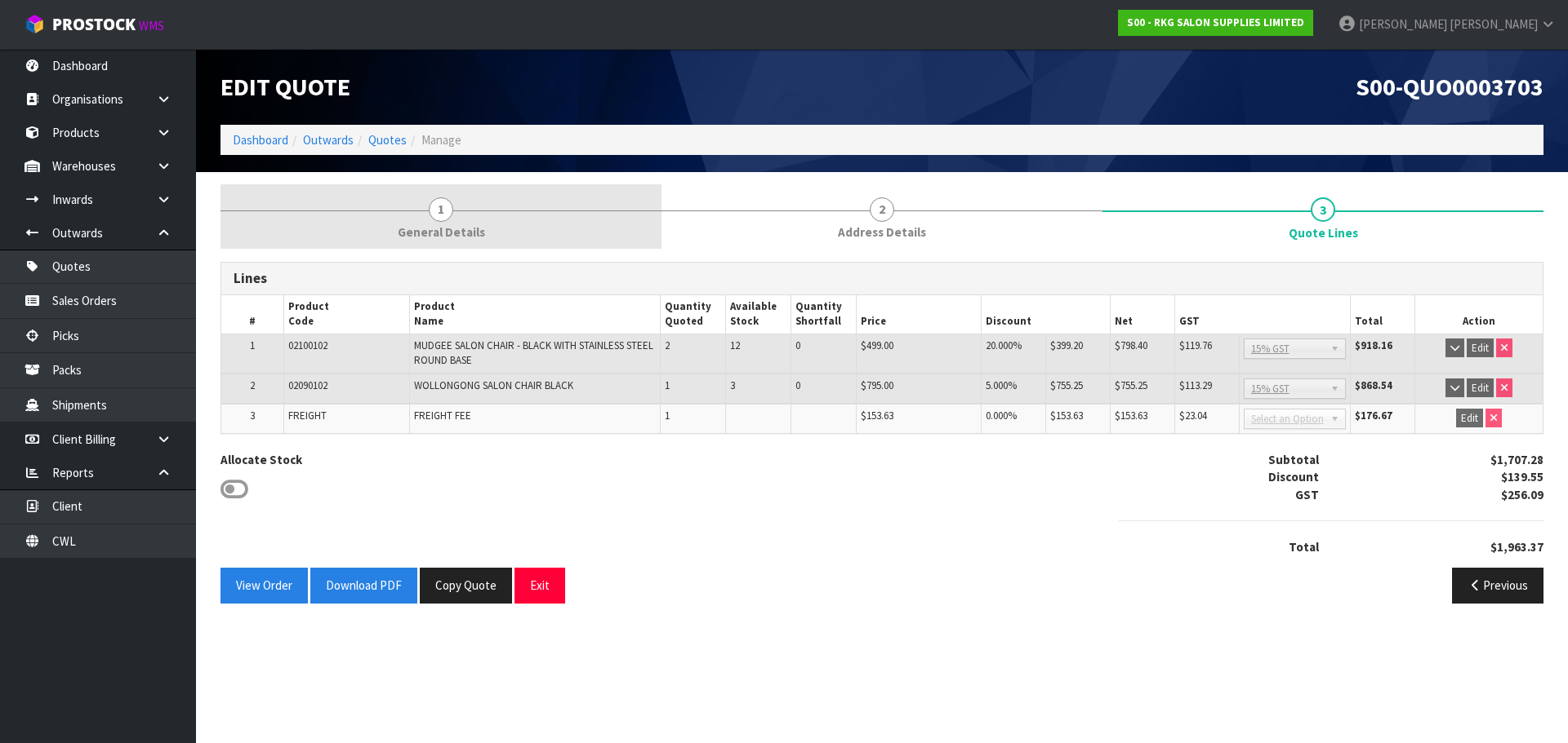
click at [444, 208] on span "1" at bounding box center [440, 209] width 25 height 25
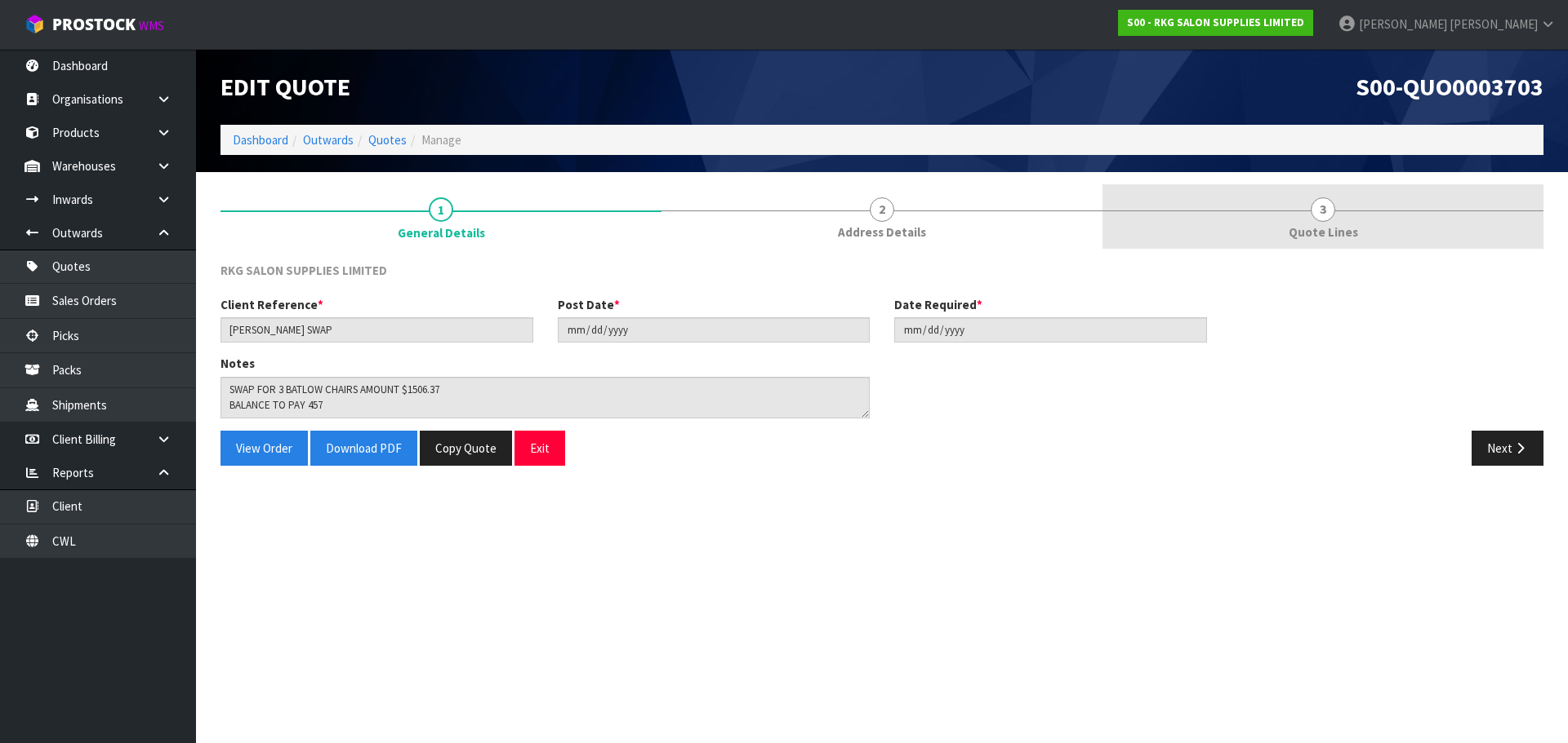
click at [1321, 210] on span "3" at bounding box center [1322, 209] width 25 height 25
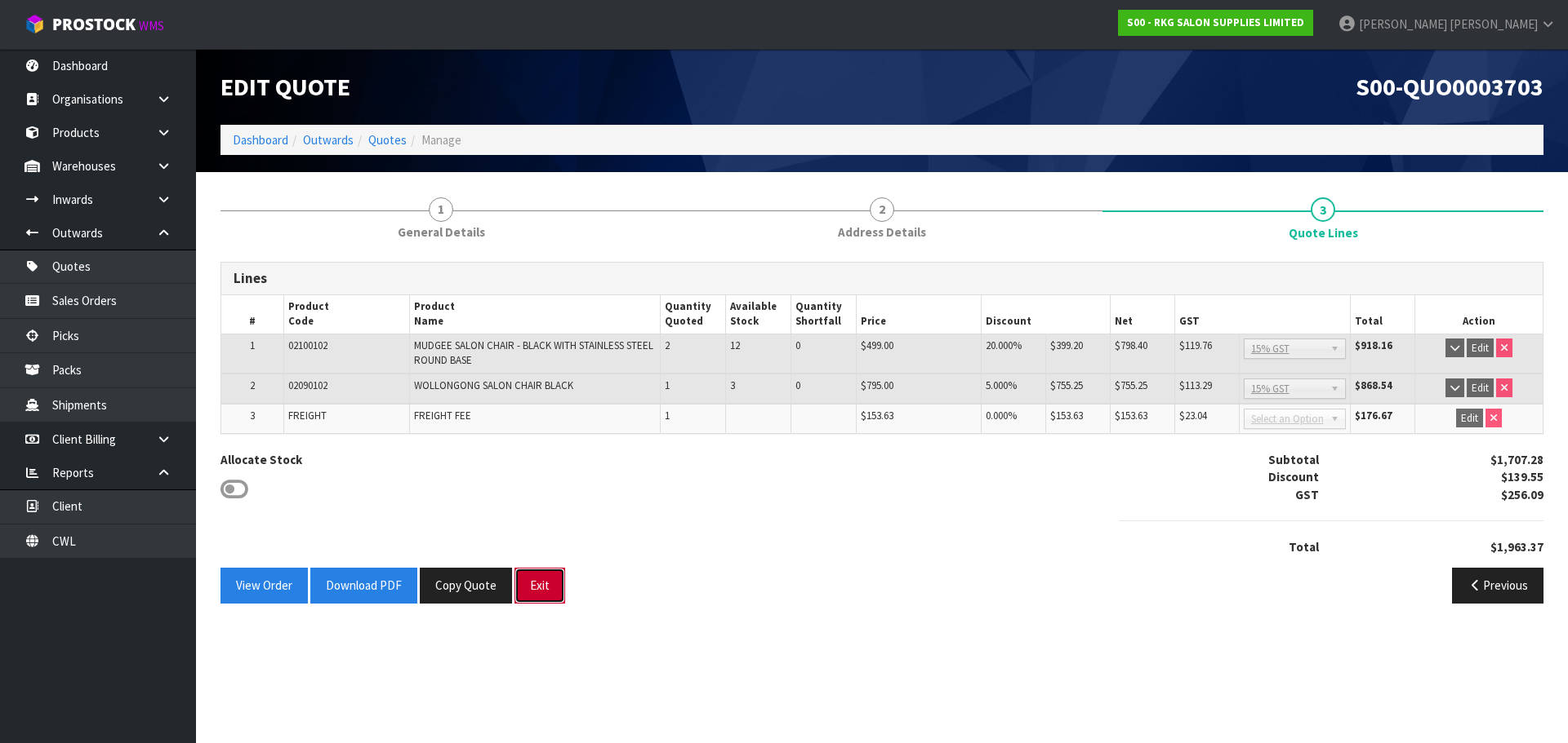
click at [549, 591] on button "Exit" at bounding box center [539, 585] width 50 height 35
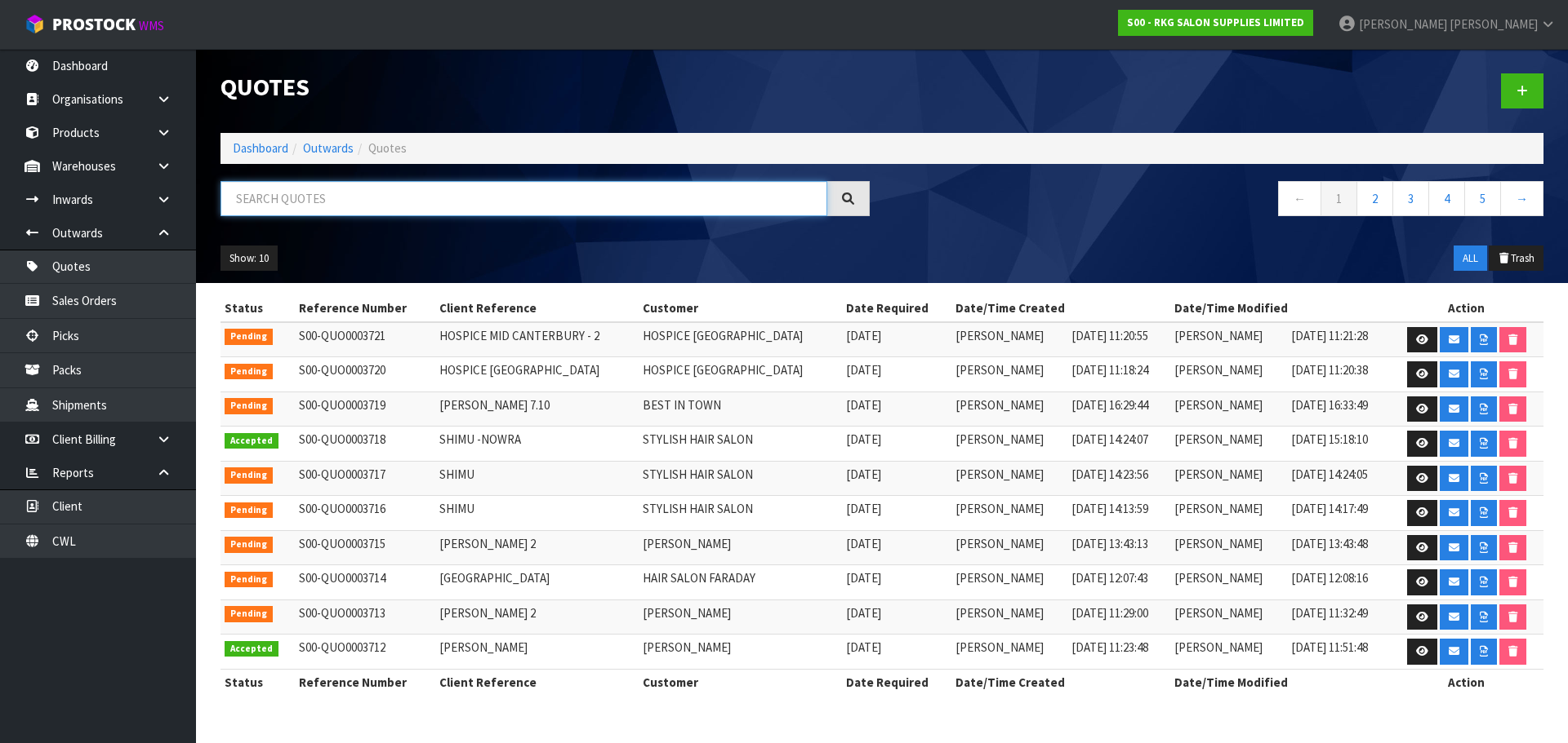
click at [280, 203] on input "text" at bounding box center [523, 198] width 607 height 35
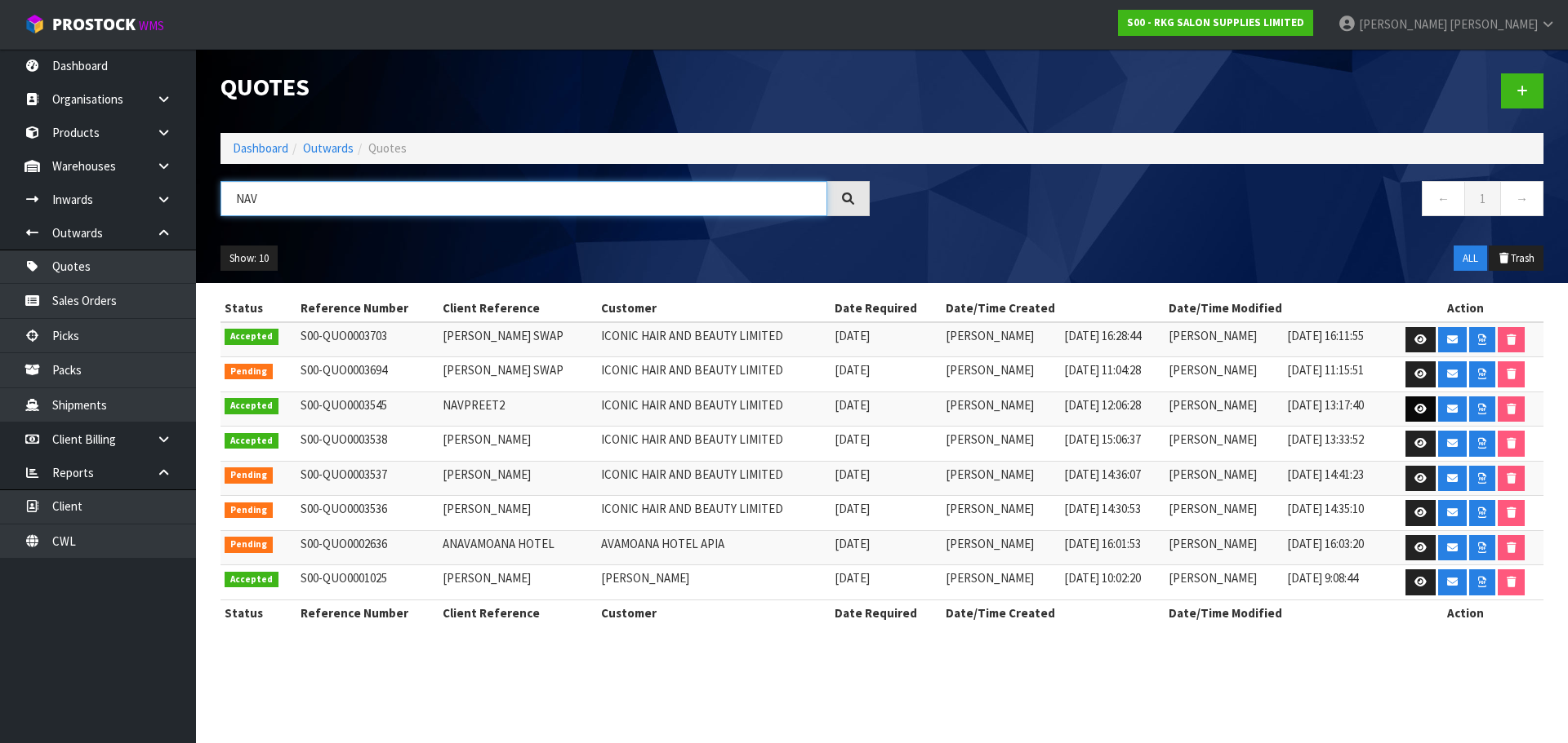
type input "NAV"
click at [1414, 411] on icon at bounding box center [1420, 409] width 12 height 10
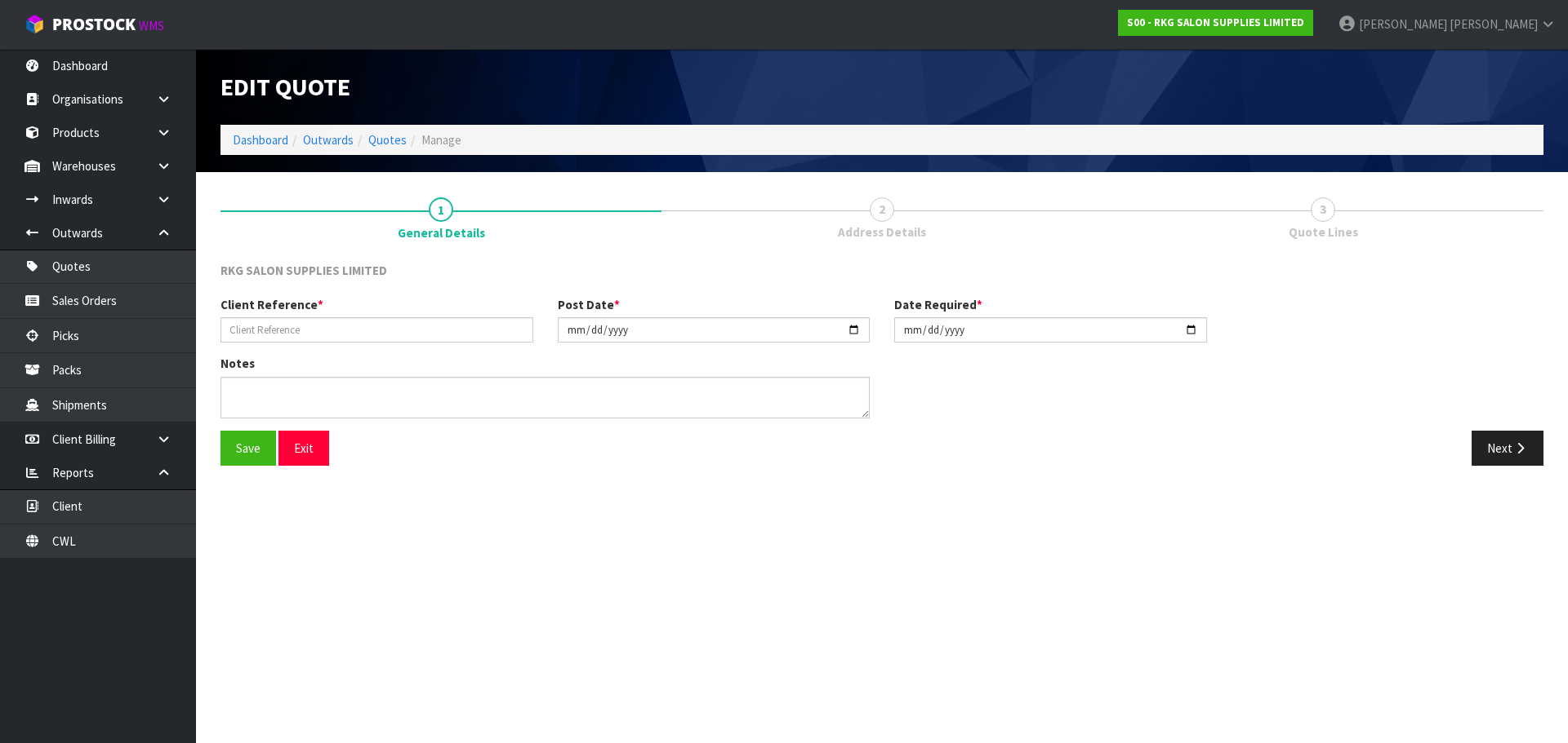
type input "NAVPREET2"
type input "[DATE]"
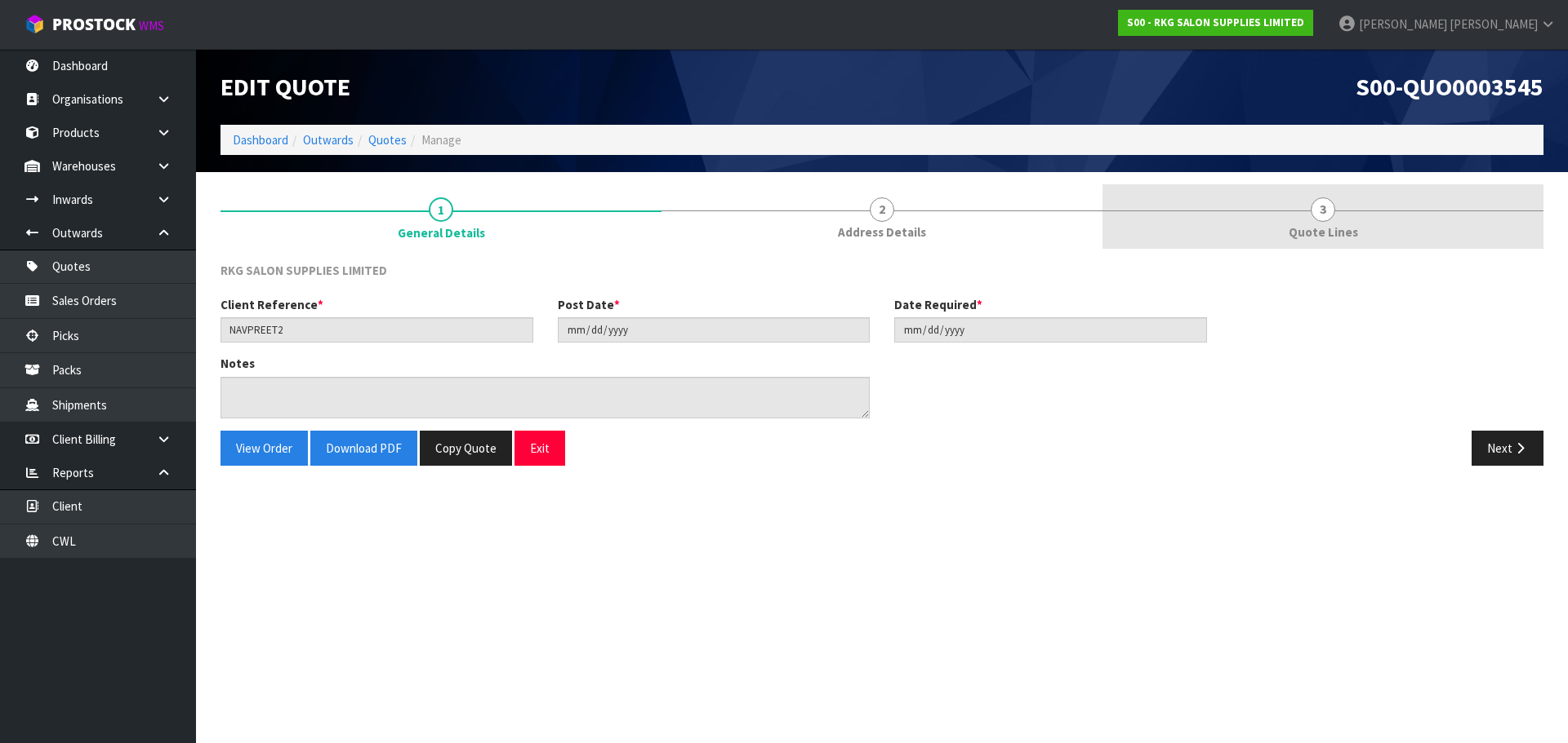
click at [1315, 214] on span "3" at bounding box center [1322, 209] width 25 height 25
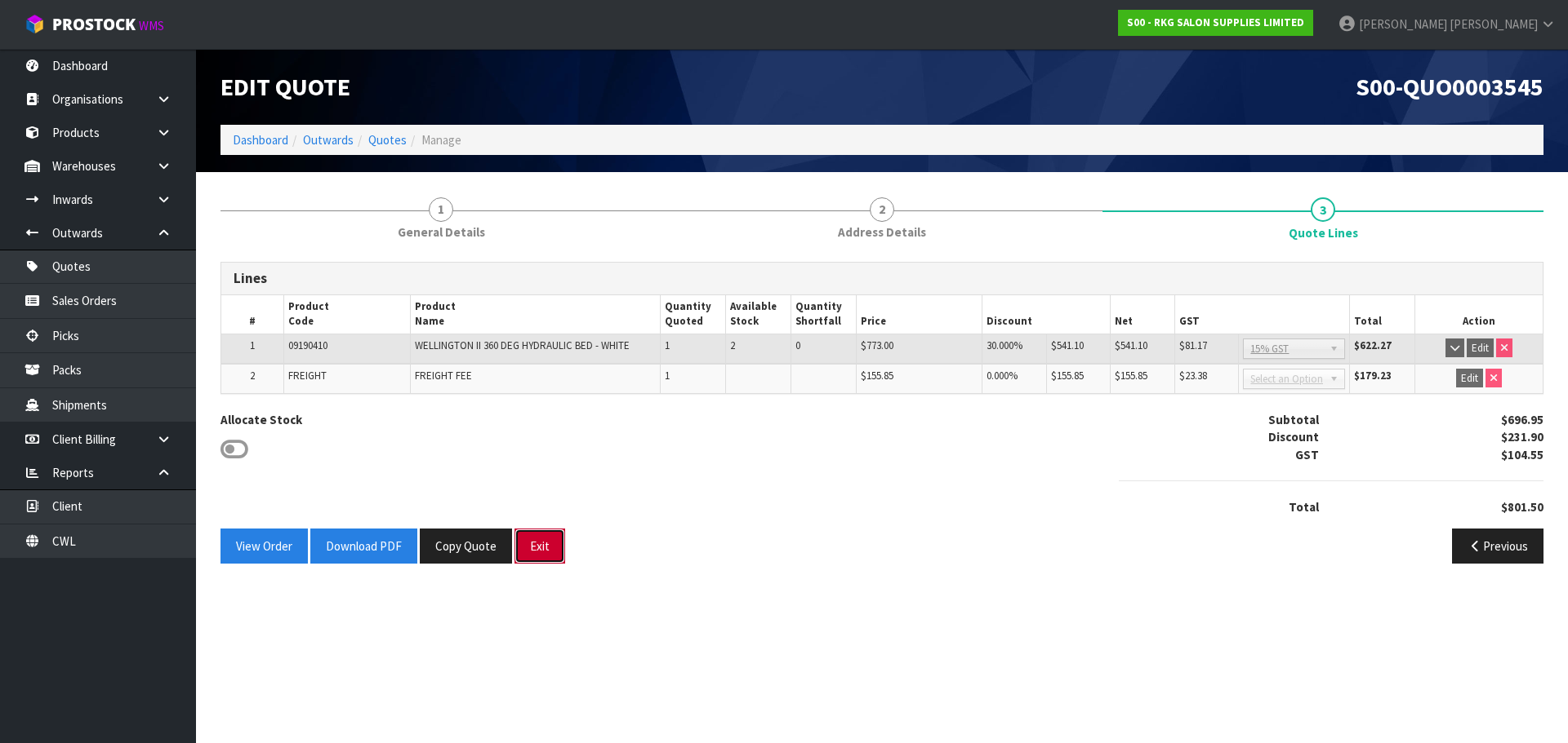
click at [545, 558] on button "Exit" at bounding box center [539, 546] width 50 height 35
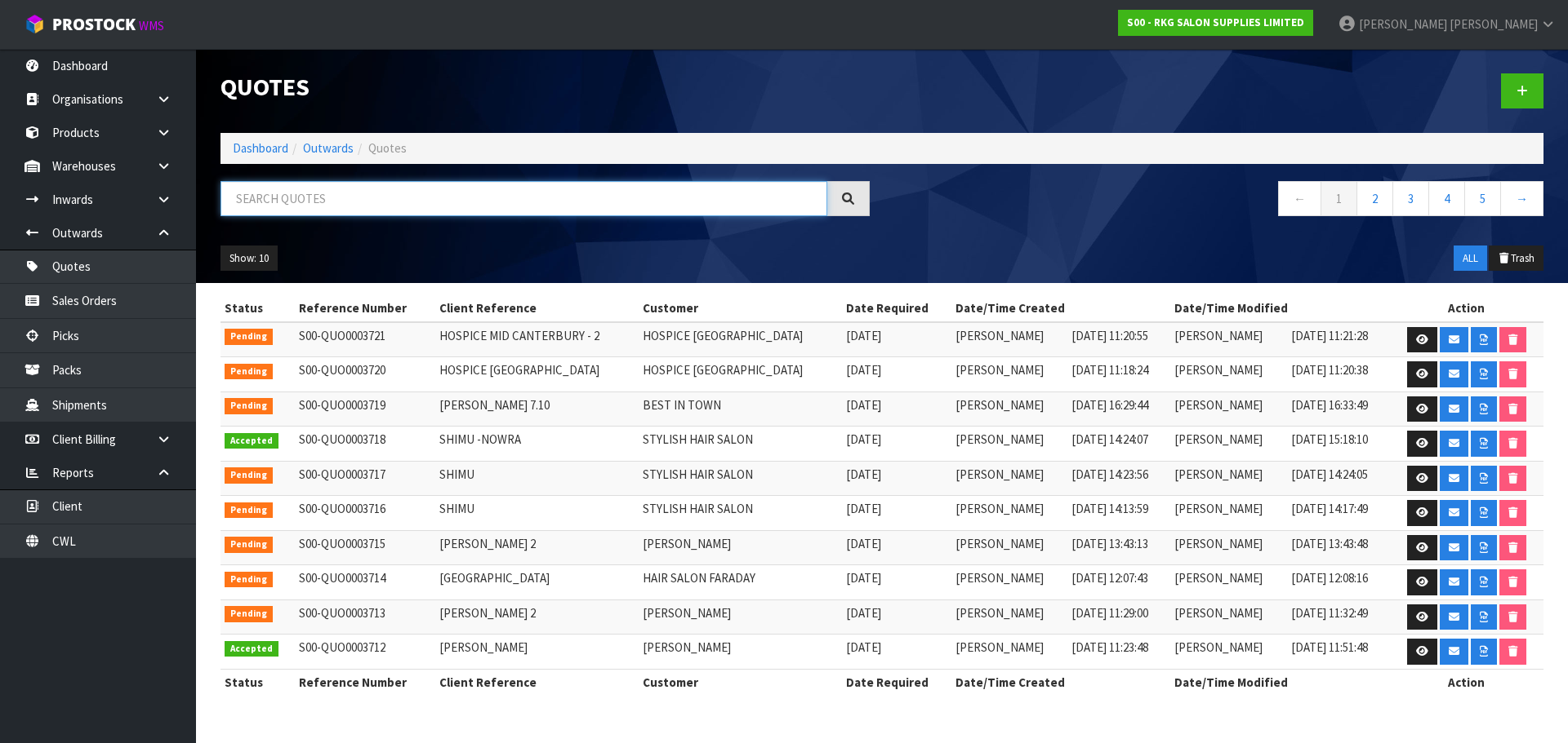
click at [320, 201] on input "text" at bounding box center [523, 198] width 607 height 35
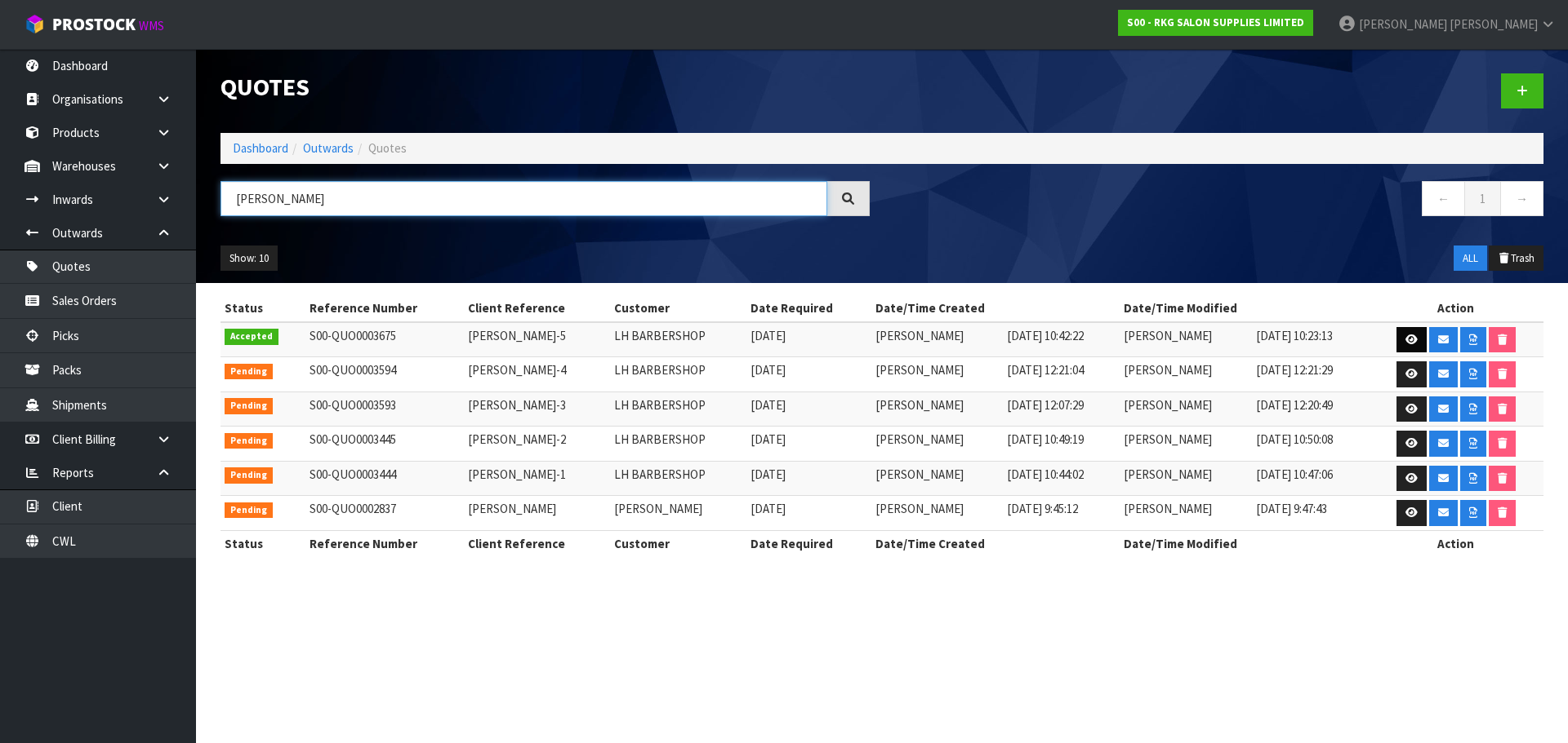
type input "[PERSON_NAME]"
click at [1411, 341] on icon at bounding box center [1411, 340] width 12 height 10
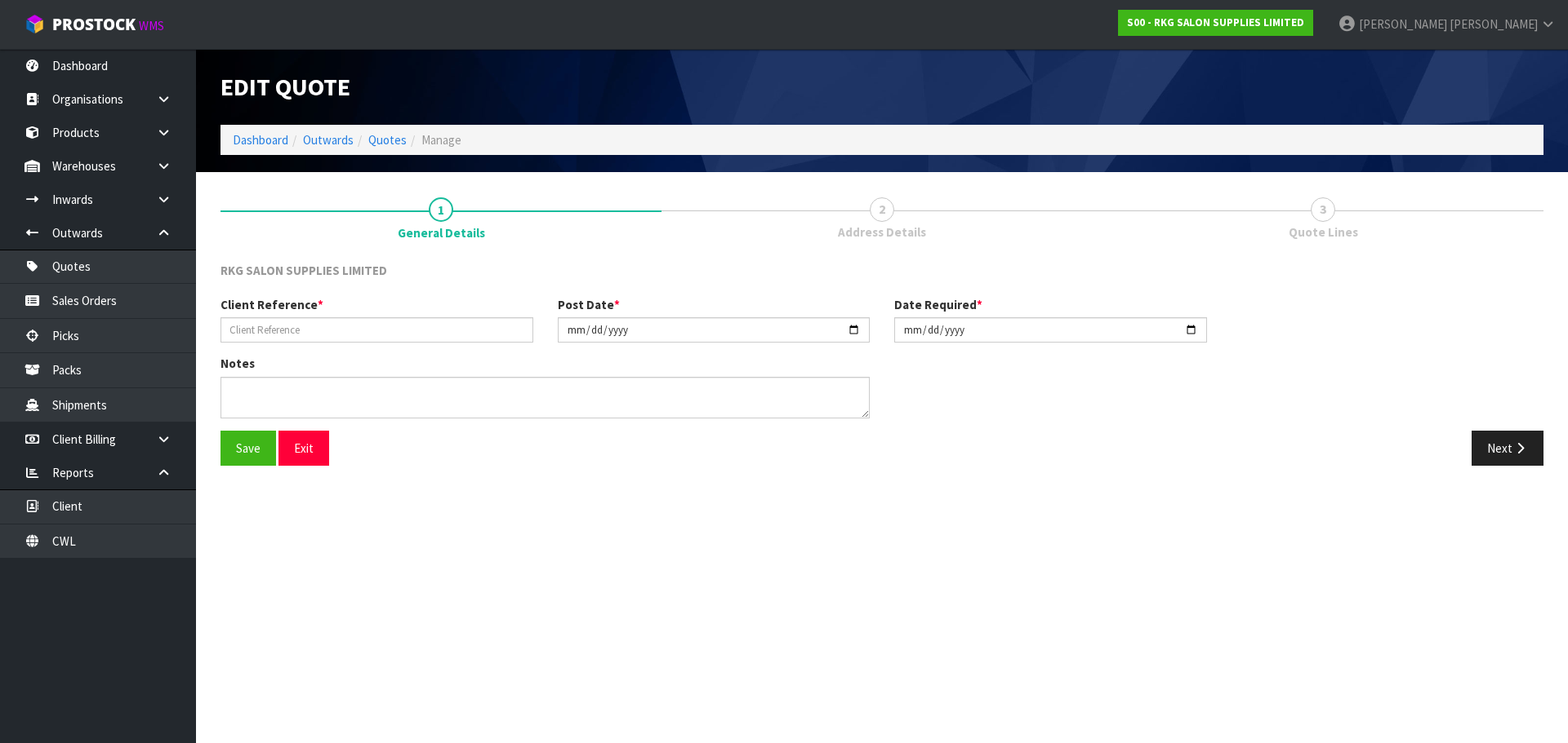
type input "[PERSON_NAME]-5"
type input "[DATE]"
type textarea "FURNITURE REMOVER RESIDENTIAL ADDRESS"
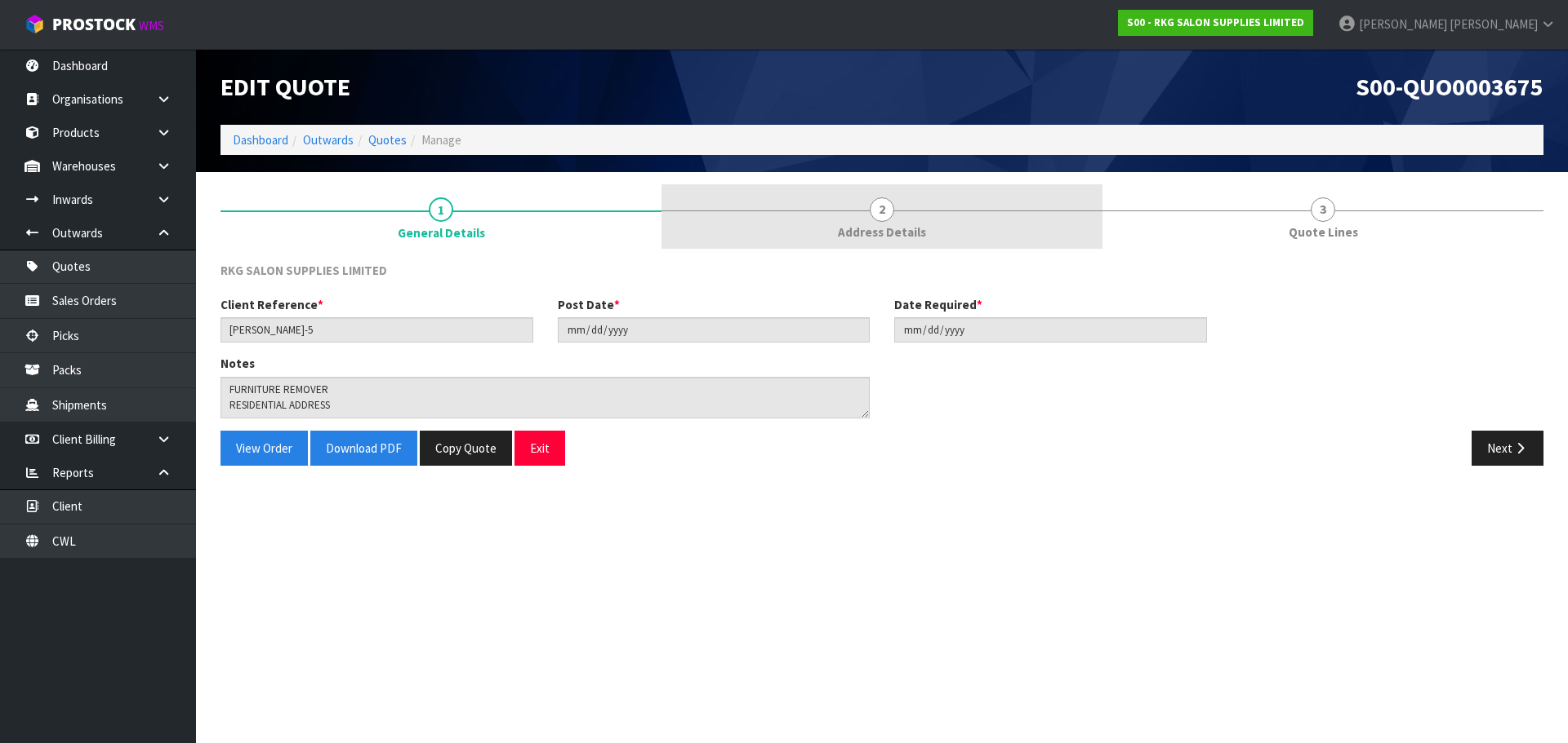
click at [887, 214] on span "2" at bounding box center [882, 209] width 25 height 25
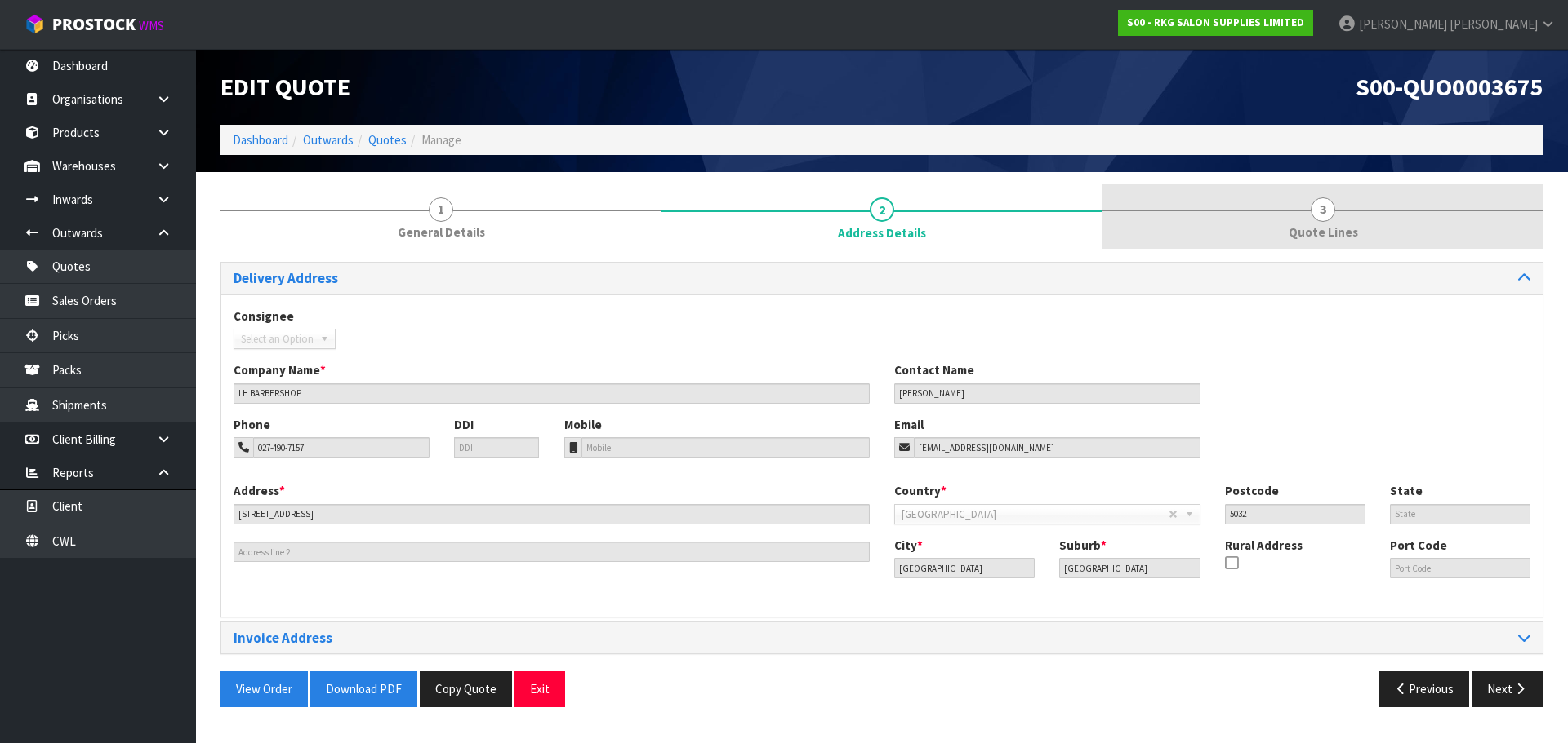
click at [1325, 209] on span "3" at bounding box center [1322, 209] width 25 height 25
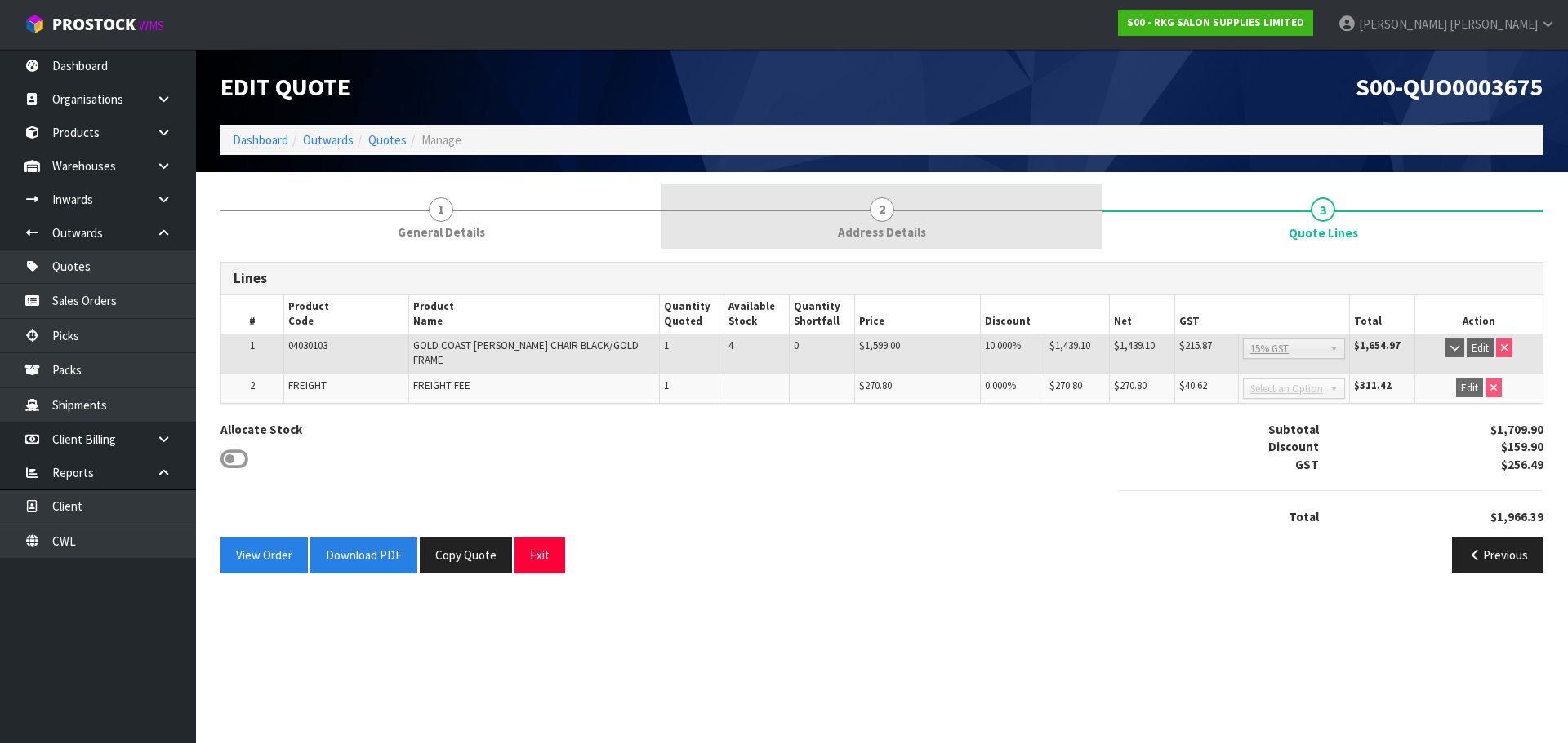
click at [884, 212] on span "2" at bounding box center [882, 209] width 25 height 25
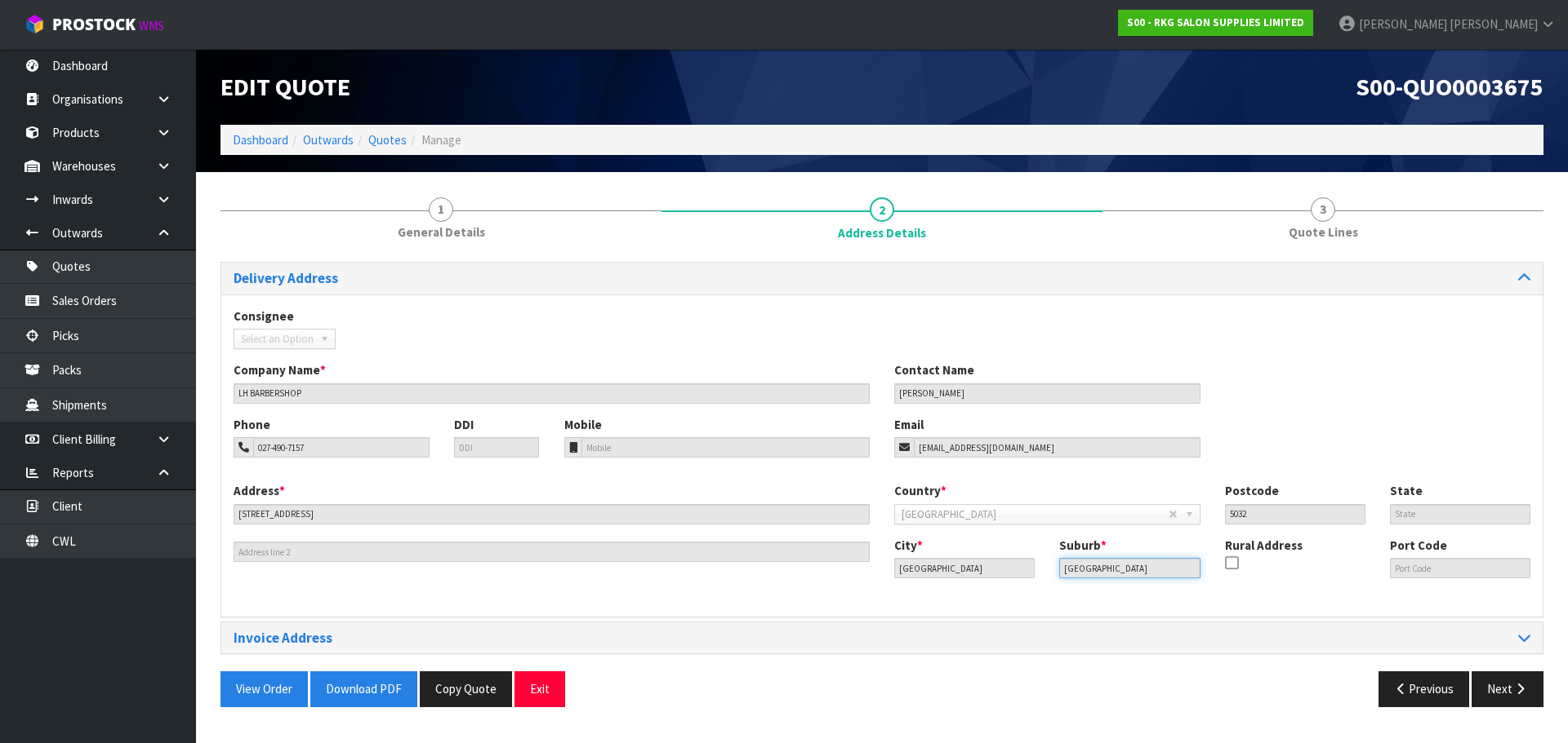
drag, startPoint x: 1151, startPoint y: 569, endPoint x: 1056, endPoint y: 575, distance: 95.2
click at [1056, 575] on div "Suburb * [GEOGRAPHIC_DATA]" at bounding box center [1128, 557] width 165 height 42
drag, startPoint x: 1034, startPoint y: 449, endPoint x: 873, endPoint y: 441, distance: 161.2
click at [873, 441] on div "Phone 027-490-7157 DDI Mobile Email [EMAIL_ADDRESS][DOMAIN_NAME]" at bounding box center [882, 449] width 1321 height 66
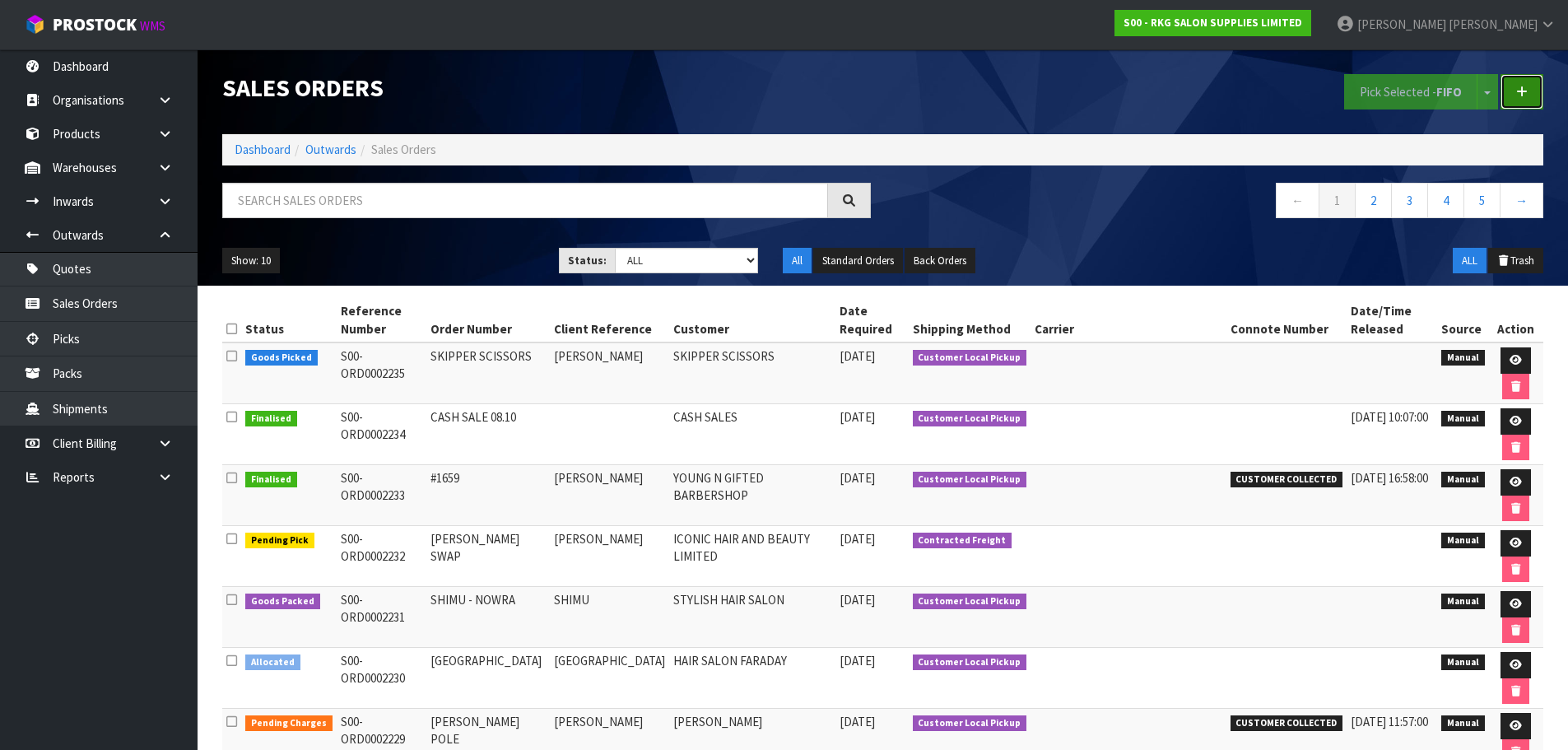
click at [1519, 96] on icon at bounding box center [1522, 91] width 11 height 12
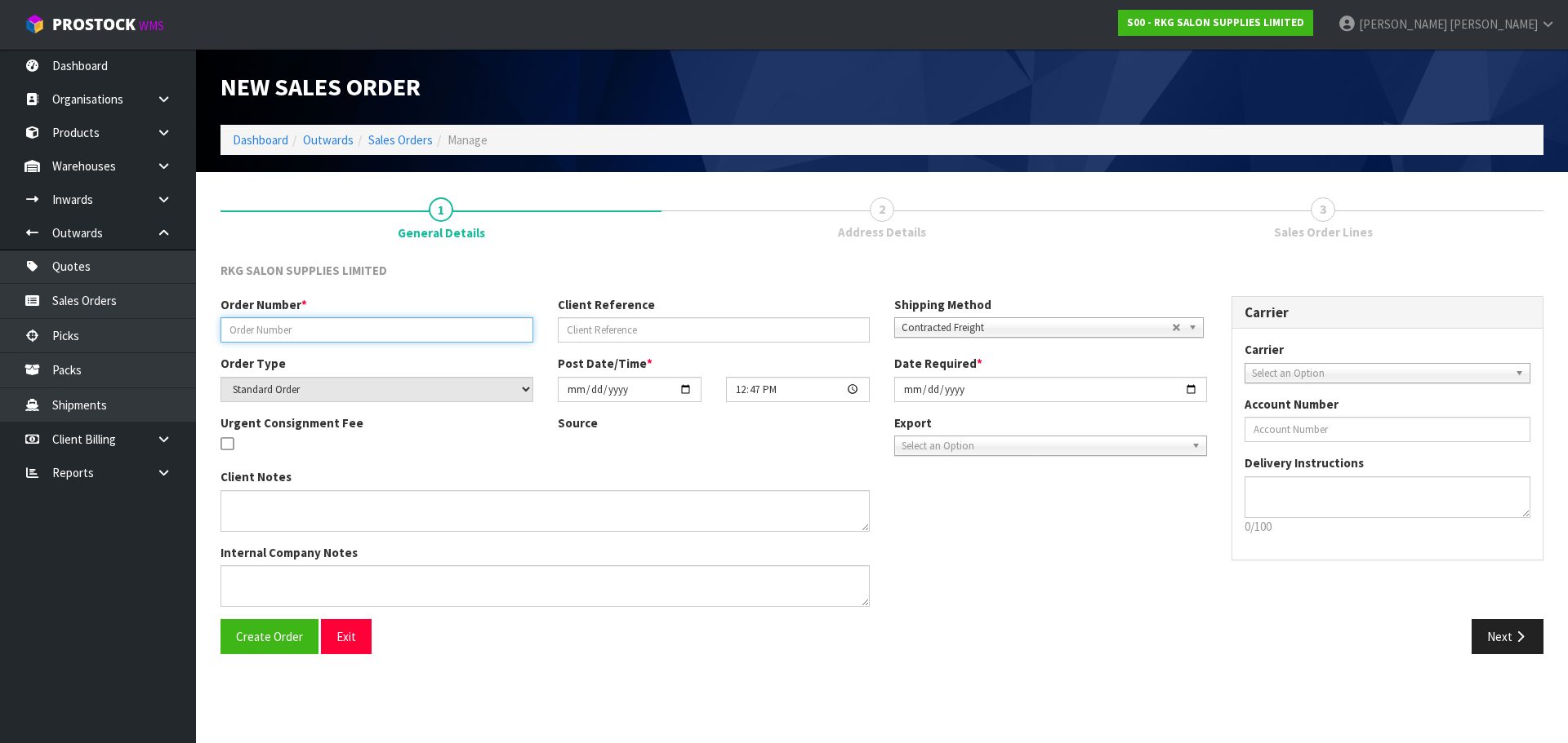
click at [252, 331] on input "text" at bounding box center [376, 330] width 312 height 26
type input "[PERSON_NAME]"
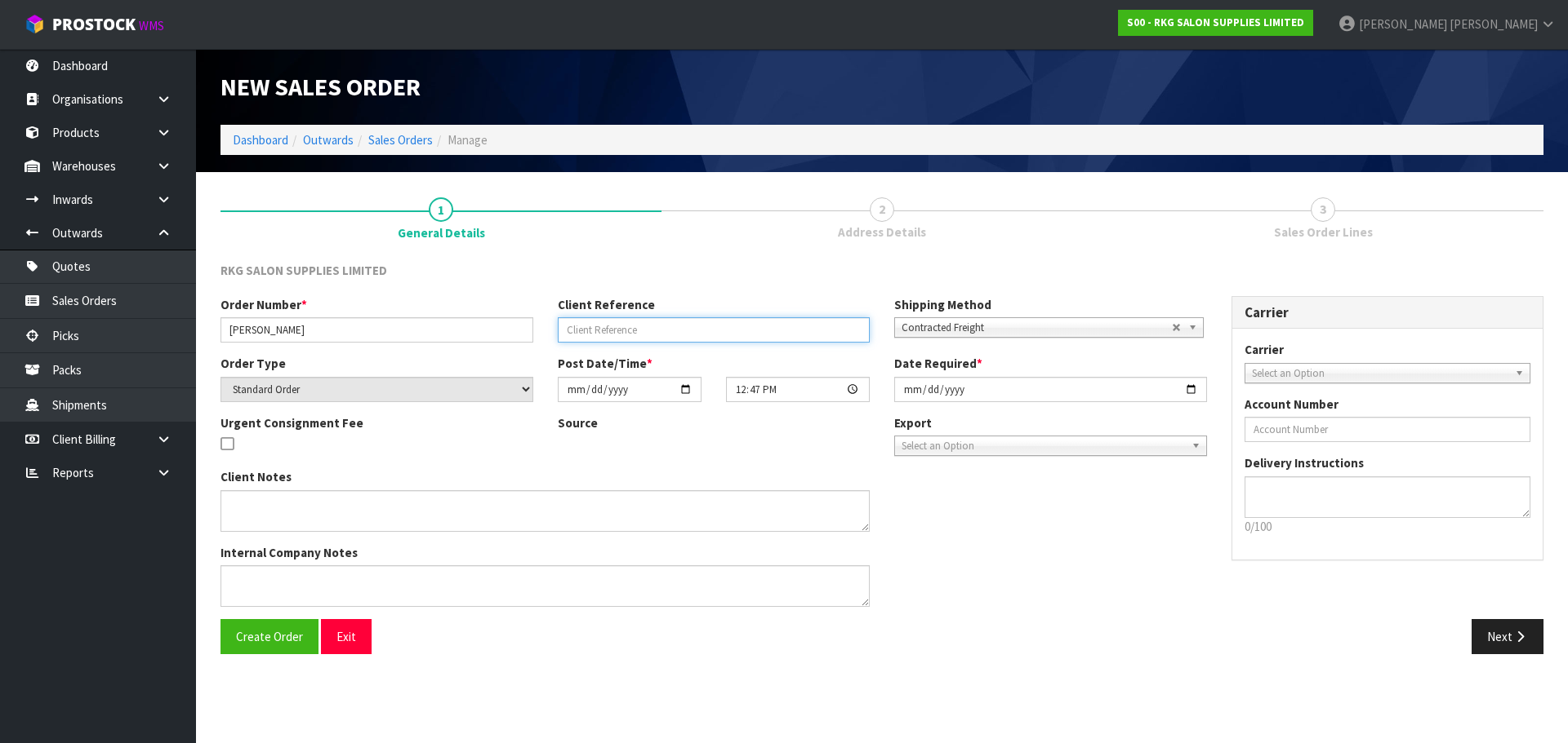
click at [597, 334] on input "text" at bounding box center [714, 330] width 312 height 26
type input "[PERSON_NAME]"
click at [953, 322] on span "Contracted Freight" at bounding box center [1036, 328] width 271 height 20
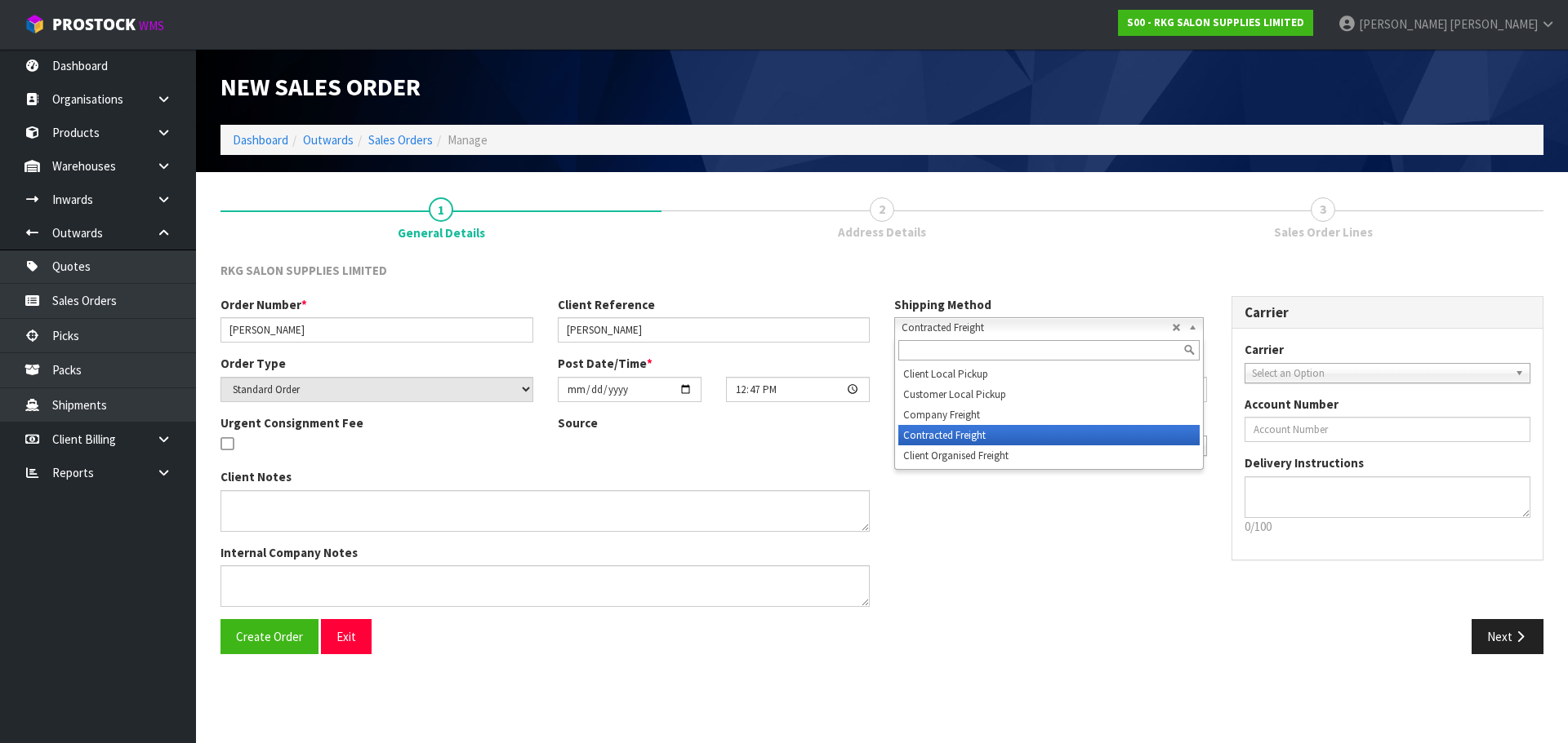
click at [953, 322] on span "Contracted Freight" at bounding box center [1036, 328] width 271 height 20
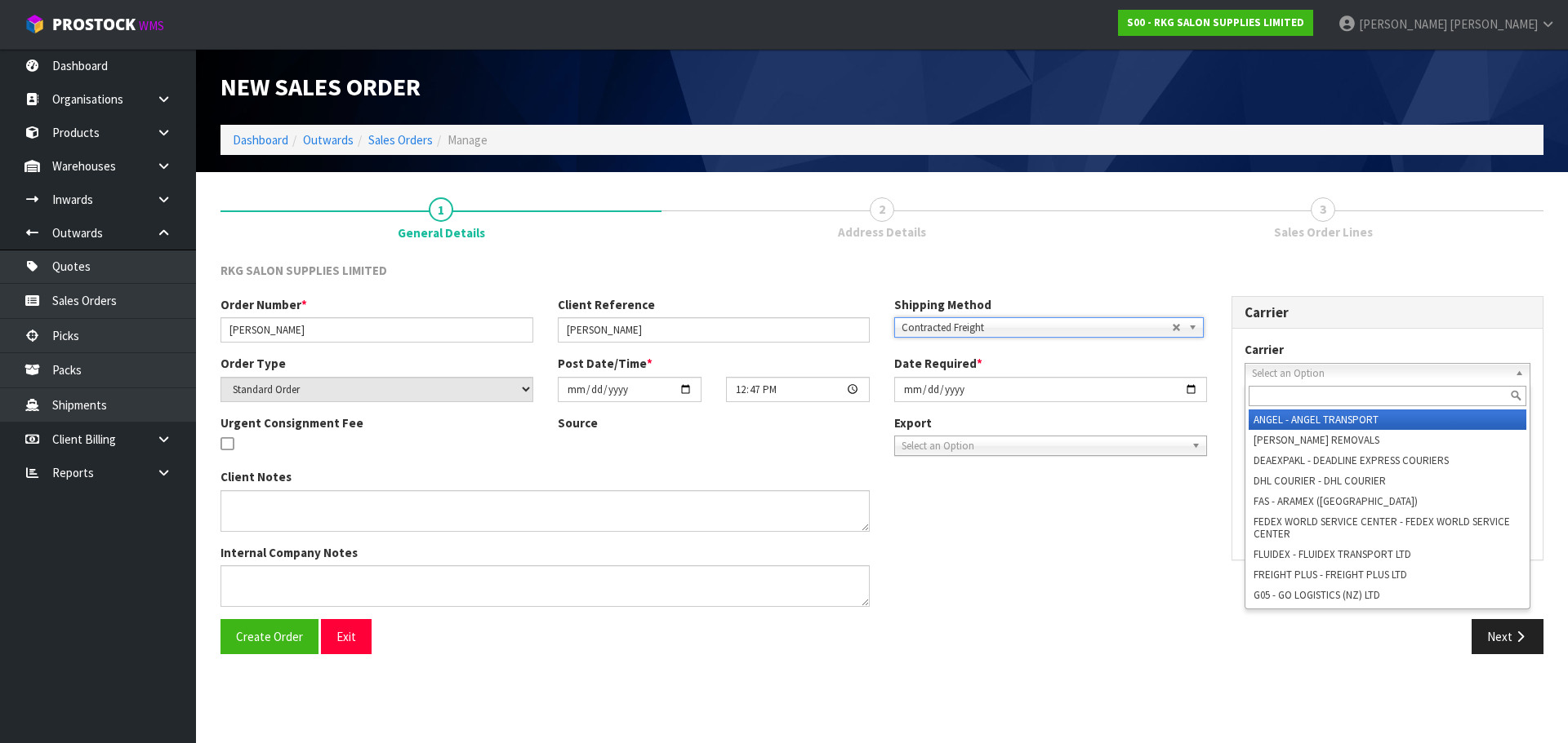
click at [1308, 367] on span "Select an Option" at bounding box center [1379, 374] width 257 height 20
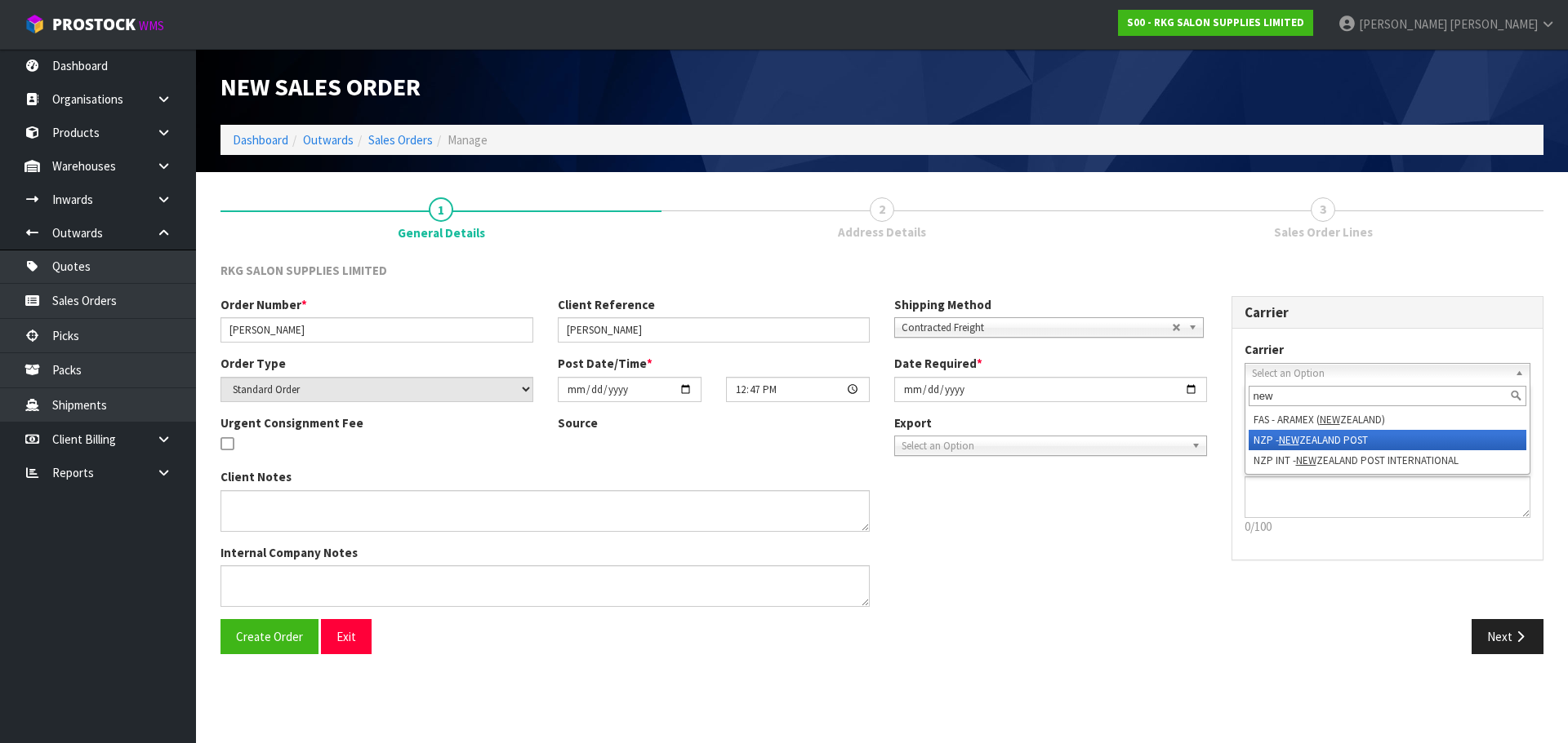
type input "new"
click at [1308, 438] on li "NZP - NEW ZEALAND POST" at bounding box center [1388, 440] width 278 height 20
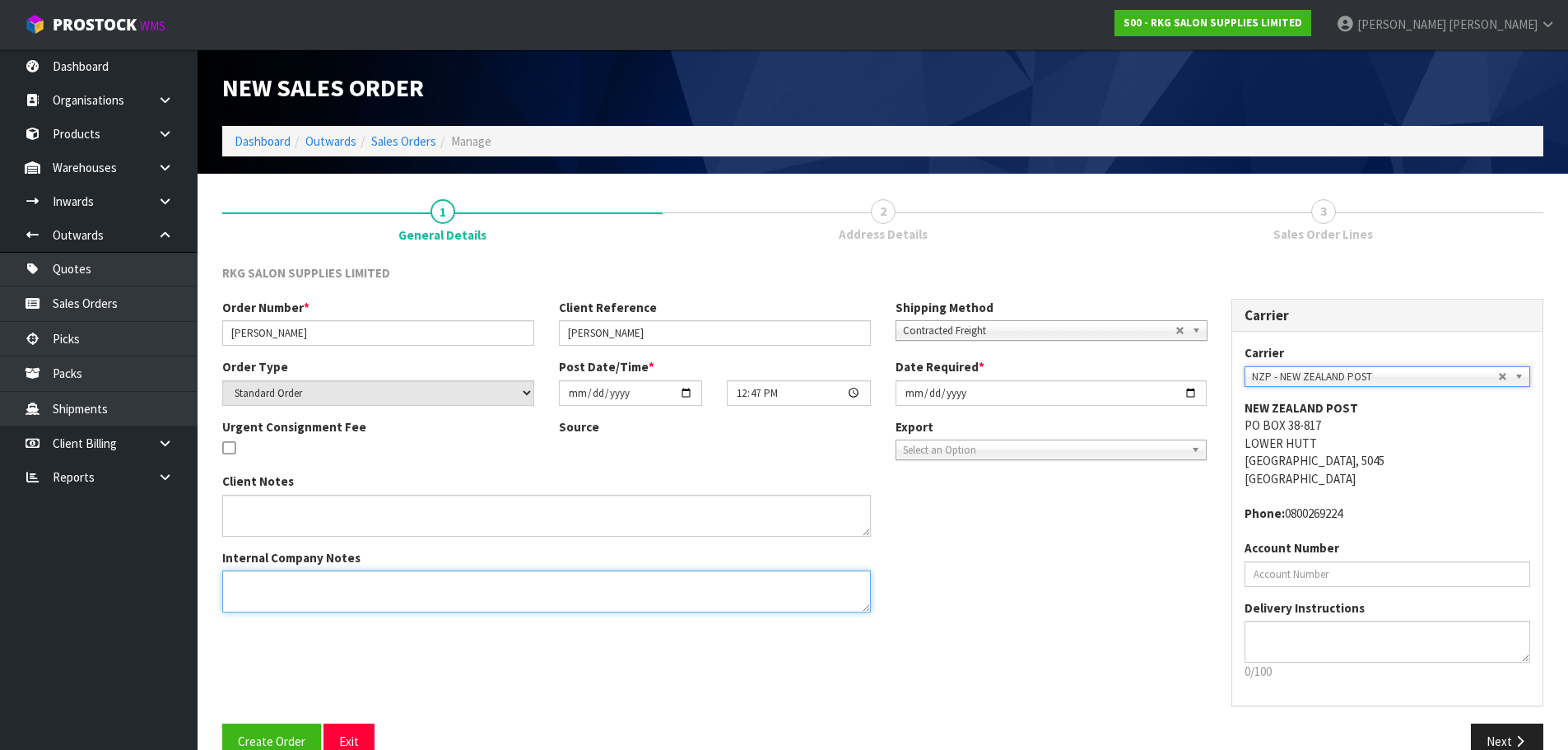
click at [283, 580] on textarea at bounding box center [546, 592] width 649 height 42
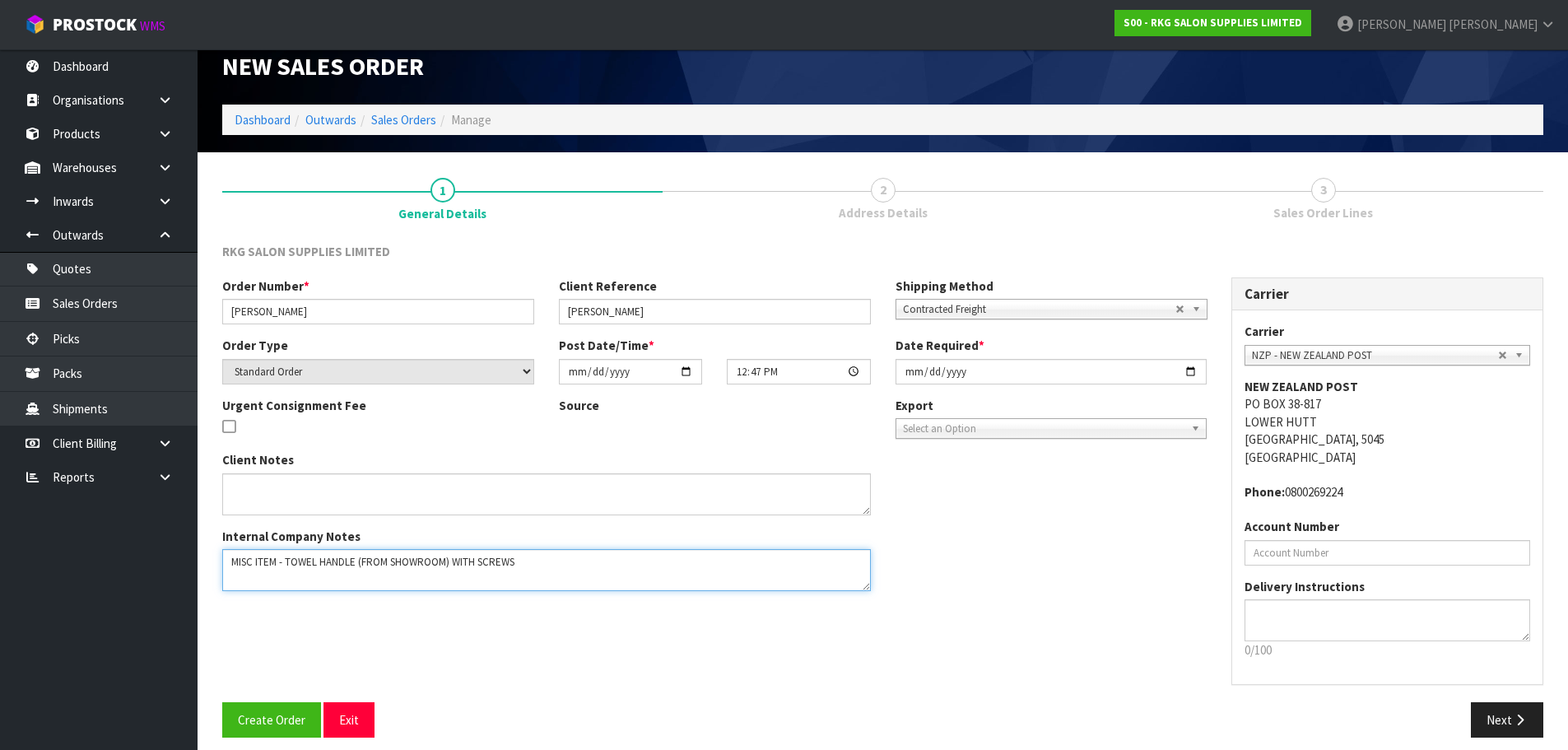
scroll to position [34, 0]
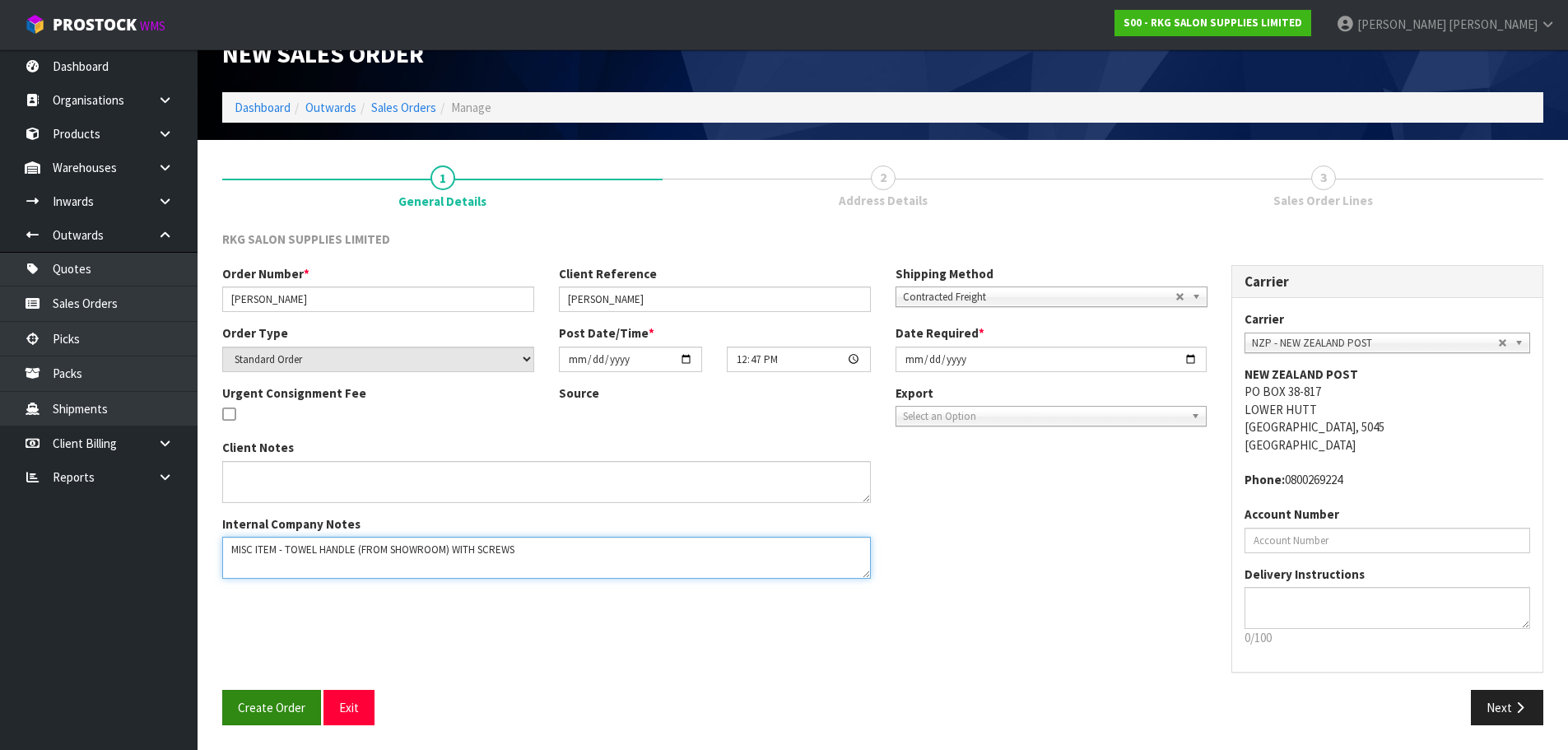
type textarea "MISC ITEM - TOWEL HANDLE (FROM SHOWROOM) WITH SCREWS"
click at [275, 713] on span "Create Order" at bounding box center [271, 708] width 67 height 15
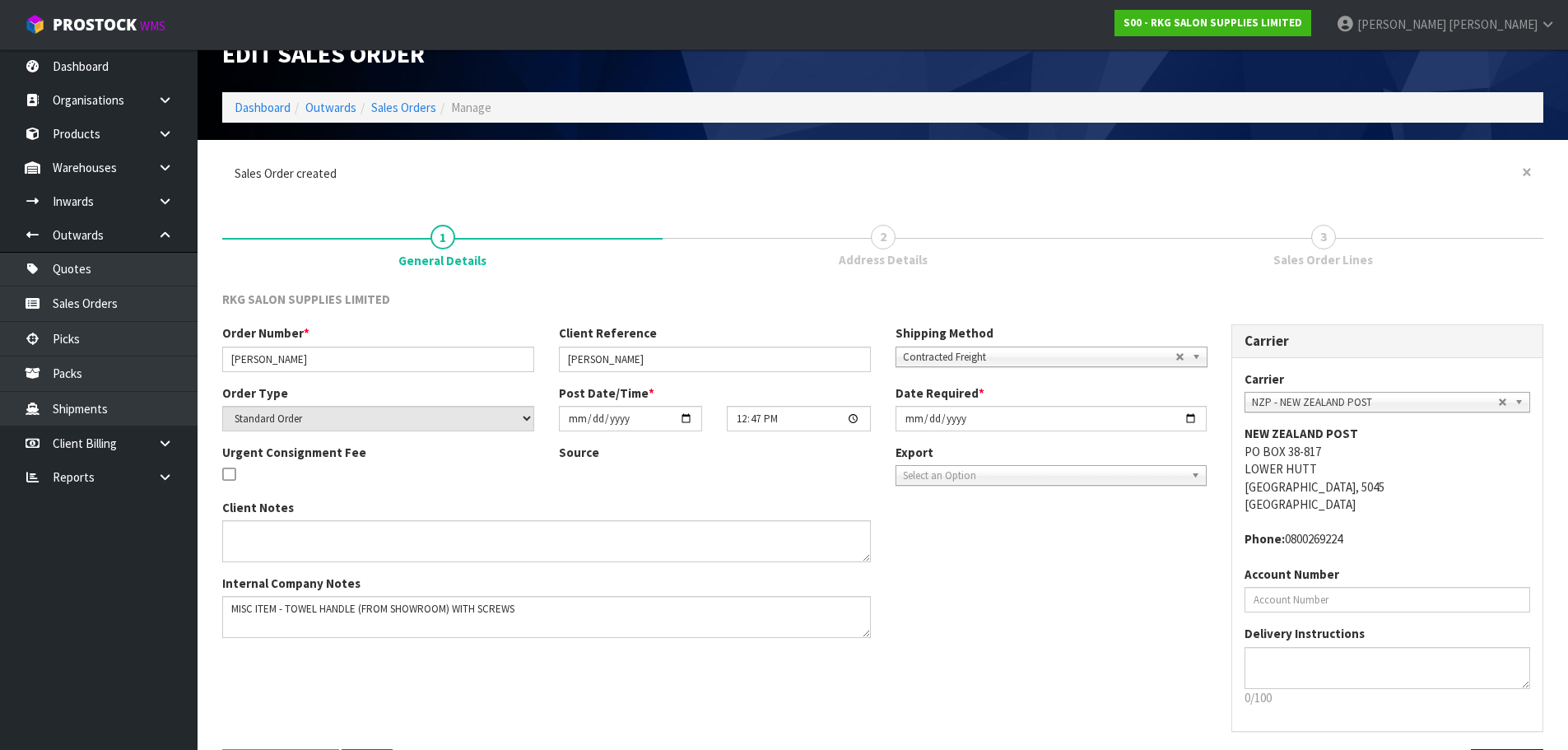
scroll to position [0, 0]
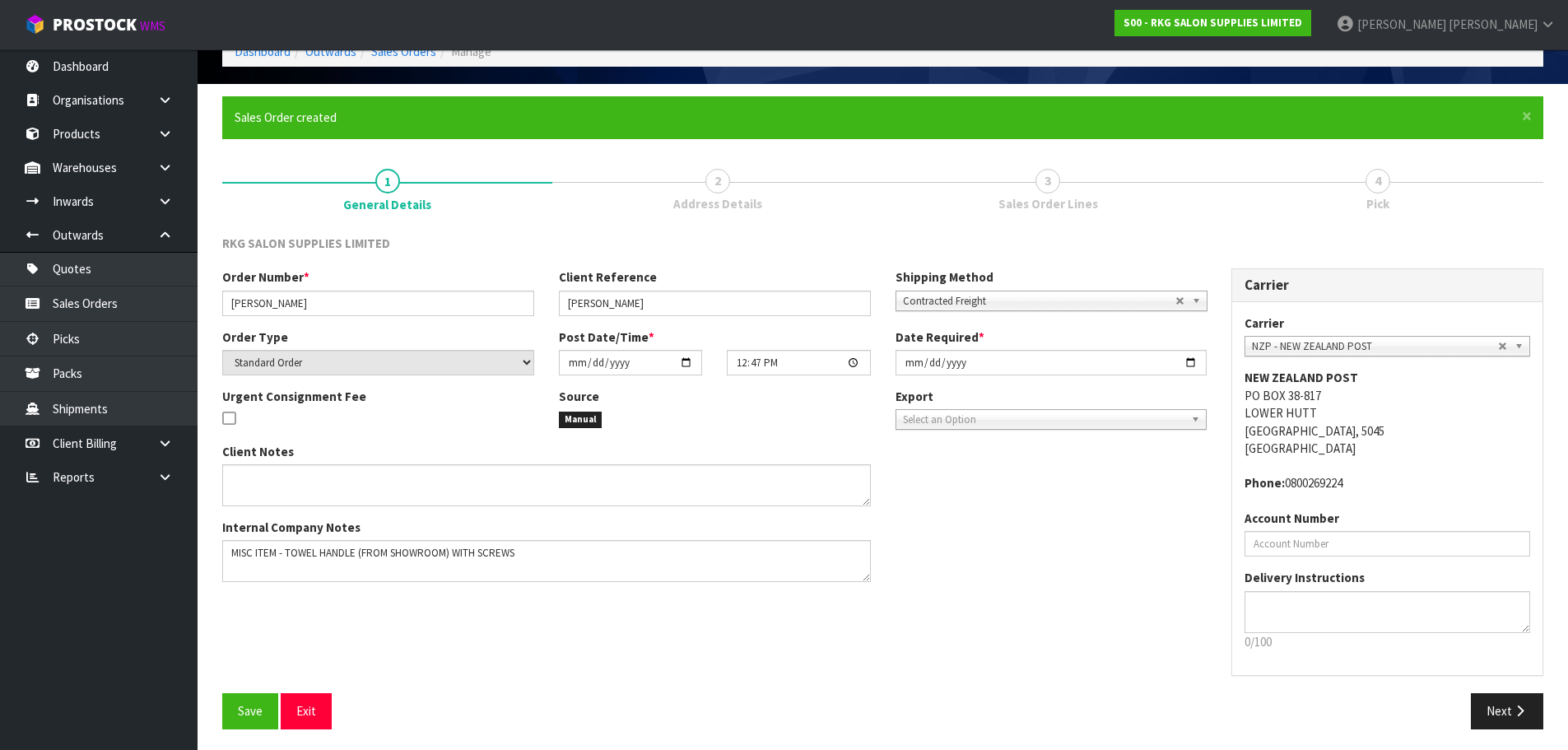
scroll to position [94, 0]
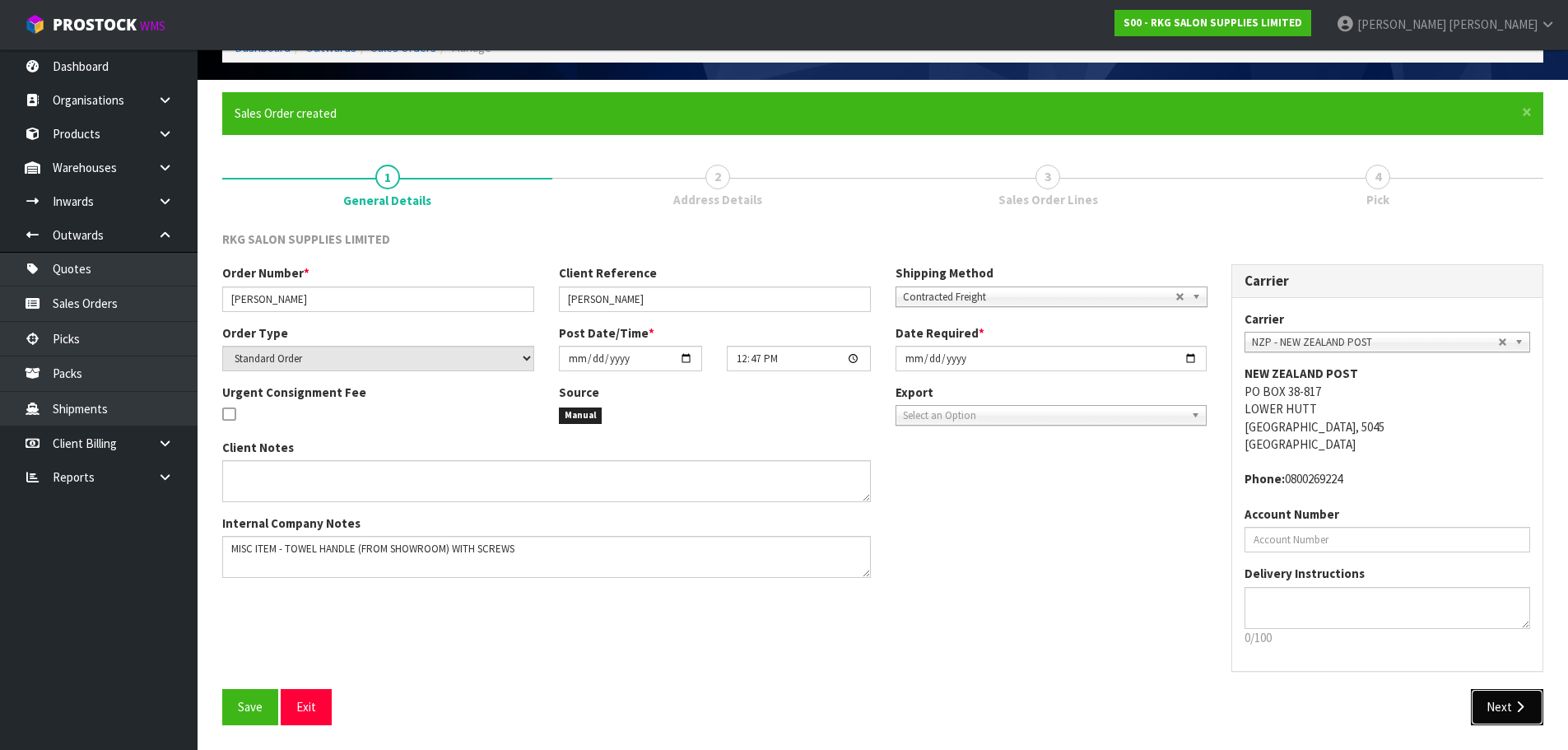
click at [1497, 712] on button "Next" at bounding box center [1507, 707] width 72 height 35
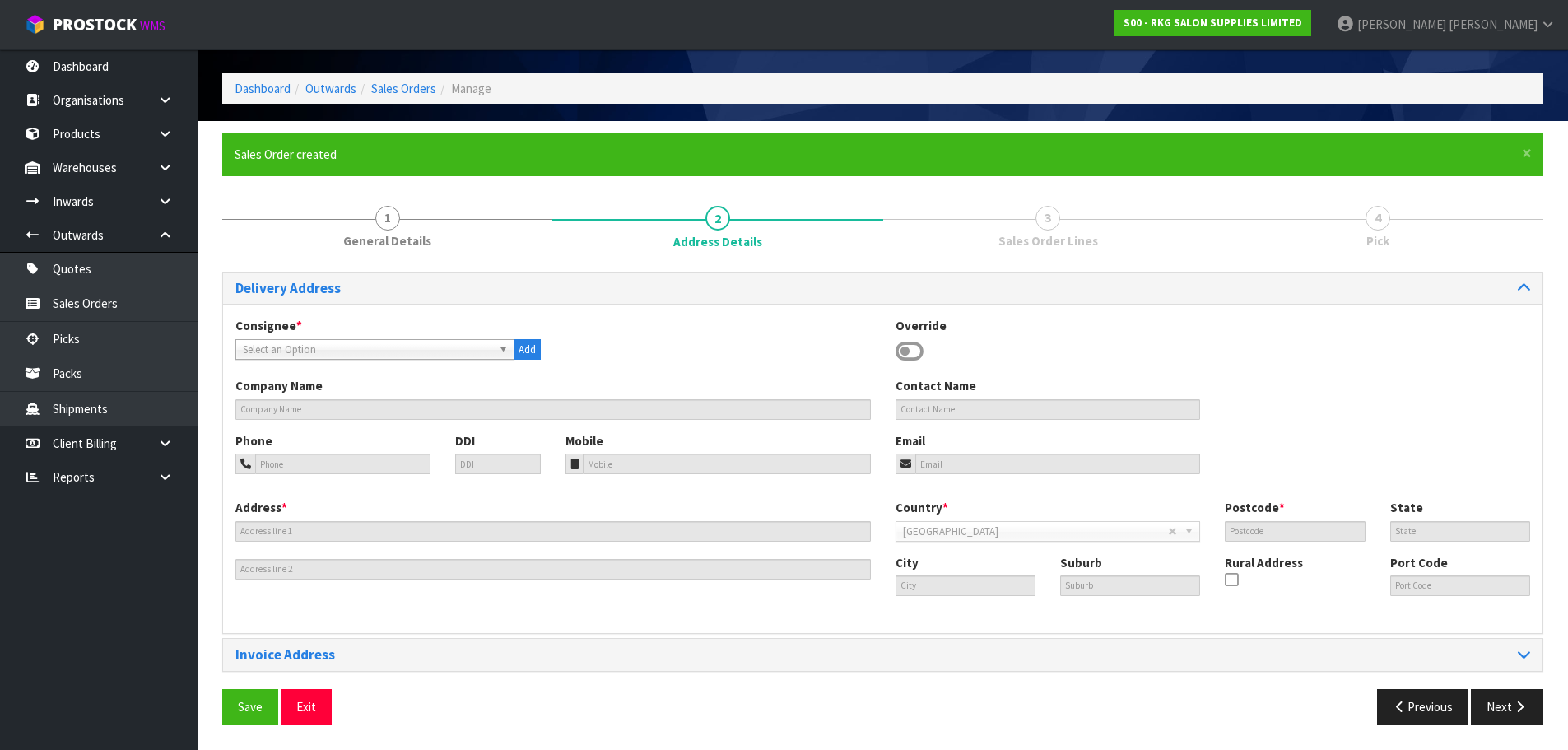
scroll to position [0, 0]
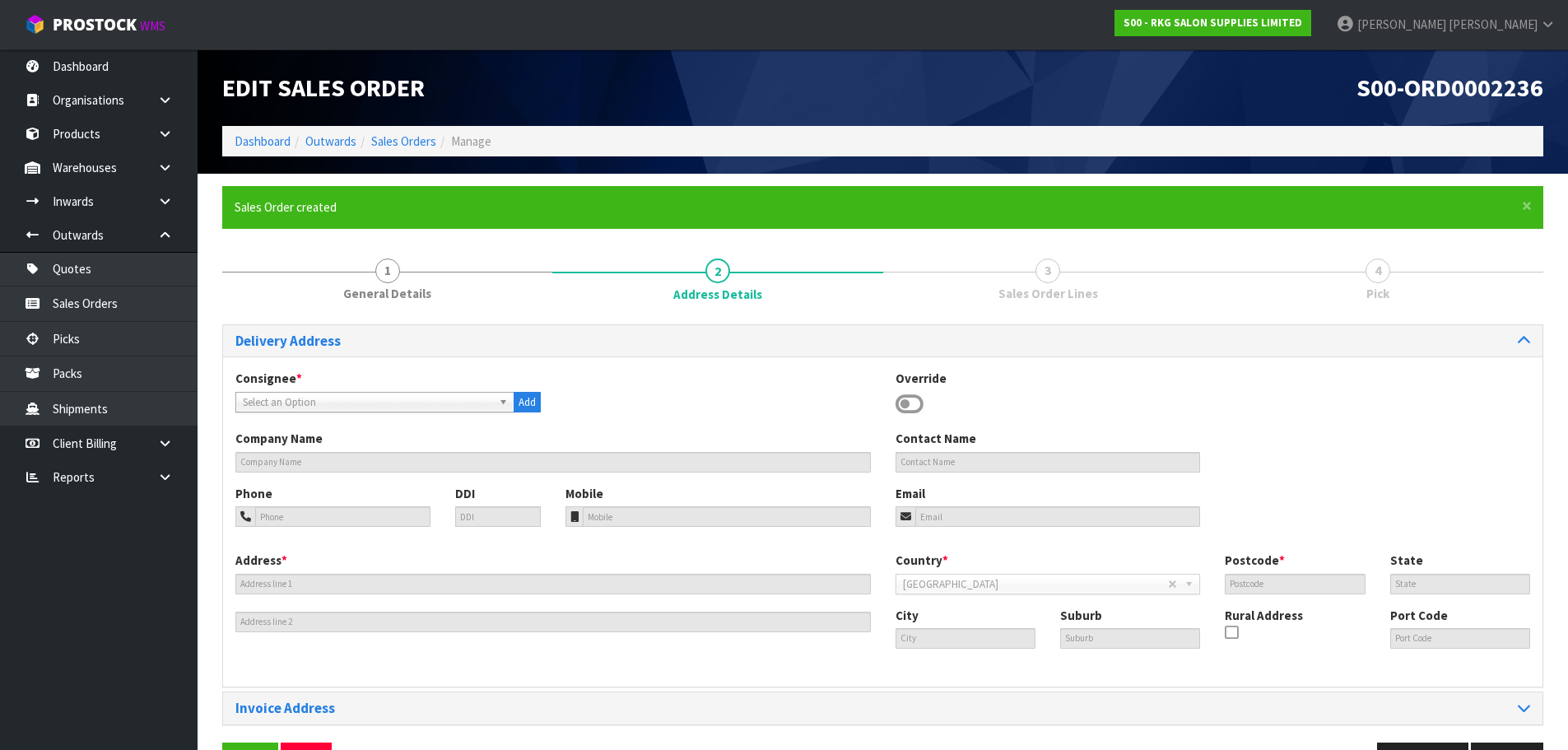
drag, startPoint x: 897, startPoint y: 405, endPoint x: 837, endPoint y: 426, distance: 63.6
click at [898, 405] on icon at bounding box center [910, 404] width 28 height 25
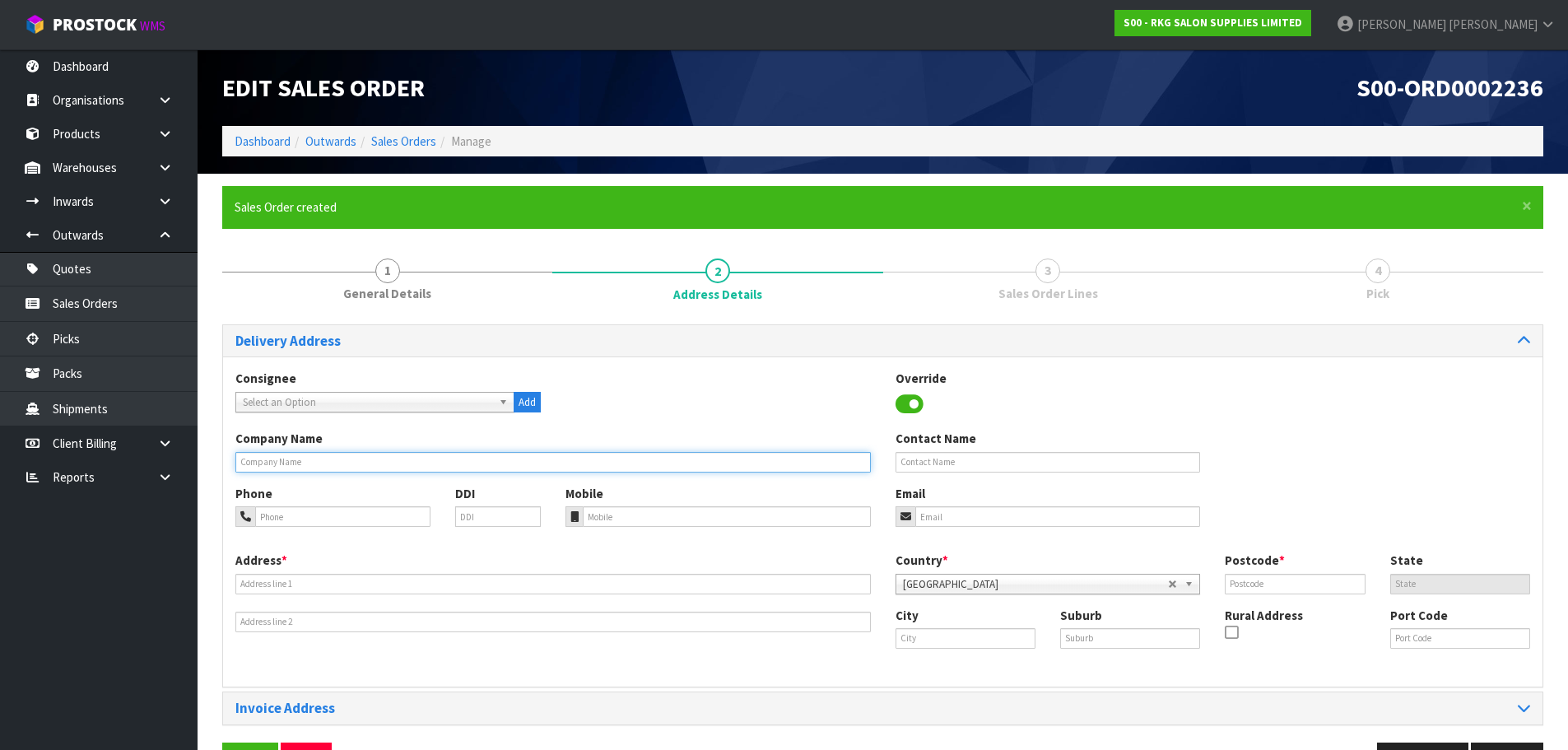
click at [263, 464] on input "text" at bounding box center [553, 462] width 635 height 21
type input "LH BARBERSHOP"
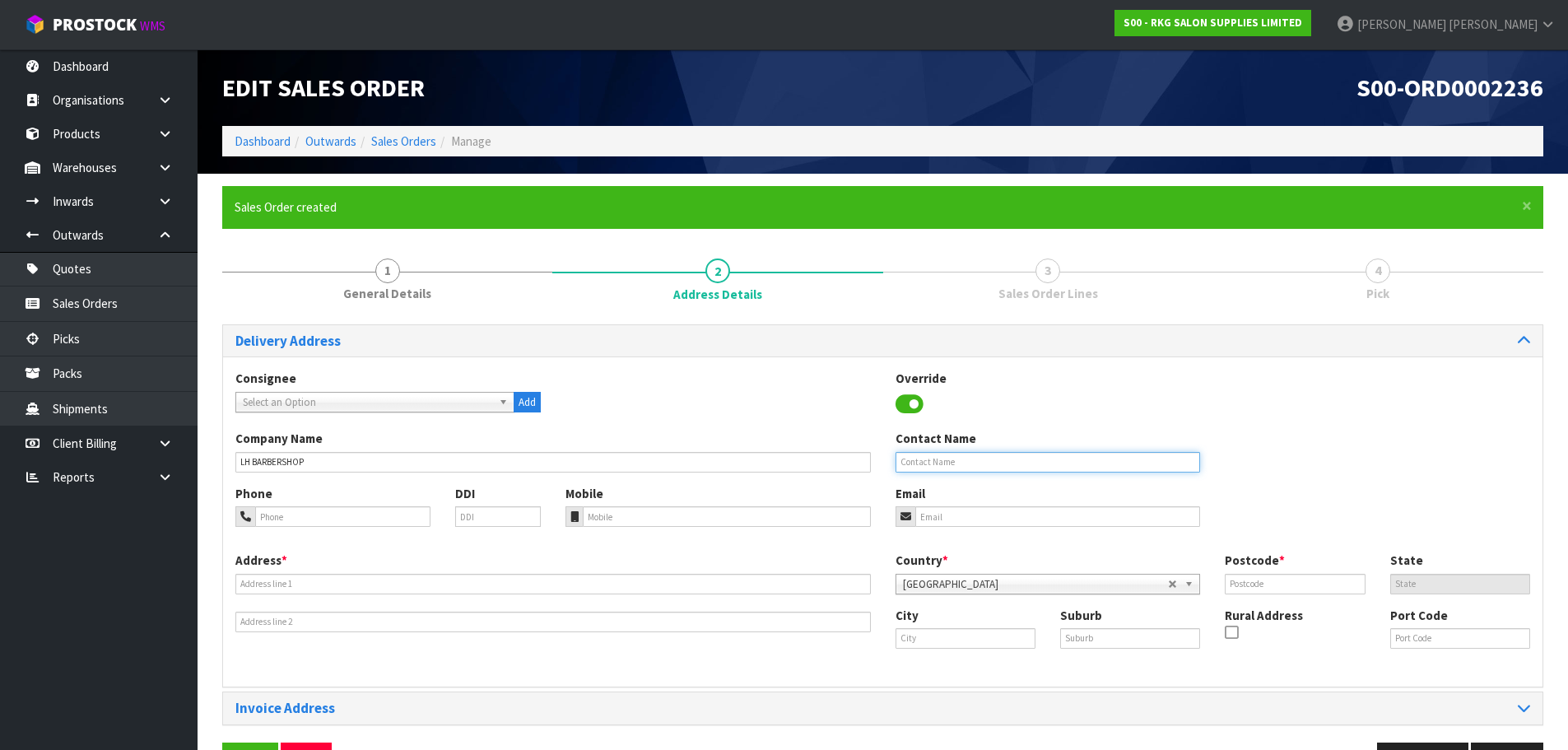
type input "[PERSON_NAME]"
type input "0274907157"
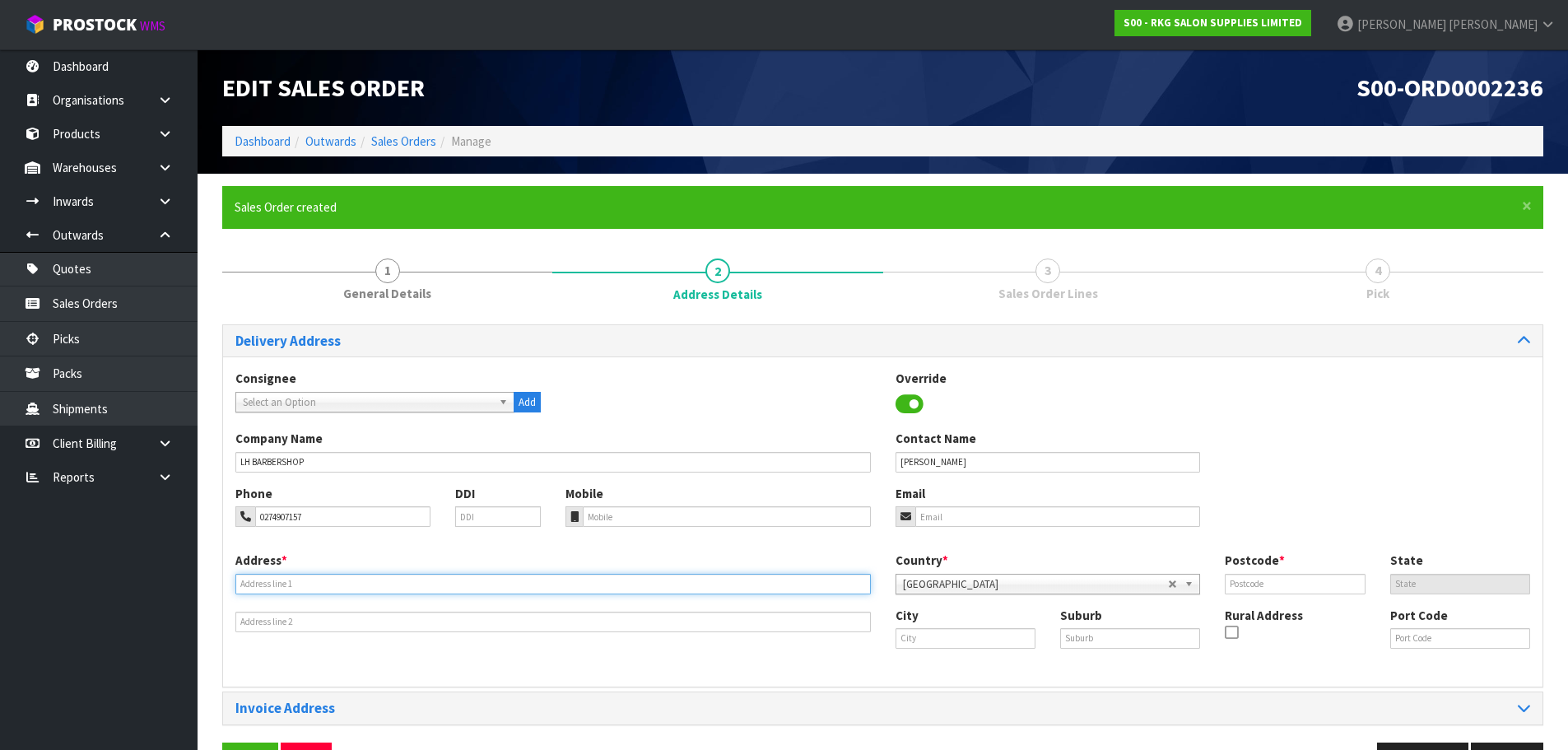
type input "[STREET_ADDRESS]"
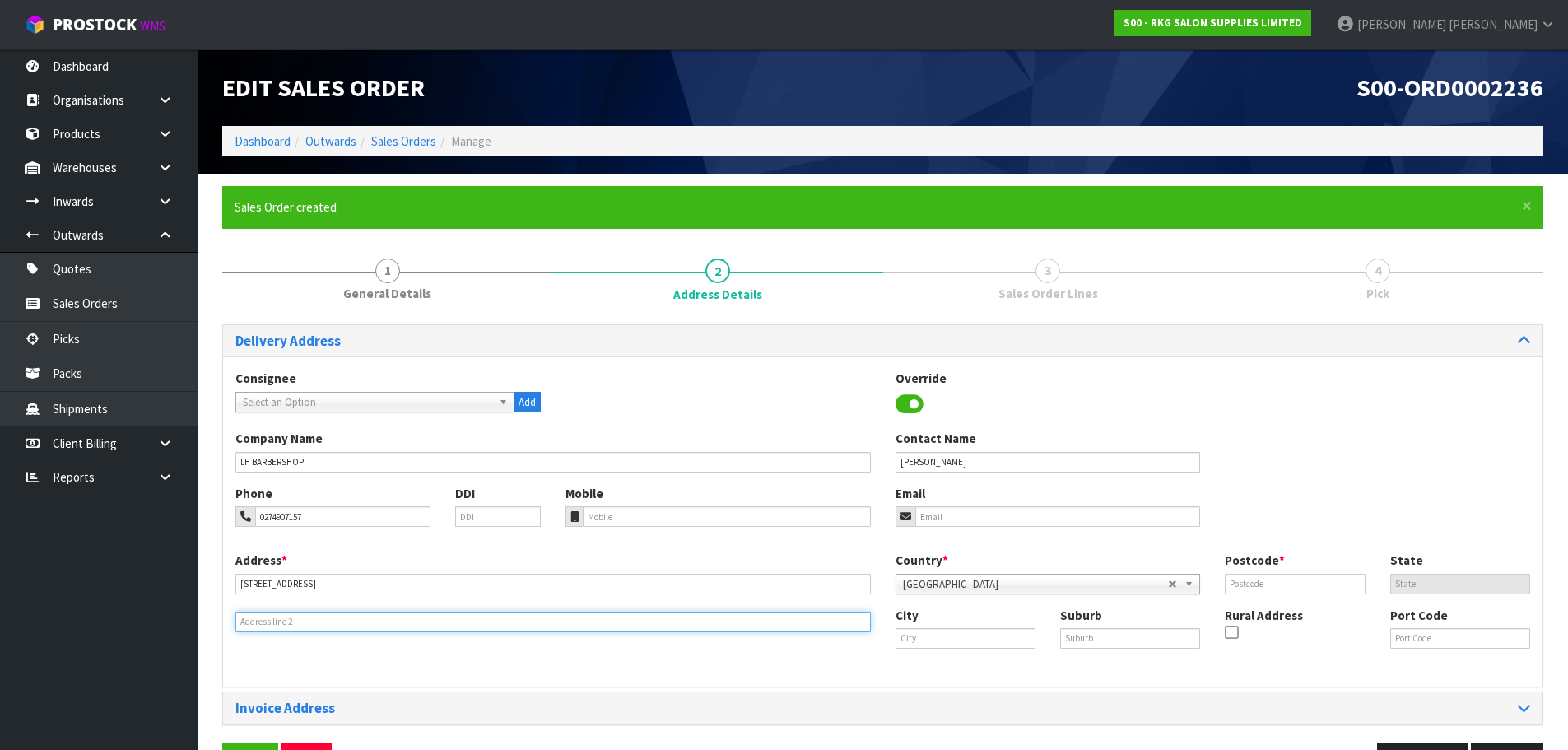
type input "[GEOGRAPHIC_DATA]"
type input "5032"
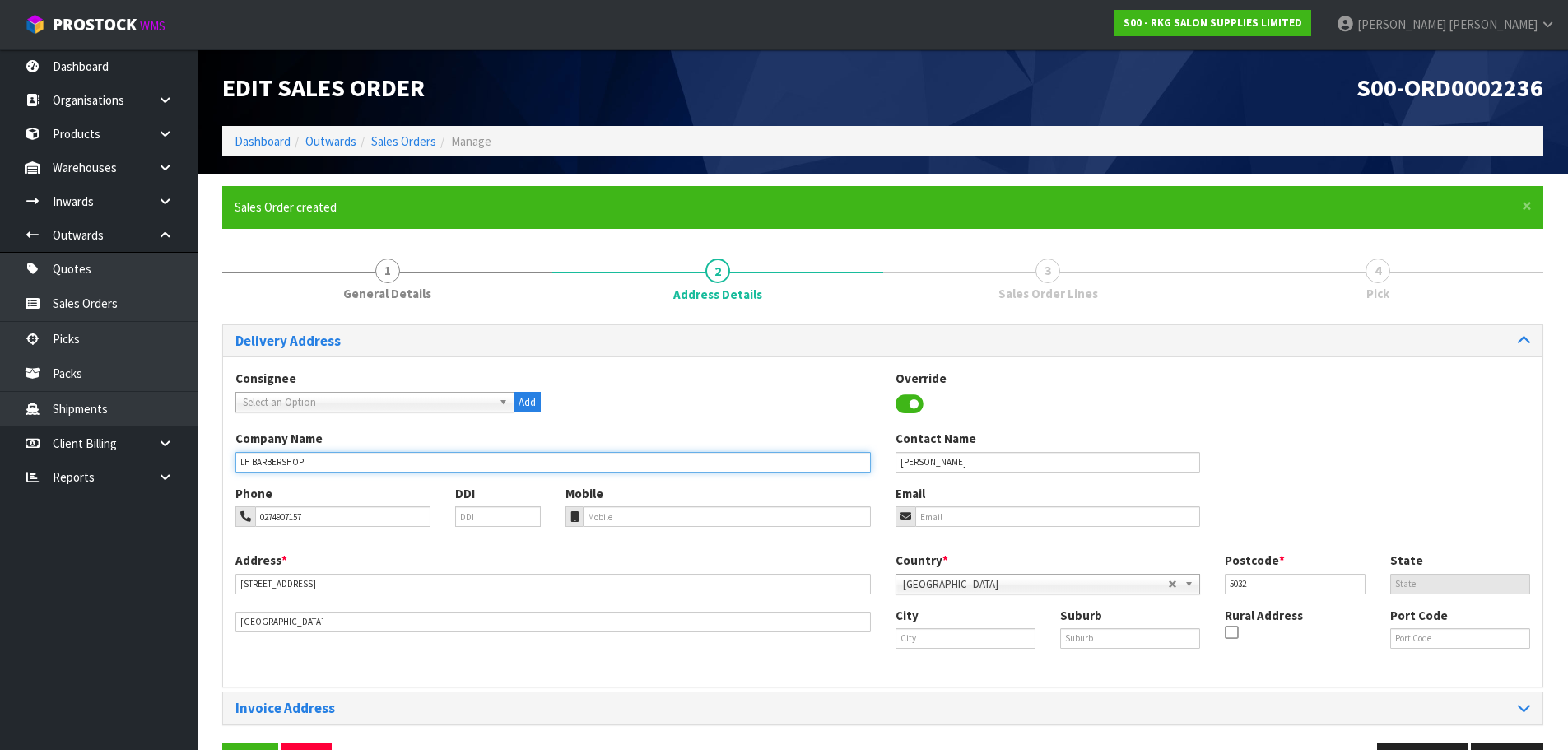
type input "LH BARBERSHOP"
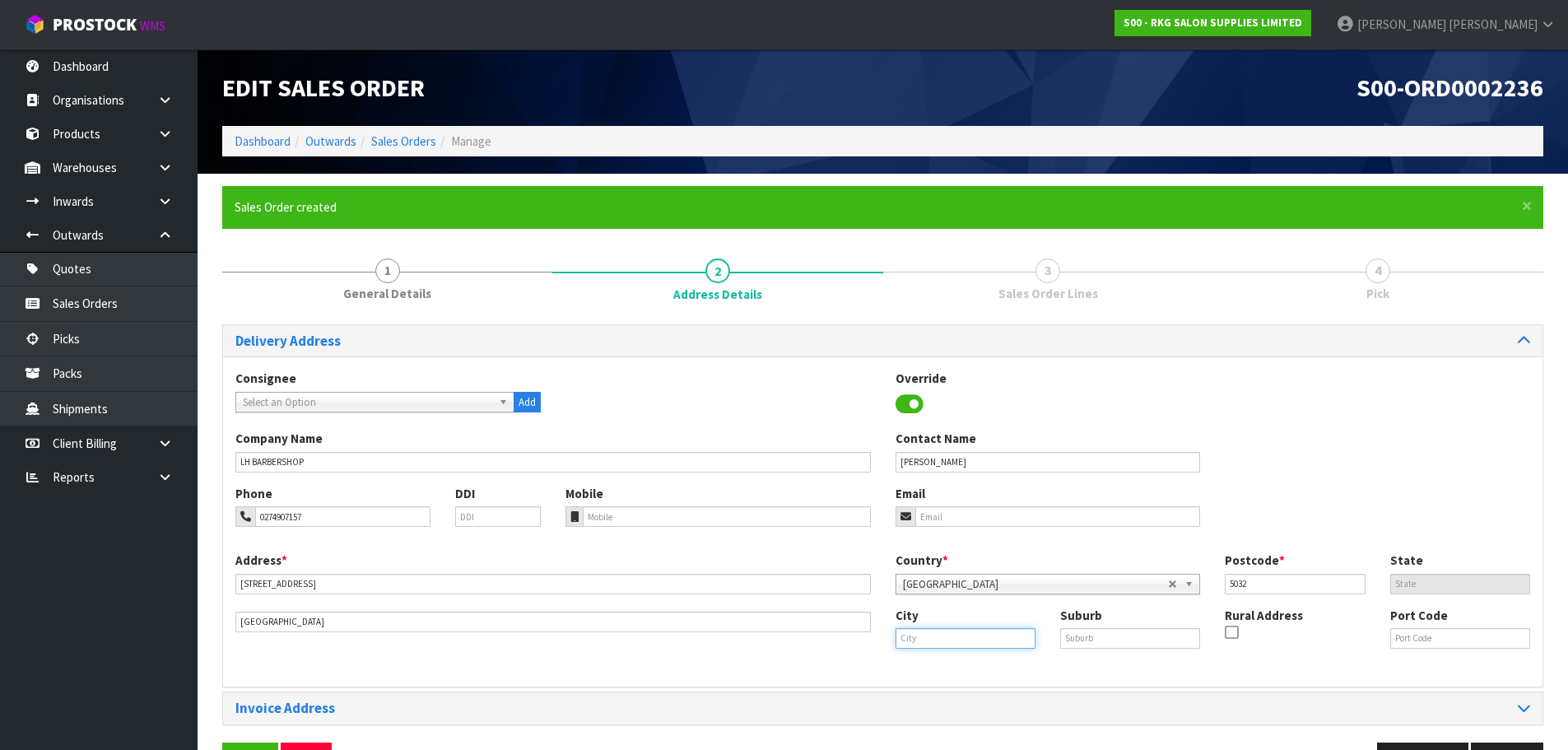
click at [920, 639] on input "text" at bounding box center [966, 639] width 140 height 21
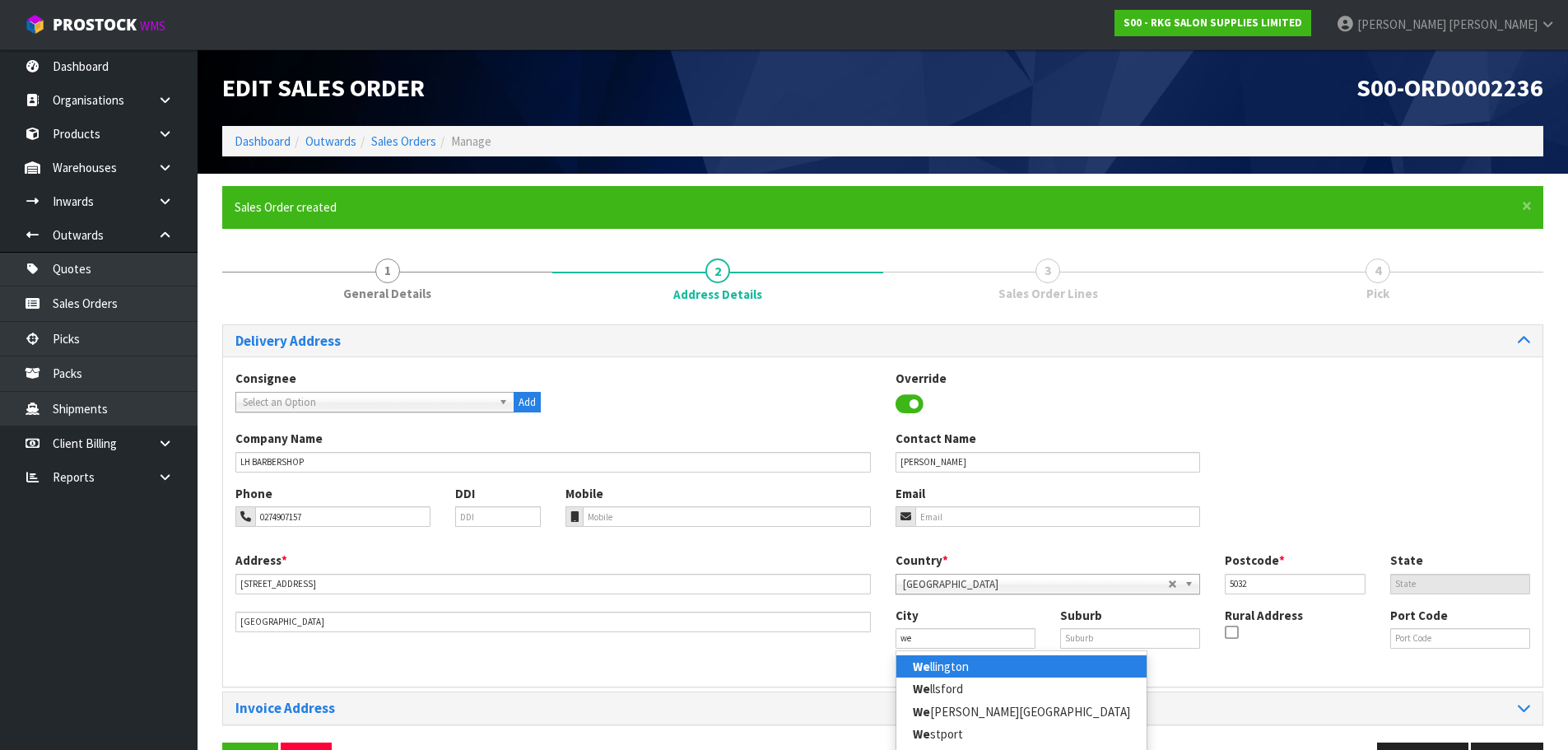
click at [935, 669] on link "We llington" at bounding box center [1022, 666] width 250 height 22
type input "[GEOGRAPHIC_DATA]"
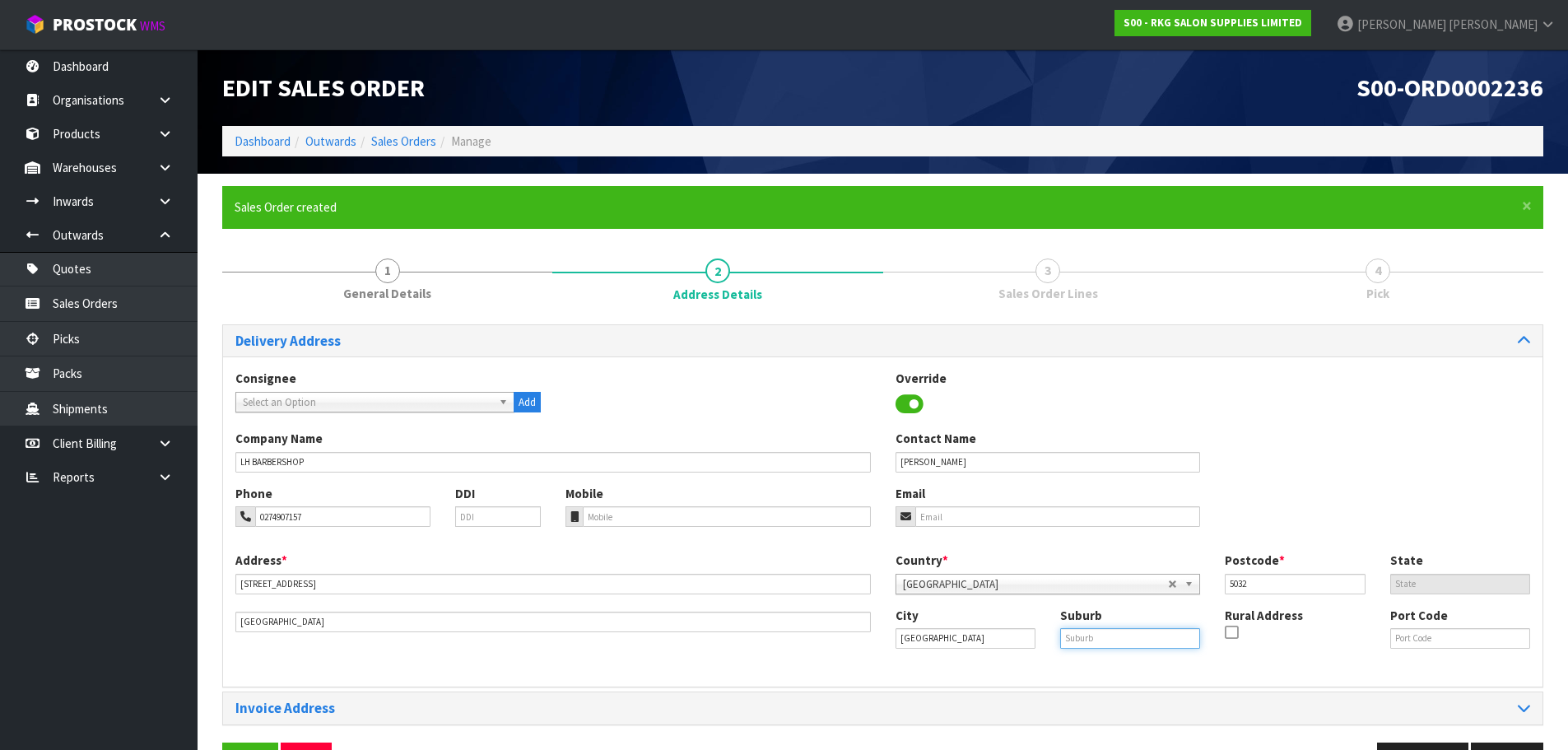
drag, startPoint x: 1071, startPoint y: 635, endPoint x: 1071, endPoint y: 627, distance: 8.0
click at [1071, 635] on input "text" at bounding box center [1130, 639] width 140 height 21
click at [1099, 641] on input "text" at bounding box center [1130, 639] width 140 height 21
paste input "[GEOGRAPHIC_DATA]"
type input "[GEOGRAPHIC_DATA]"
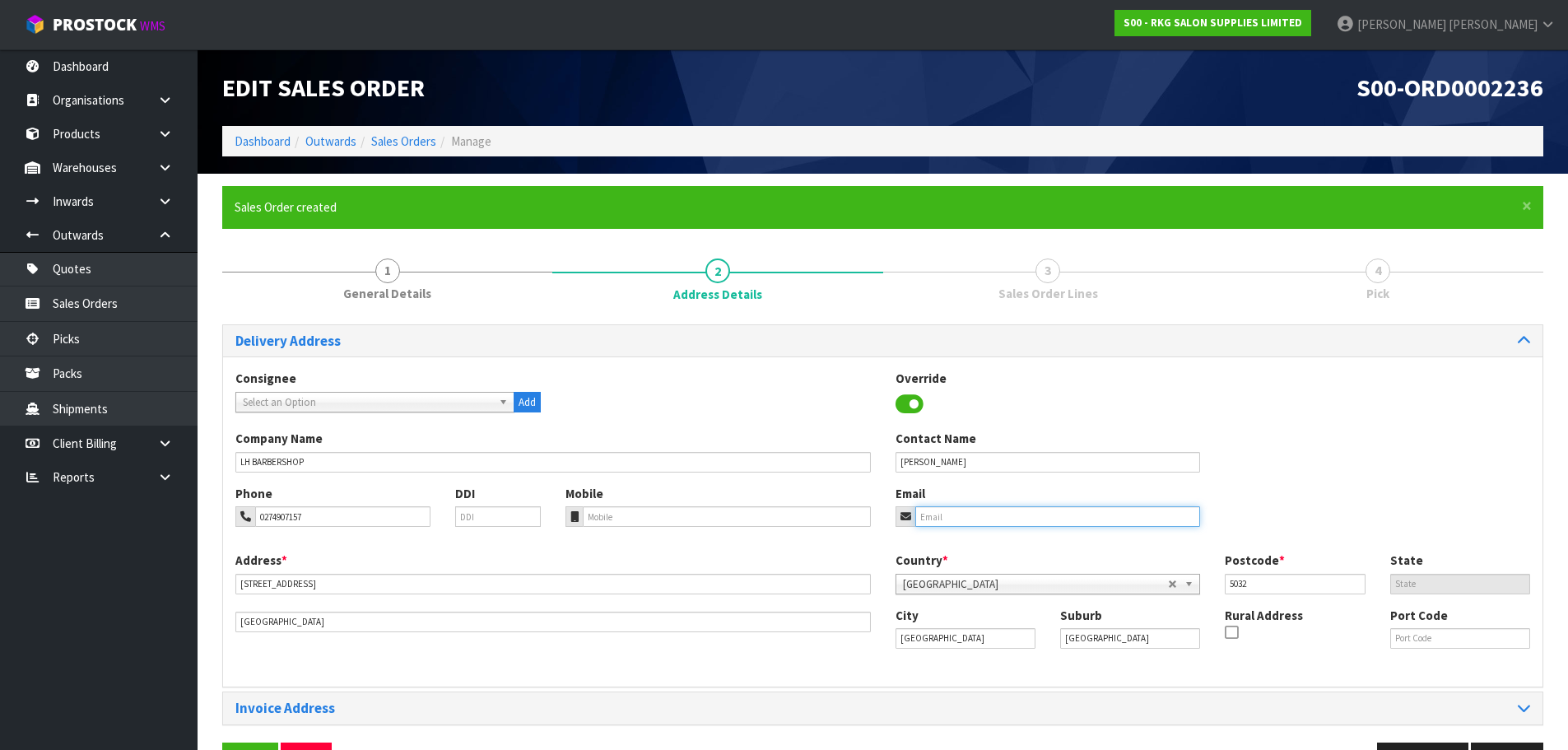
click at [940, 521] on input "email" at bounding box center [1059, 517] width 286 height 21
paste input "[EMAIL_ADDRESS][DOMAIN_NAME]"
type input "[EMAIL_ADDRESS][DOMAIN_NAME]"
click at [682, 381] on div "Consignee 000001.BAY MECHANICS - BAY MECHANICS 000001A - BRAKE & TRANSMISSION N…" at bounding box center [882, 400] width 1319 height 60
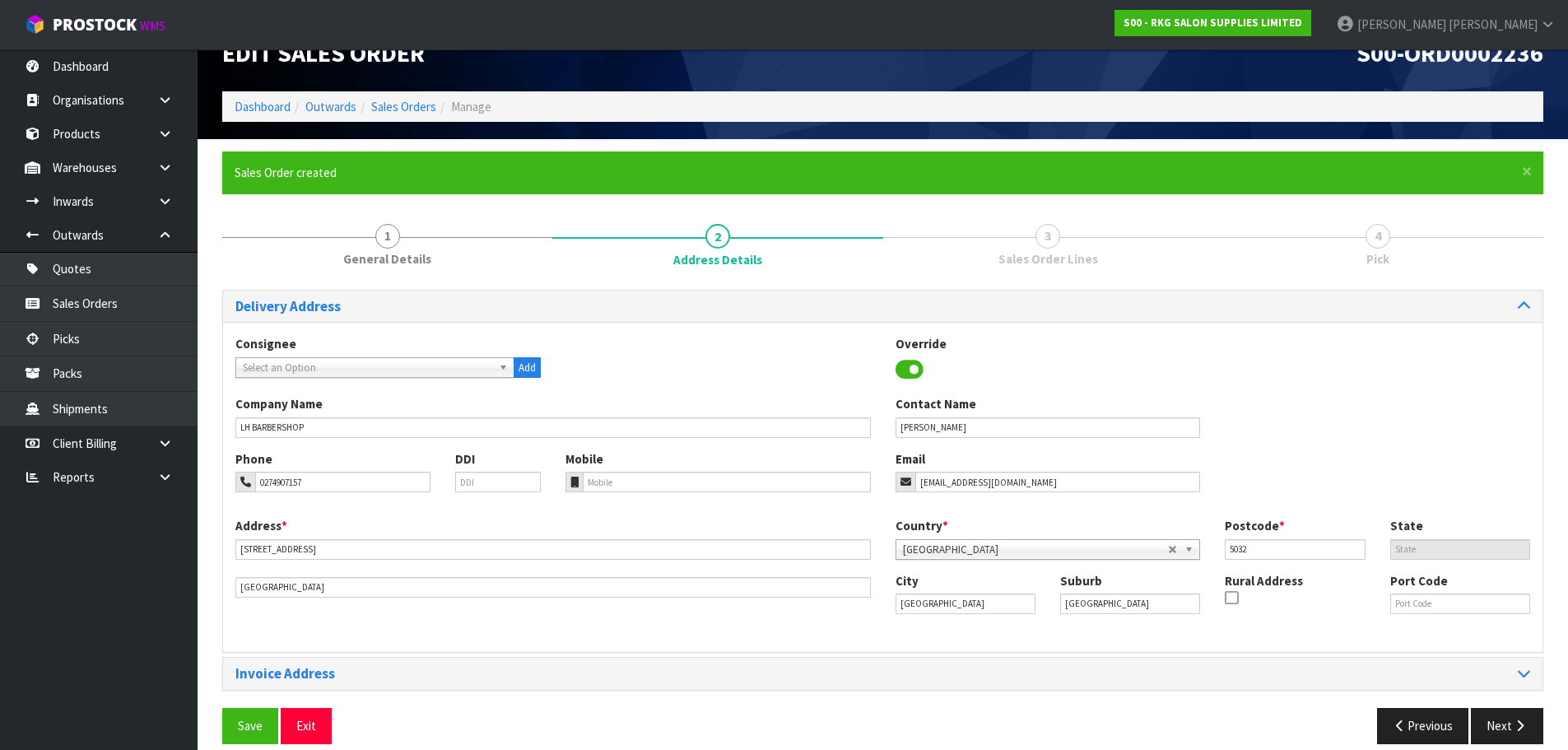
scroll to position [53, 0]
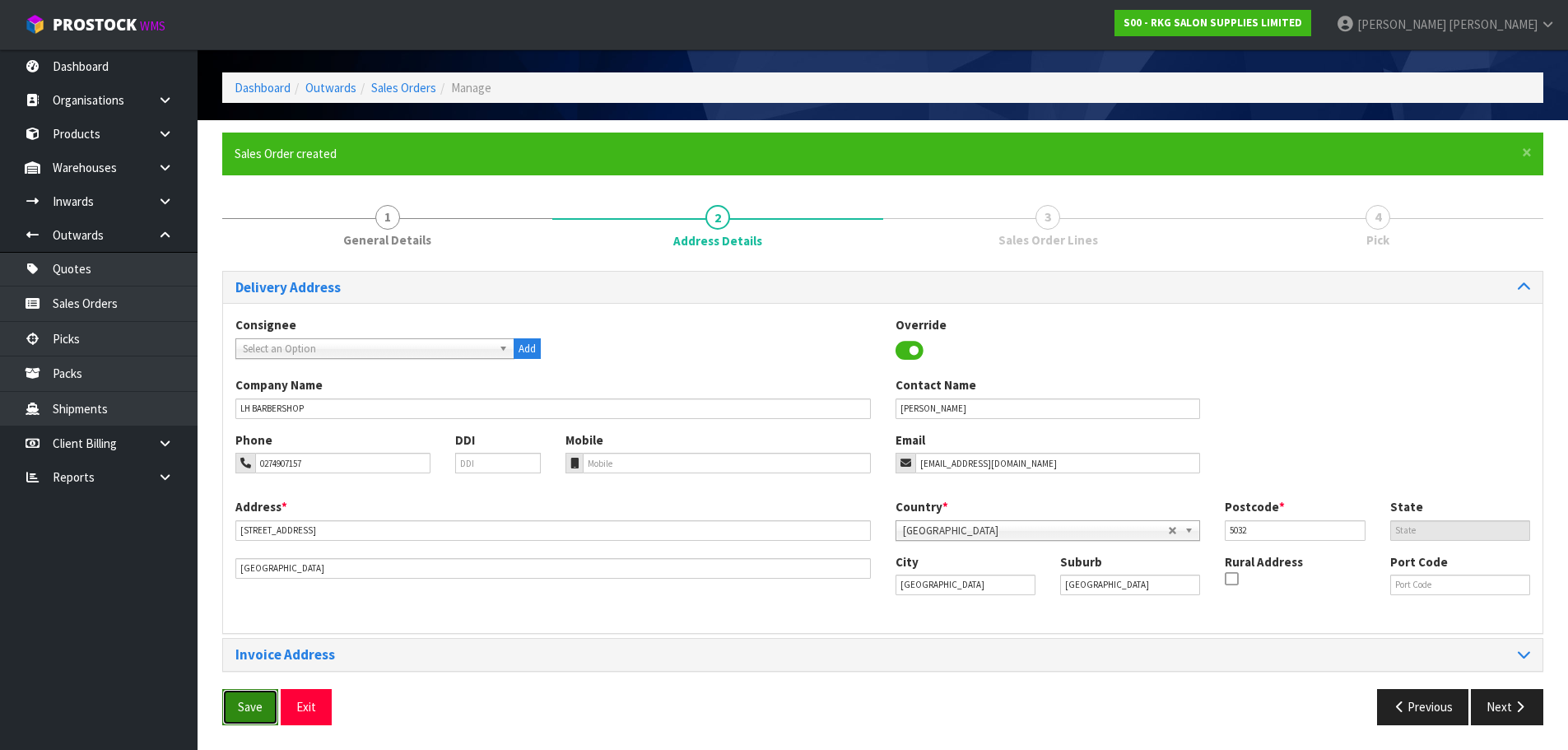
click at [266, 719] on button "Save" at bounding box center [250, 707] width 56 height 35
drag, startPoint x: 1497, startPoint y: 718, endPoint x: 1471, endPoint y: 711, distance: 26.9
click at [1497, 718] on button "Next" at bounding box center [1507, 707] width 72 height 35
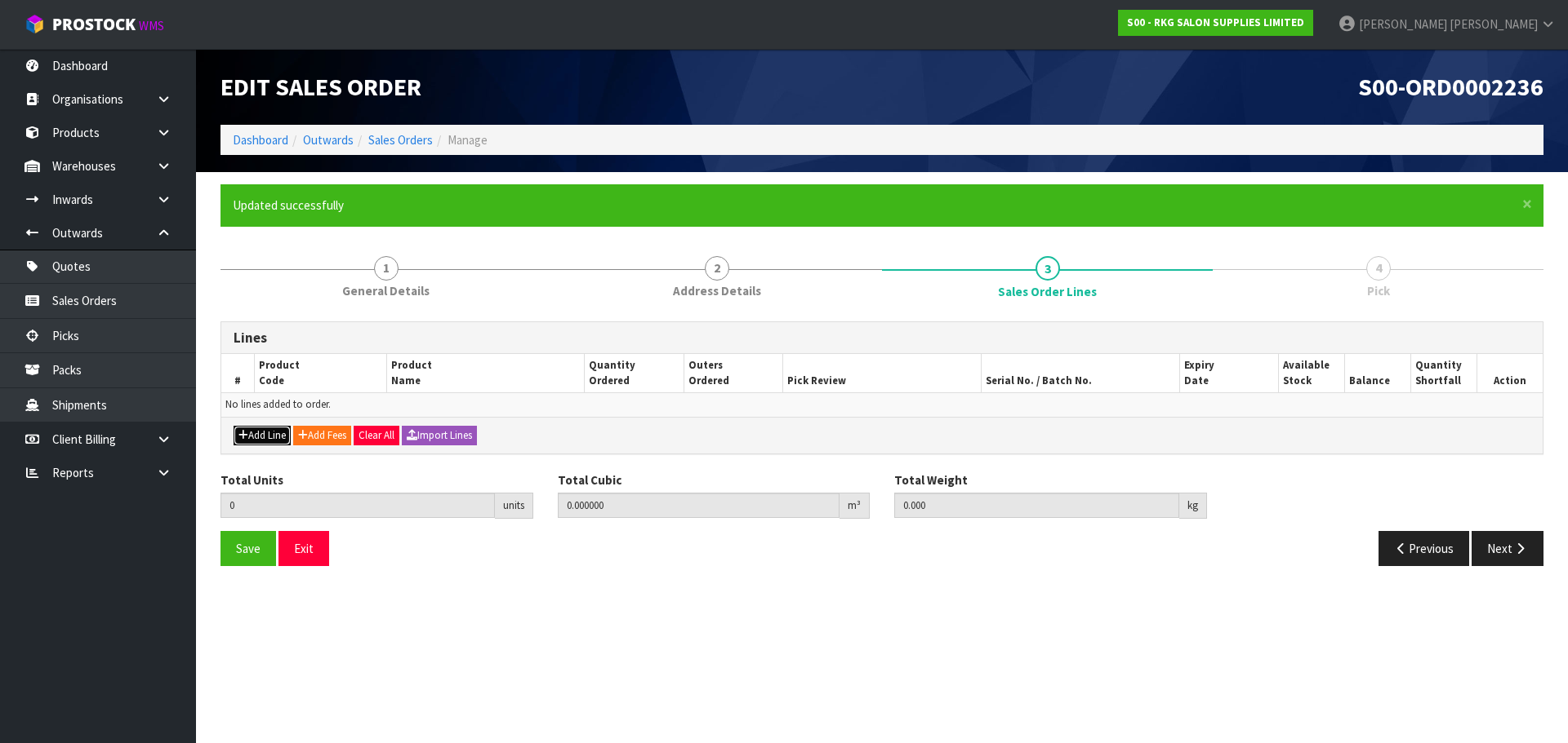
click at [255, 438] on button "Add Line" at bounding box center [262, 435] width 57 height 20
type input "0"
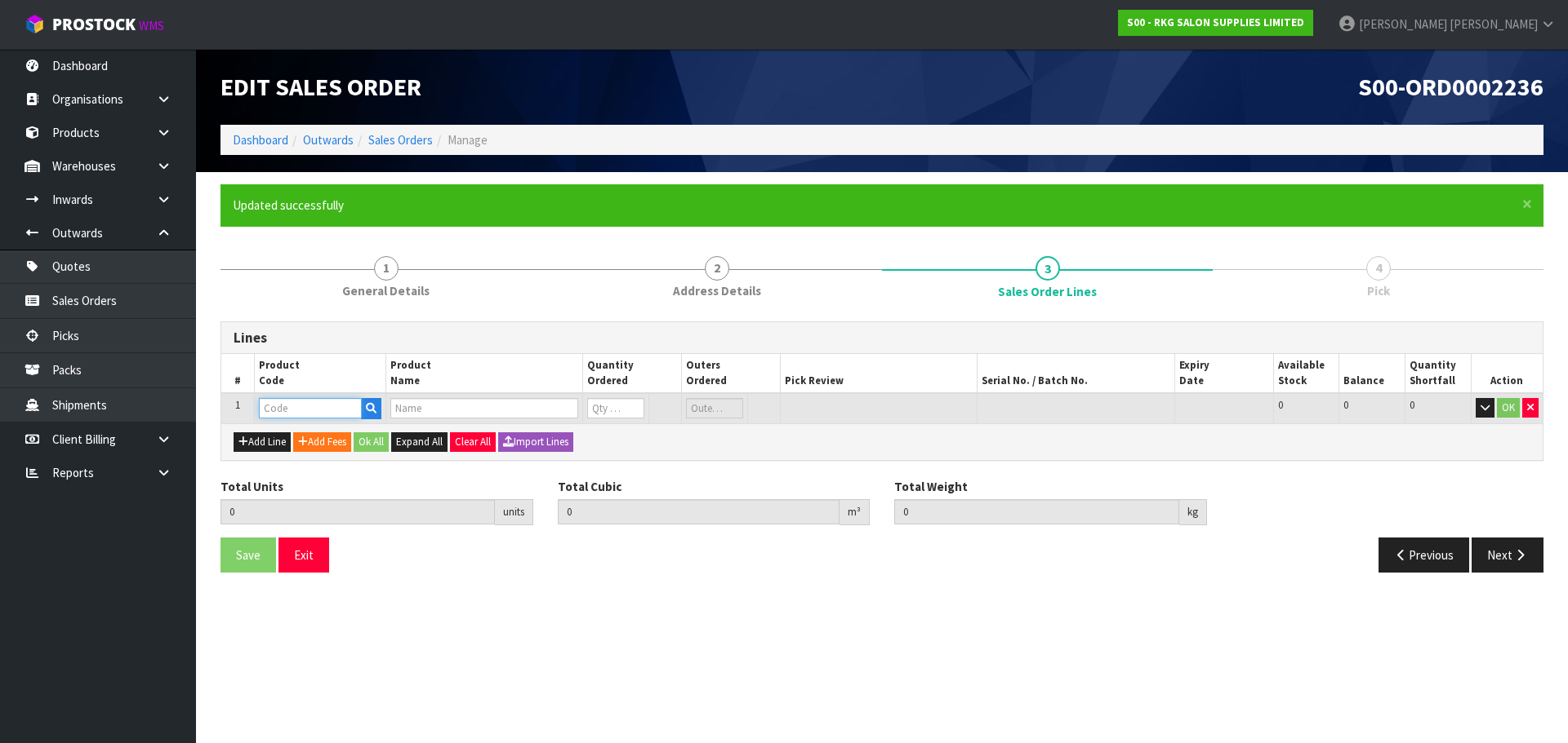
click at [282, 413] on input "text" at bounding box center [310, 409] width 103 height 20
type input "MISC"
type input "0.000000"
type input "0.000"
type input "MISCELLANEOUS ITEMS"
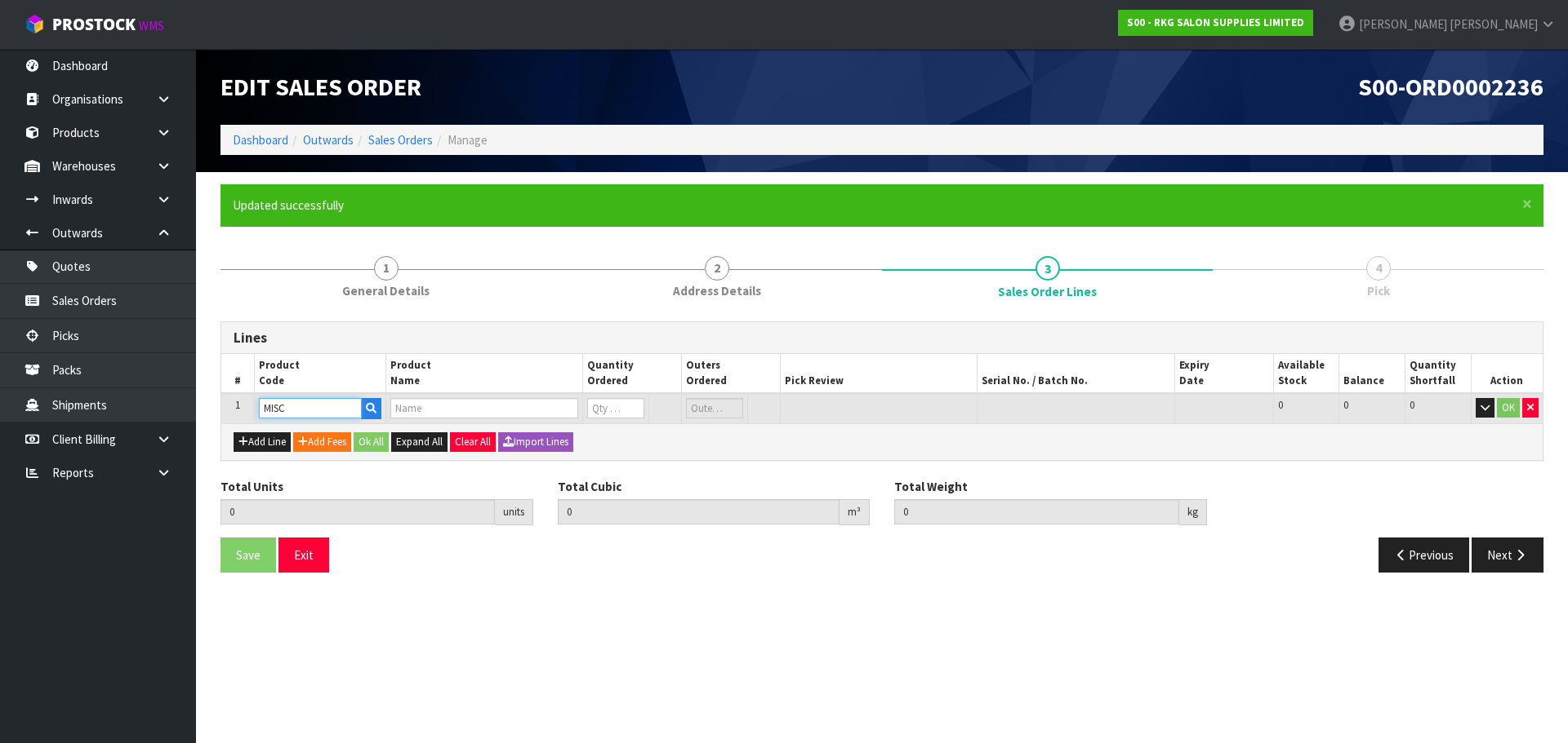
type input "0"
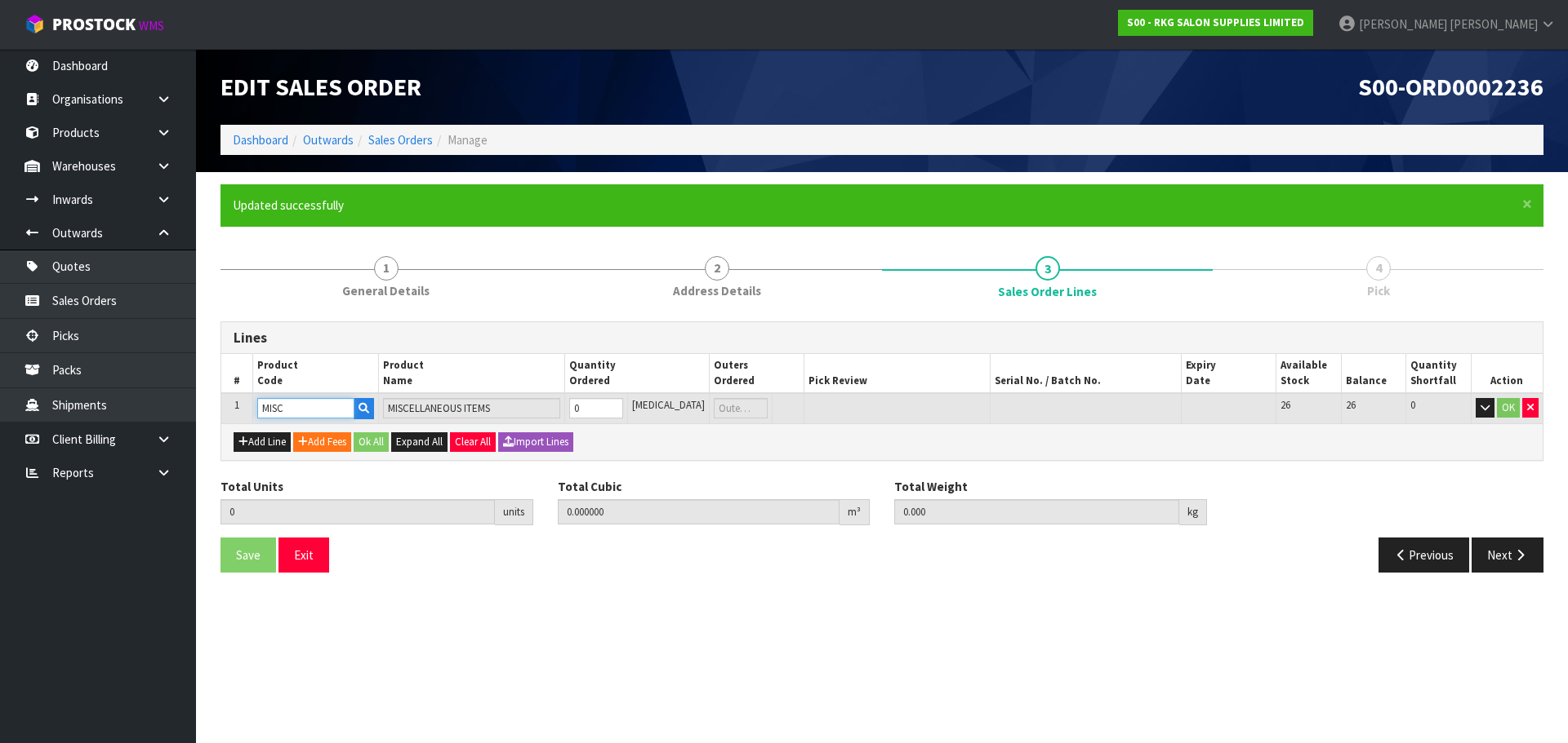
type input "MISC"
type input "1"
type input "0.000001"
type input "1"
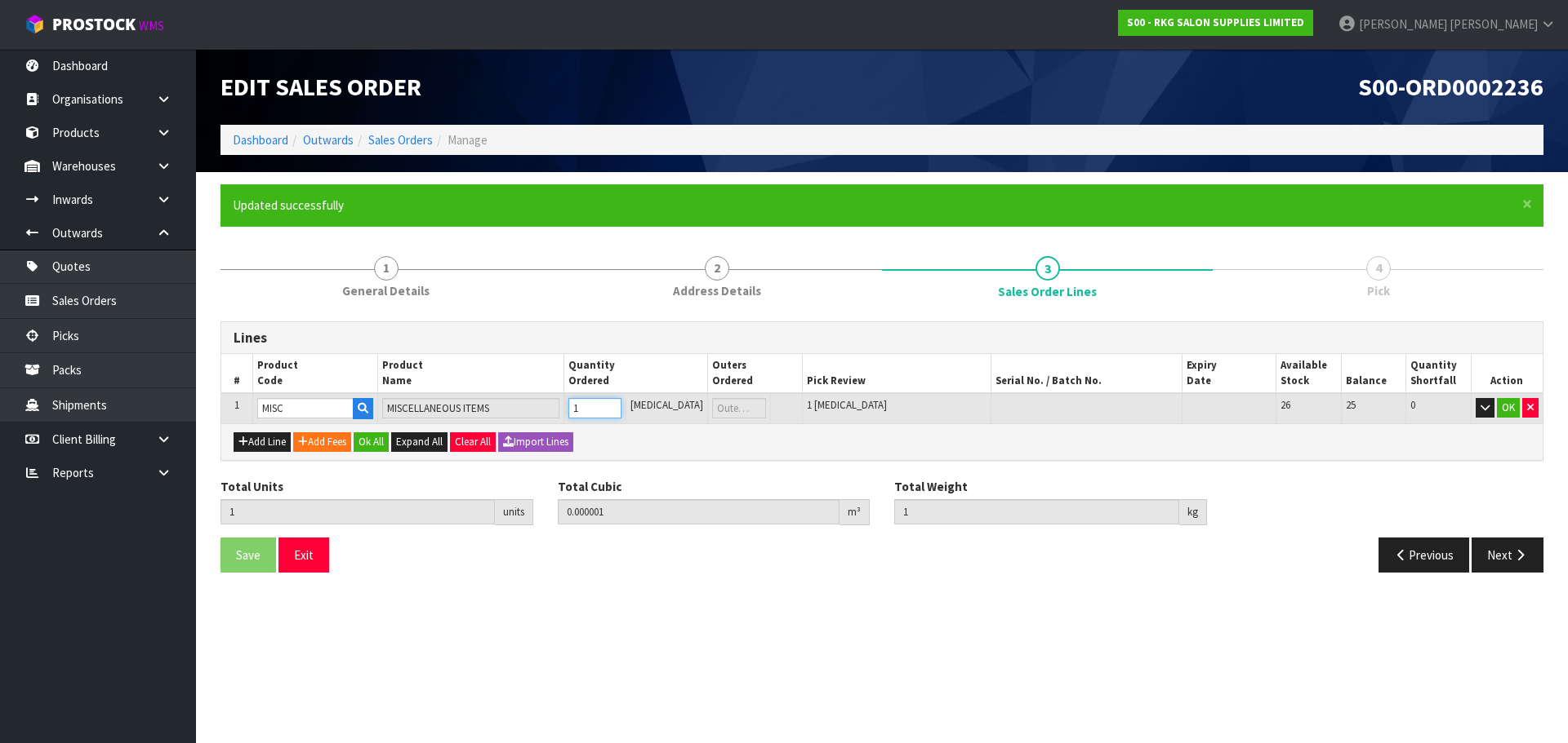
click at [621, 402] on input "1" at bounding box center [595, 409] width 53 height 20
click at [1503, 408] on button "OK" at bounding box center [1507, 408] width 23 height 20
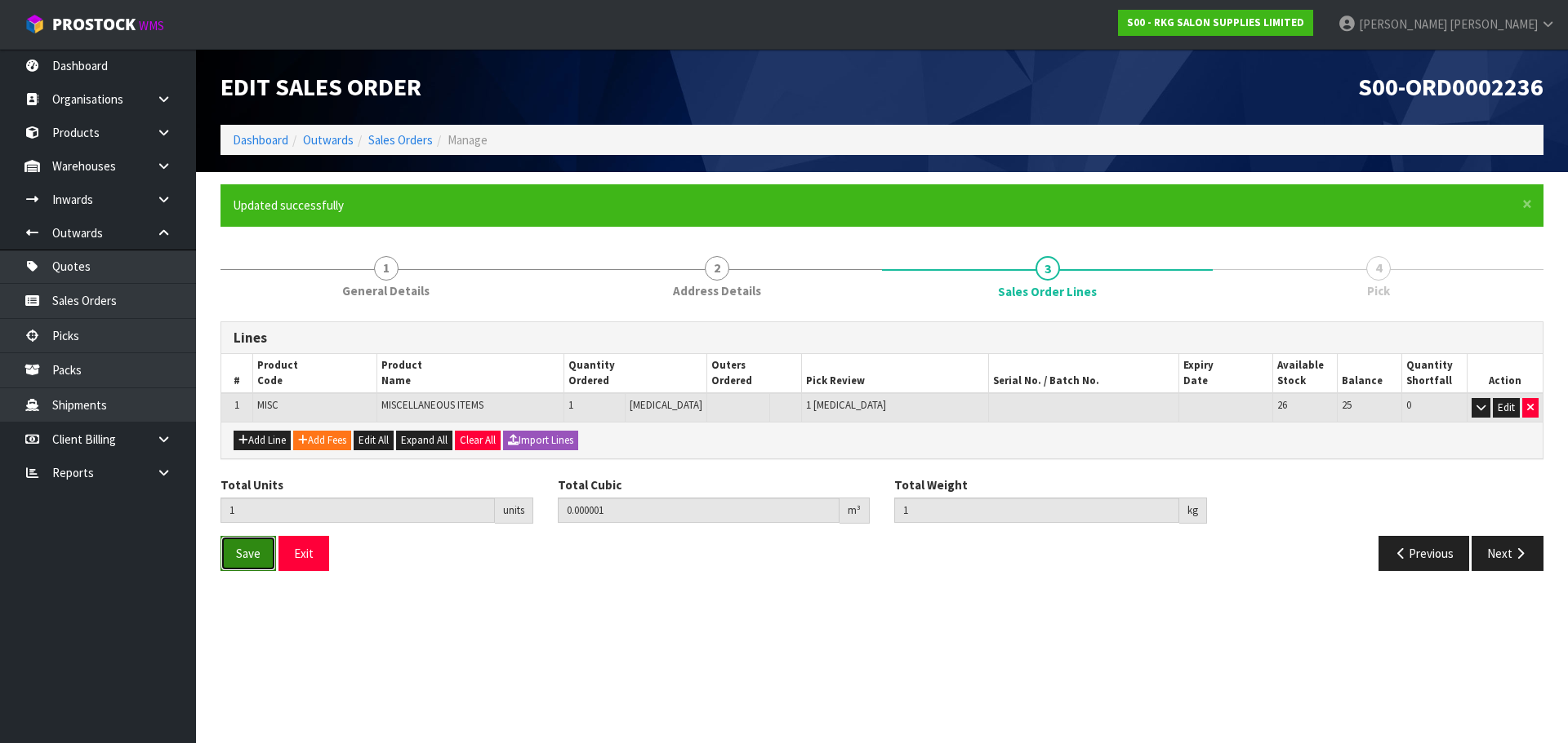
click at [242, 554] on span "Save" at bounding box center [248, 554] width 25 height 15
click at [252, 437] on button "Add Line" at bounding box center [262, 440] width 57 height 20
type input "0"
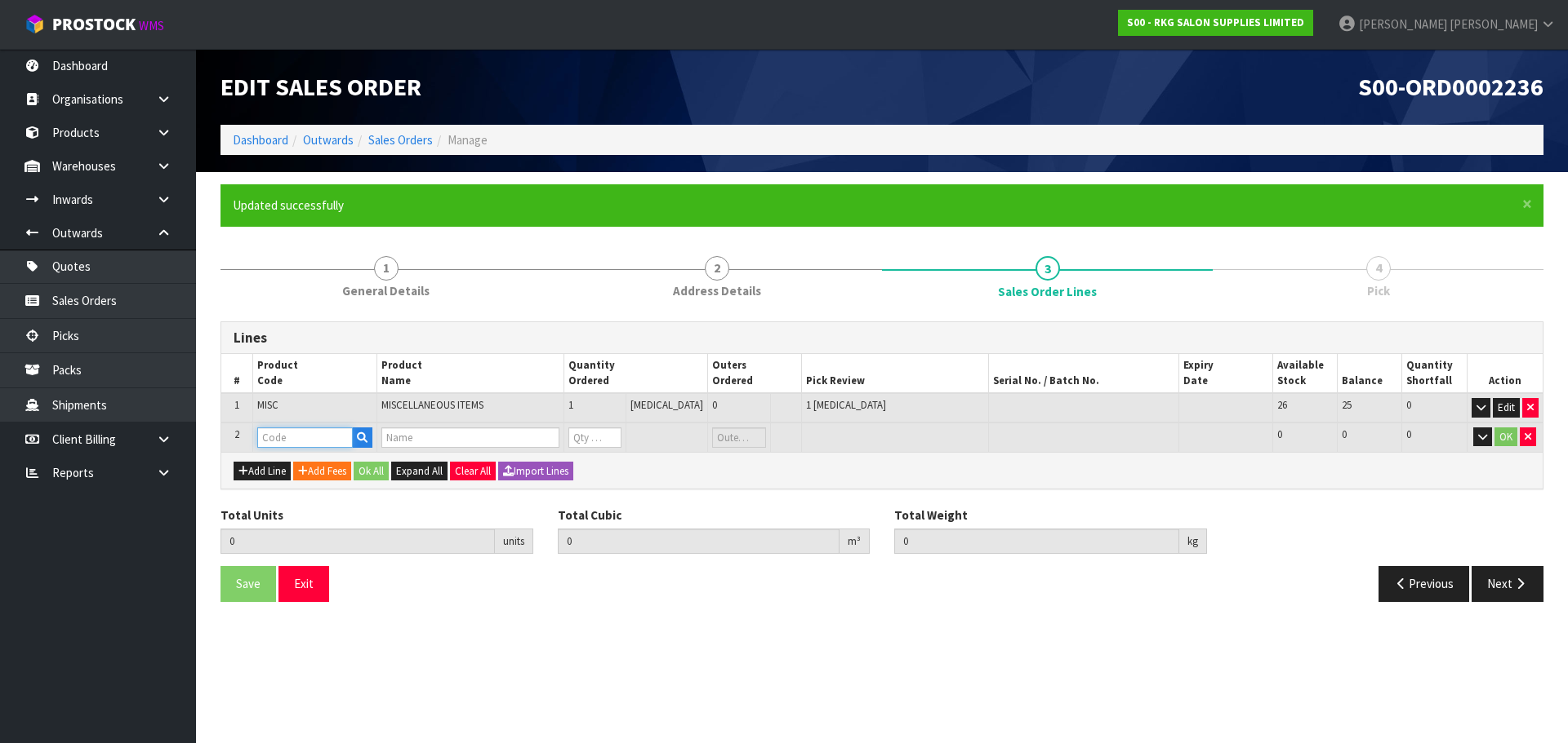
click at [272, 432] on input "text" at bounding box center [305, 438] width 96 height 20
type input "203982"
type input "1"
type input "0.000001"
type input "1"
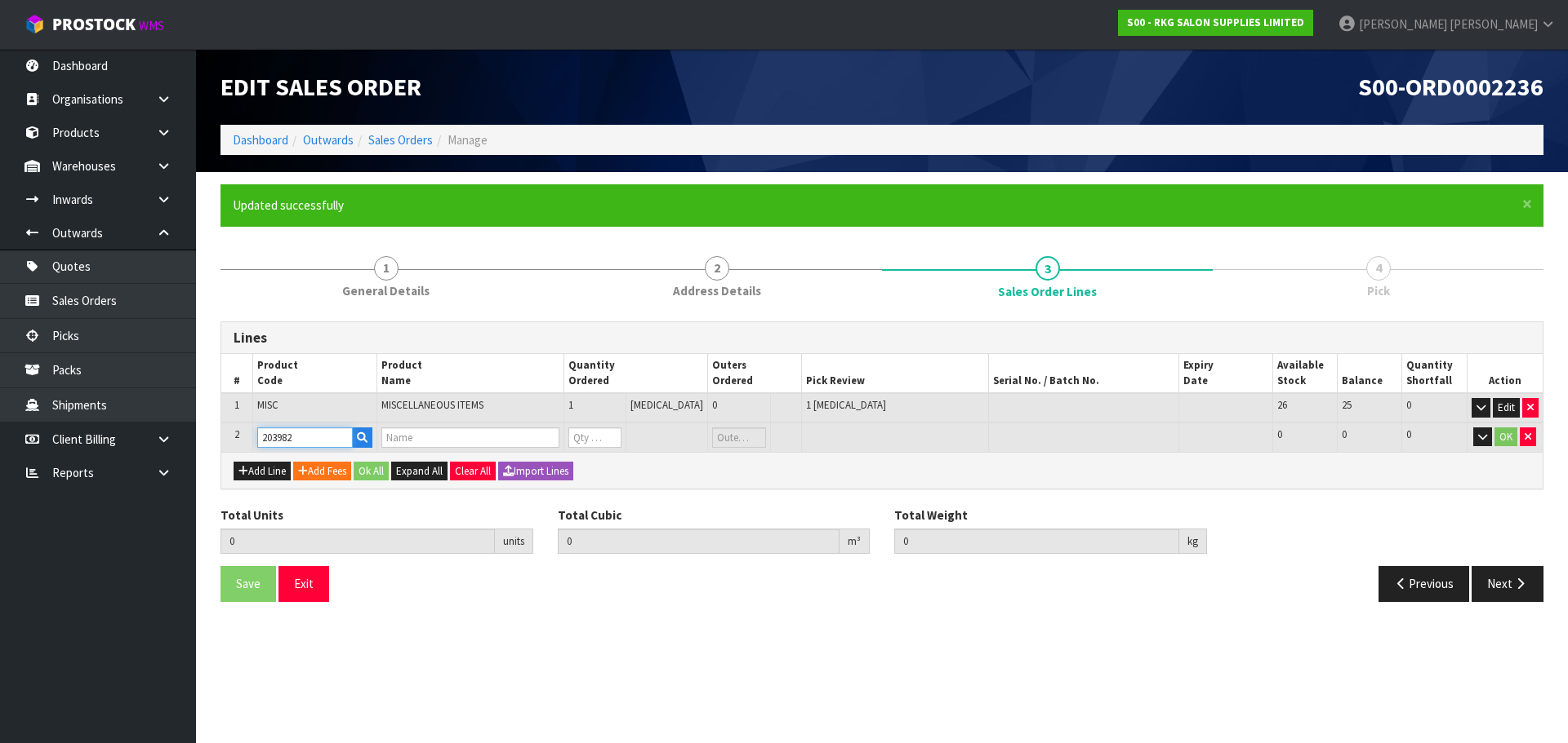
type input "IMMORTAL INFUSE VOLUME POWDER (BLACK) 20G"
type input "0"
type input "203982"
type input "2"
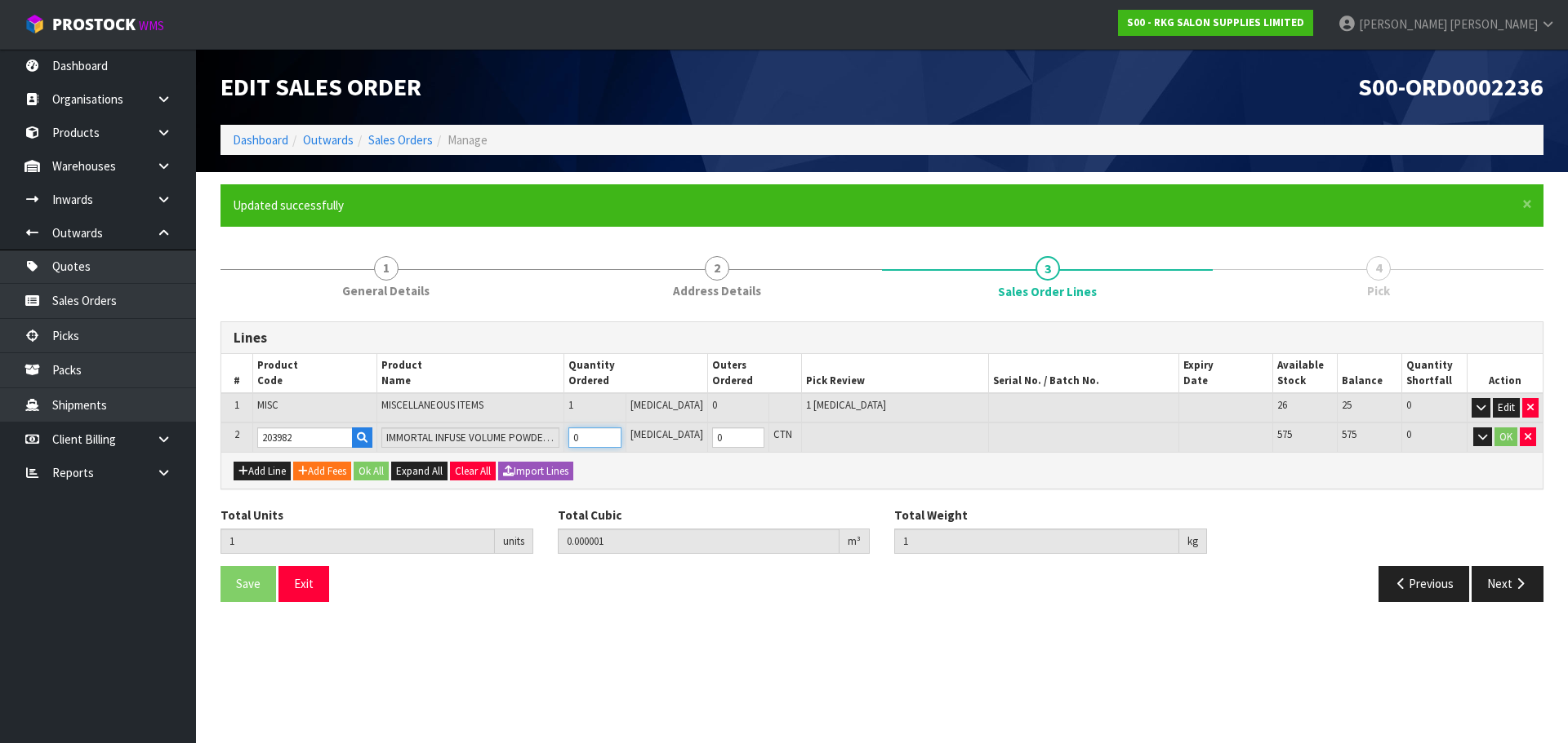
type input "0.000301"
type input "1.6"
type input "1"
click at [621, 433] on input "1" at bounding box center [594, 438] width 52 height 20
click at [270, 472] on button "Add Line" at bounding box center [262, 471] width 57 height 20
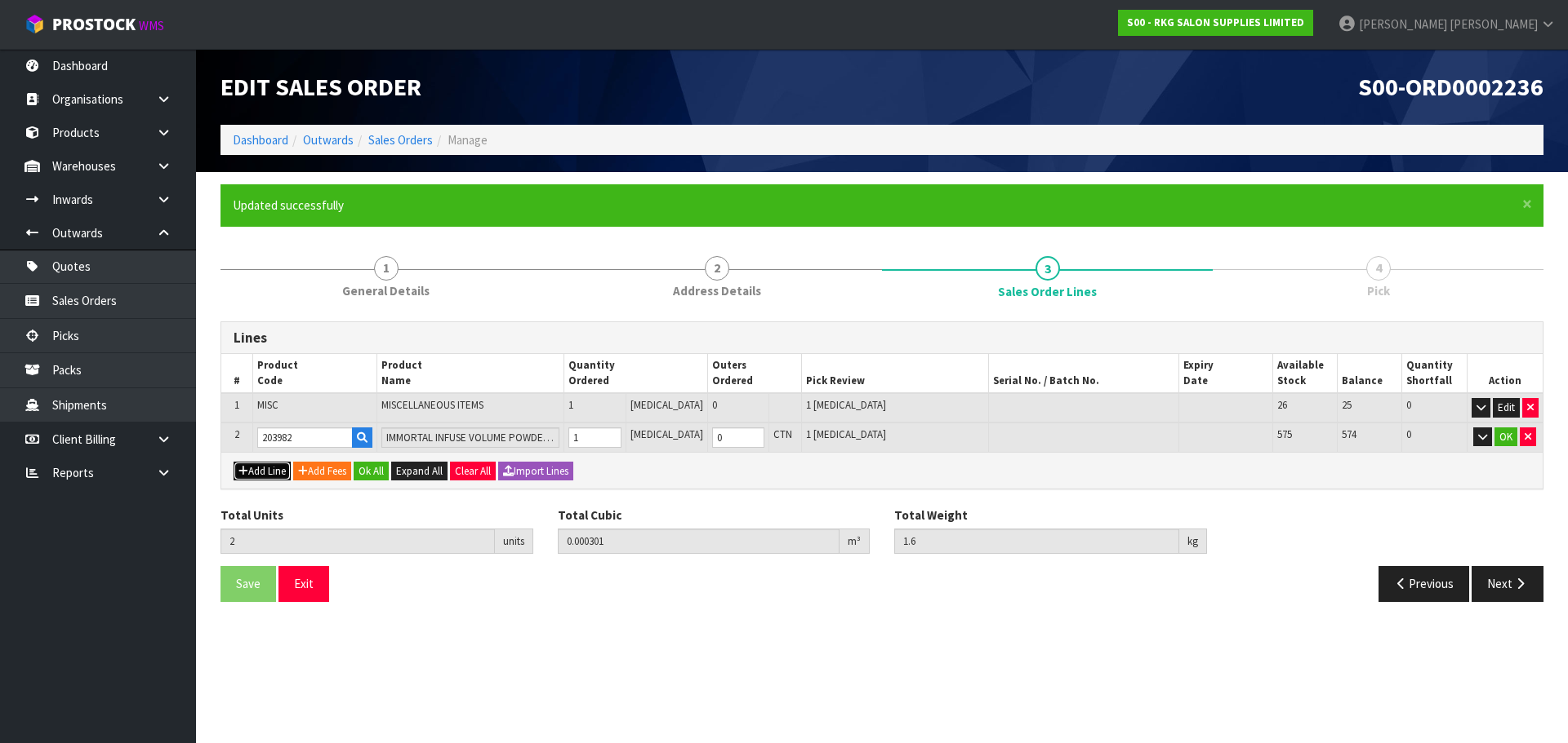
type input "0"
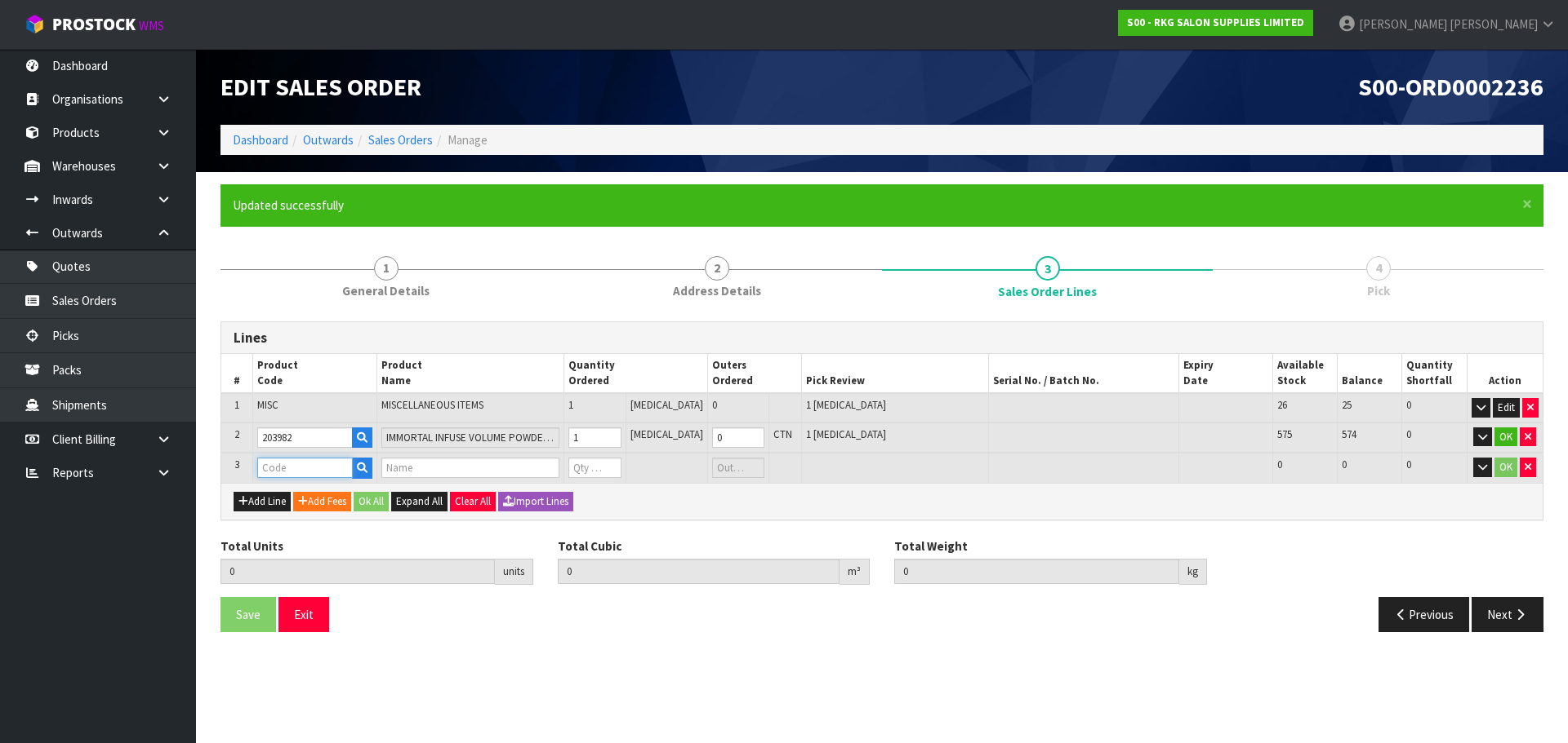
click at [321, 473] on input "text" at bounding box center [305, 468] width 96 height 20
type input "220100"
type input "2"
type input "0.000301"
type input "1.6"
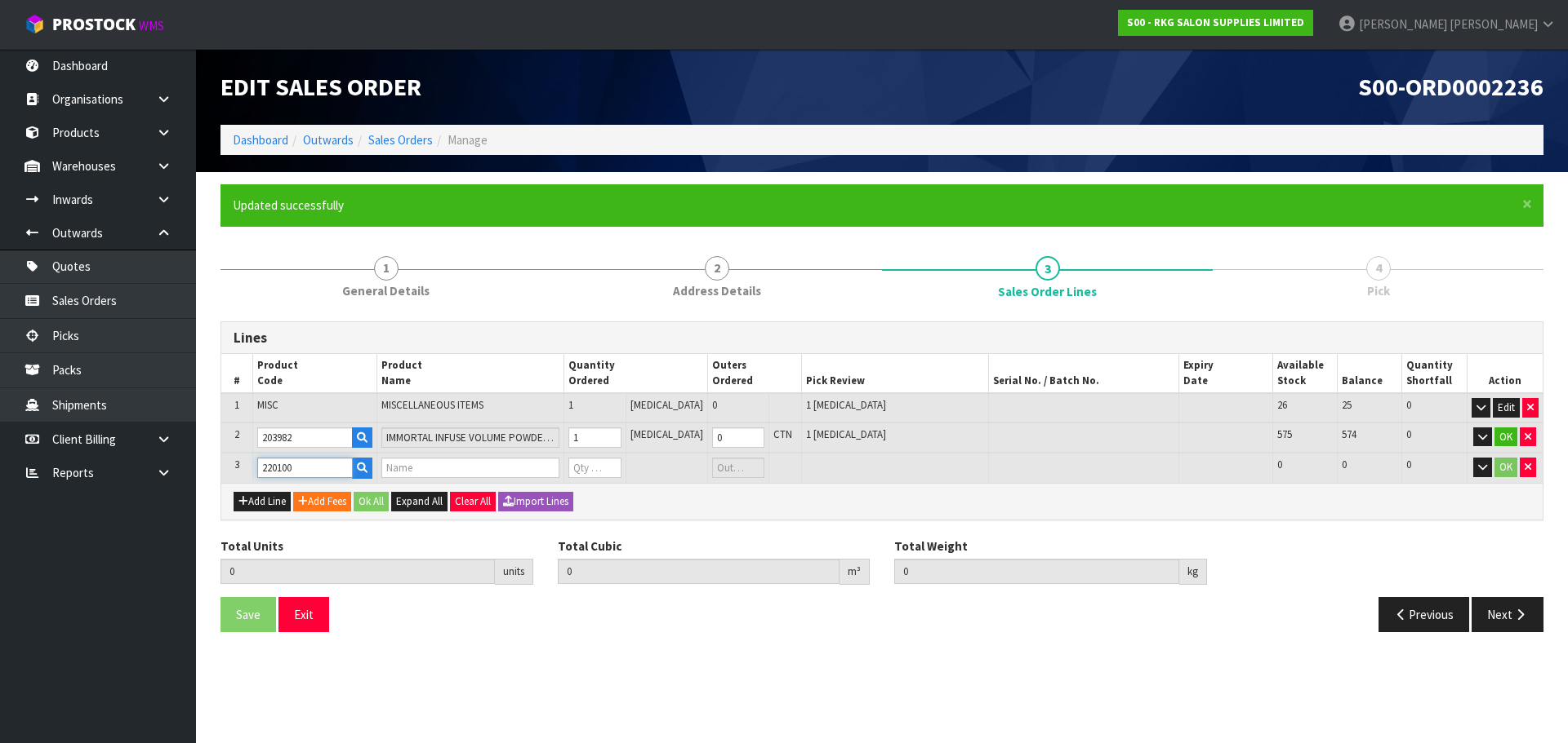
type input "IMMORTAL NYC MASTER CLAY POMADE 100ML"
type input "0"
type input "220100"
type input "3"
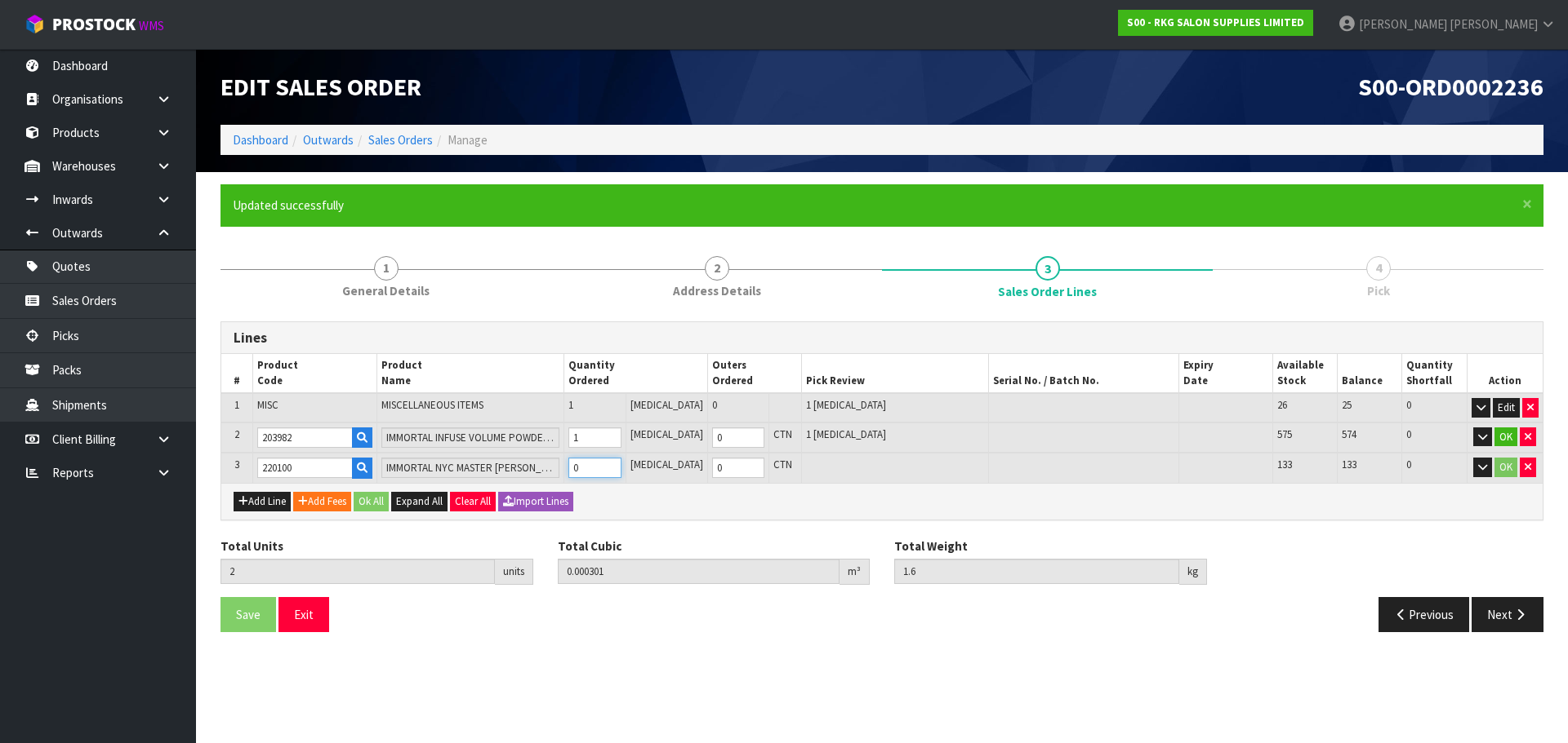
type input "0.000595"
type input "1.76"
type input "1"
click at [621, 461] on input "1" at bounding box center [594, 468] width 52 height 20
click at [275, 500] on button "Add Line" at bounding box center [262, 502] width 57 height 20
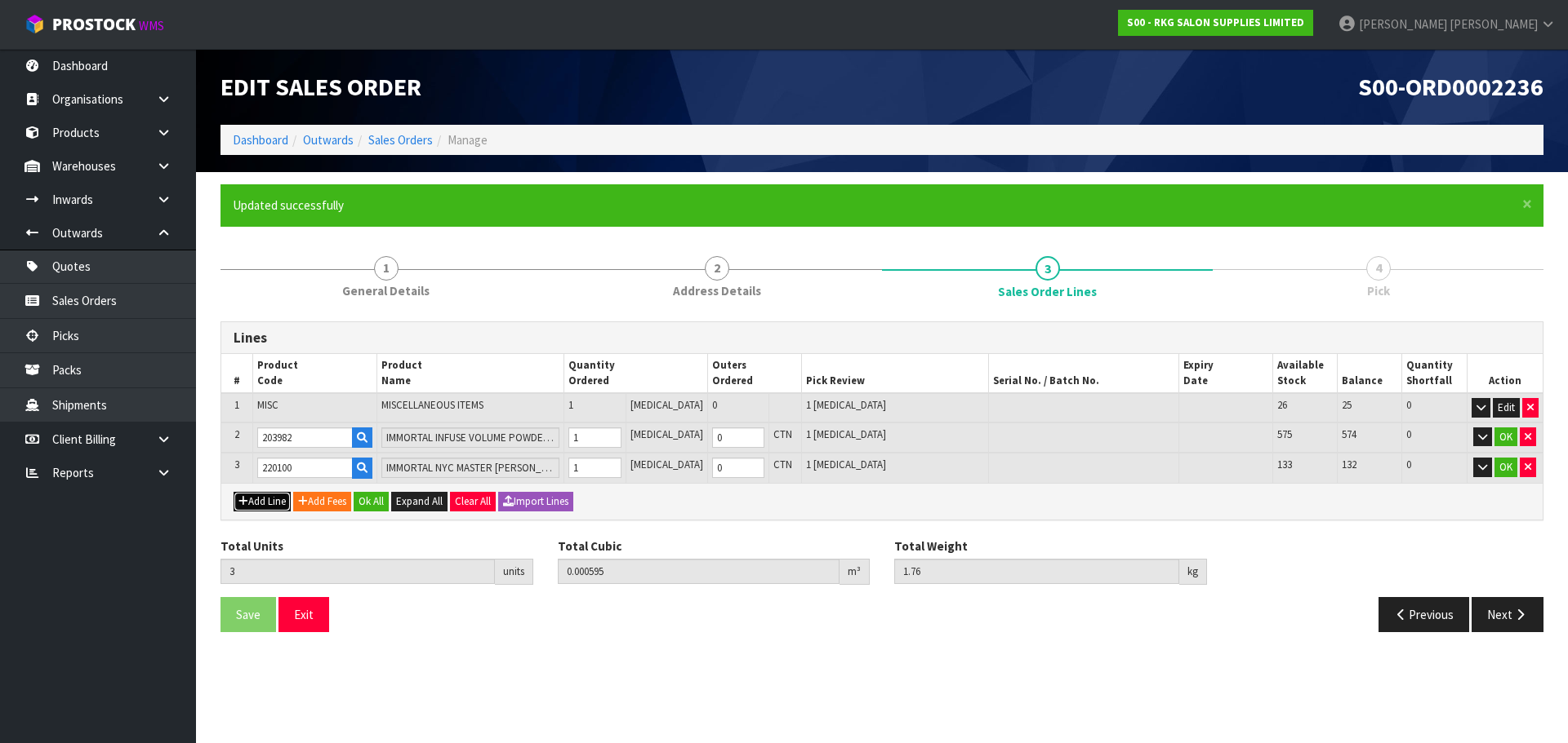
type input "0"
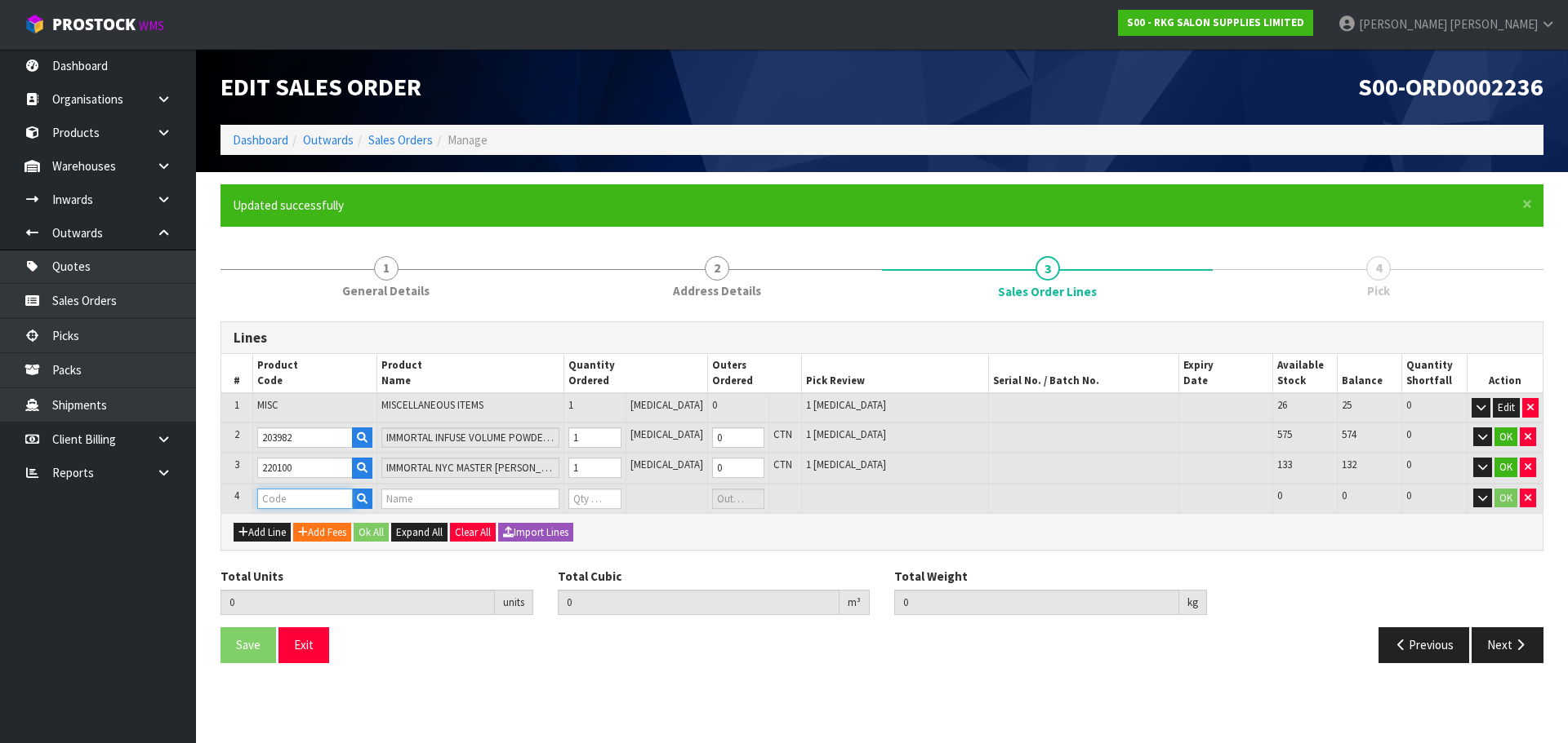
click at [308, 495] on input "text" at bounding box center [305, 499] width 96 height 20
type input "201999"
type input "3"
type input "0.000595"
type input "1.76"
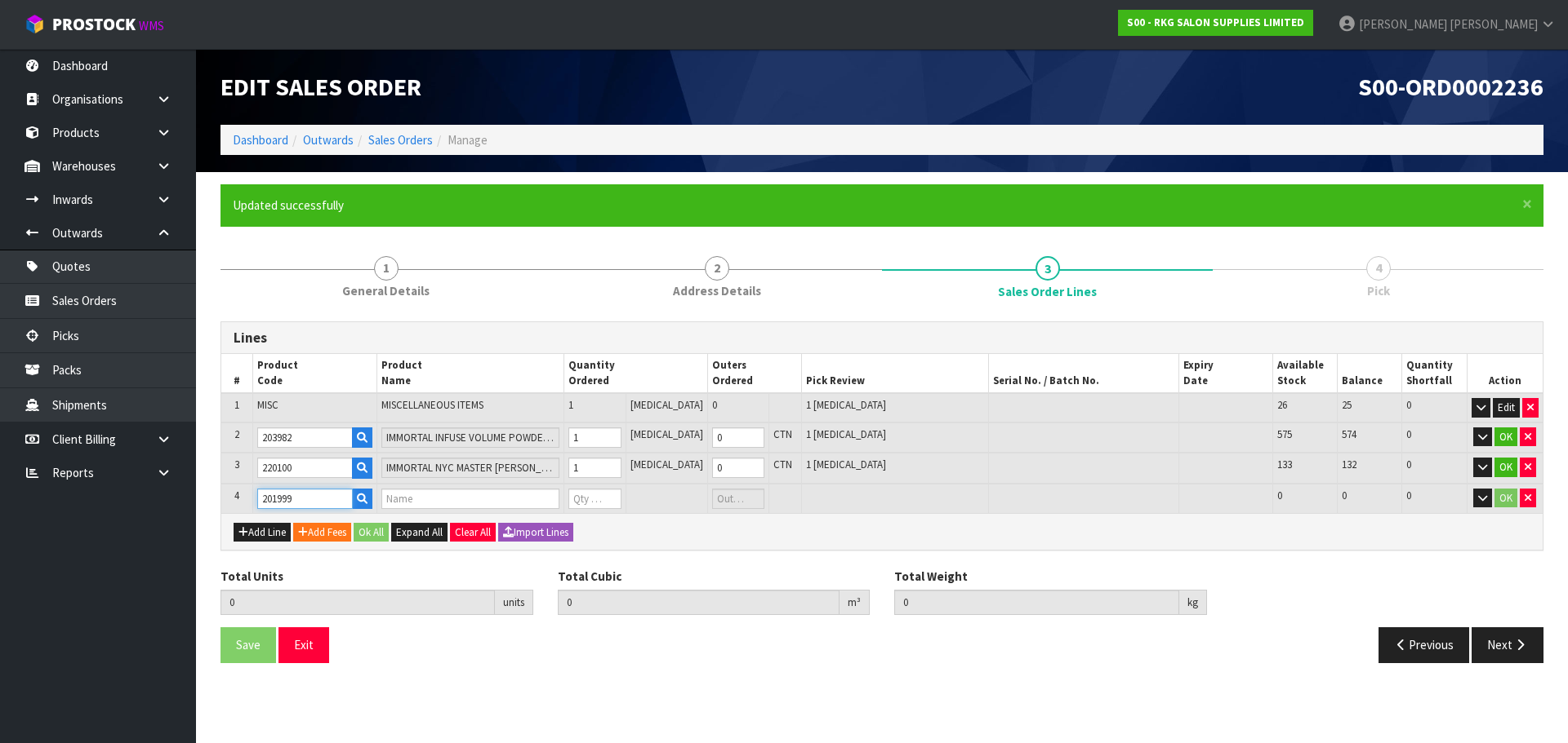
type input "IMMORTAL HAIR WAX ONE IN A MILLION 150ML"
type input "0"
type input "201999"
click at [621, 490] on input "0" at bounding box center [594, 499] width 52 height 20
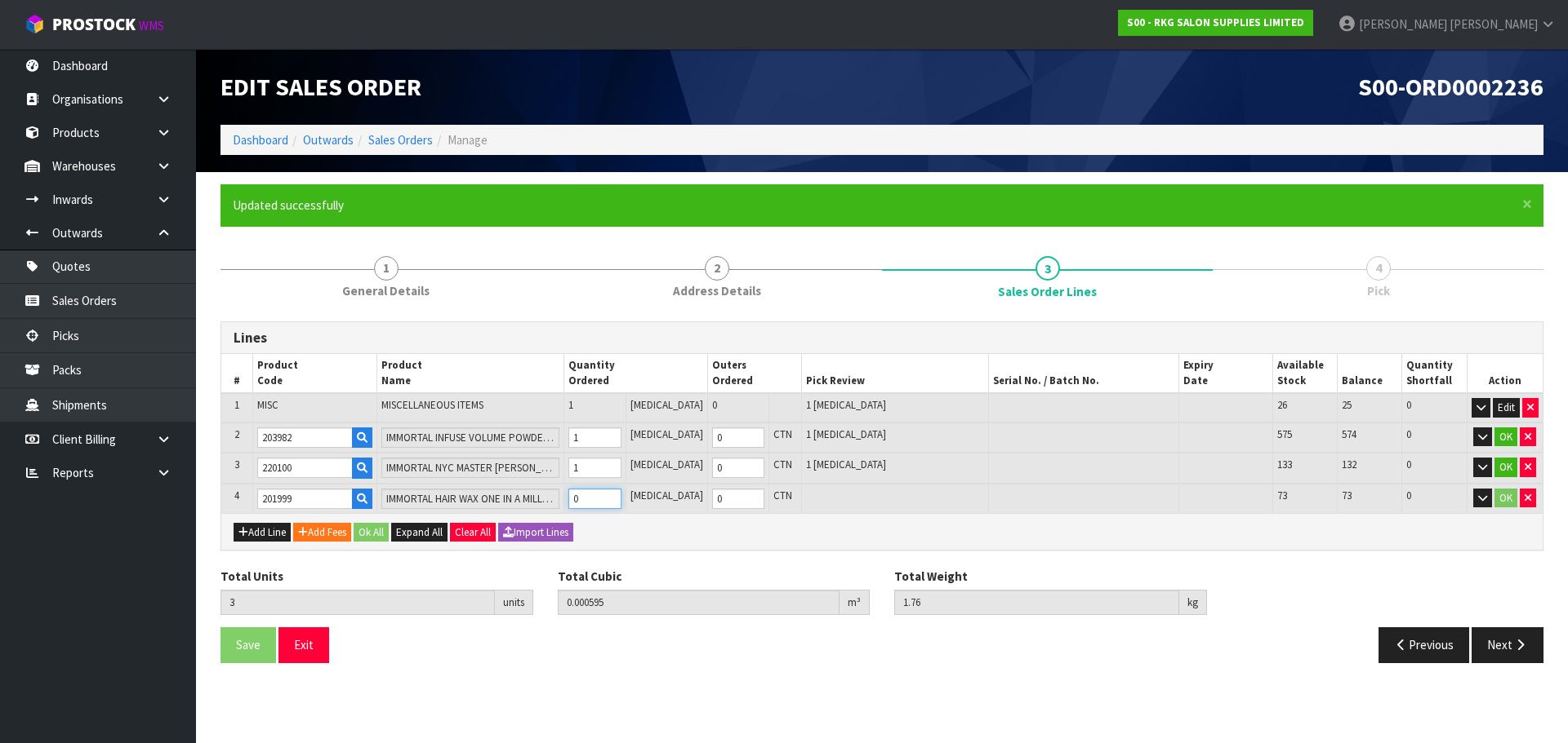
type input "4"
type input "0.001136"
type input "1.98"
type input "1"
click at [621, 496] on input "1" at bounding box center [594, 499] width 52 height 20
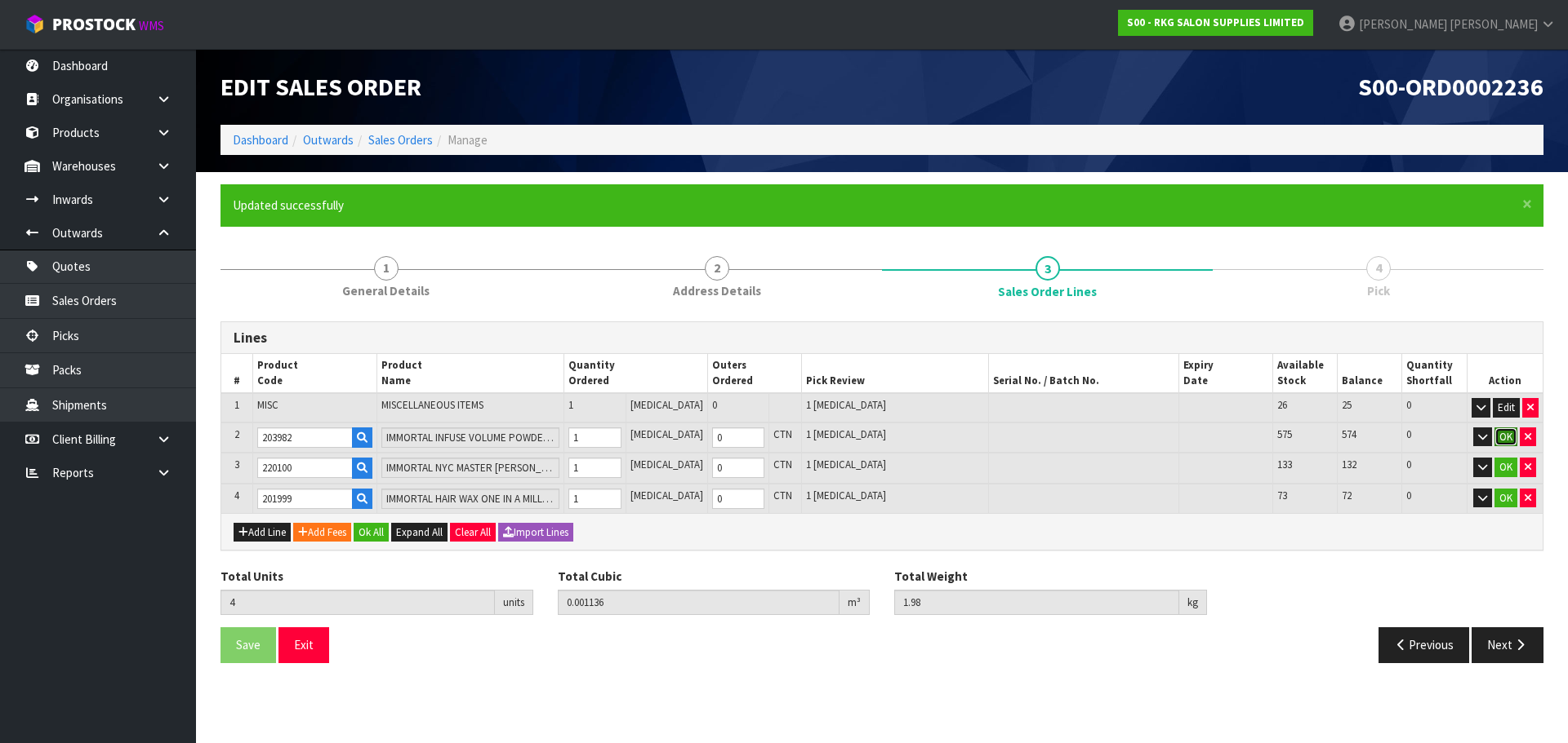
click at [1505, 435] on button "OK" at bounding box center [1505, 437] width 23 height 20
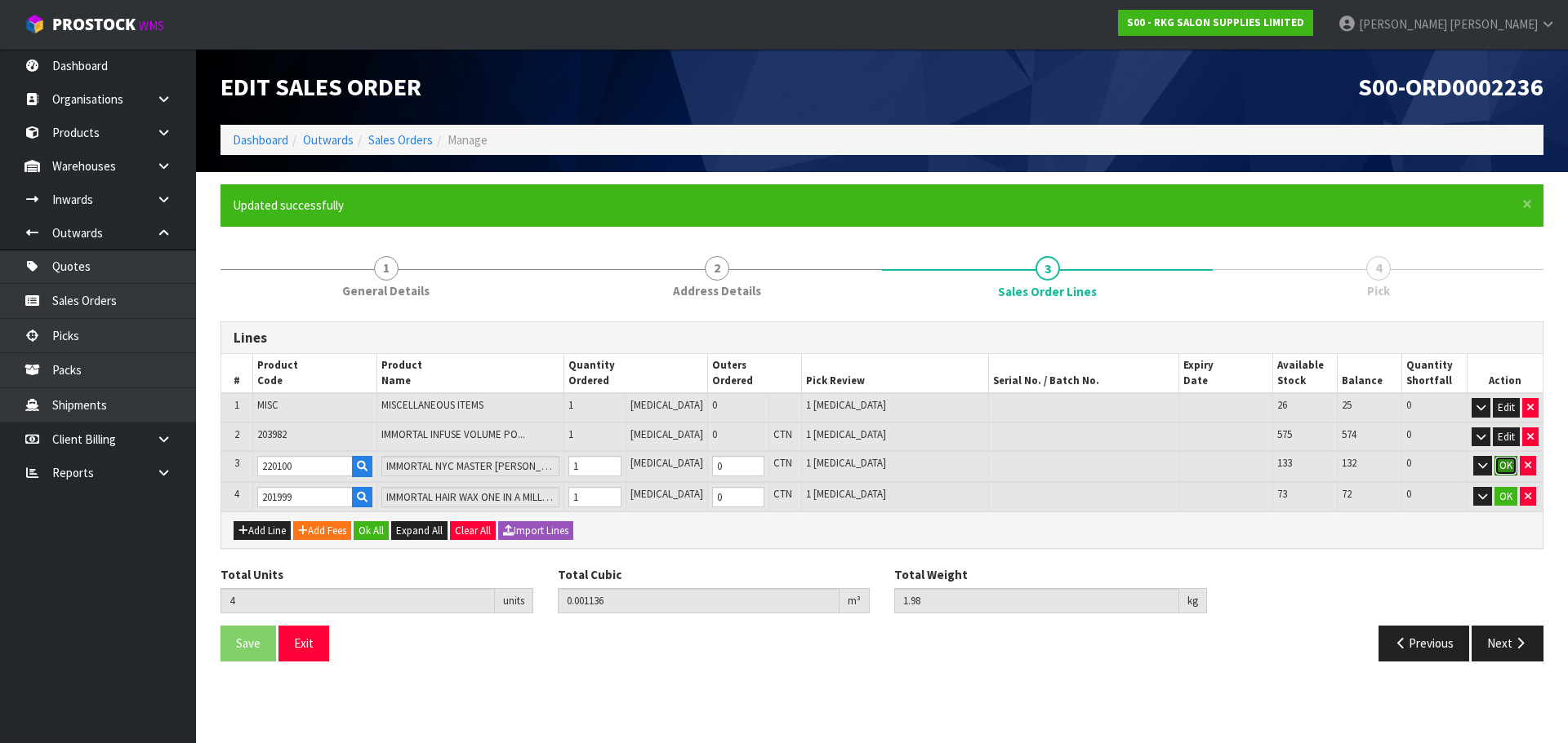
drag, startPoint x: 1502, startPoint y: 464, endPoint x: 1507, endPoint y: 495, distance: 31.4
click at [1502, 465] on button "OK" at bounding box center [1505, 466] width 23 height 20
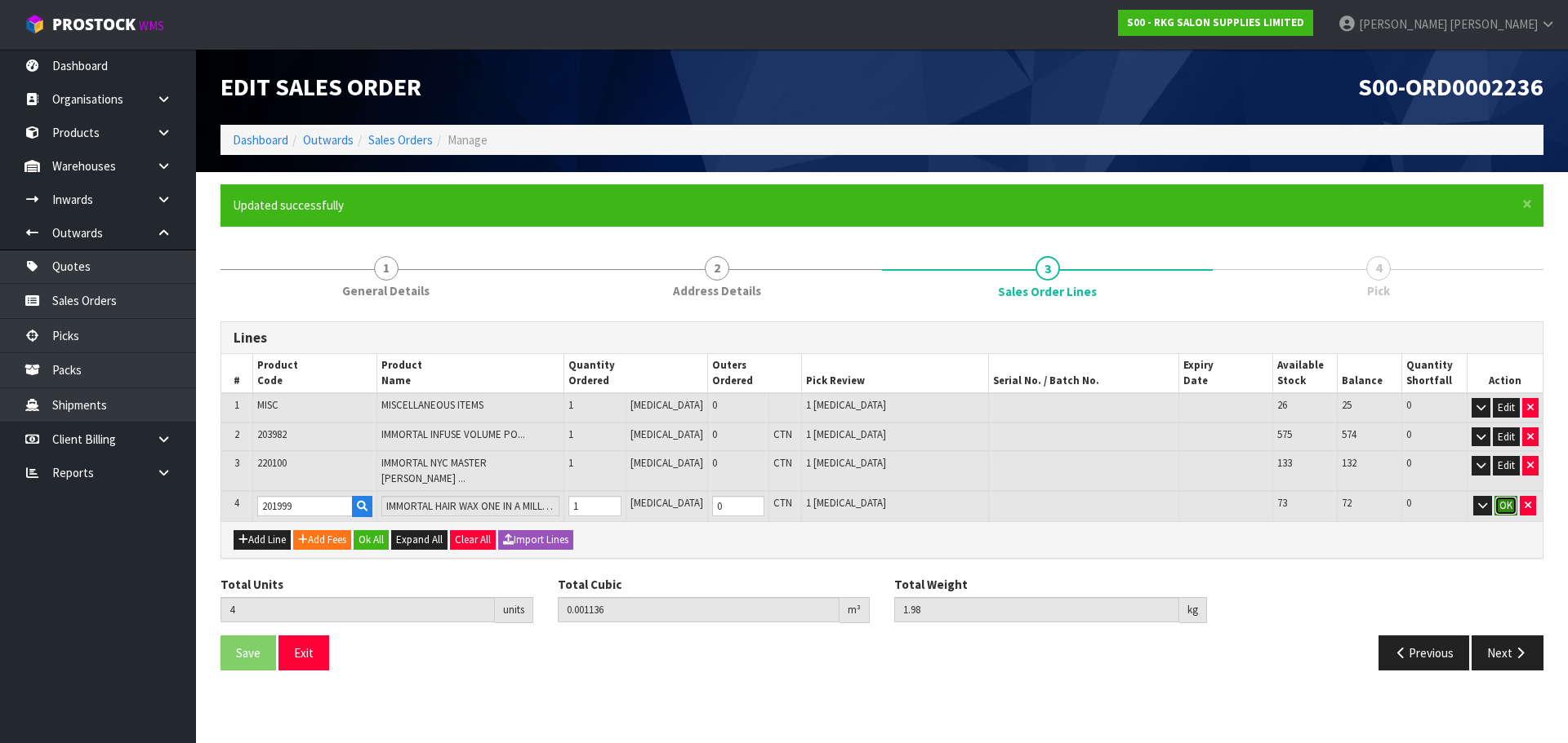
click at [1508, 498] on button "OK" at bounding box center [1505, 506] width 23 height 20
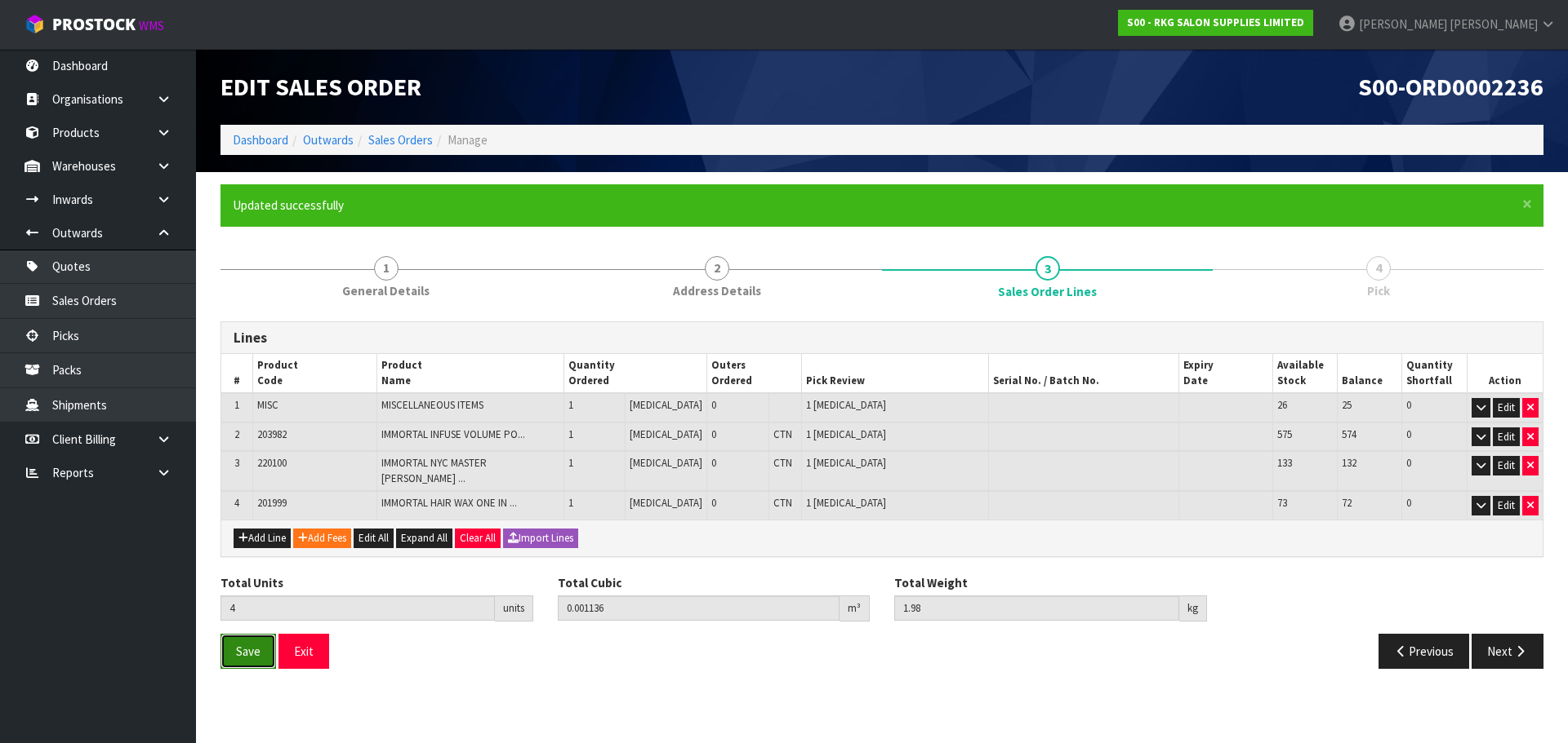
click at [264, 647] on button "Save" at bounding box center [248, 651] width 55 height 35
click at [1495, 640] on button "Next" at bounding box center [1507, 651] width 72 height 35
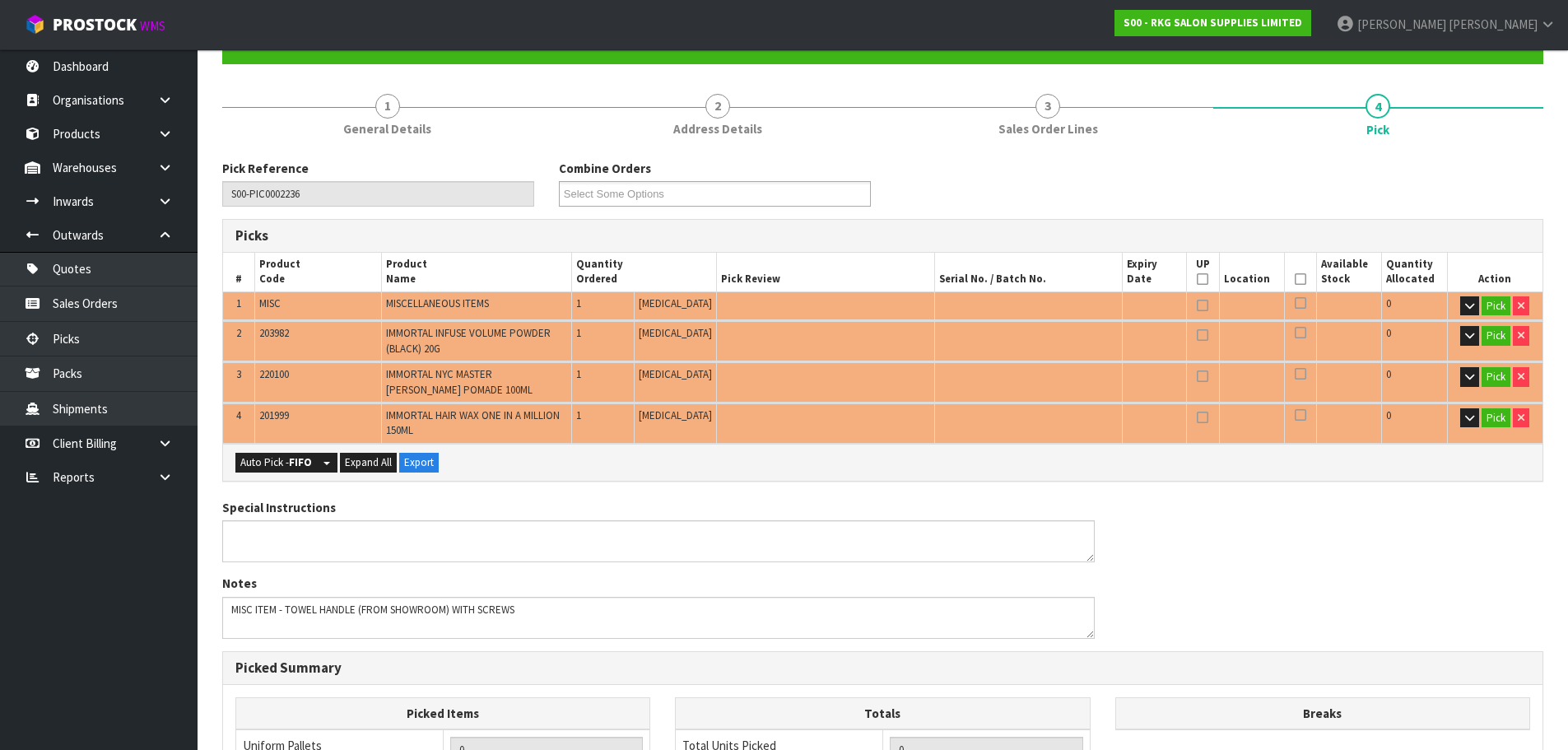
scroll to position [247, 0]
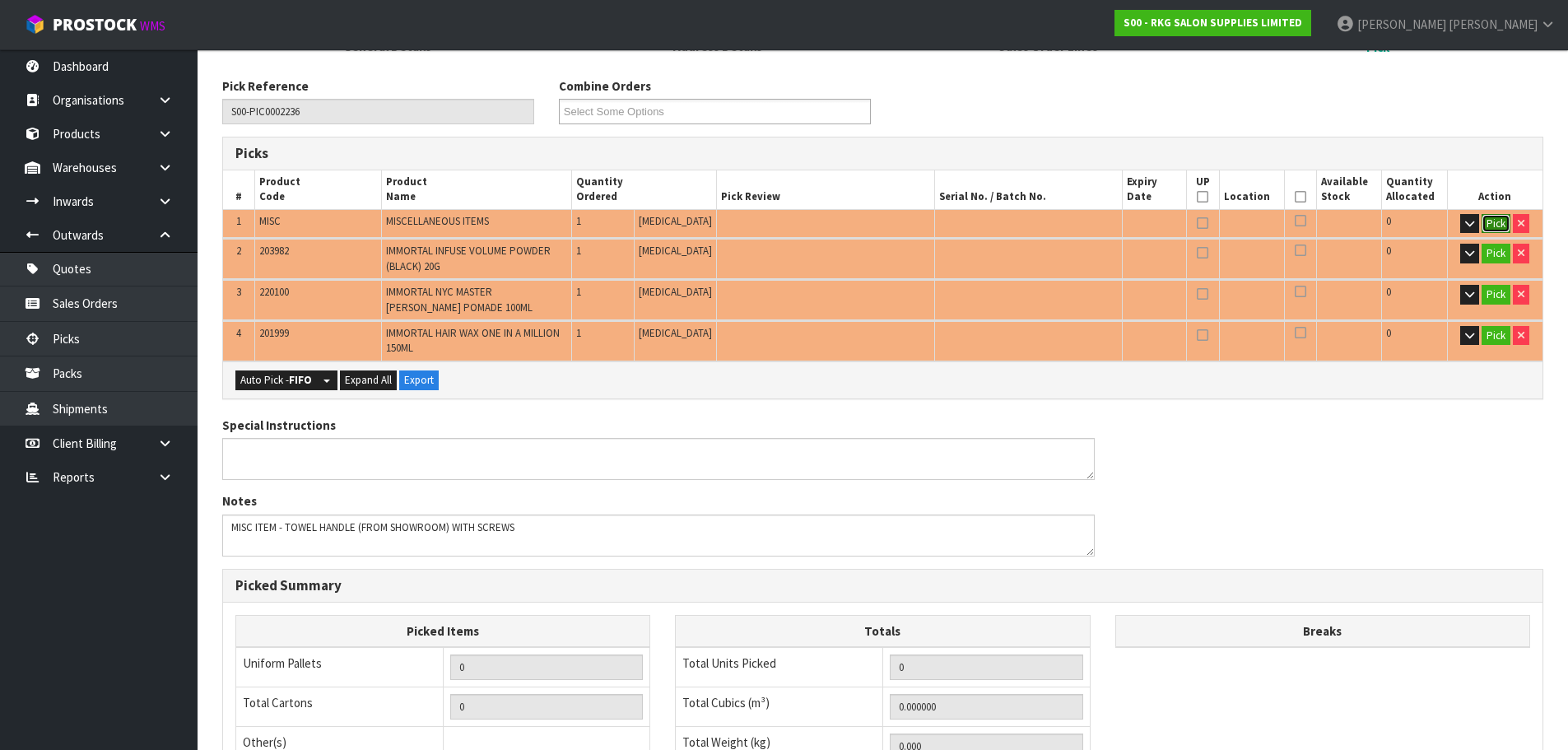
click at [1492, 226] on button "Pick" at bounding box center [1496, 224] width 28 height 20
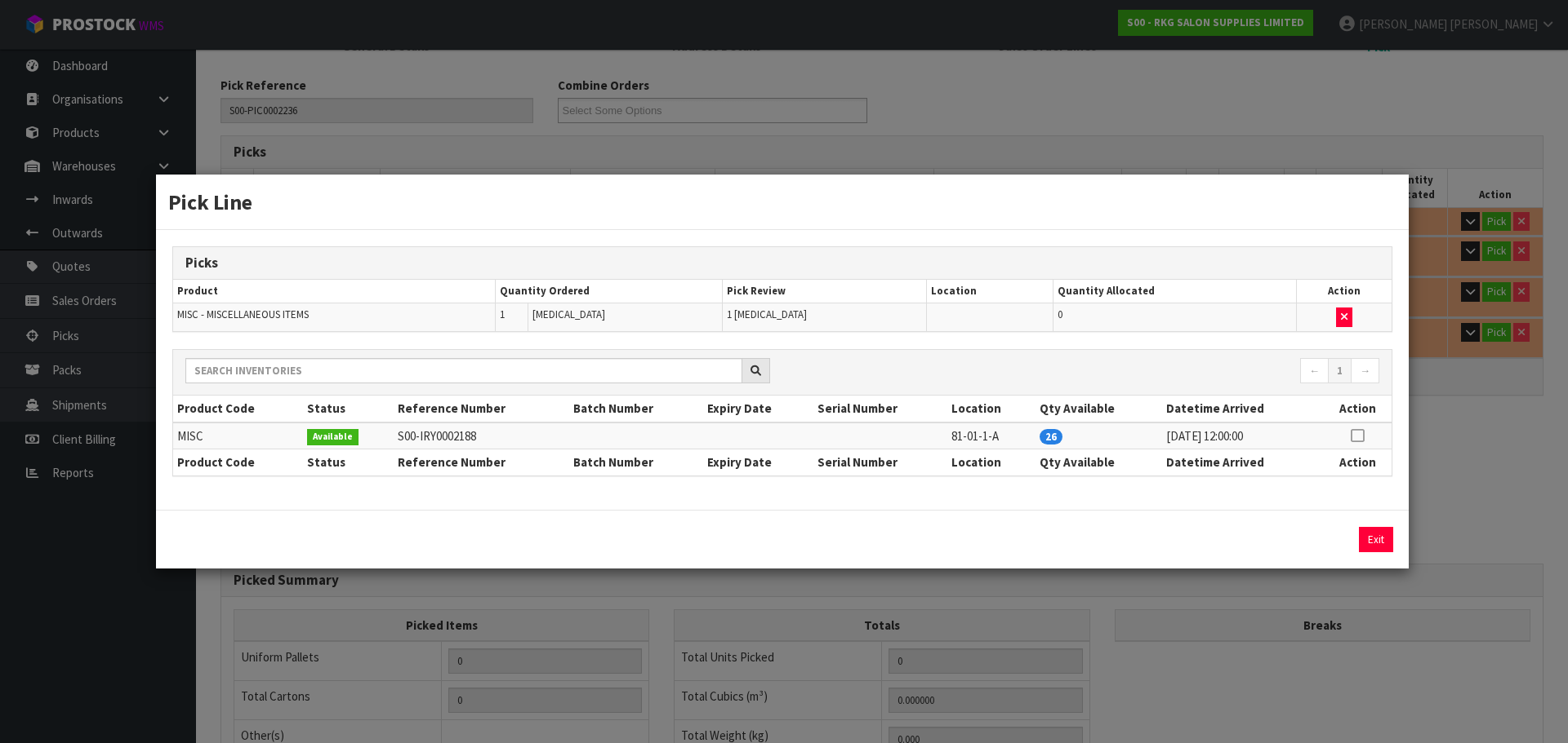
click at [1361, 437] on icon at bounding box center [1356, 436] width 13 height 1
click at [1317, 553] on div "1 Assign Pick Exit" at bounding box center [782, 539] width 1252 height 59
click at [1326, 541] on button "Assign Pick" at bounding box center [1320, 540] width 67 height 26
type input "Piece x 1"
type input "1"
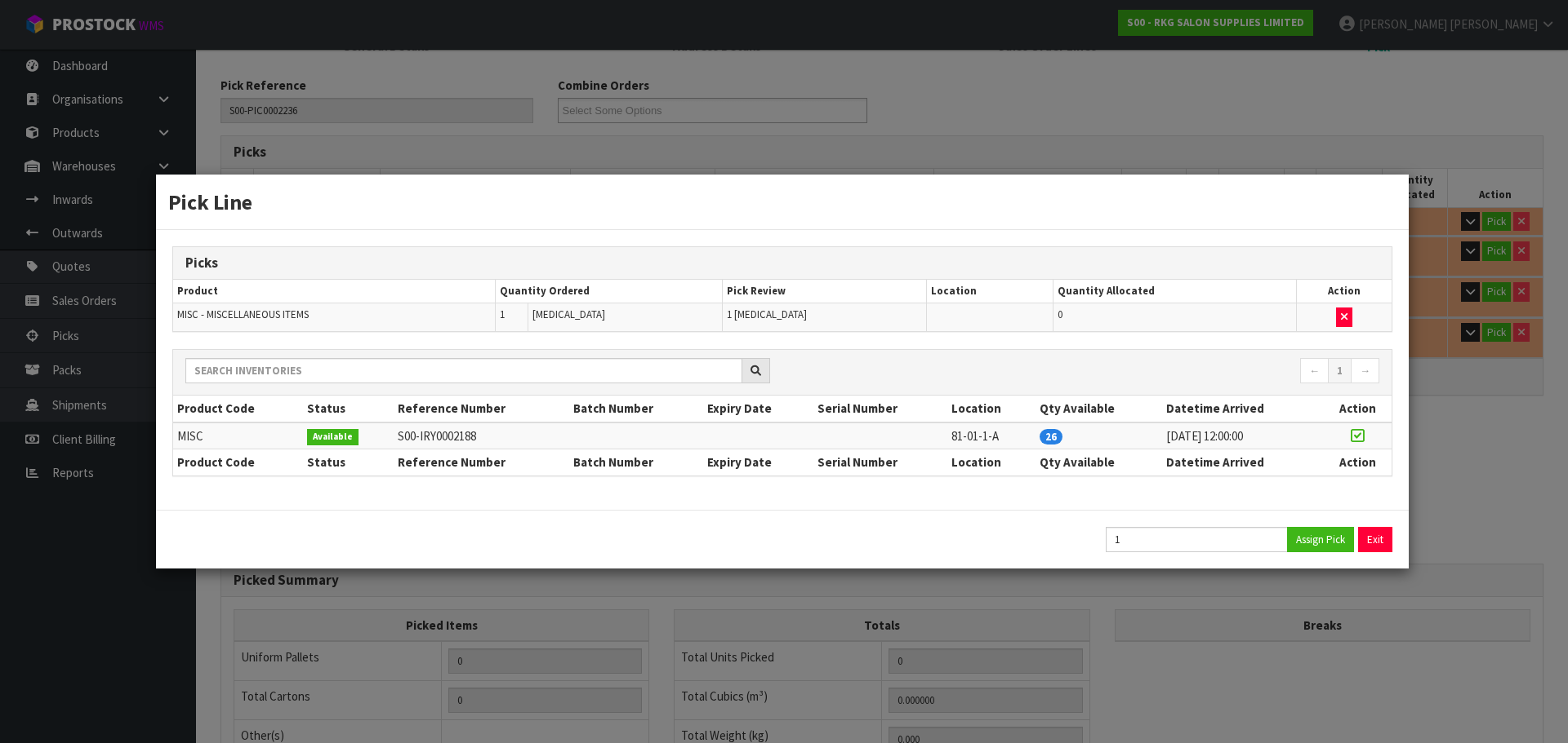
type input "0.000001"
type input "1"
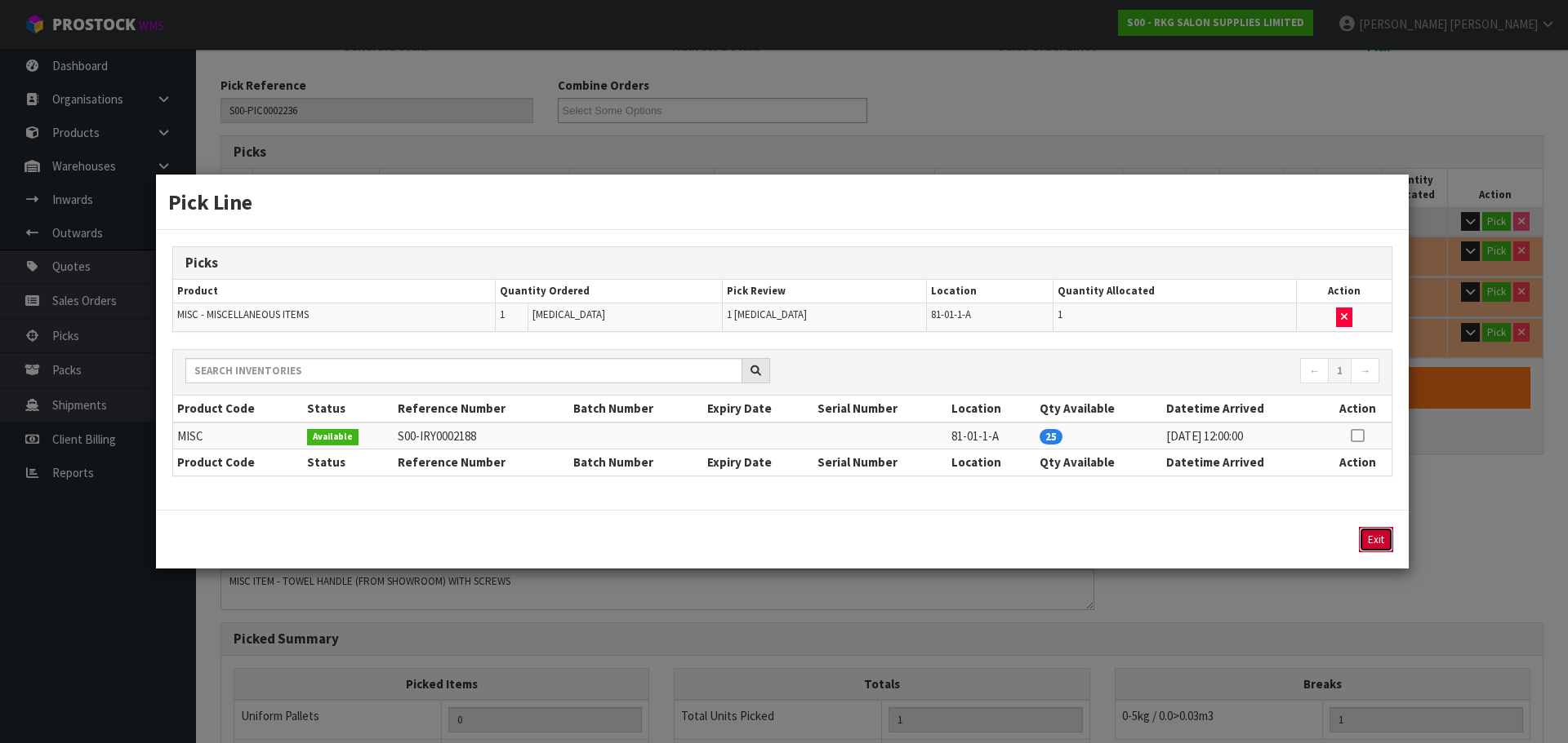
click at [1384, 541] on button "Exit" at bounding box center [1376, 540] width 34 height 26
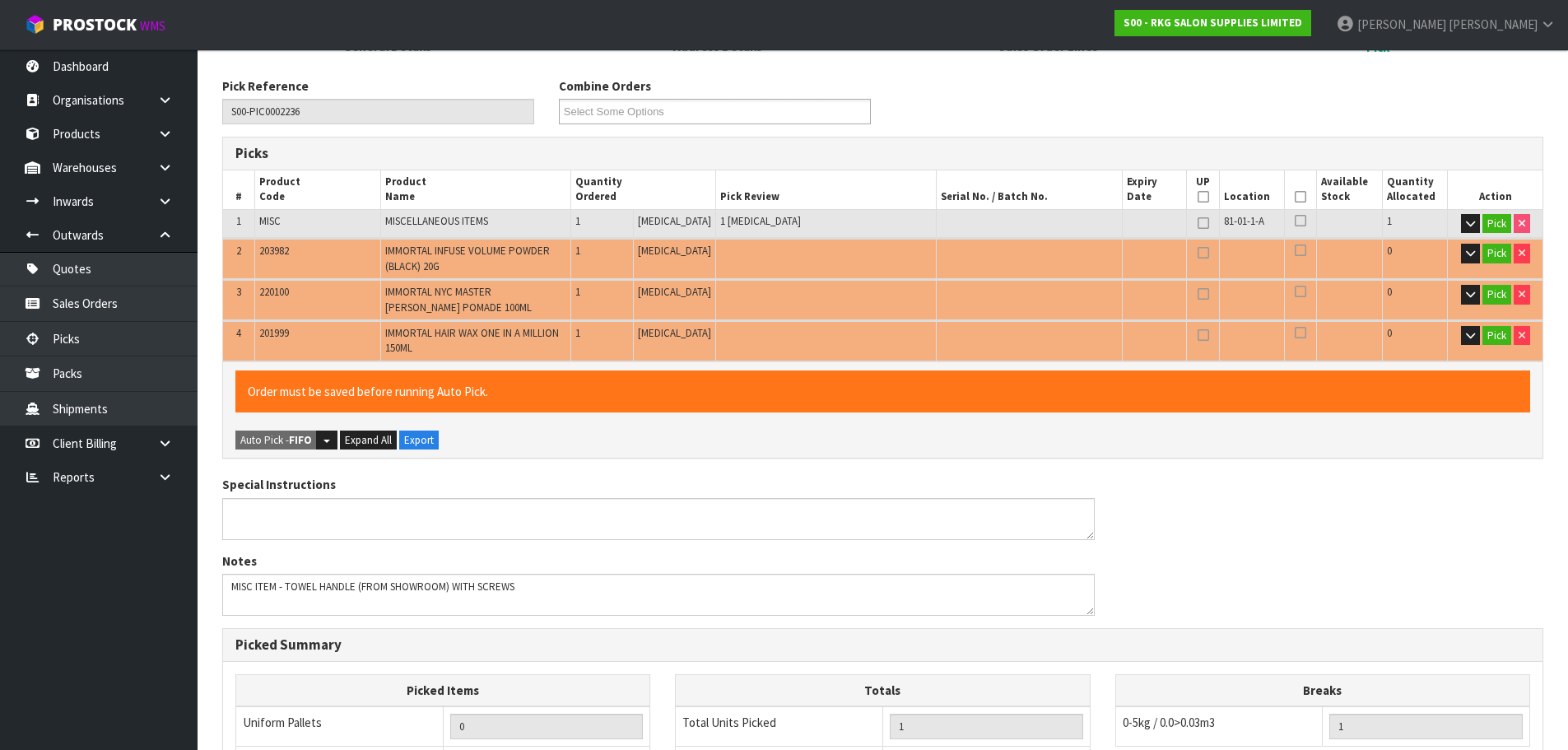
click at [1494, 266] on td "Pick" at bounding box center [1496, 258] width 95 height 40
click at [1492, 260] on button "Pick" at bounding box center [1497, 253] width 28 height 20
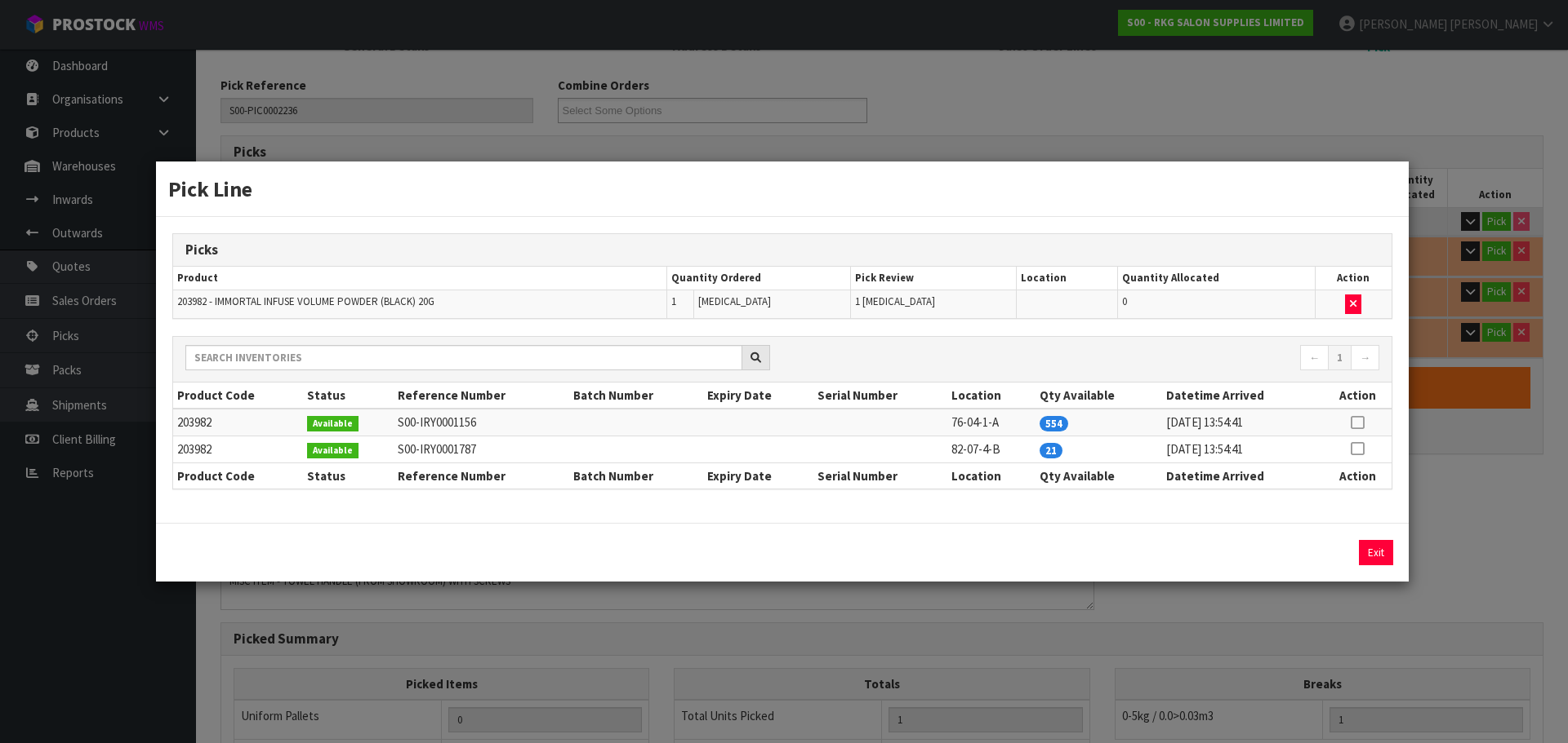
click at [1357, 422] on icon at bounding box center [1356, 422] width 13 height 1
drag, startPoint x: 1306, startPoint y: 559, endPoint x: 1365, endPoint y: 558, distance: 59.0
click at [1306, 560] on button "Assign Pick" at bounding box center [1320, 553] width 67 height 26
type input "Piece x 2"
type input "2"
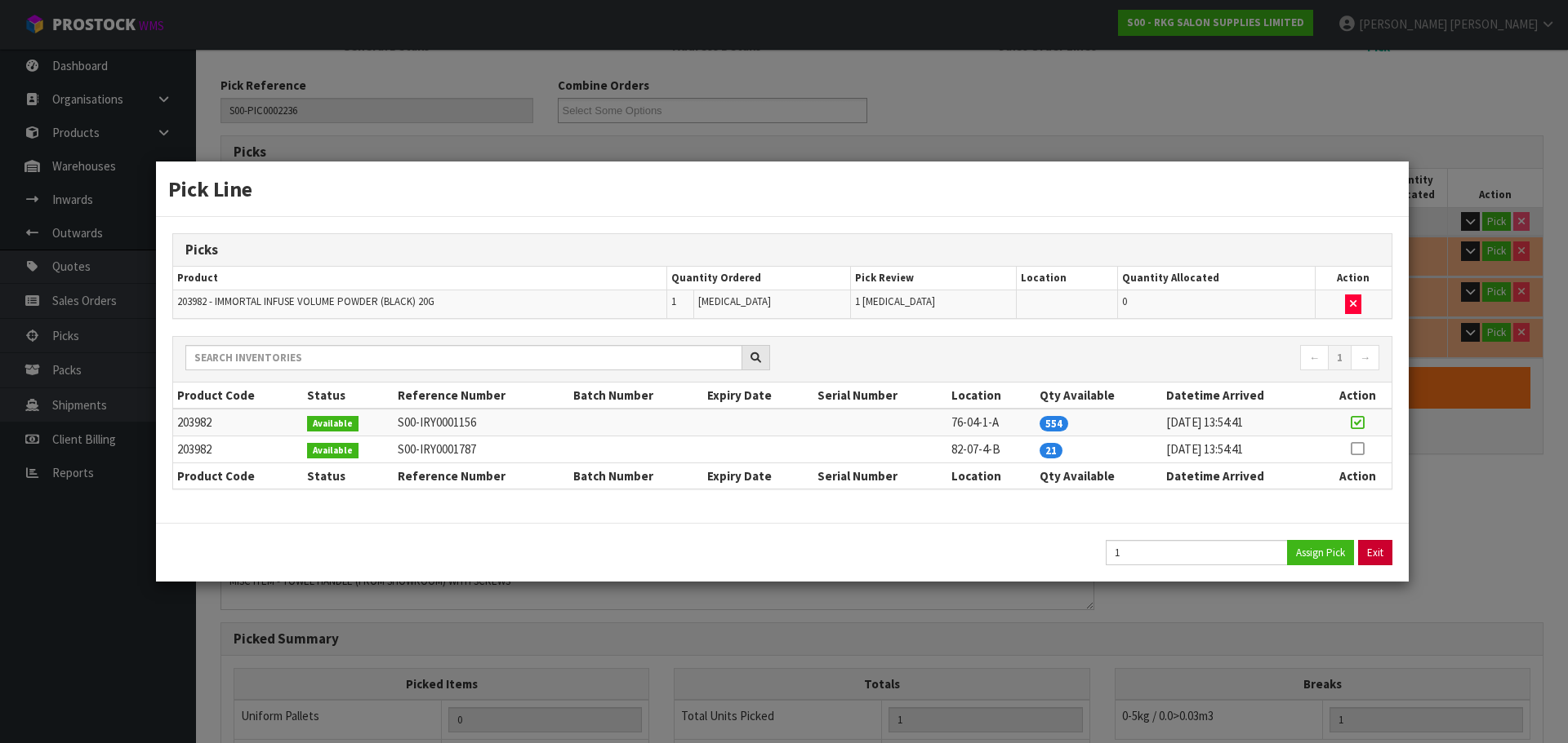
type input "0.000301"
type input "1.6"
click at [1368, 558] on button "Exit" at bounding box center [1376, 553] width 34 height 26
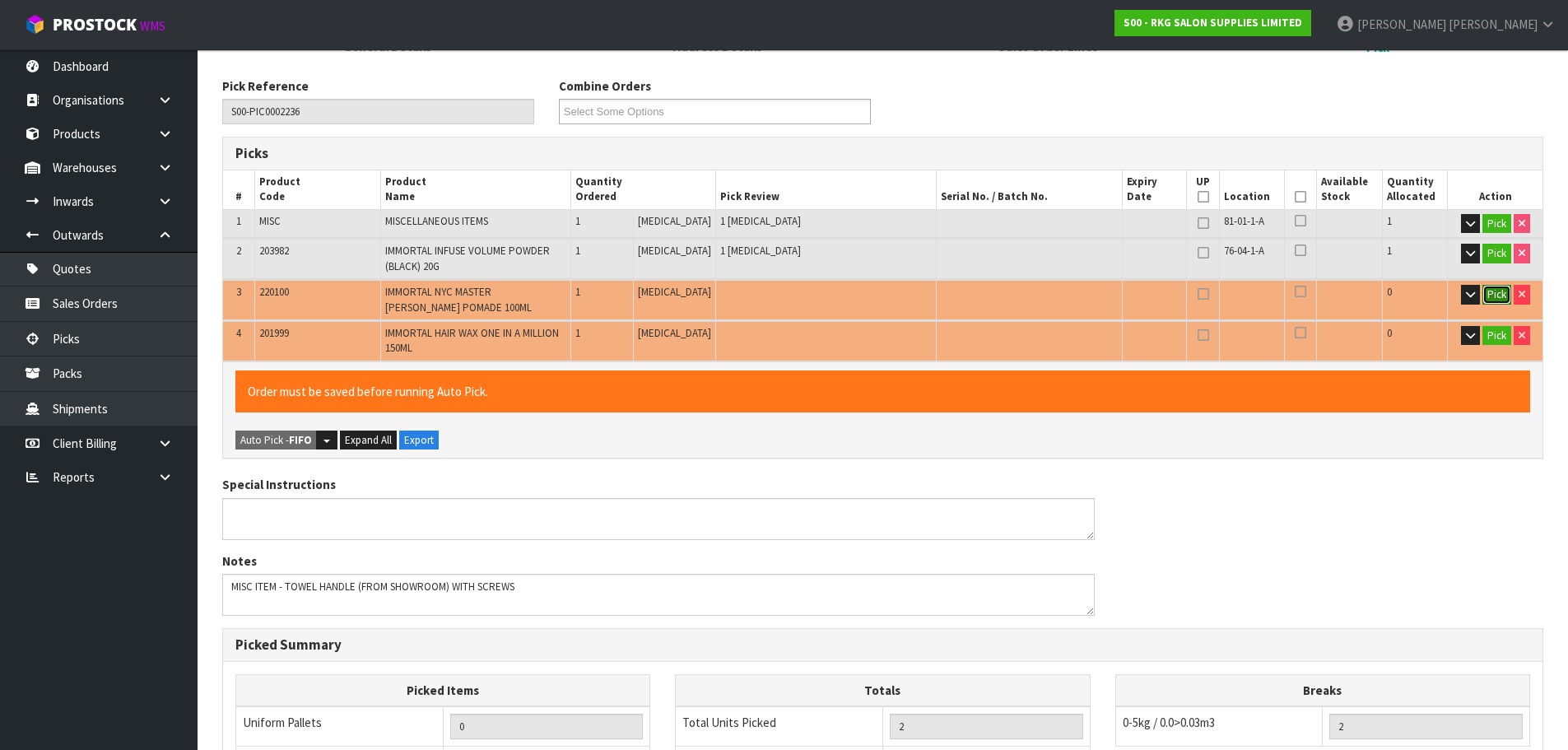
click at [1485, 289] on button "Pick" at bounding box center [1497, 294] width 28 height 20
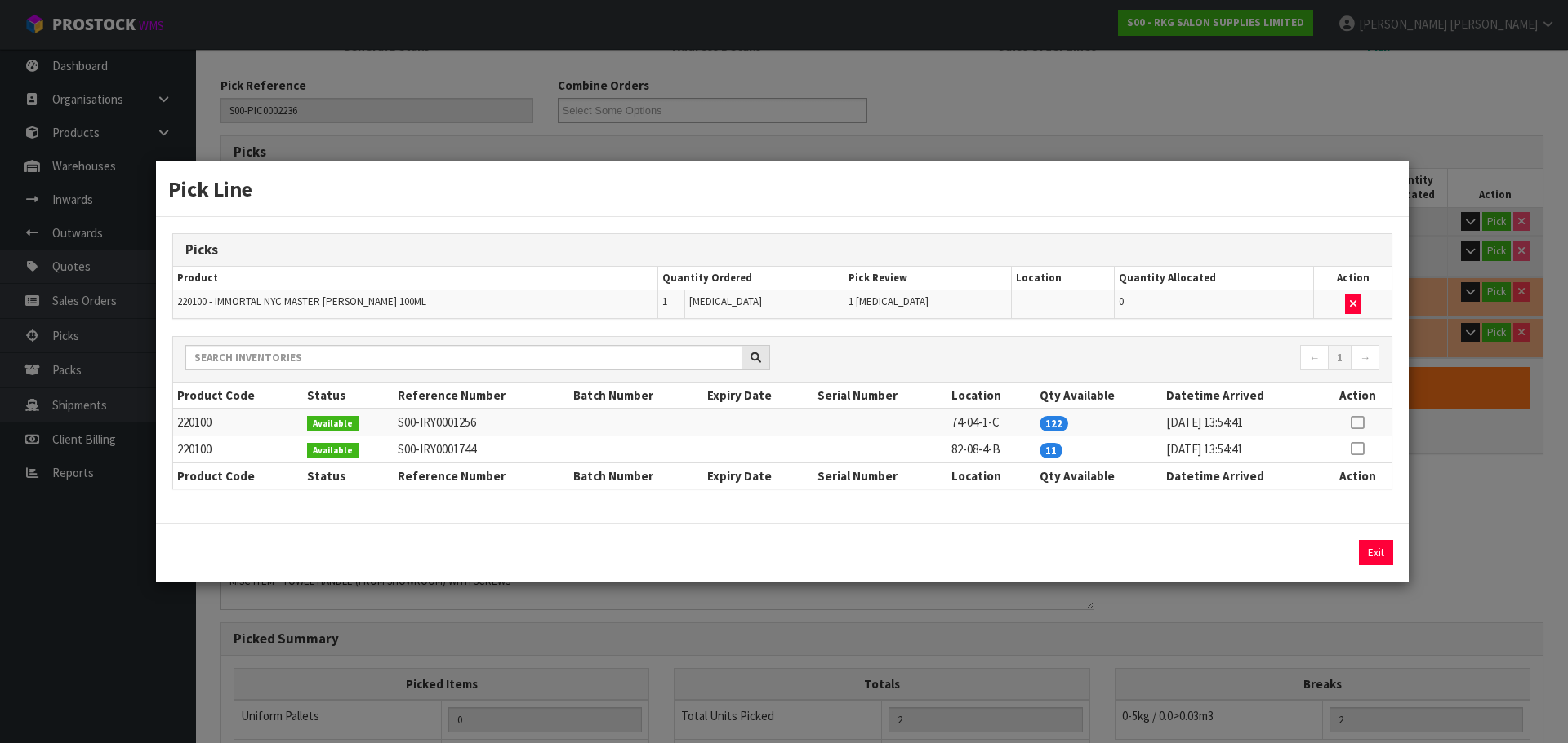
click at [1356, 422] on icon at bounding box center [1356, 422] width 13 height 1
click at [1313, 554] on button "Assign Pick" at bounding box center [1320, 553] width 67 height 26
type input "Piece x 3"
type input "3"
type input "0.000595"
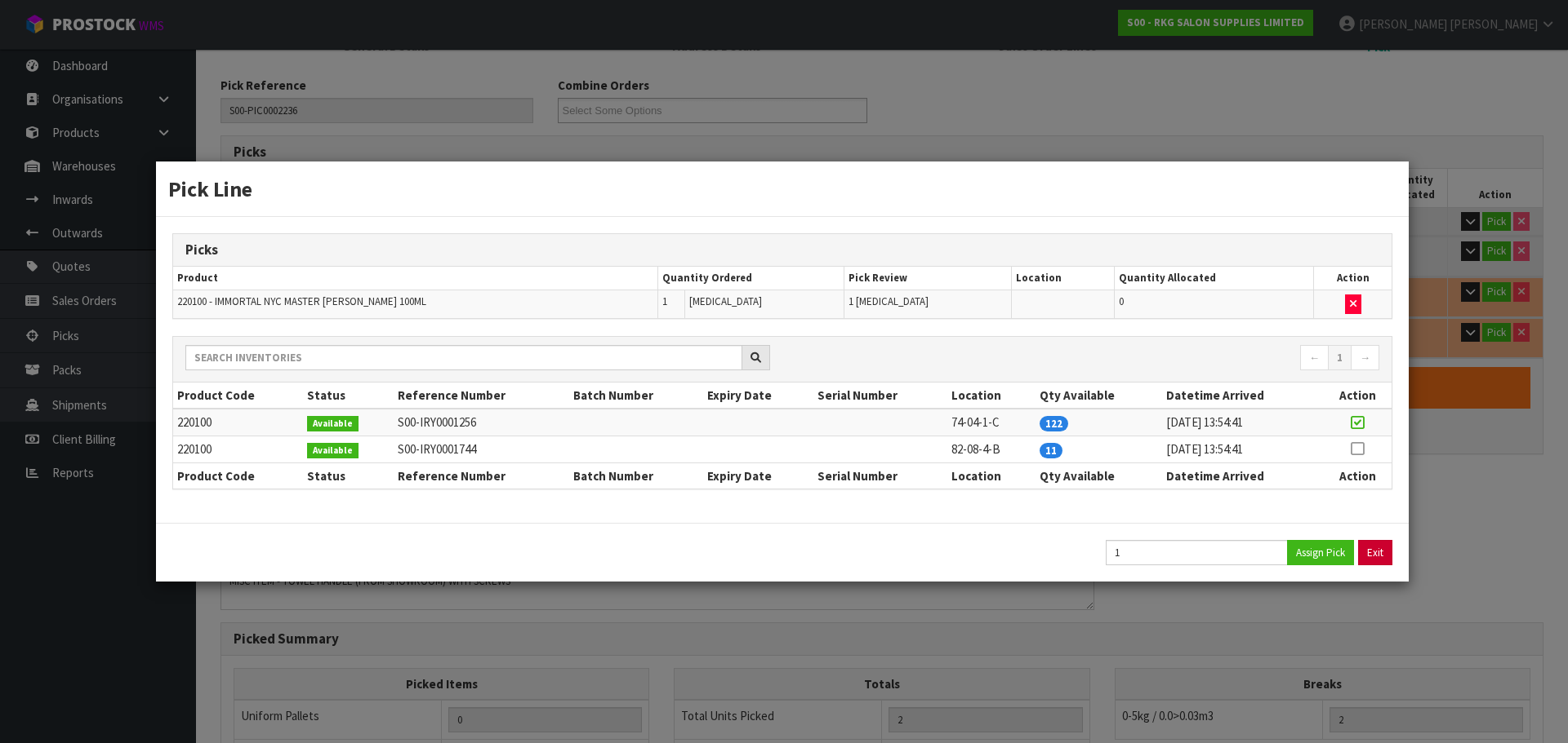
type input "1.76"
drag, startPoint x: 1373, startPoint y: 554, endPoint x: 1419, endPoint y: 438, distance: 124.8
click at [1374, 552] on button "Exit" at bounding box center [1376, 553] width 34 height 26
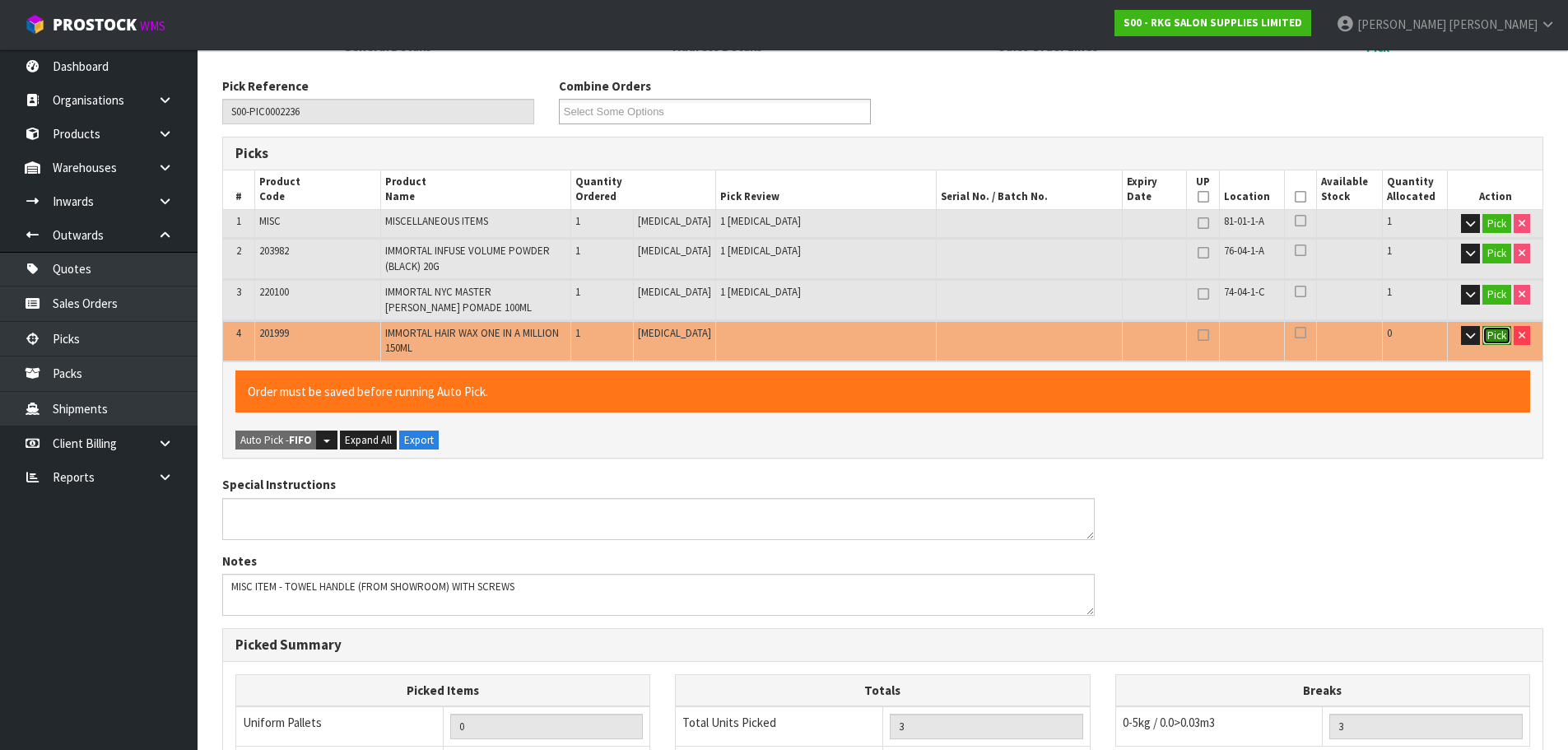
click at [1491, 336] on button "Pick" at bounding box center [1497, 336] width 28 height 20
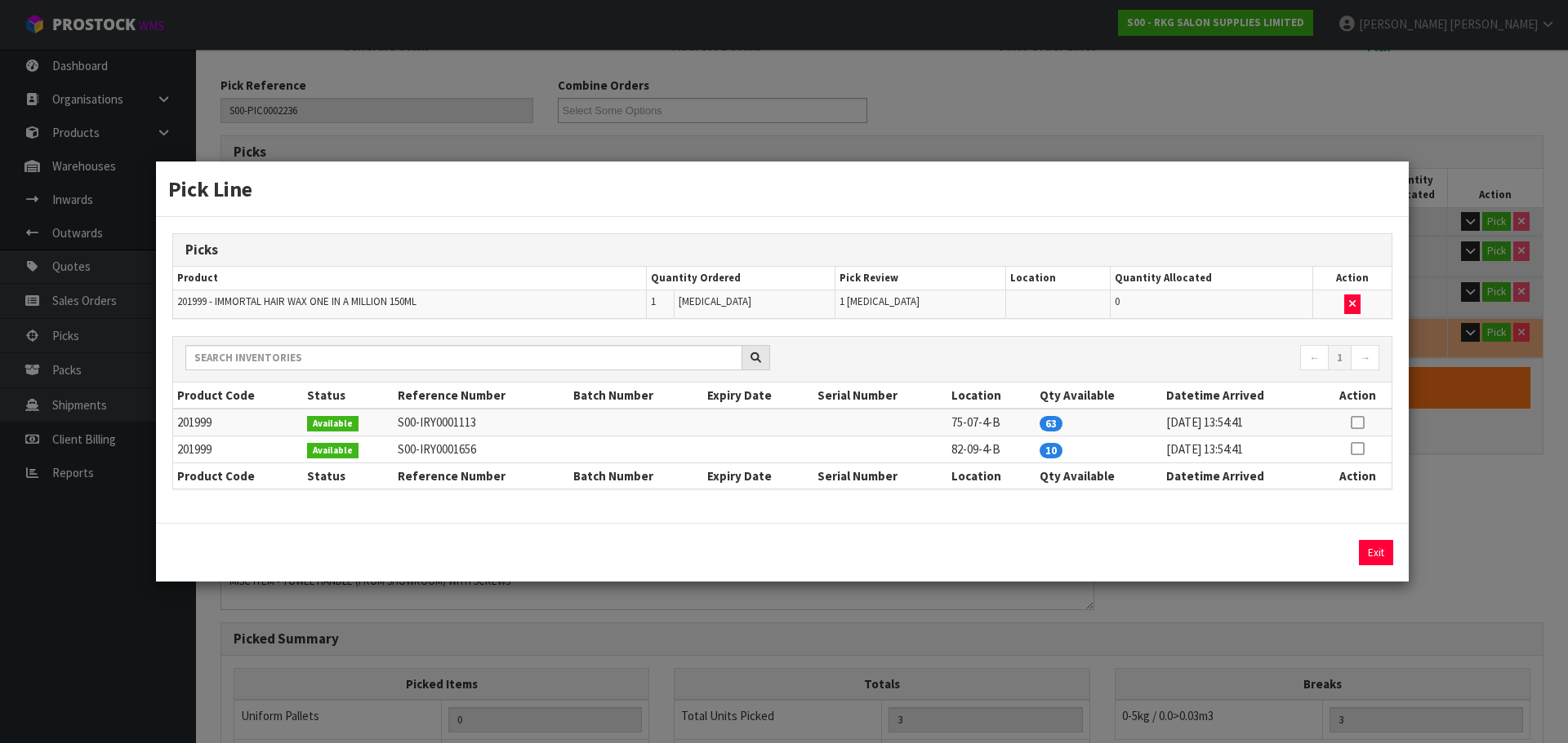
click at [1358, 422] on icon at bounding box center [1356, 422] width 13 height 1
drag, startPoint x: 1307, startPoint y: 549, endPoint x: 1371, endPoint y: 555, distance: 64.3
click at [1307, 549] on button "Assign Pick" at bounding box center [1320, 553] width 67 height 26
type input "Piece x 4"
type input "4"
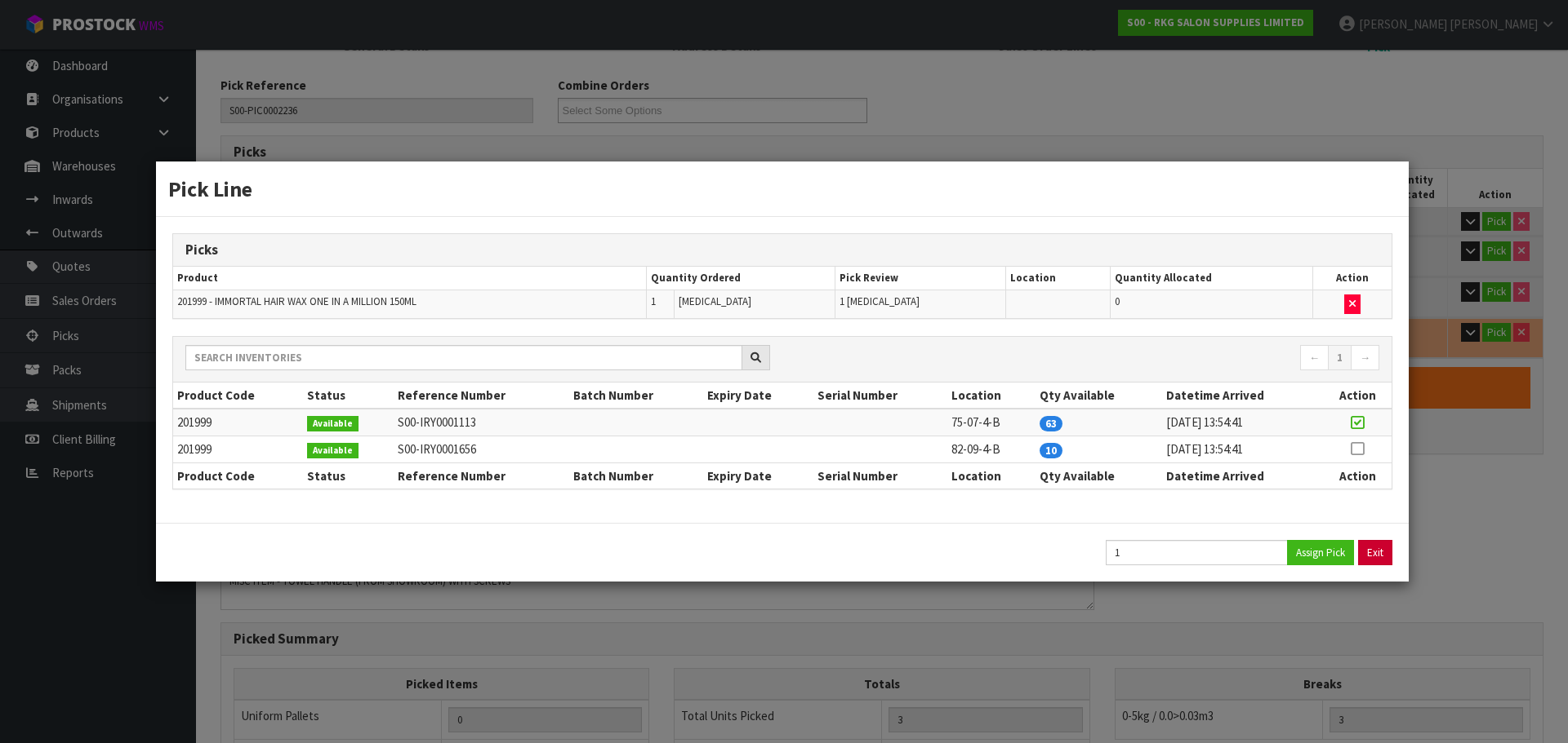
type input "0.001136"
type input "1.98"
click at [1372, 555] on button "Exit" at bounding box center [1375, 553] width 34 height 26
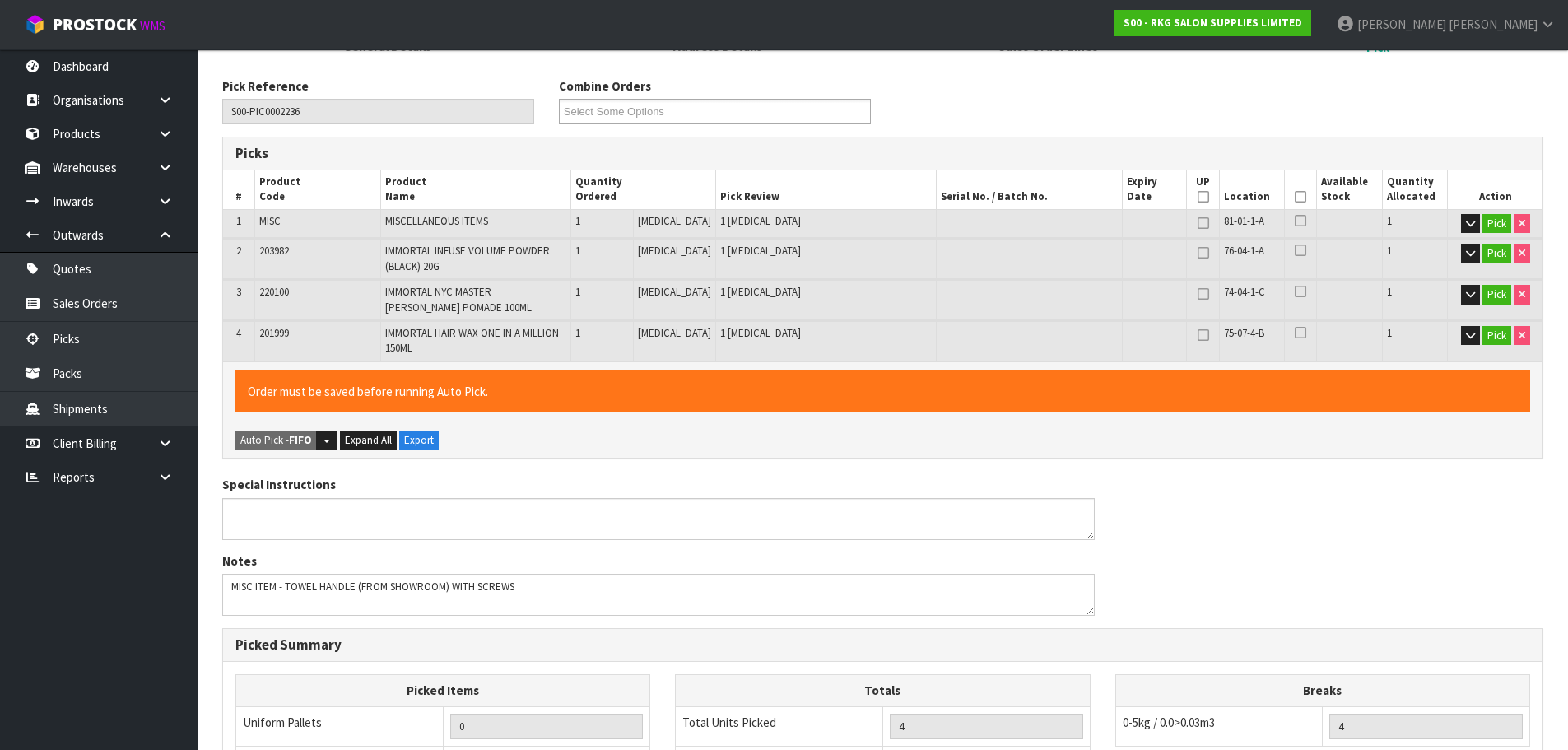
click at [1295, 197] on icon at bounding box center [1300, 197] width 11 height 1
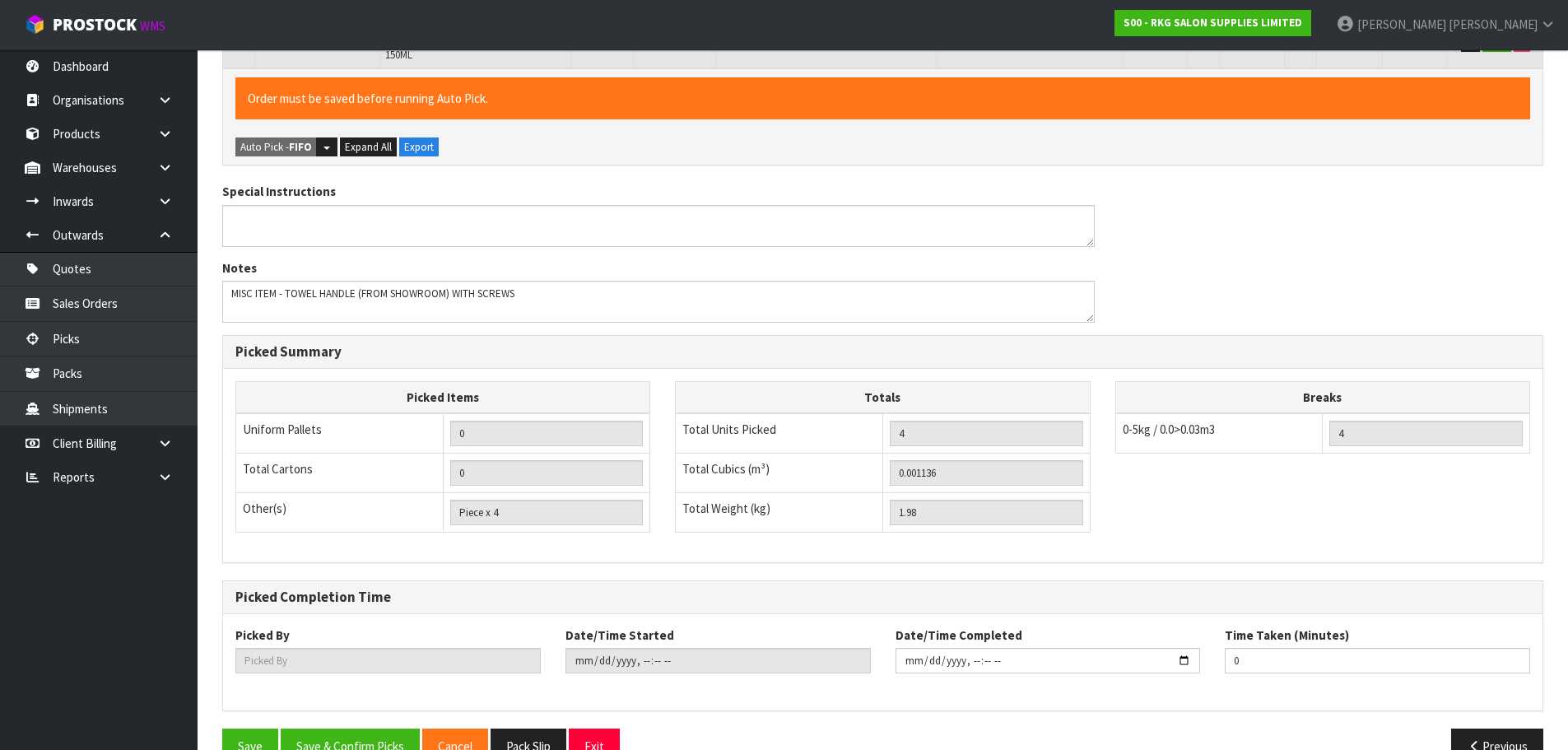
scroll to position [580, 0]
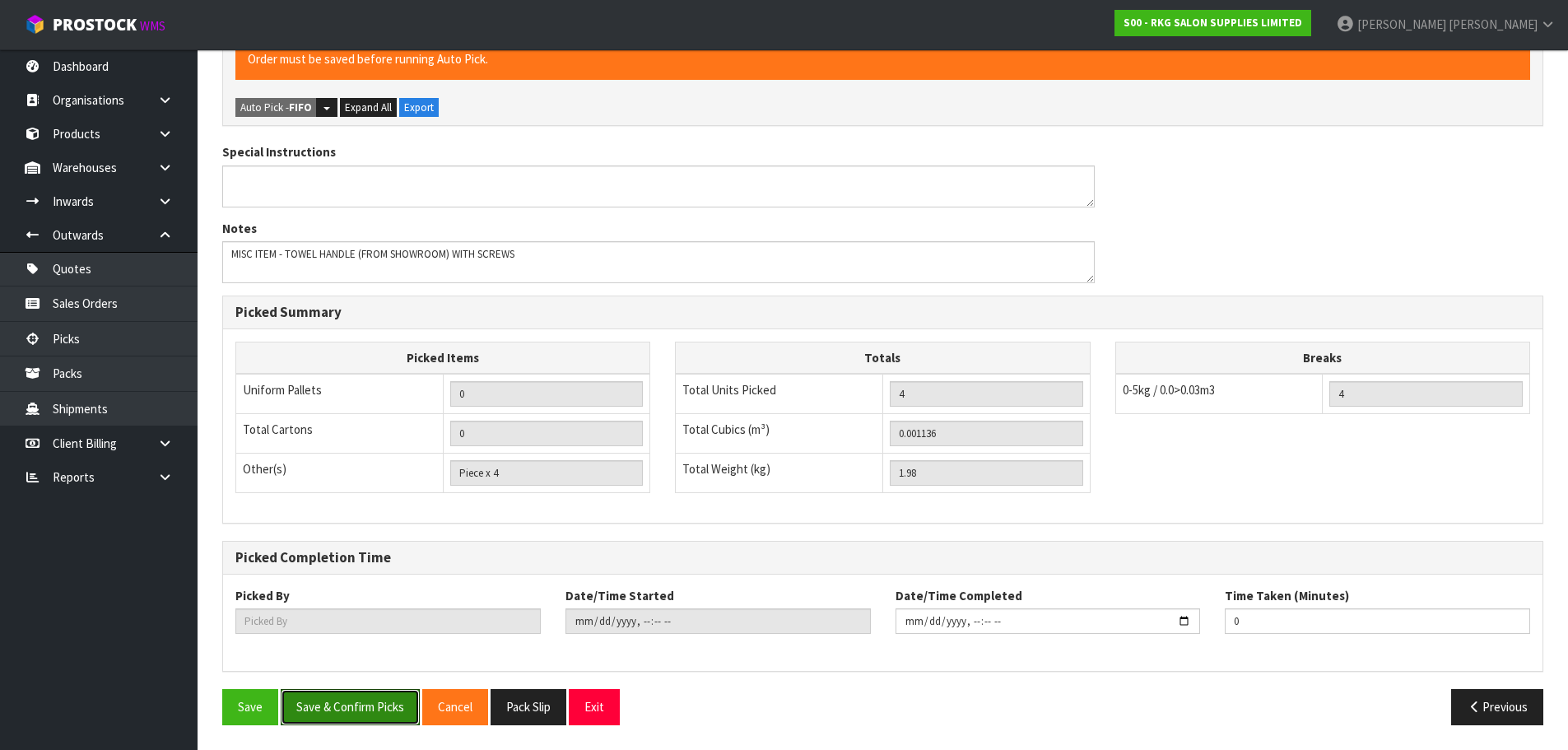
drag, startPoint x: 348, startPoint y: 701, endPoint x: 710, endPoint y: 555, distance: 390.3
click at [348, 702] on button "Save & Confirm Picks" at bounding box center [350, 707] width 139 height 35
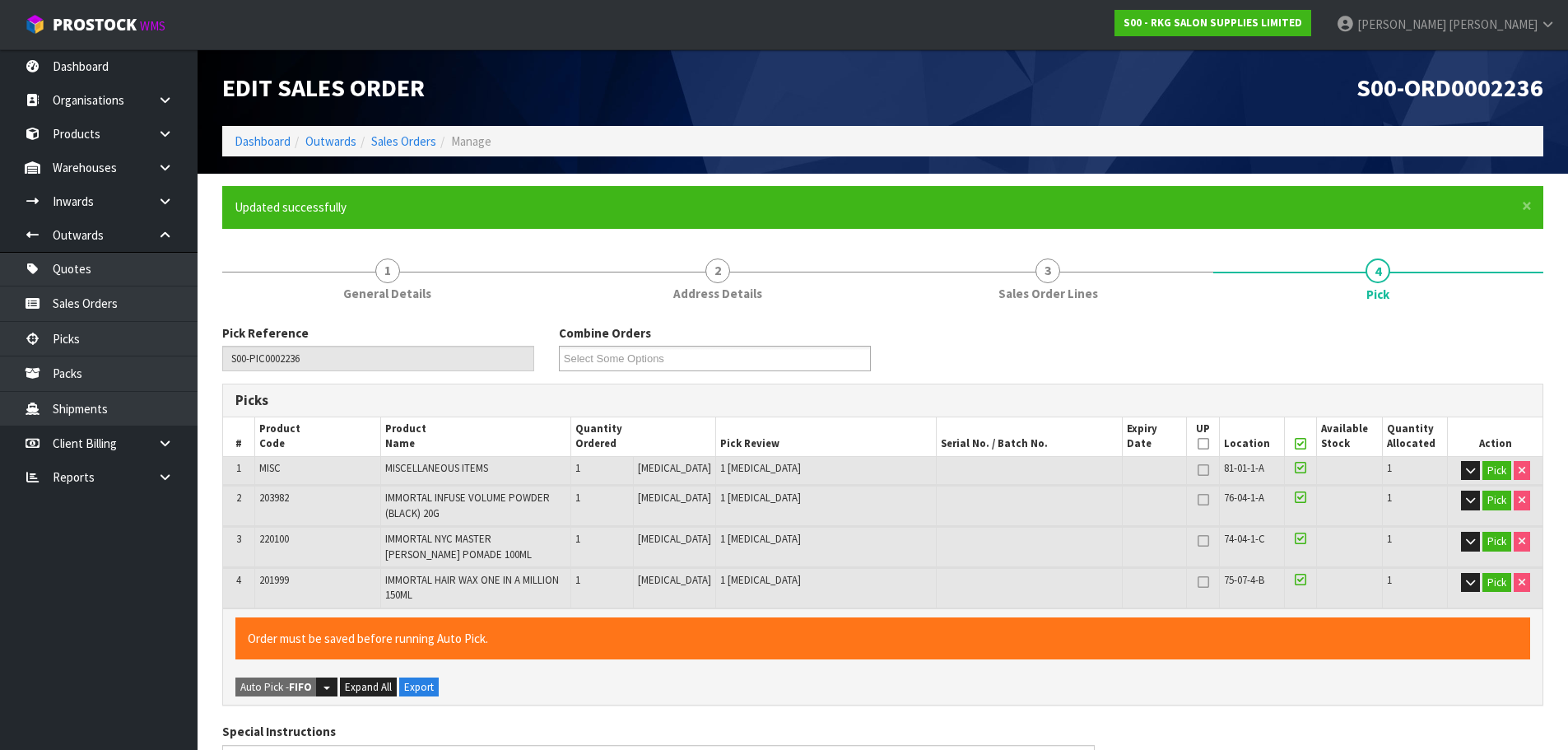
type input "[PERSON_NAME]"
type input "2025-10-09T12:51"
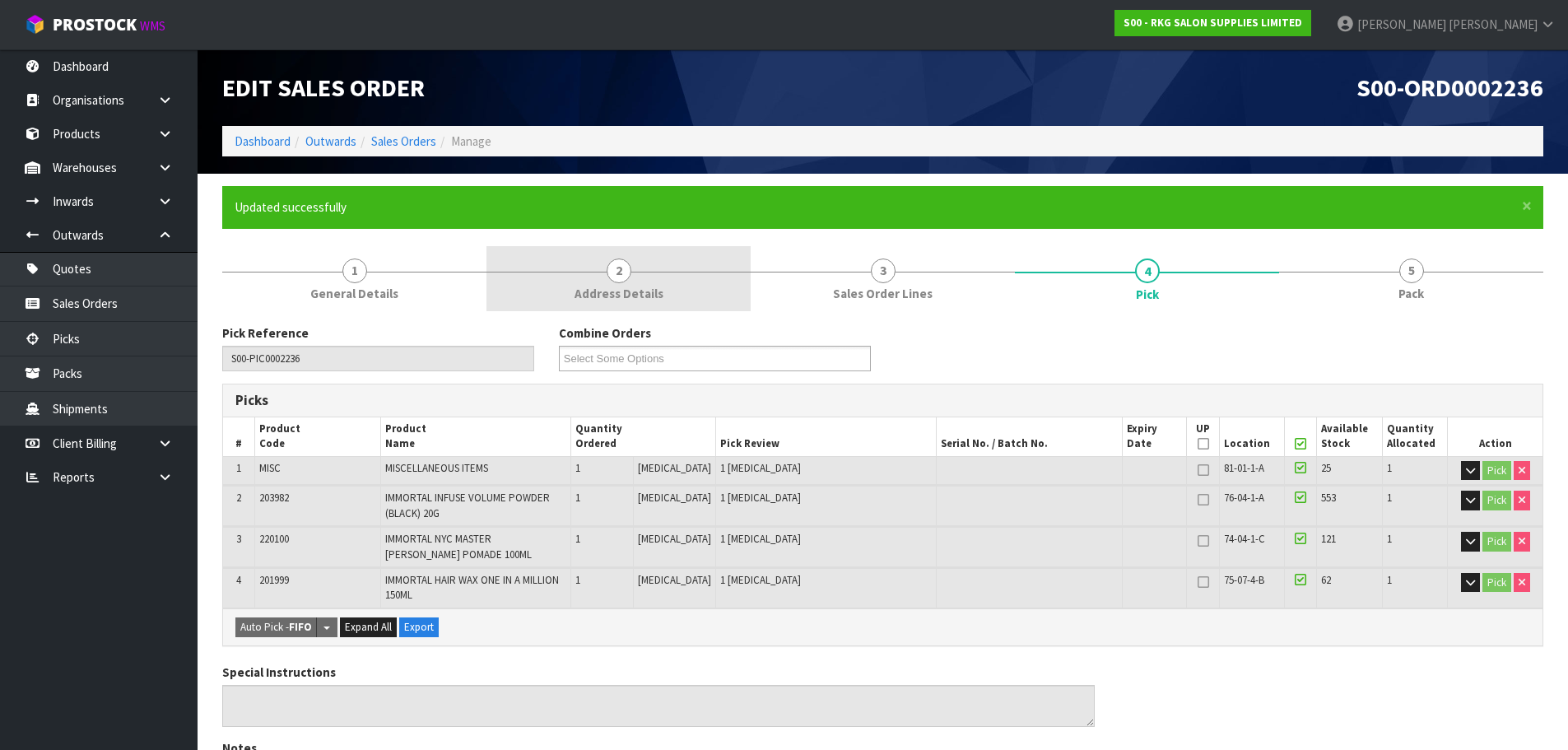
click at [619, 270] on span "2" at bounding box center [619, 270] width 25 height 25
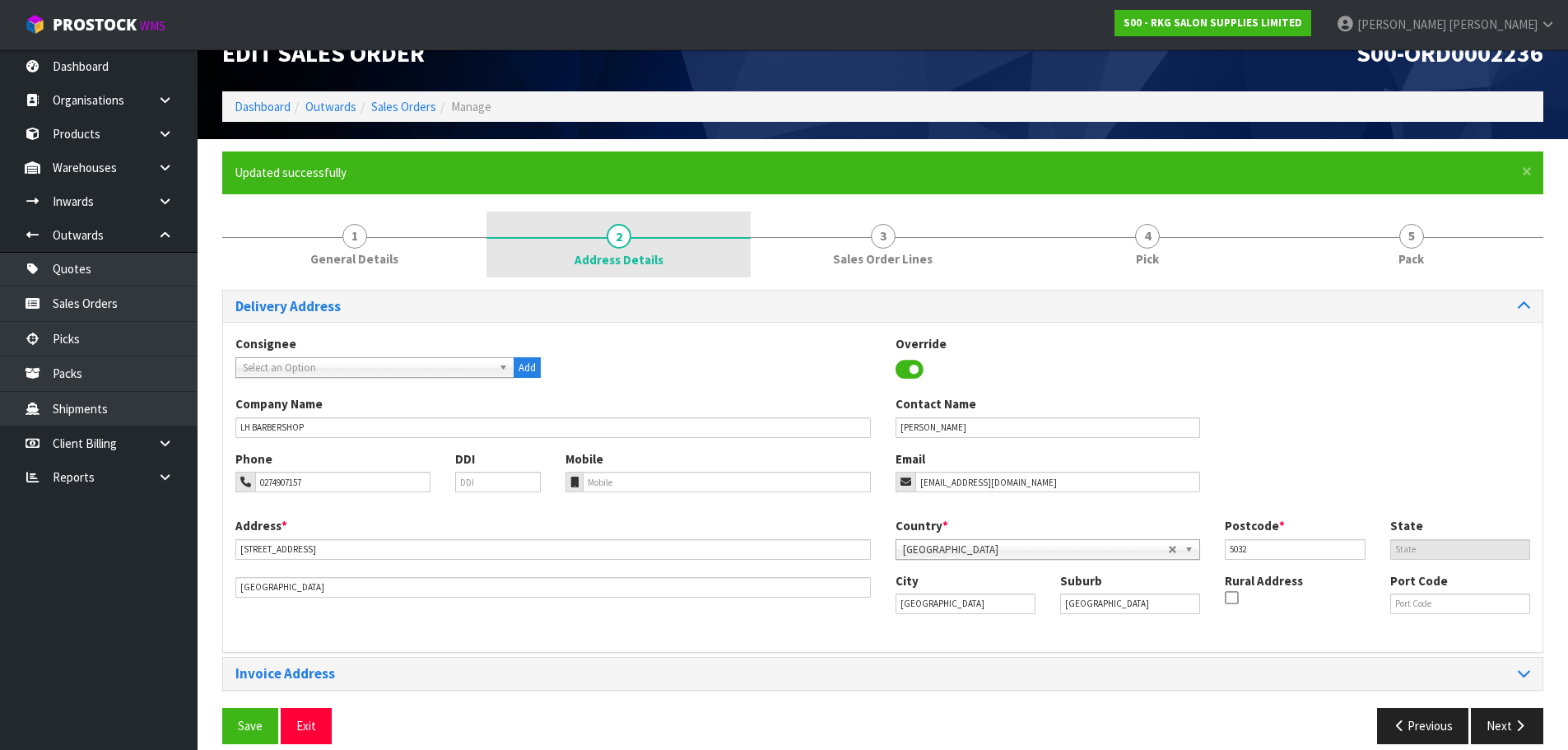
scroll to position [53, 0]
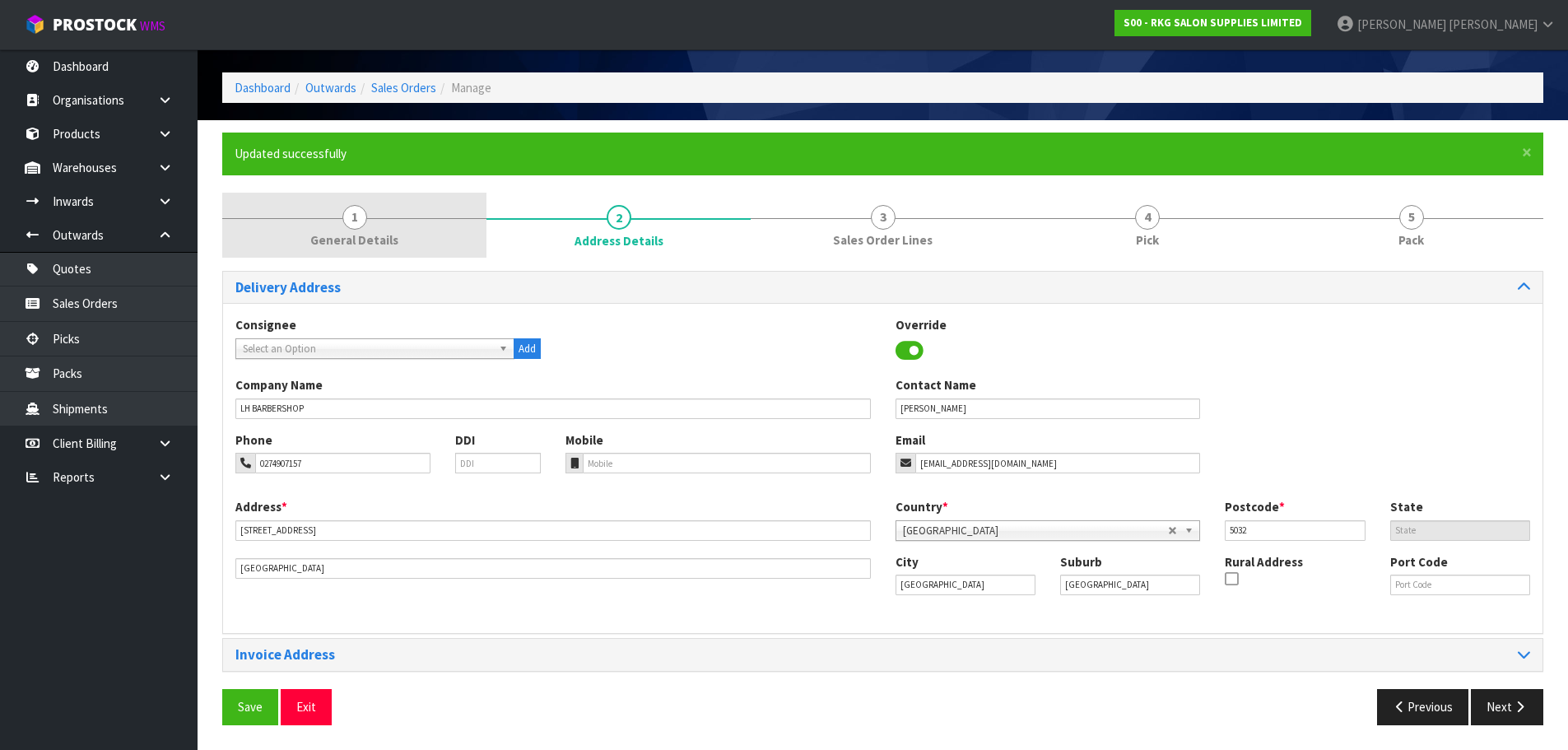
click at [346, 225] on span "1" at bounding box center [355, 217] width 25 height 25
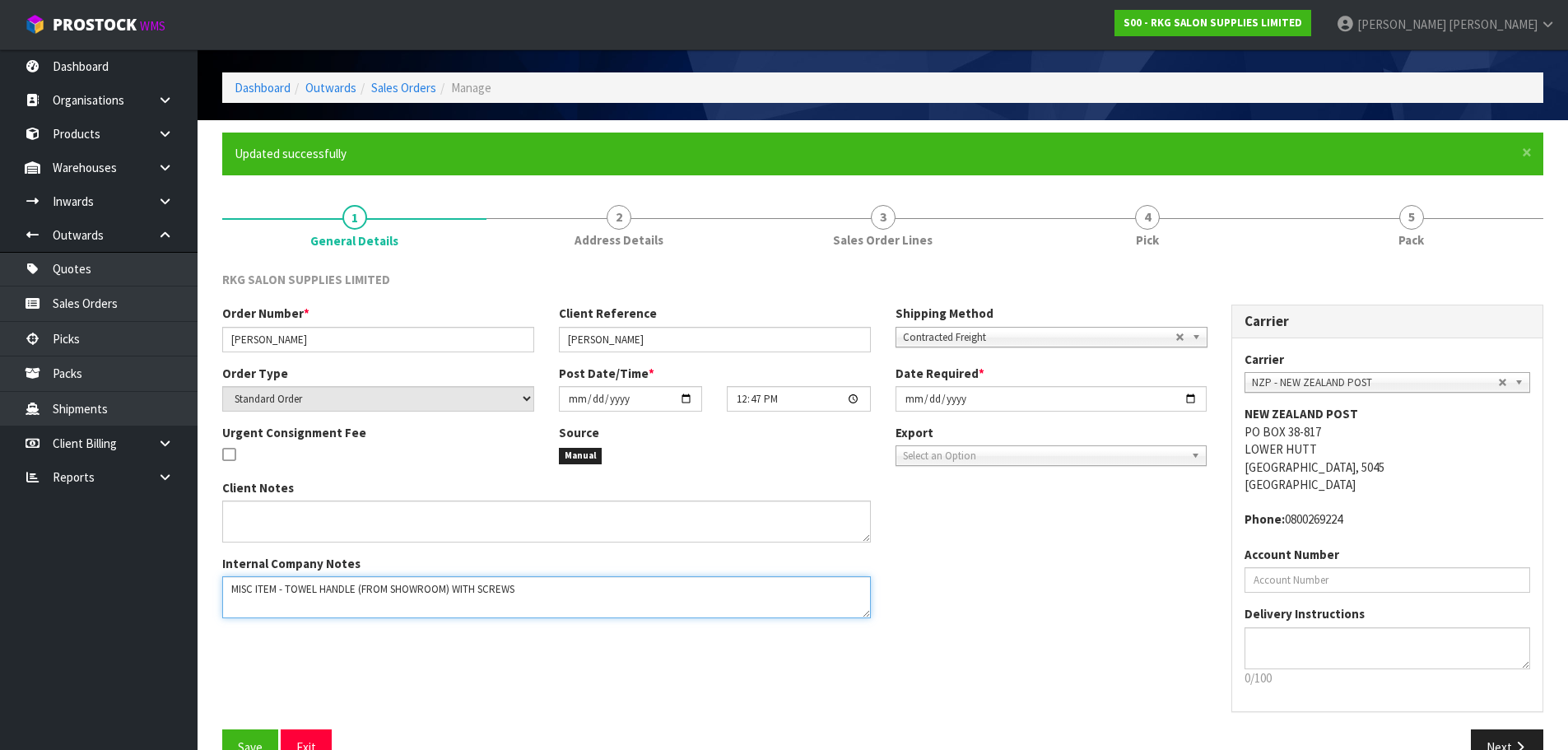
click at [530, 597] on textarea at bounding box center [546, 598] width 649 height 42
click at [268, 604] on textarea at bounding box center [546, 598] width 649 height 42
drag, startPoint x: 270, startPoint y: 600, endPoint x: 220, endPoint y: 605, distance: 50.2
click at [220, 605] on div "Client Notes Internal Company Notes" at bounding box center [546, 555] width 673 height 152
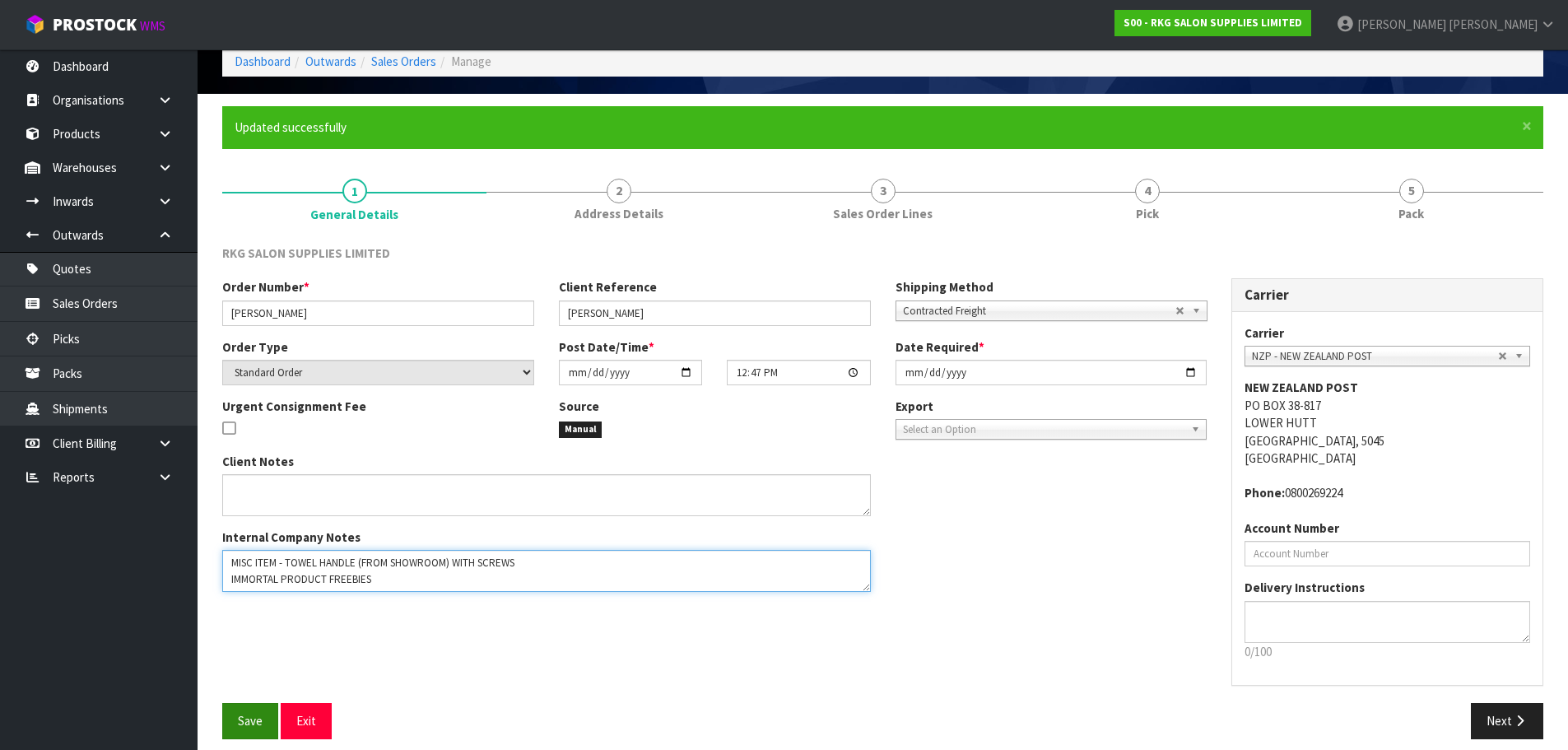
scroll to position [94, 0]
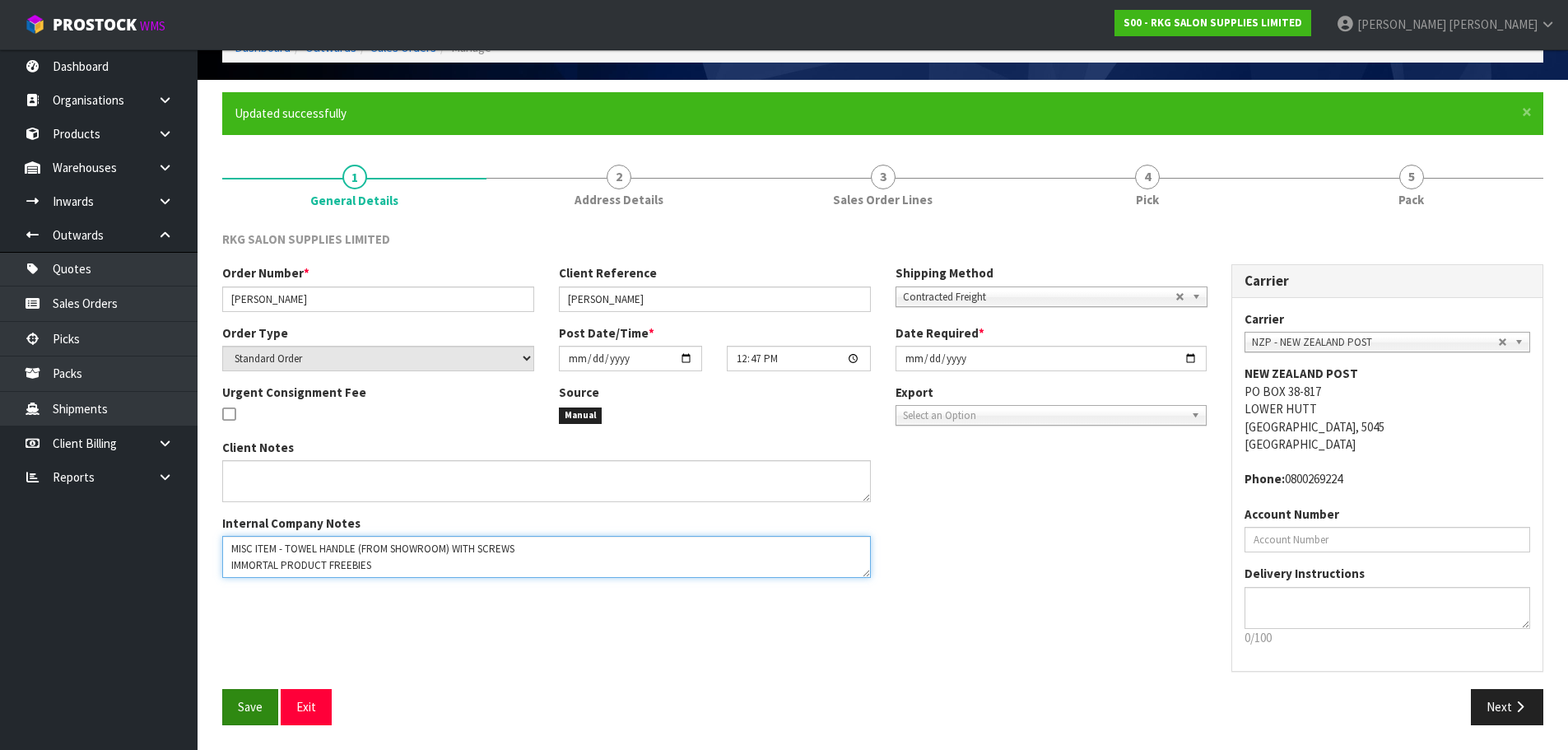
type textarea "MISC ITEM - TOWEL HANDLE (FROM SHOWROOM) WITH SCREWS IMMORTAL PRODUCT FREEBIES"
click at [251, 704] on span "Save" at bounding box center [250, 707] width 25 height 15
click at [1499, 709] on button "Next" at bounding box center [1507, 707] width 72 height 35
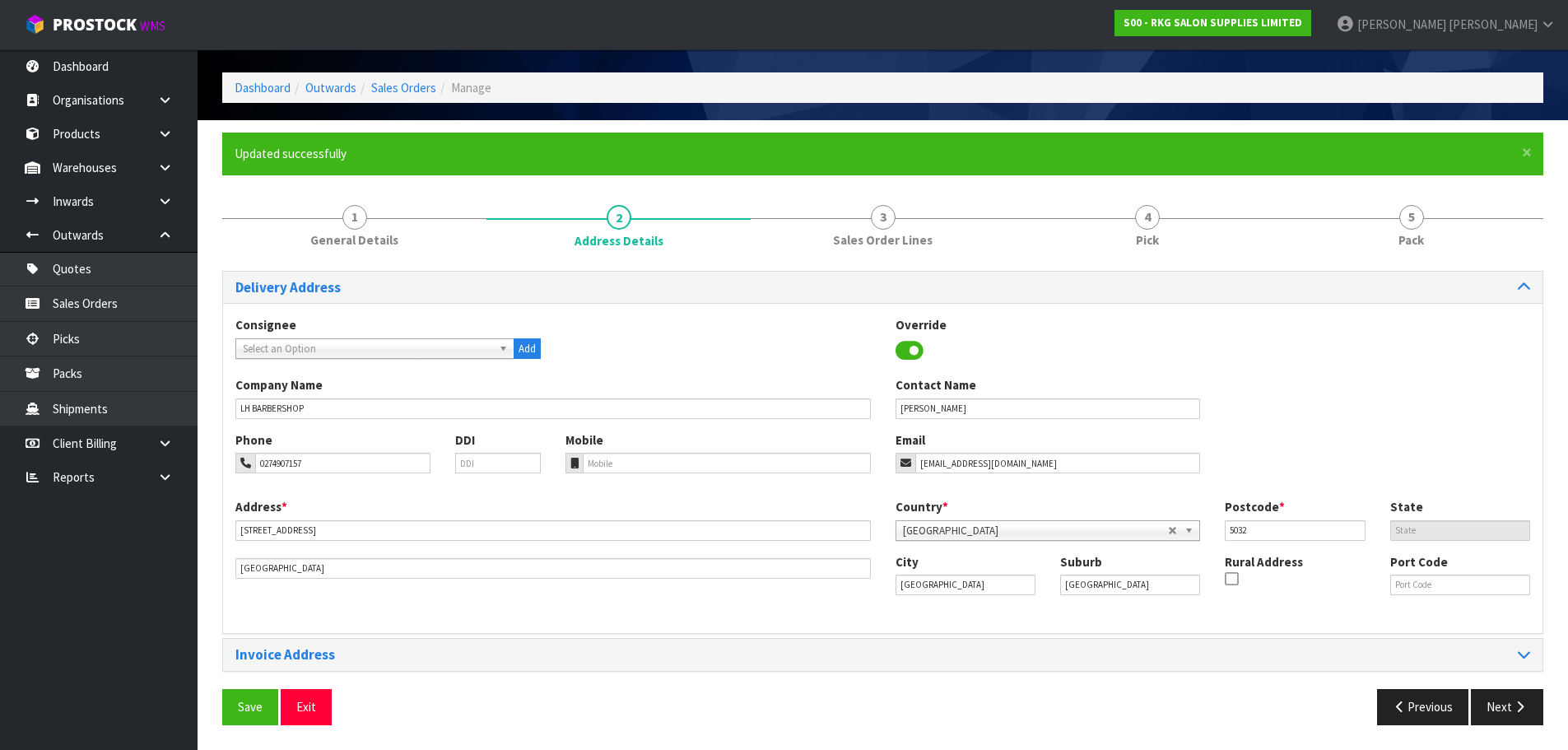
scroll to position [53, 0]
drag, startPoint x: 255, startPoint y: 710, endPoint x: 283, endPoint y: 686, distance: 36.9
click at [259, 709] on span "Save" at bounding box center [250, 707] width 25 height 15
click at [1491, 707] on button "Next" at bounding box center [1507, 707] width 72 height 35
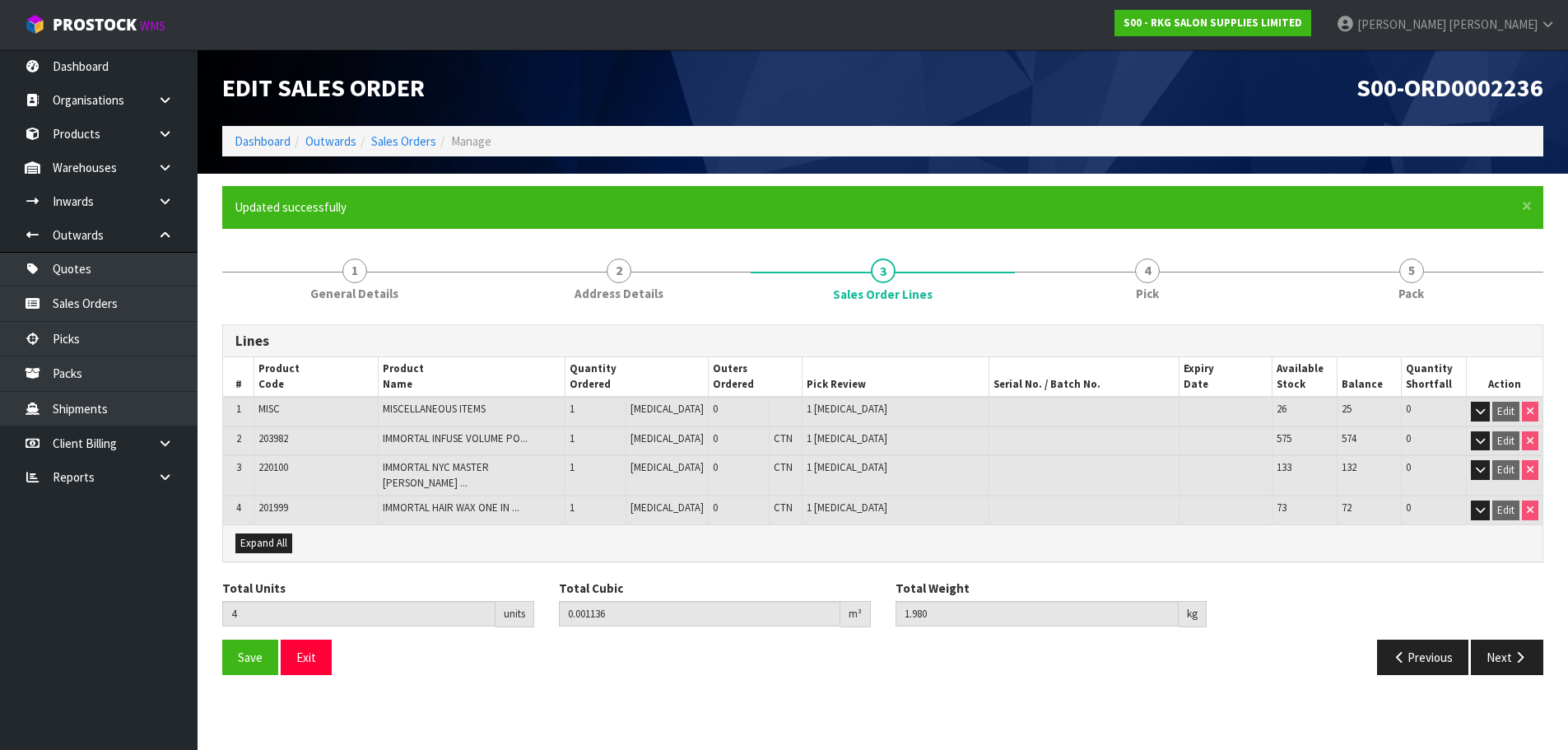
scroll to position [0, 0]
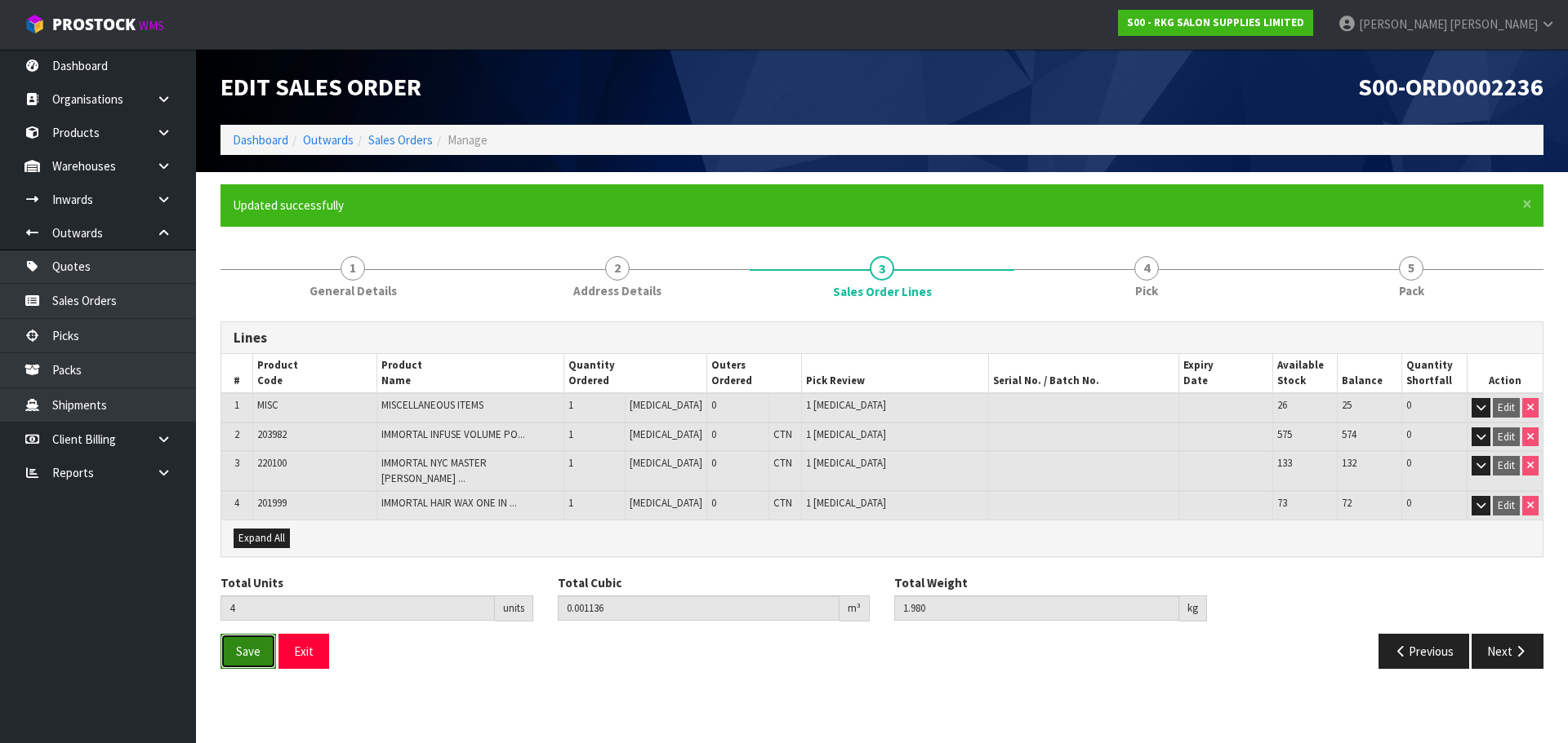
drag, startPoint x: 254, startPoint y: 637, endPoint x: 883, endPoint y: 524, distance: 639.1
click at [258, 644] on span "Save" at bounding box center [248, 652] width 25 height 15
click at [1494, 647] on button "Next" at bounding box center [1507, 651] width 72 height 35
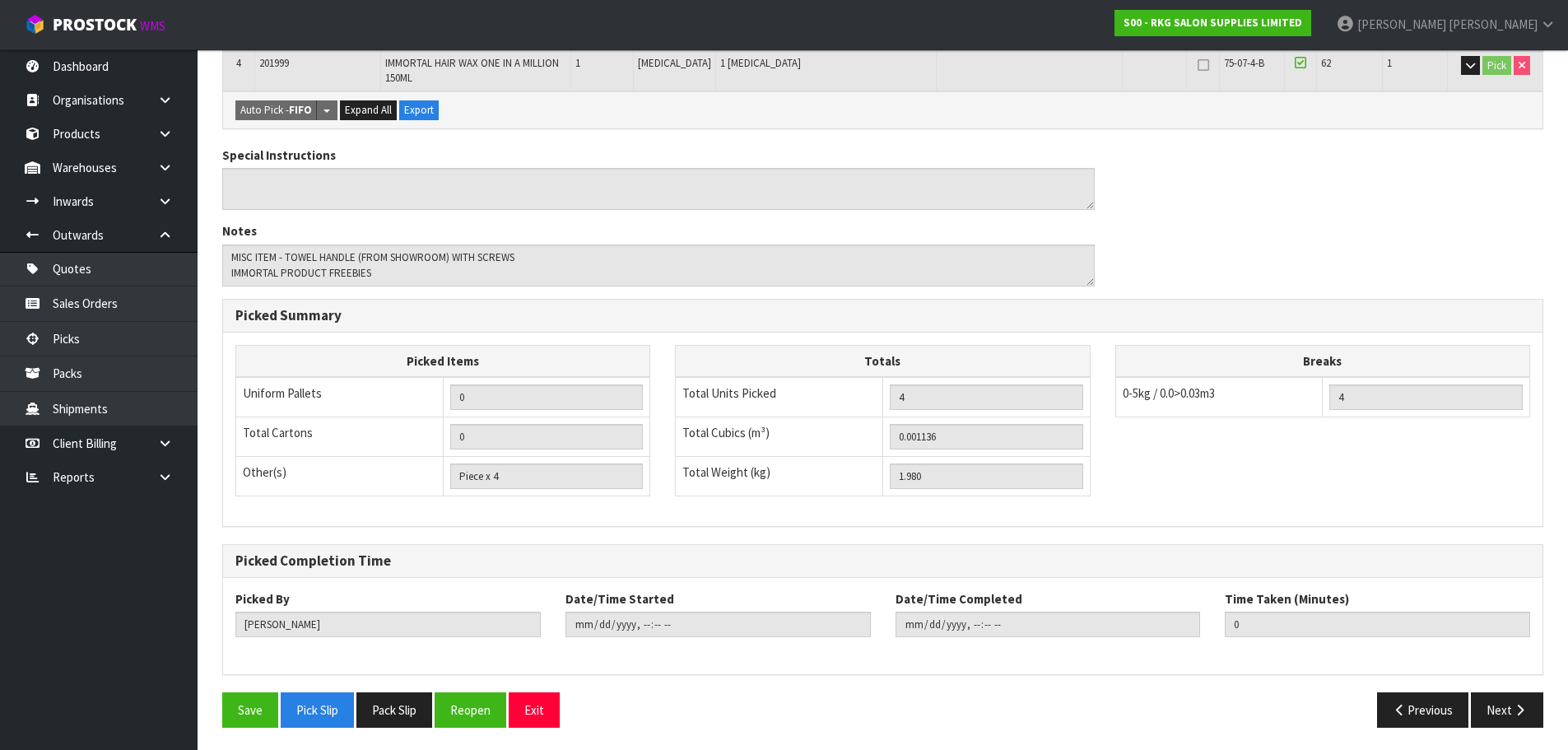
scroll to position [520, 0]
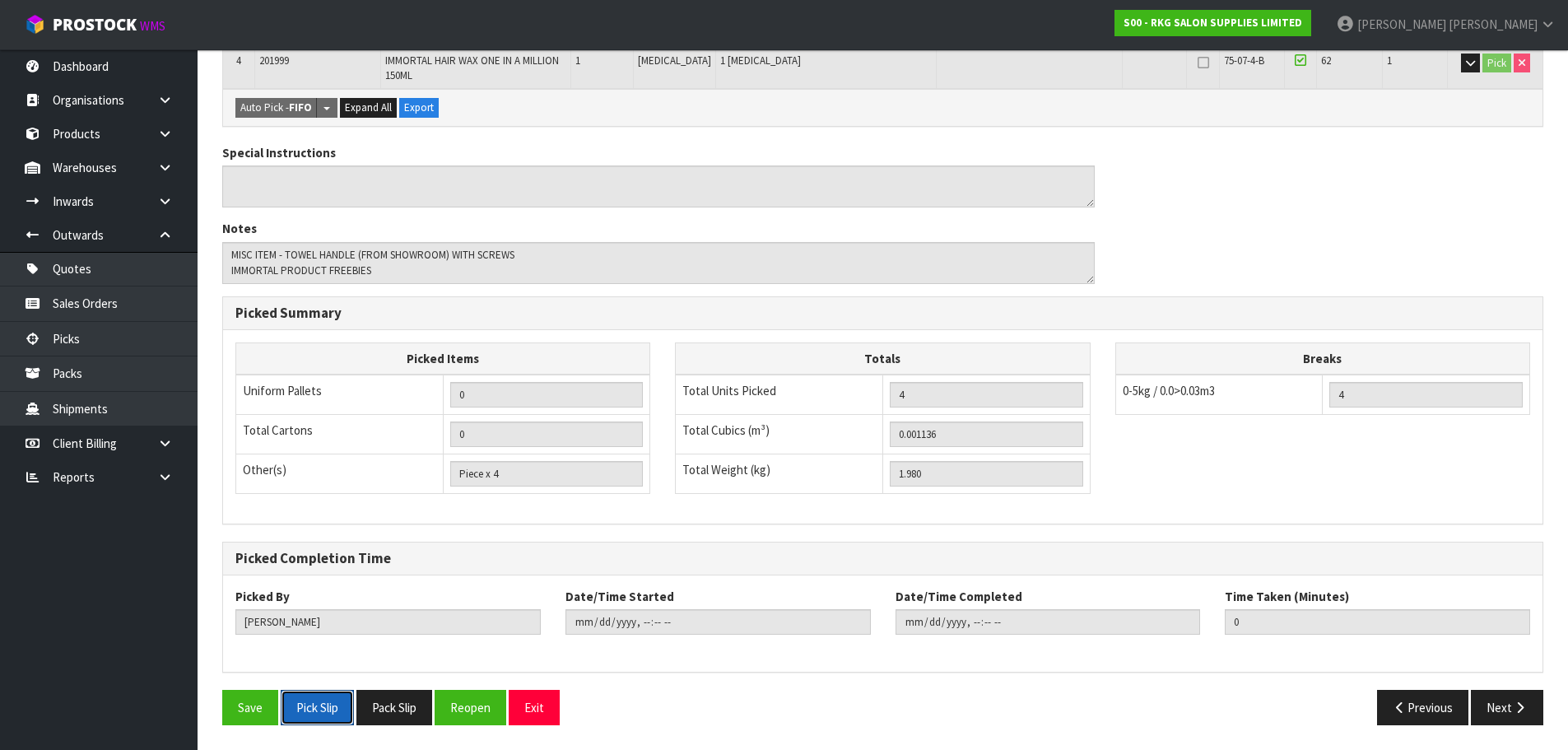
drag, startPoint x: 322, startPoint y: 708, endPoint x: 408, endPoint y: 500, distance: 225.1
click at [322, 708] on button "Pick Slip" at bounding box center [317, 708] width 73 height 35
click at [539, 699] on button "Exit" at bounding box center [534, 708] width 51 height 35
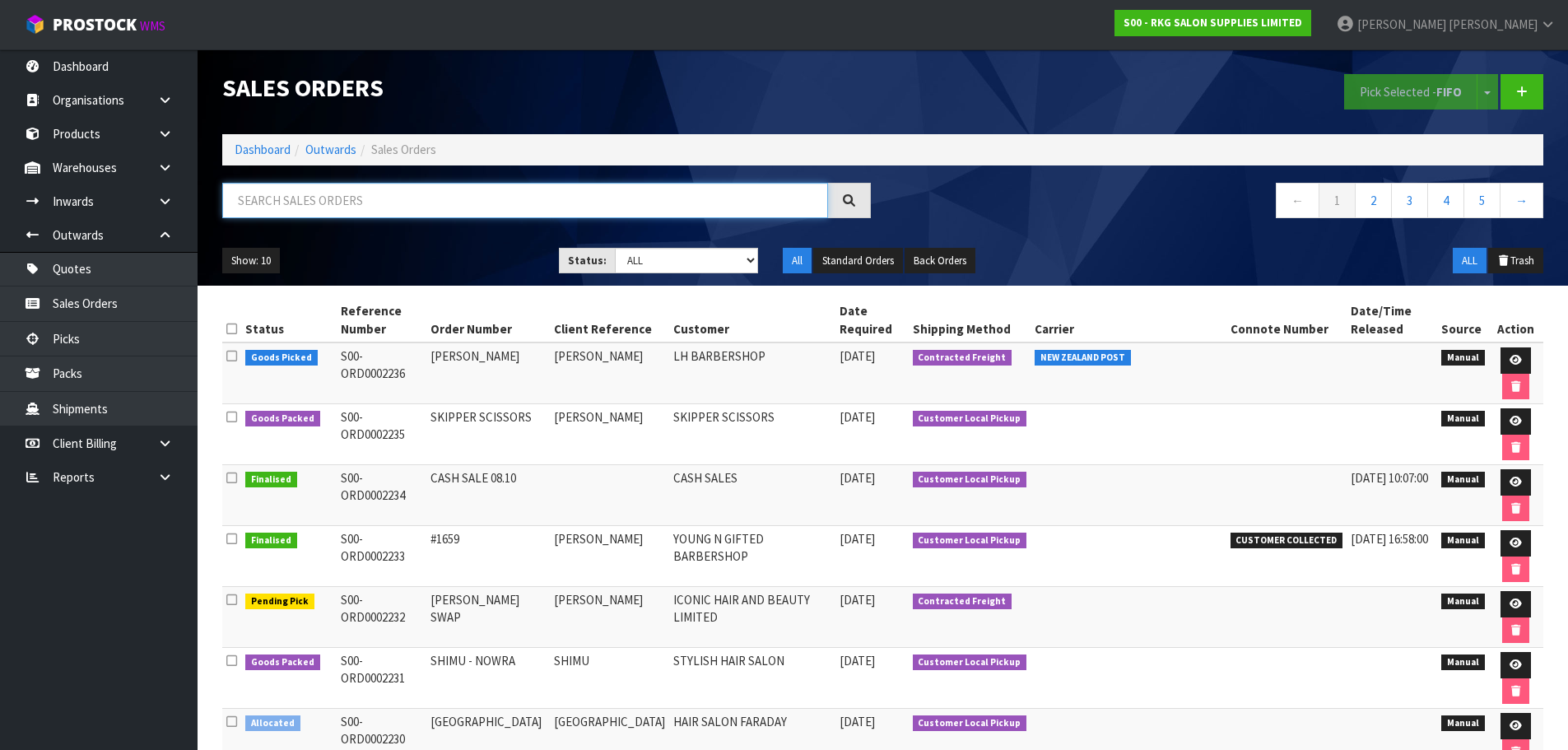
click at [350, 201] on input "text" at bounding box center [525, 200] width 606 height 35
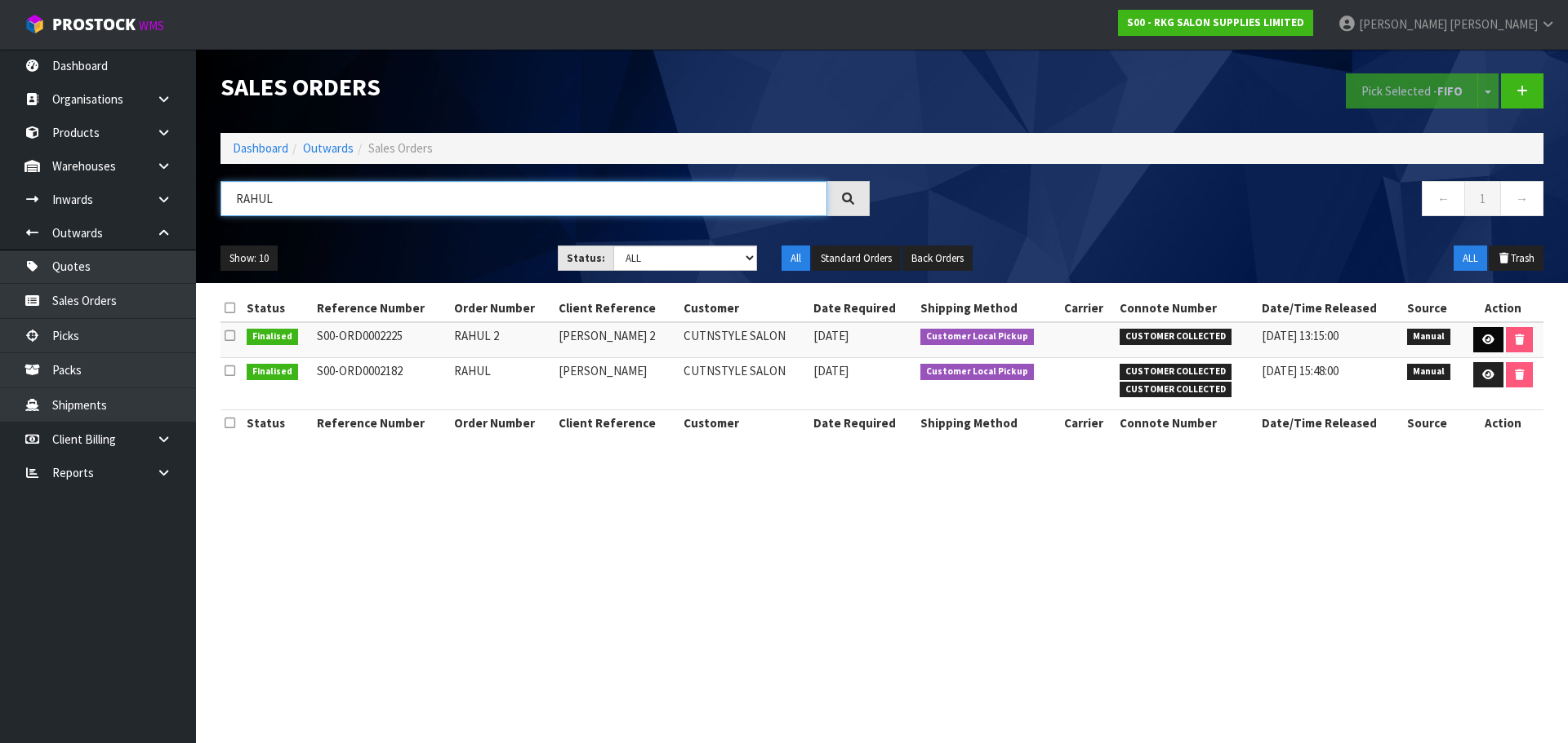
type input "RAHUL"
click at [1485, 334] on icon at bounding box center [1488, 340] width 12 height 10
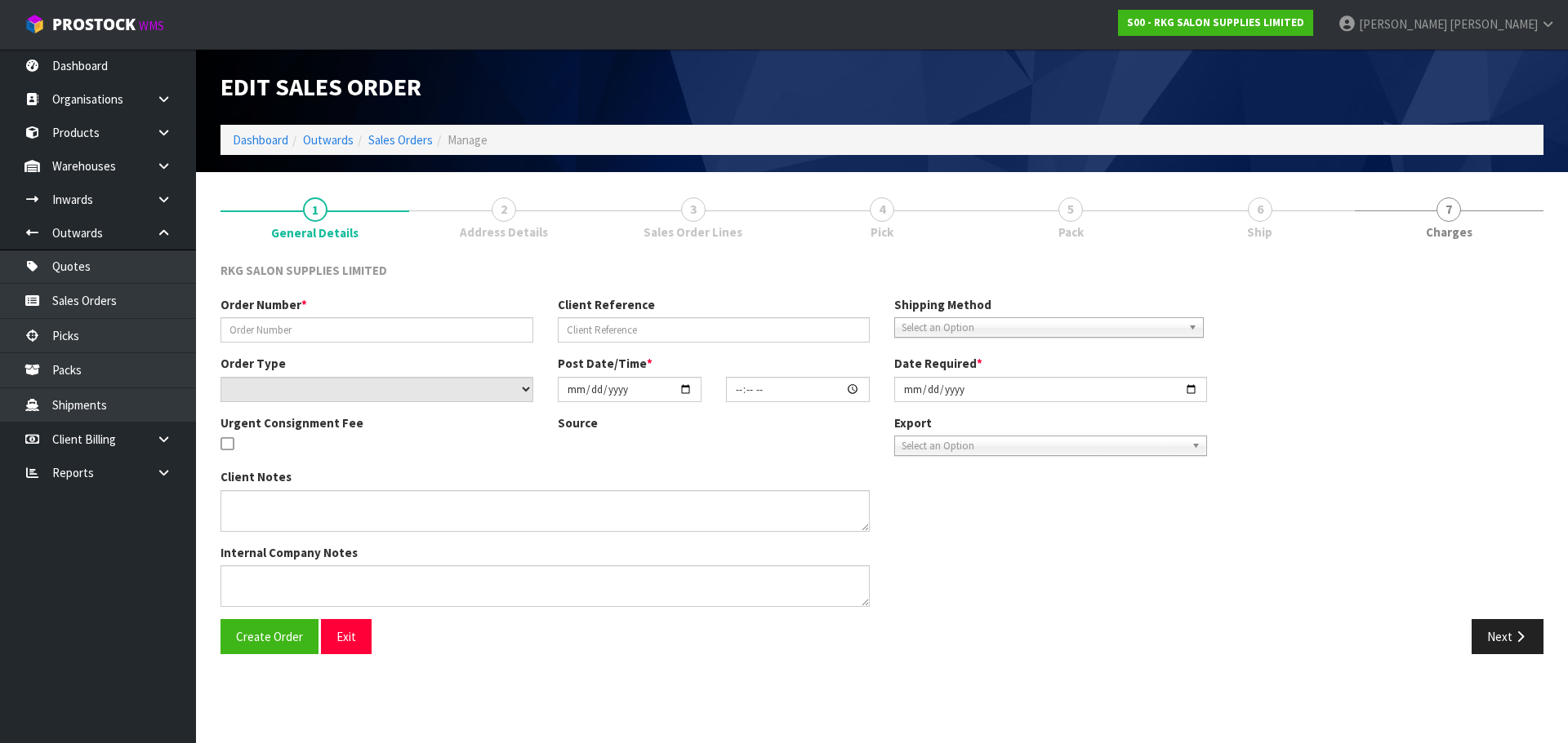
type input "RAHUL 2"
type input "RAHUL THAPAR 2"
select select "number:0"
type input "2025-10-06"
type input "00:00:00.000"
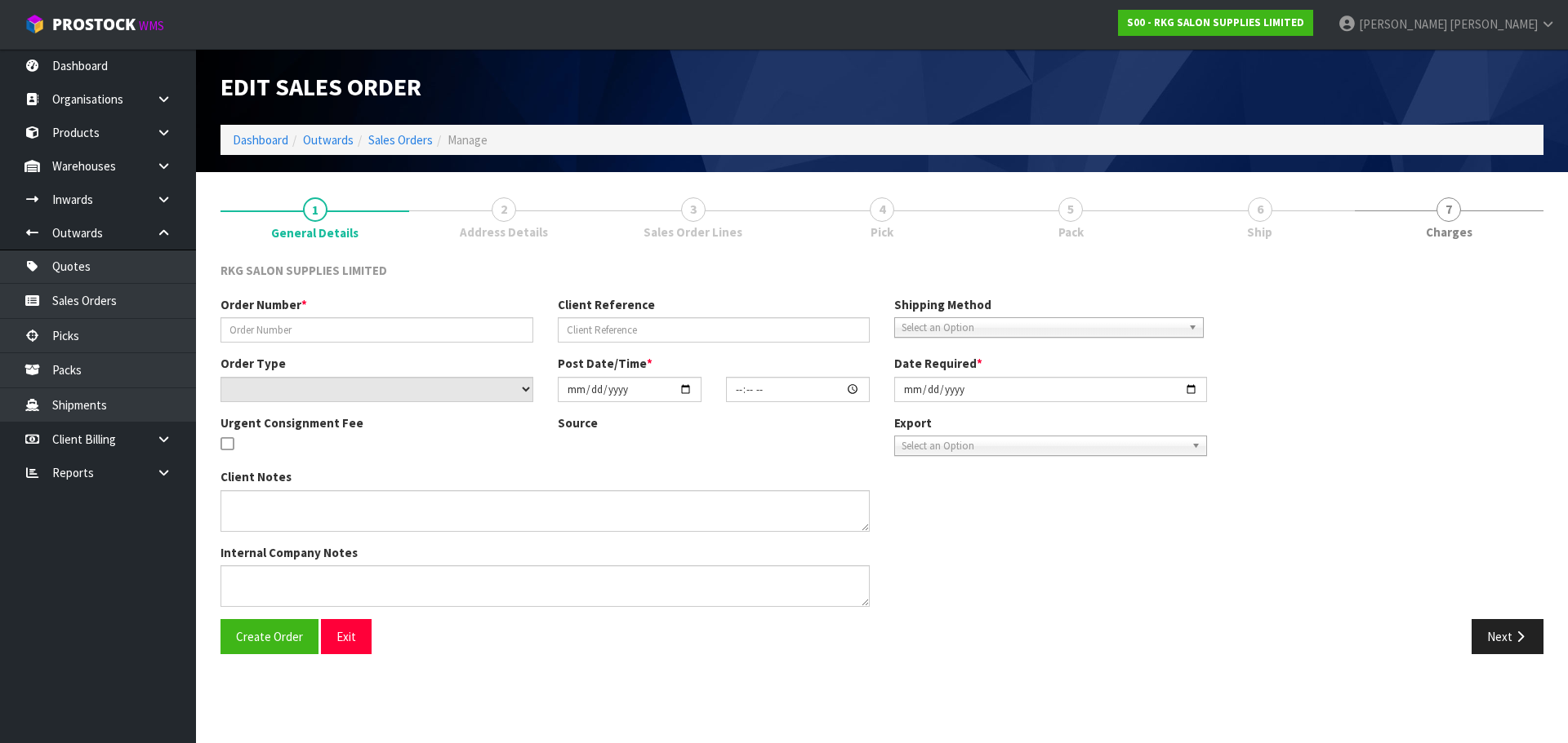
type input "2025-10-06"
type textarea "FOR PICK UP - WAITING"
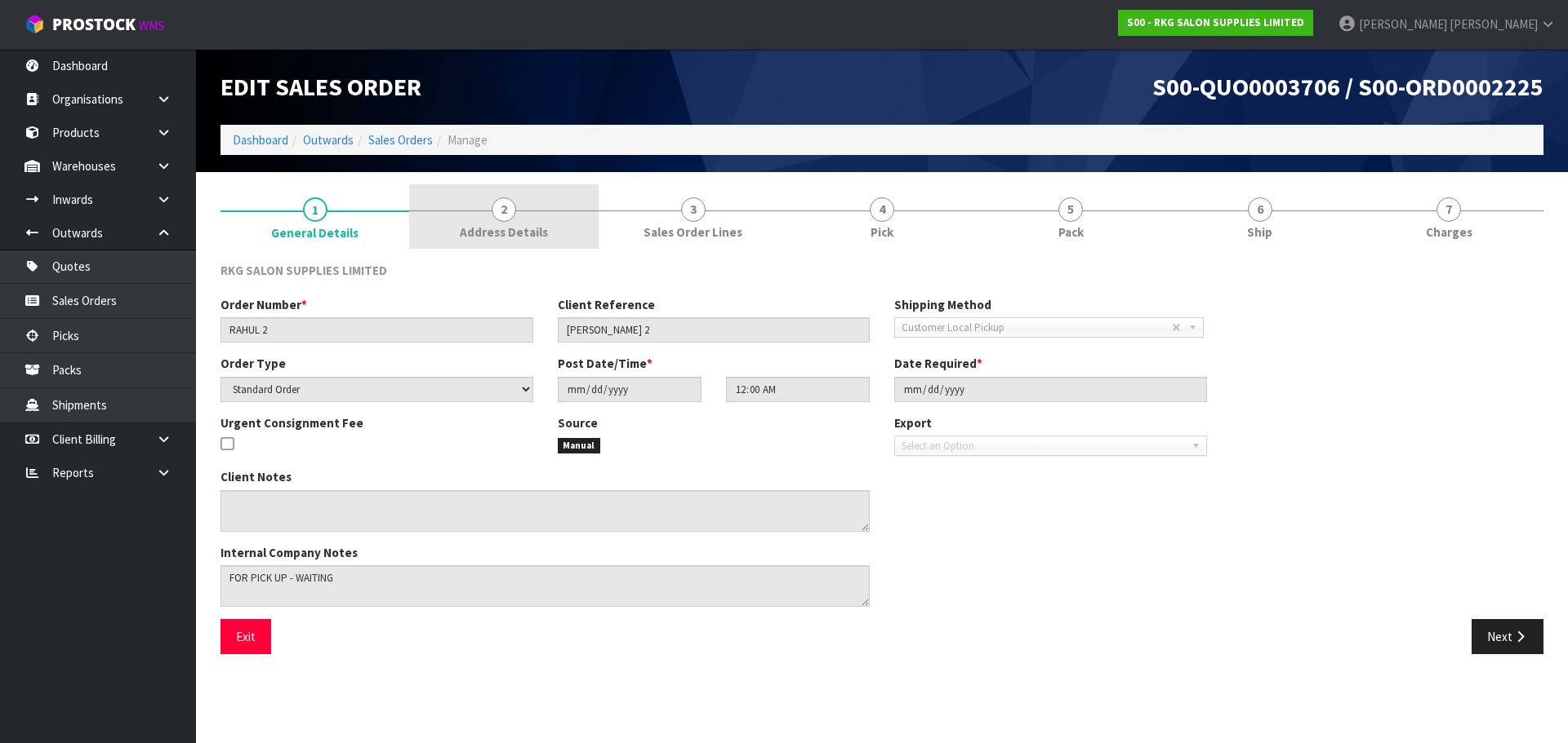
click at [507, 210] on span "2" at bounding box center [504, 209] width 25 height 25
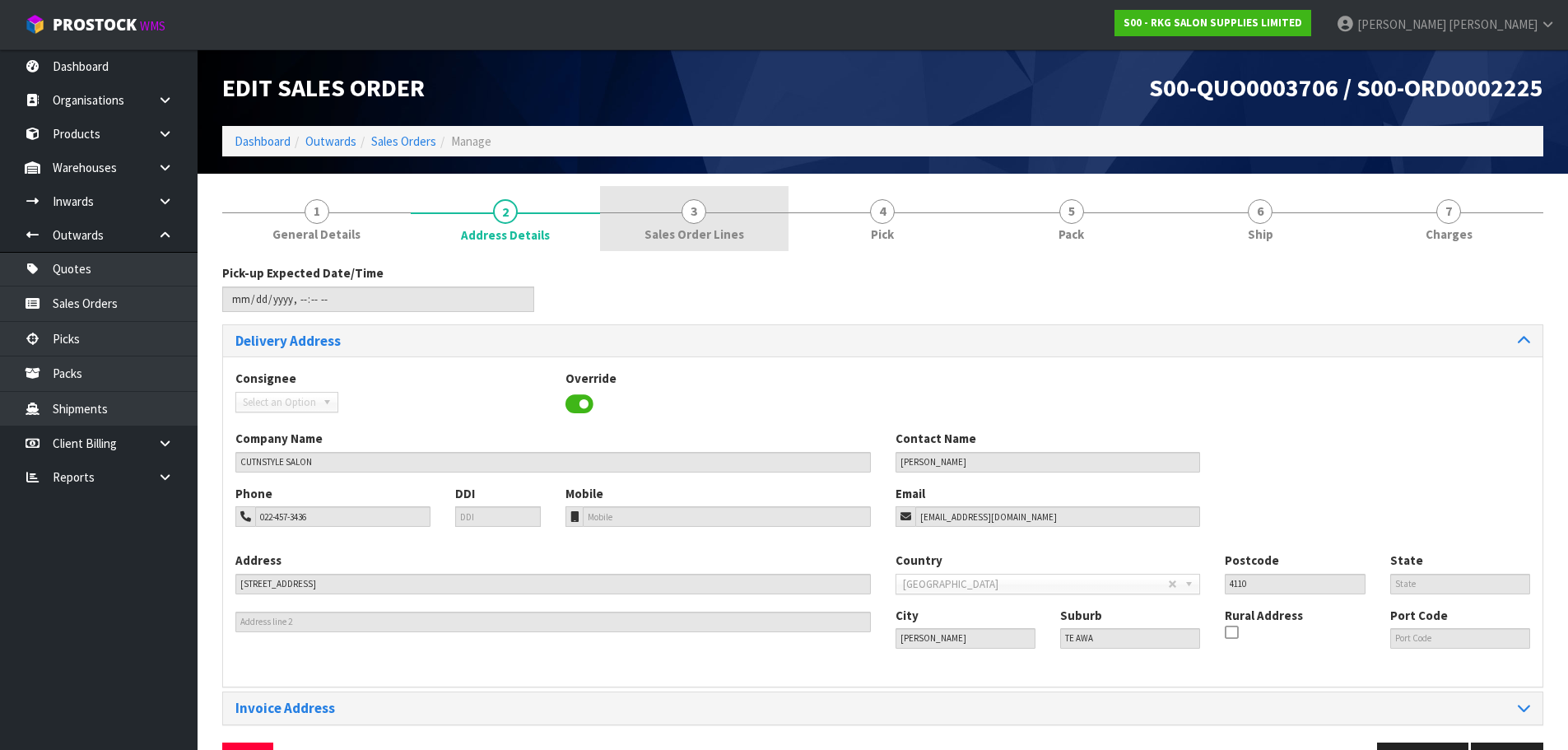
click at [705, 214] on span "3" at bounding box center [694, 211] width 25 height 25
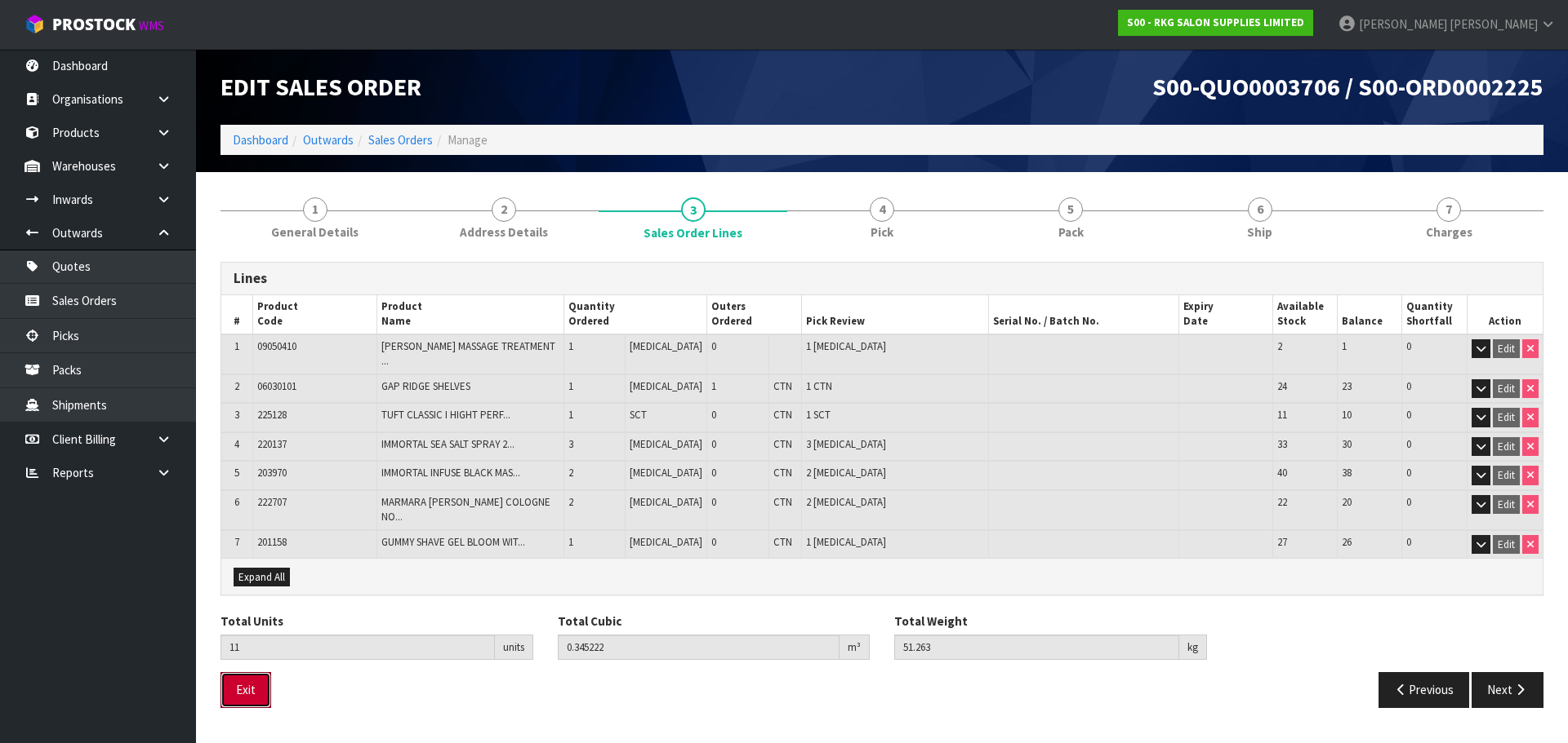
drag, startPoint x: 250, startPoint y: 665, endPoint x: 320, endPoint y: 620, distance: 83.2
click at [250, 672] on button "Exit" at bounding box center [245, 689] width 50 height 35
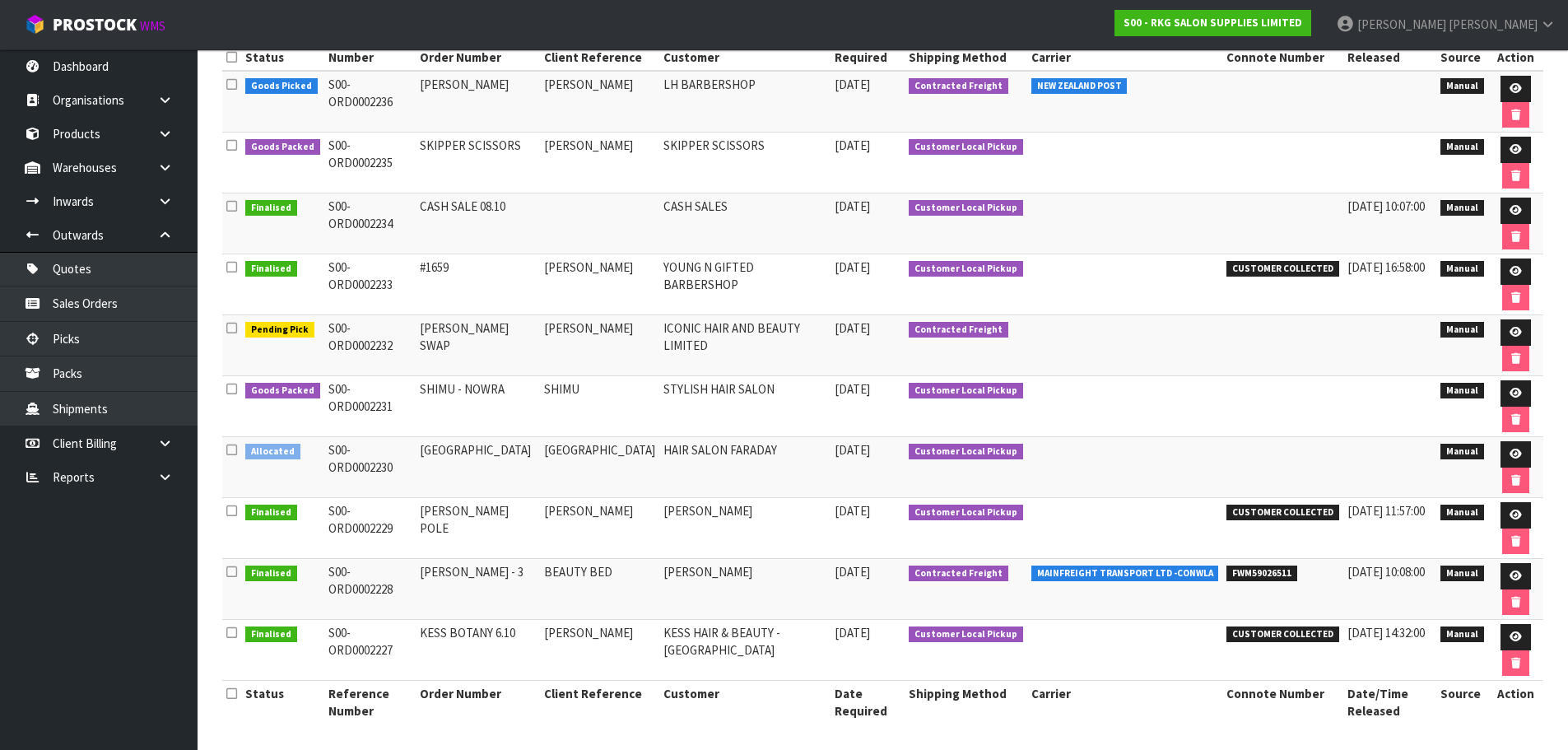
scroll to position [276, 0]
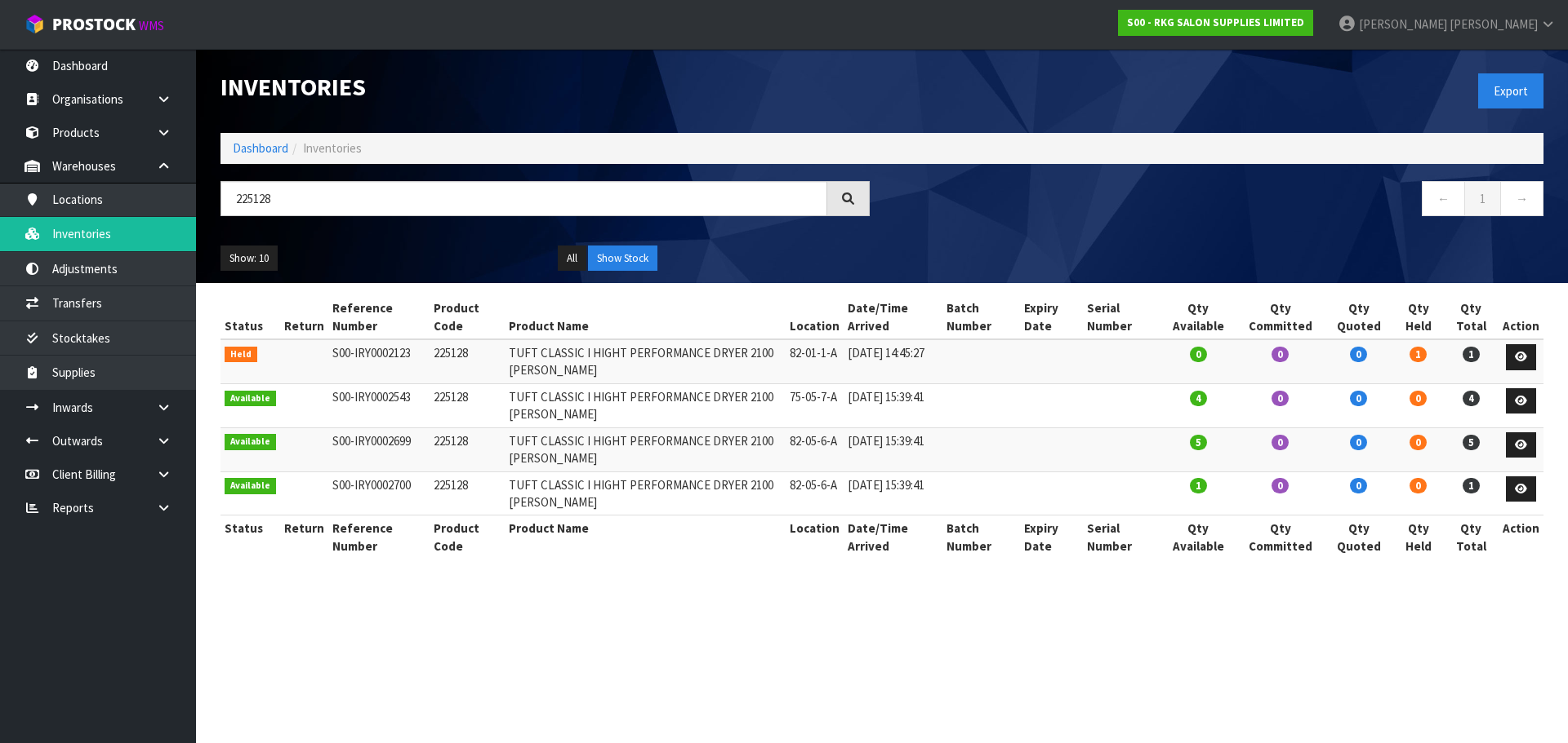
click at [216, 201] on div "225128" at bounding box center [545, 204] width 673 height 47
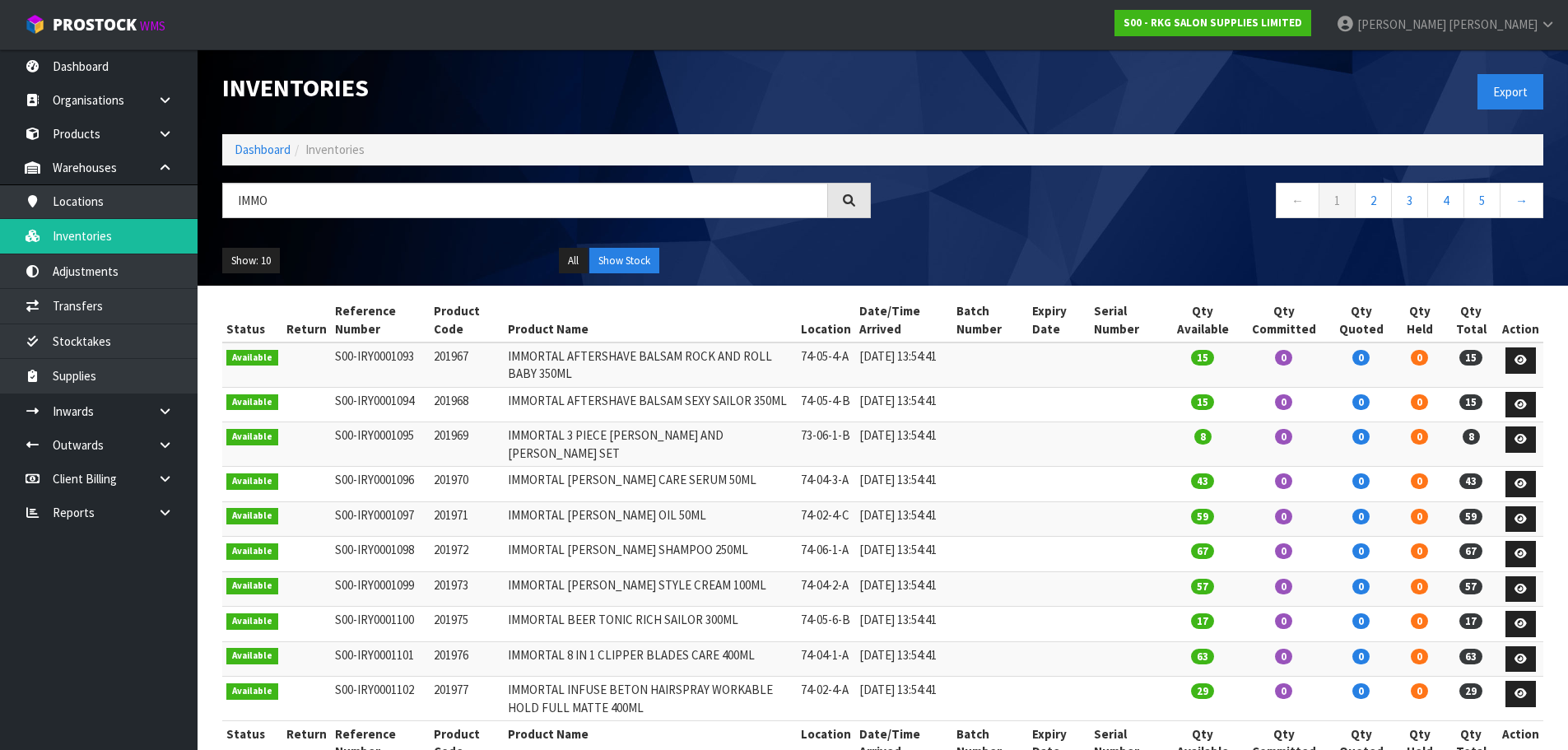
drag, startPoint x: 283, startPoint y: 198, endPoint x: 231, endPoint y: 212, distance: 53.9
click at [231, 212] on input "IMMO" at bounding box center [525, 200] width 606 height 35
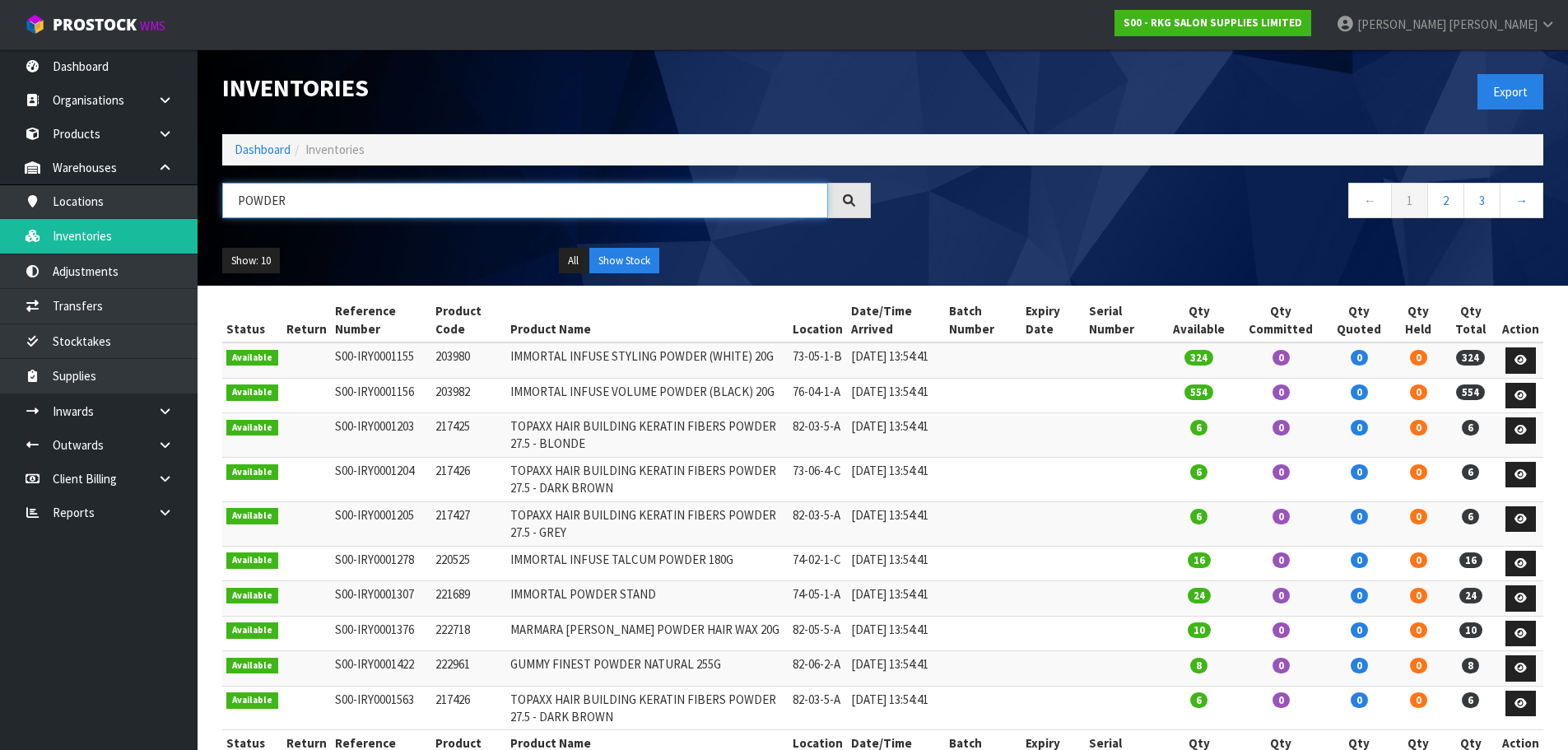
drag, startPoint x: 324, startPoint y: 201, endPoint x: 230, endPoint y: 218, distance: 95.5
click at [230, 218] on input "POWDER" at bounding box center [525, 200] width 606 height 35
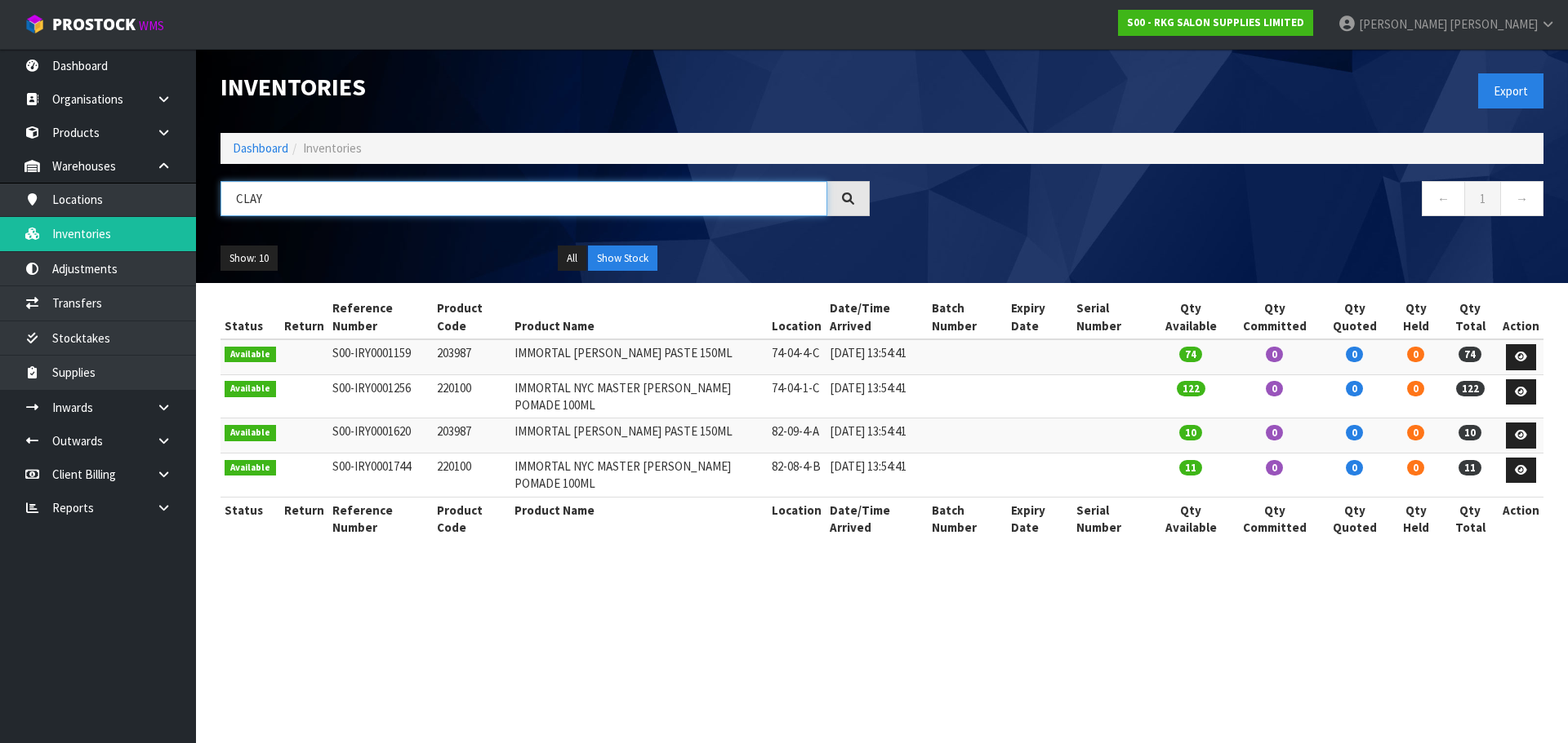
drag, startPoint x: 312, startPoint y: 207, endPoint x: 224, endPoint y: 208, distance: 88.0
click at [224, 208] on input "CLAY" at bounding box center [523, 198] width 607 height 35
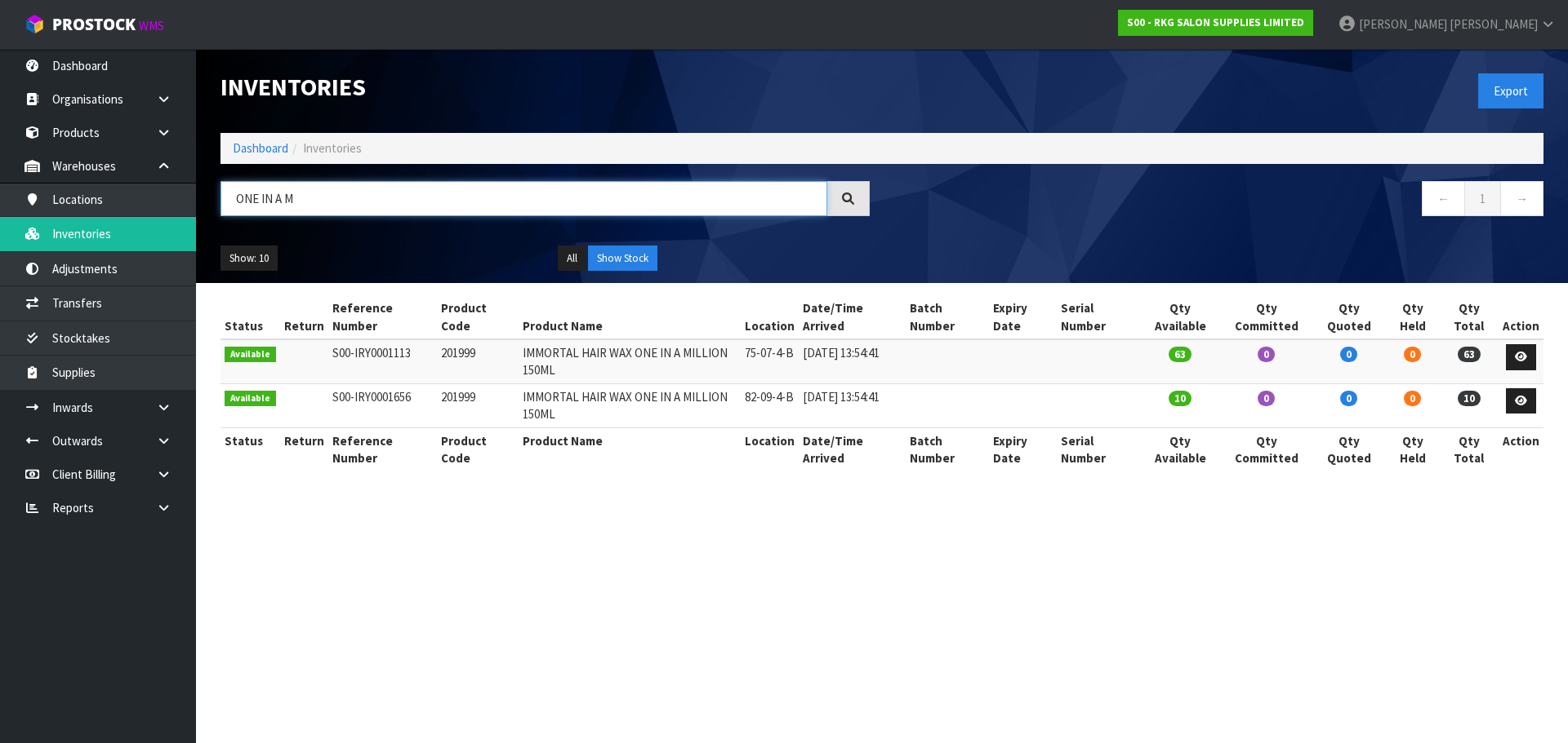
type input "ONE IN A M"
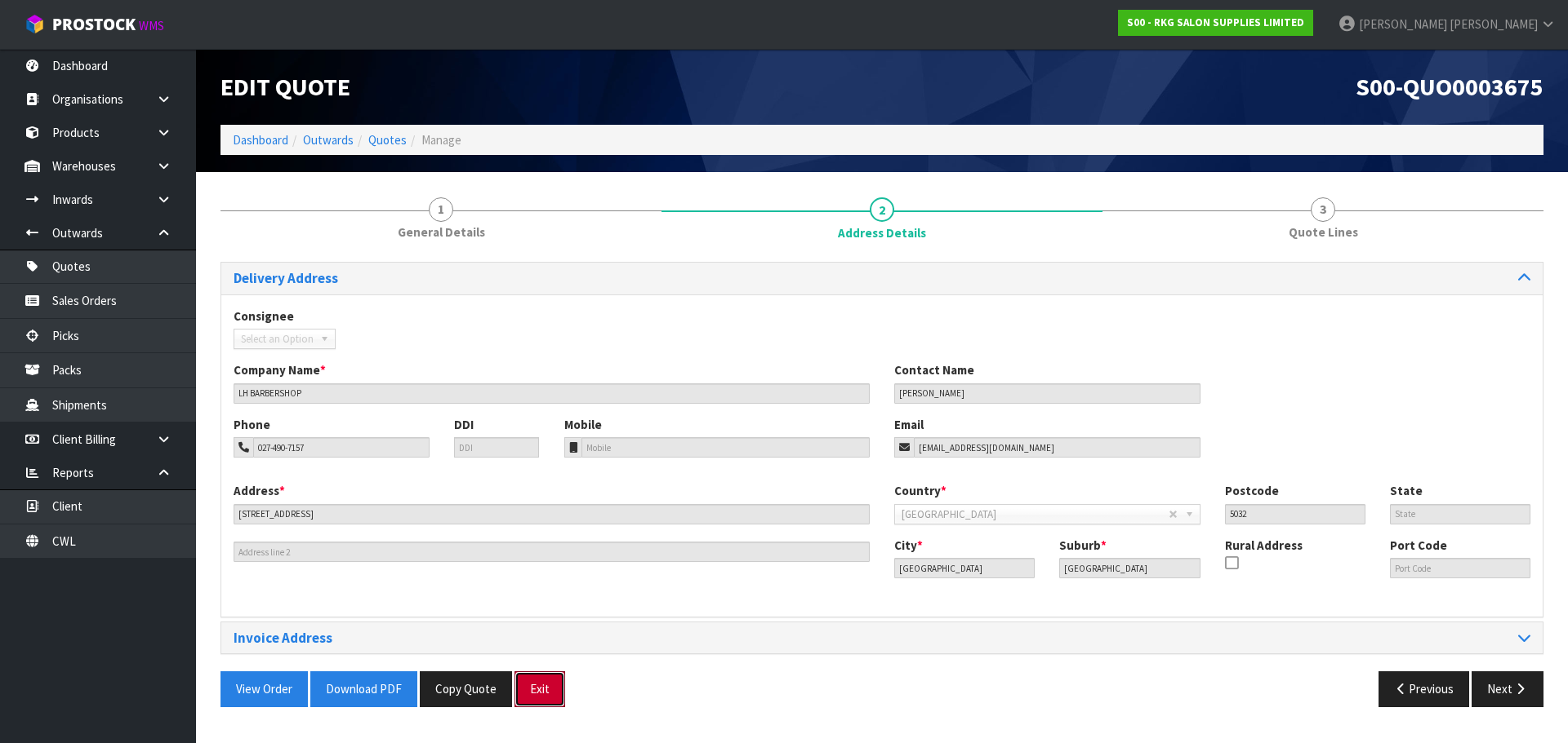
drag, startPoint x: 533, startPoint y: 685, endPoint x: 557, endPoint y: 665, distance: 31.2
click at [533, 685] on button "Exit" at bounding box center [539, 688] width 50 height 35
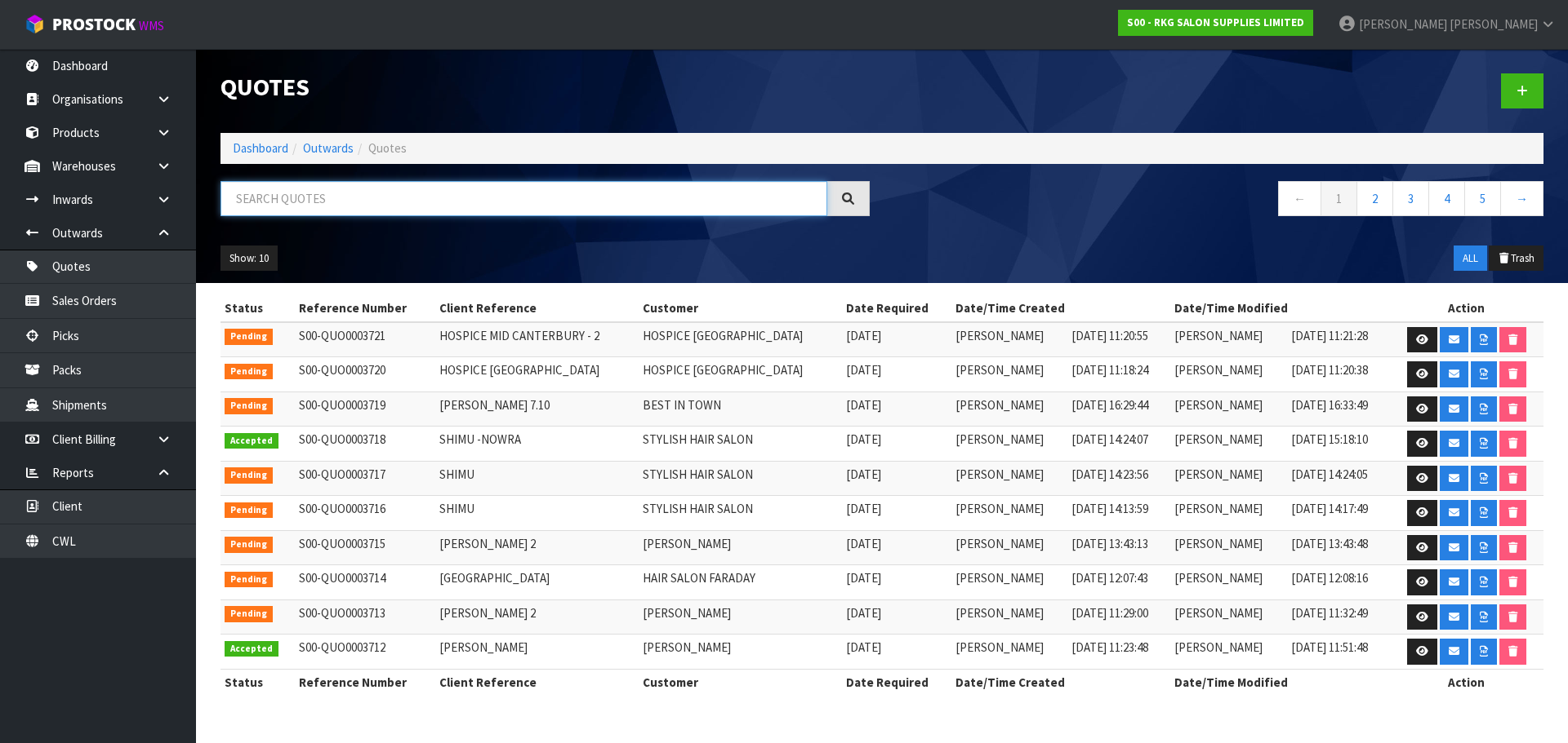
click at [329, 198] on input "text" at bounding box center [523, 198] width 607 height 35
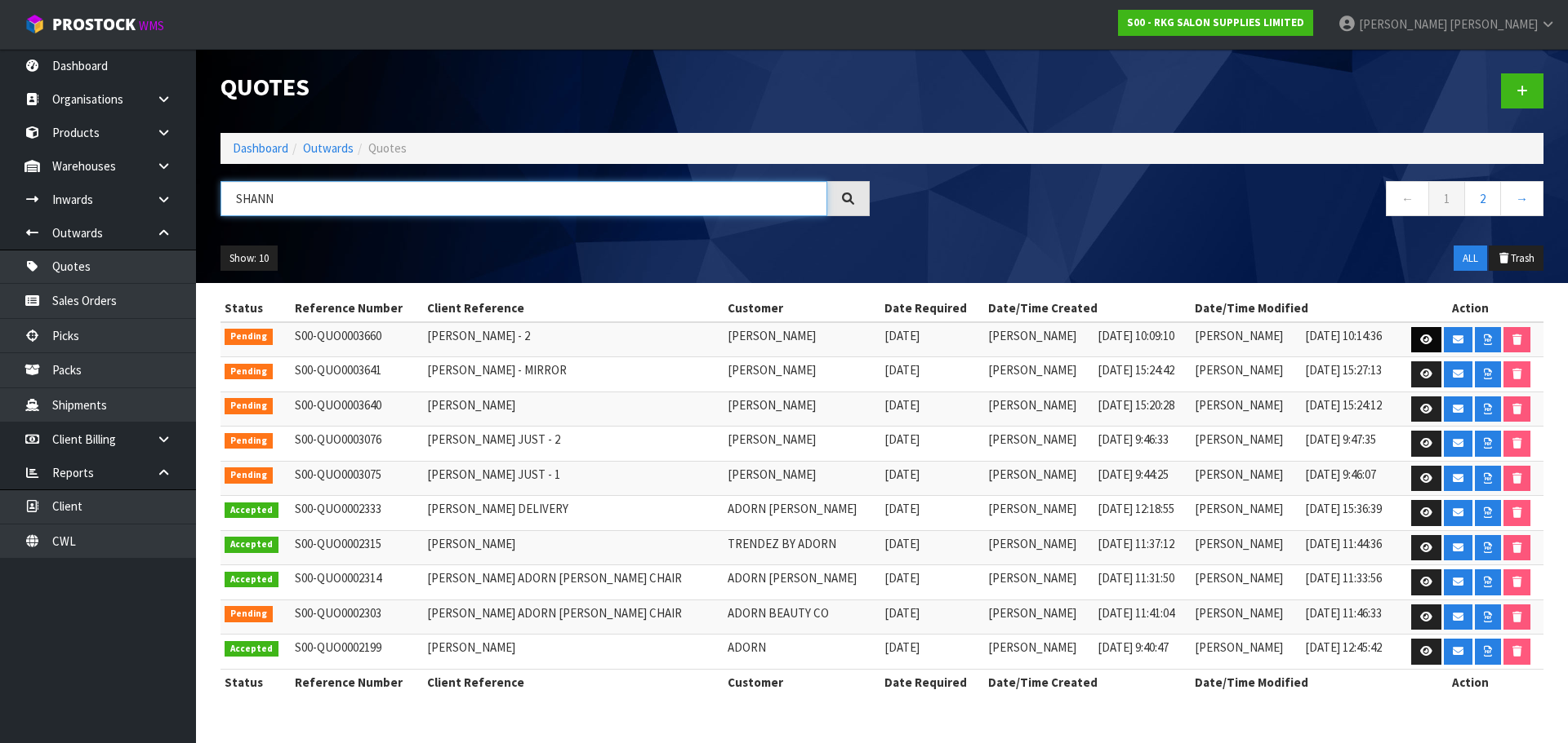
type input "SHANN"
click at [1419, 341] on icon at bounding box center [1425, 340] width 12 height 10
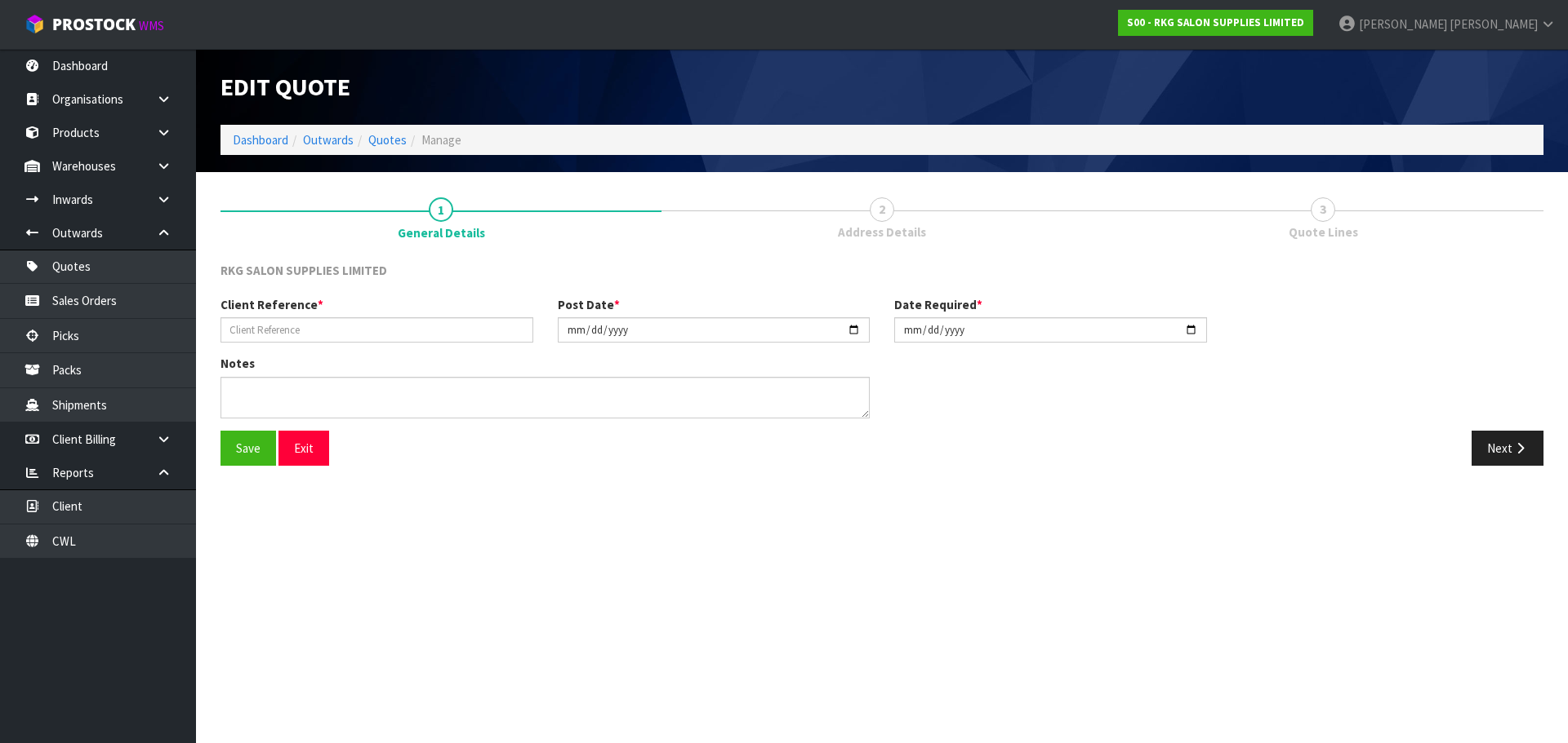
type input "[PERSON_NAME] - 2"
type input "[DATE]"
type textarea "FURNITURE REMOVER 1 X SHAMPOO CHAIR - CLEARANCE EX SHOWROOM (NO CARTON)"
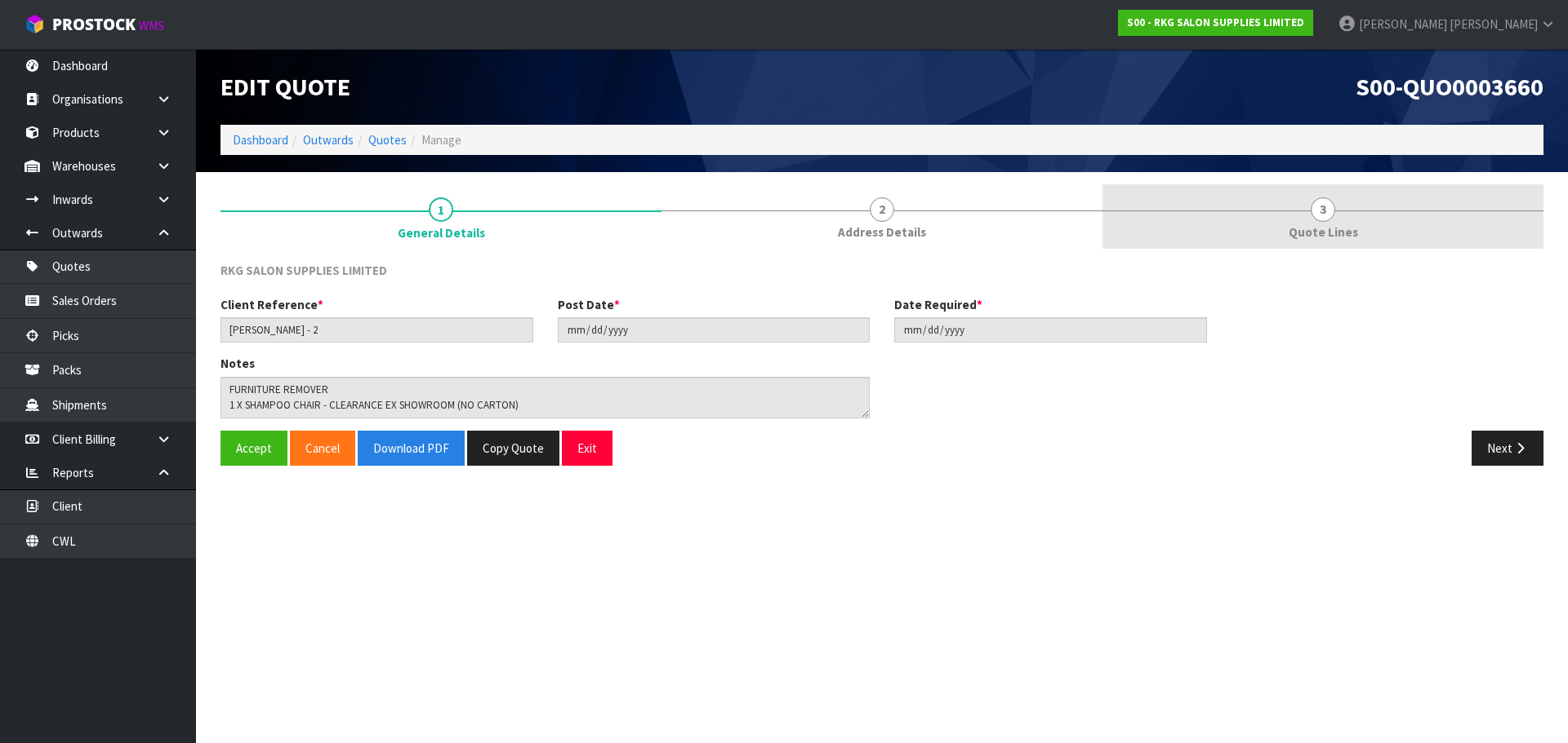
click at [1322, 212] on span "3" at bounding box center [1322, 209] width 25 height 25
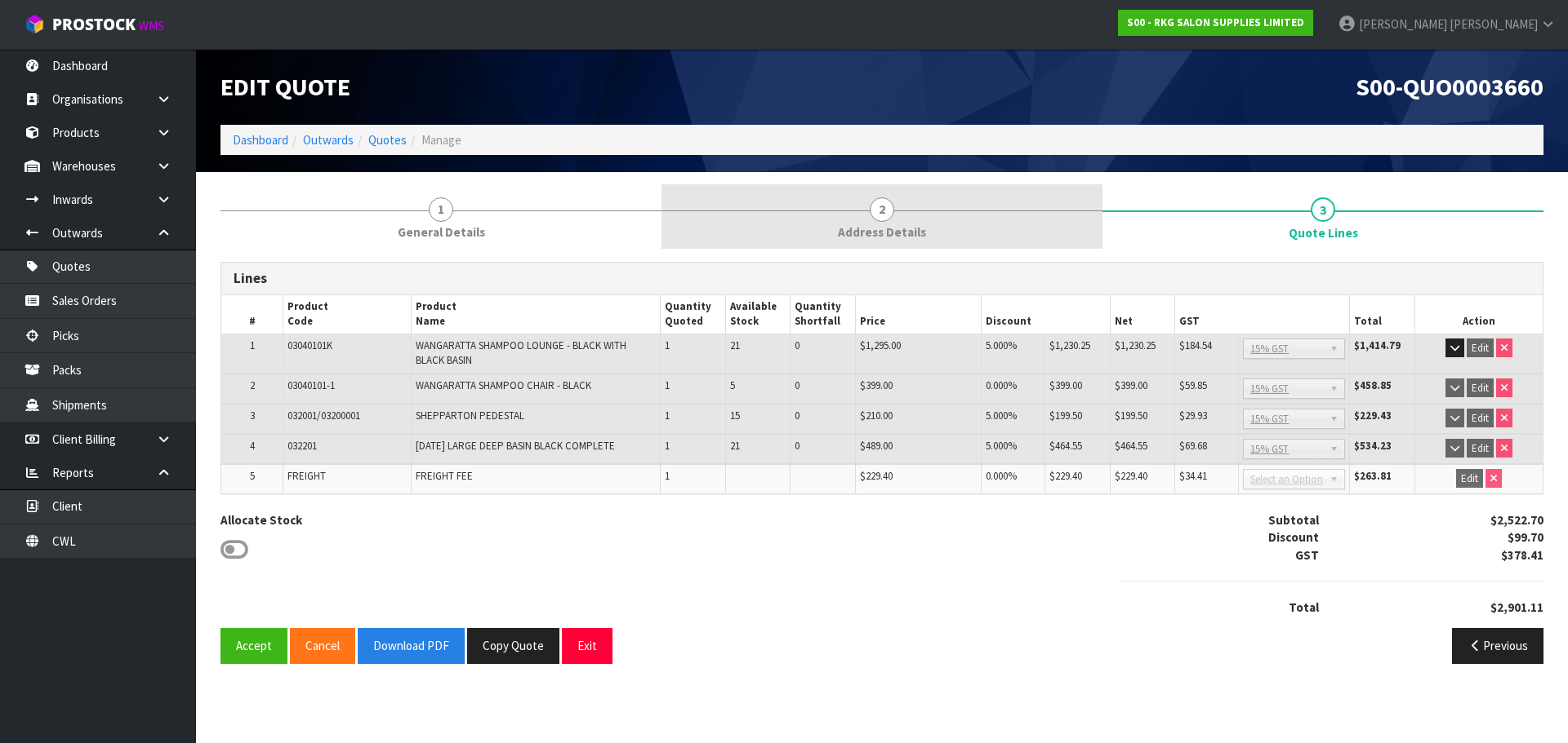
click at [884, 215] on span "2" at bounding box center [882, 209] width 25 height 25
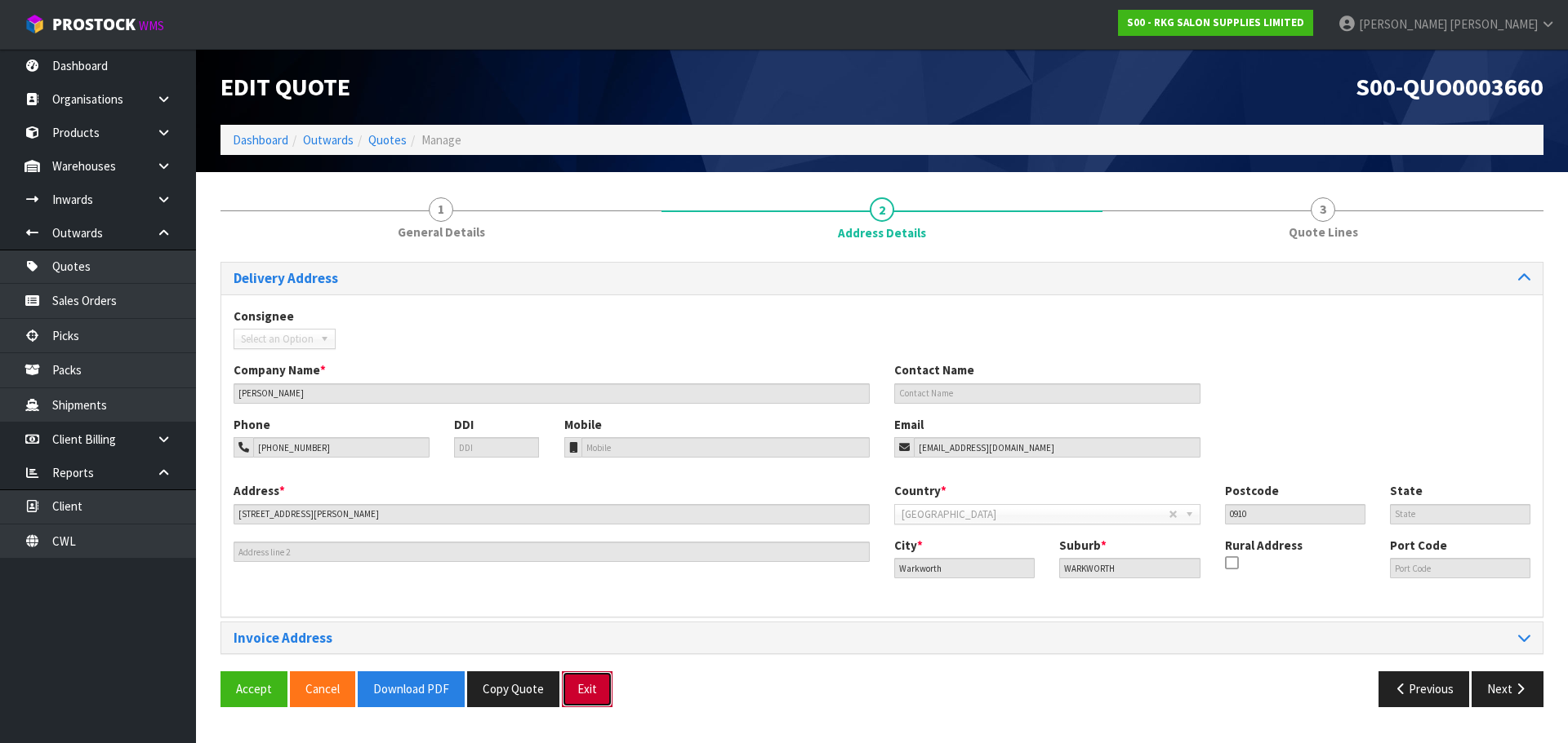
click at [592, 690] on button "Exit" at bounding box center [586, 688] width 50 height 35
